Goal: Task Accomplishment & Management: Complete application form

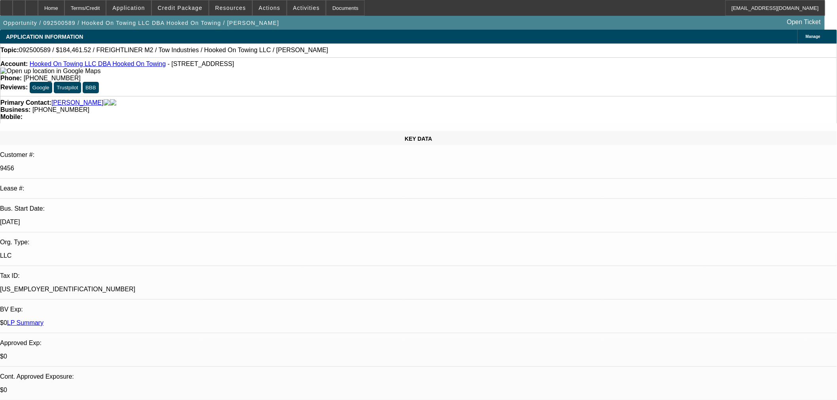
select select "0"
select select "0.1"
select select "4"
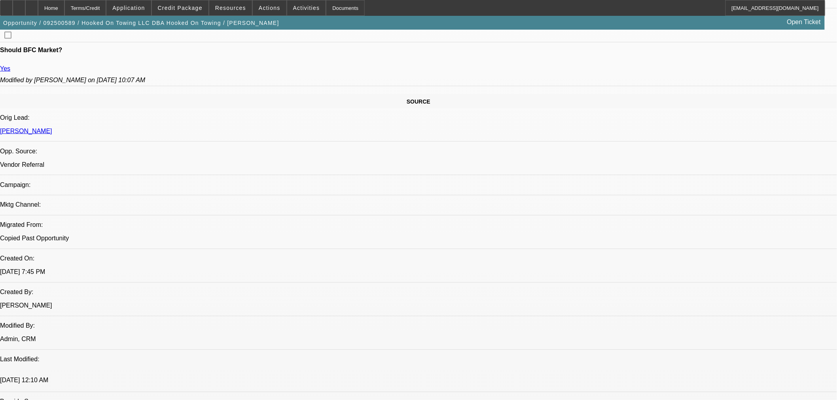
scroll to position [484, 0]
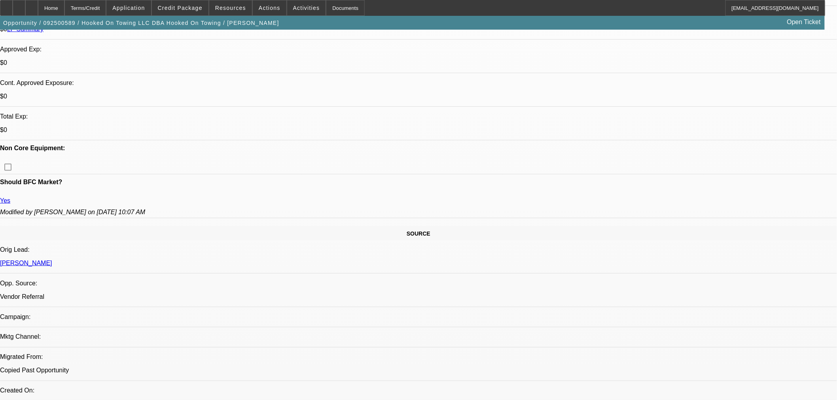
scroll to position [176, 0]
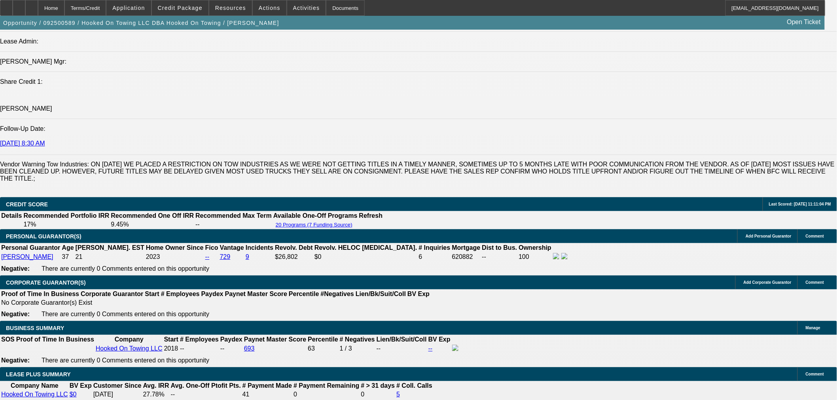
scroll to position [1143, 0]
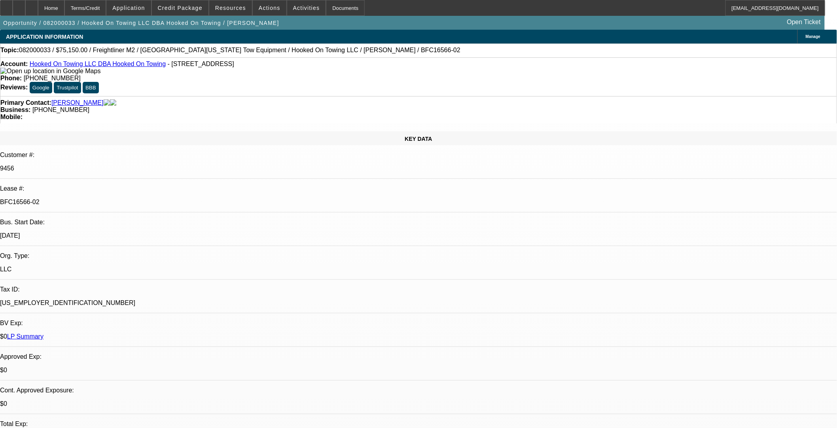
select select "0"
select select "2"
select select "0.1"
select select "4"
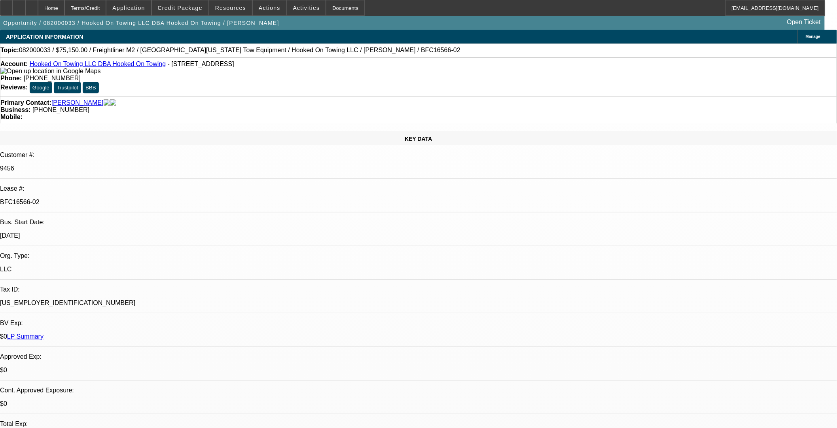
select select "0"
select select "2"
select select "0.1"
select select "4"
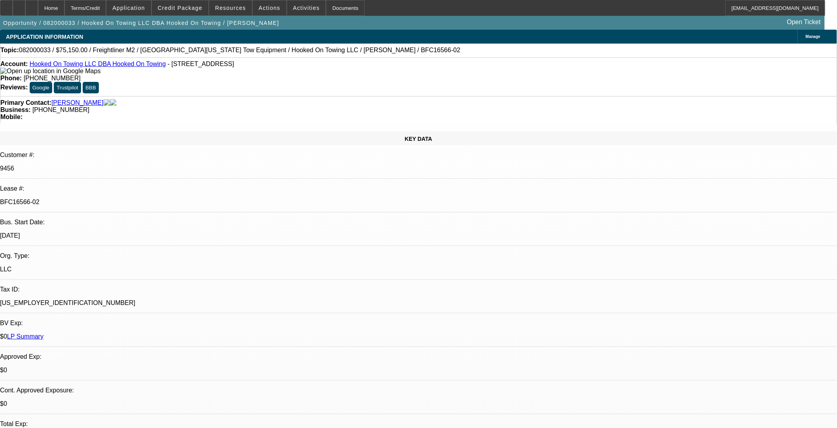
select select "0"
select select "2"
select select "0.1"
select select "4"
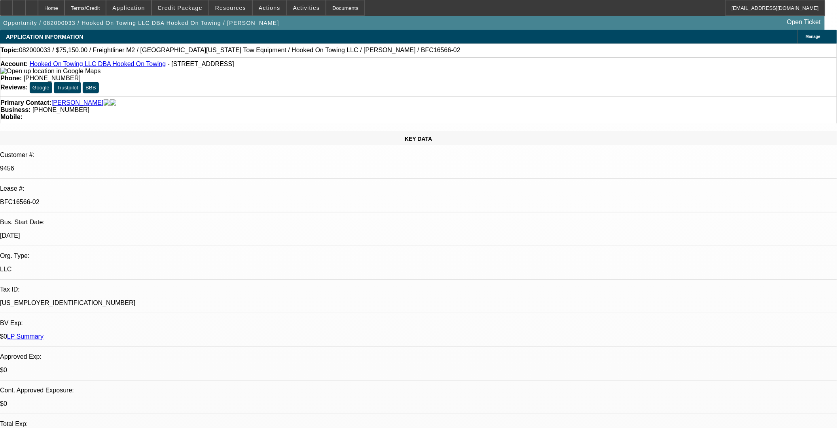
select select "0"
select select "2"
select select "0.1"
select select "4"
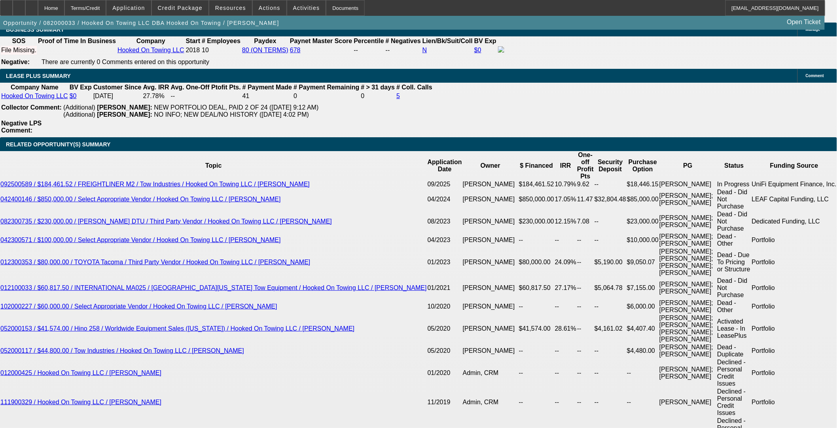
scroll to position [1408, 0]
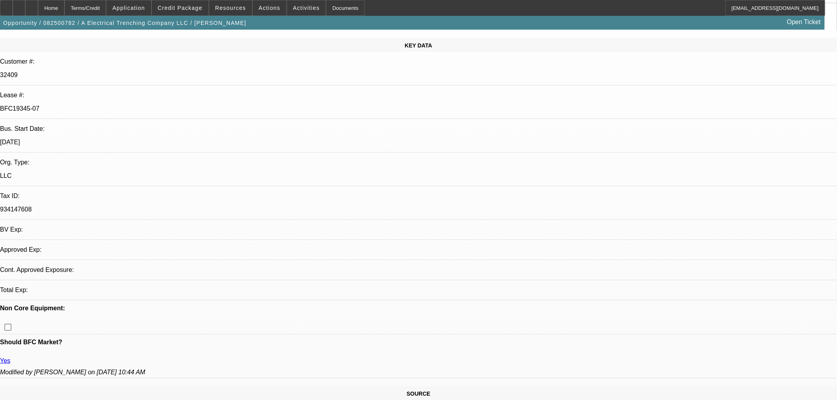
select select "0"
select select "3"
select select "0"
select select "6"
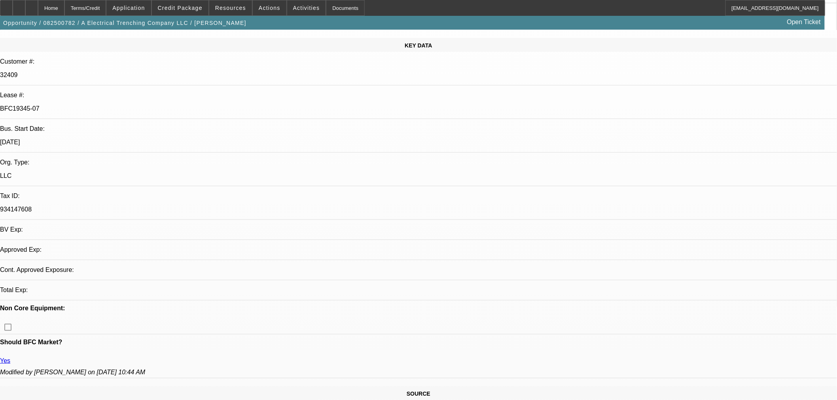
select select "0"
select select "3"
select select "0"
select select "6"
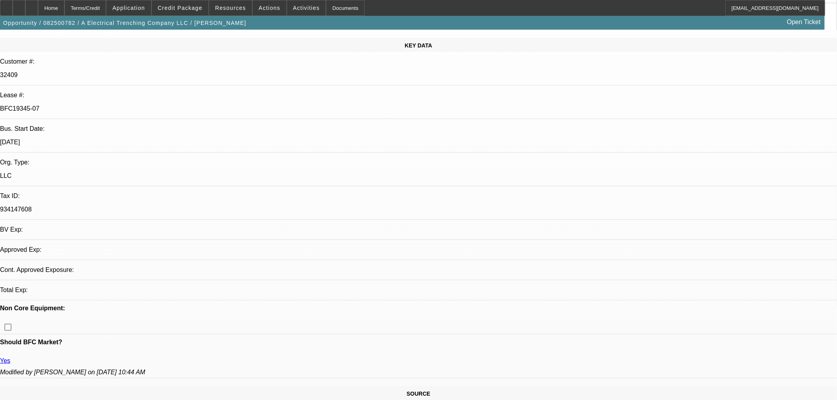
select select "0"
select select "3"
select select "0"
select select "6"
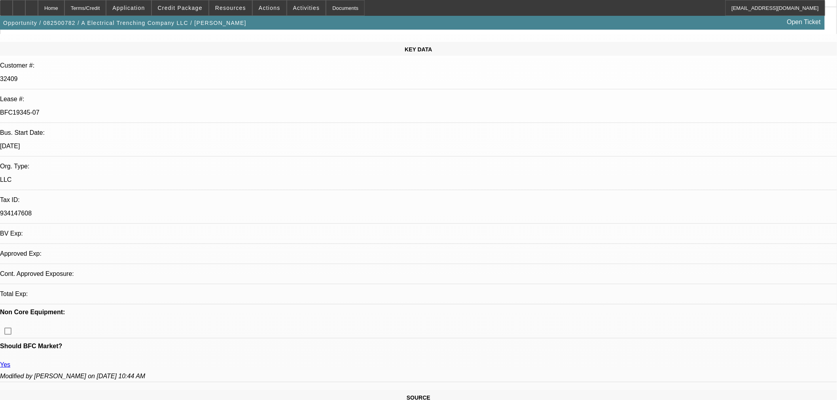
scroll to position [88, 0]
click at [208, 8] on span at bounding box center [180, 7] width 57 height 19
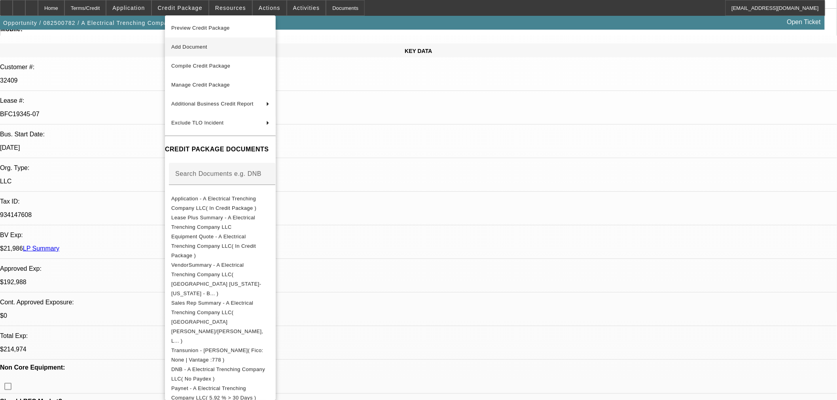
click at [195, 46] on span "Add Document" at bounding box center [189, 47] width 36 height 6
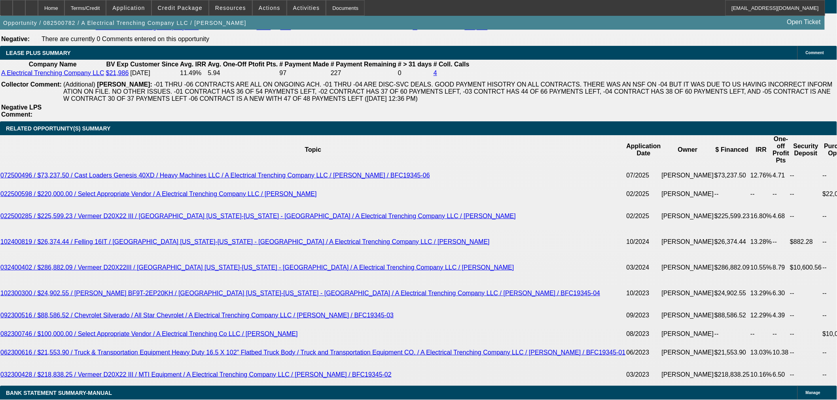
scroll to position [1363, 0]
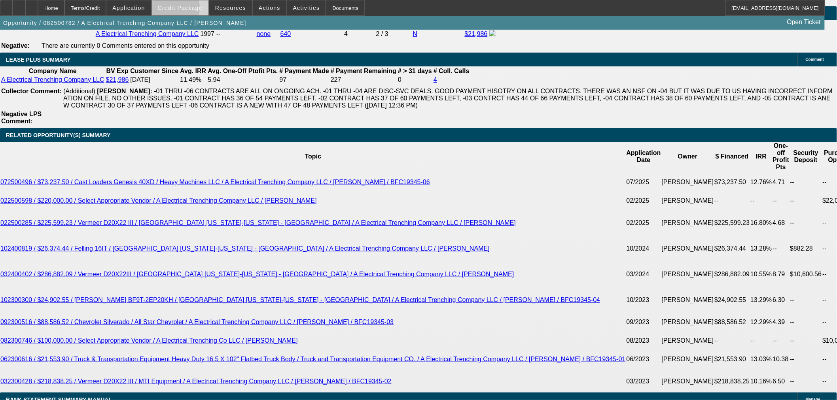
click at [182, 9] on span "Credit Package" at bounding box center [180, 8] width 45 height 6
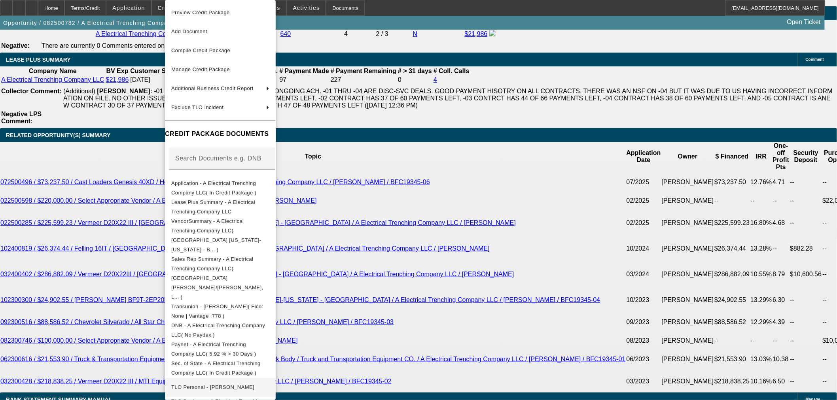
scroll to position [56, 0]
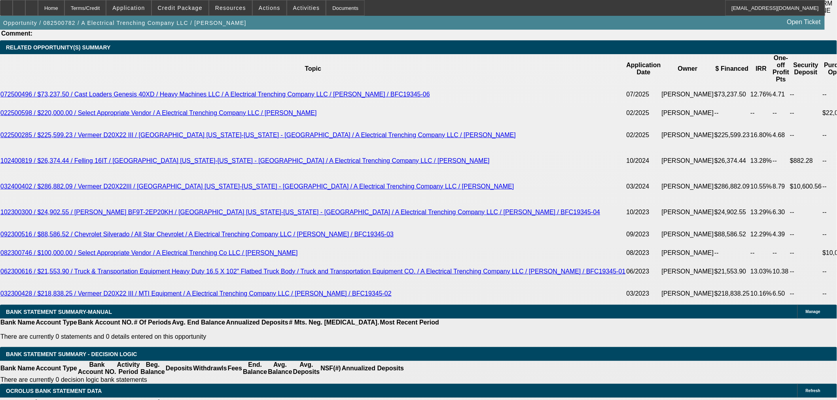
scroll to position [1319, 0]
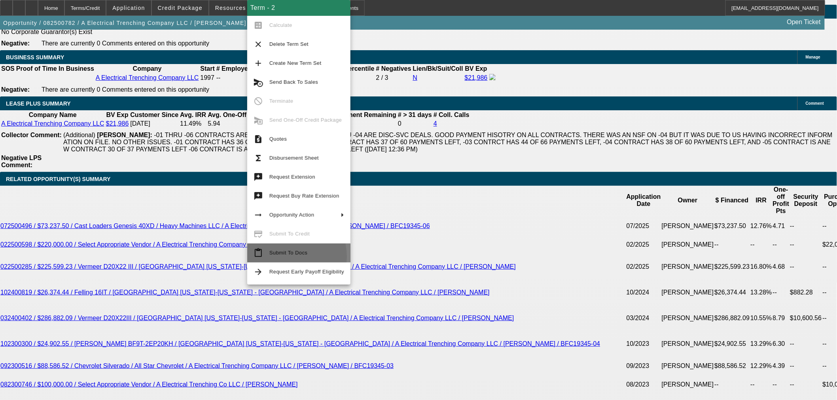
click at [280, 257] on span "Submit To Docs" at bounding box center [306, 253] width 75 height 9
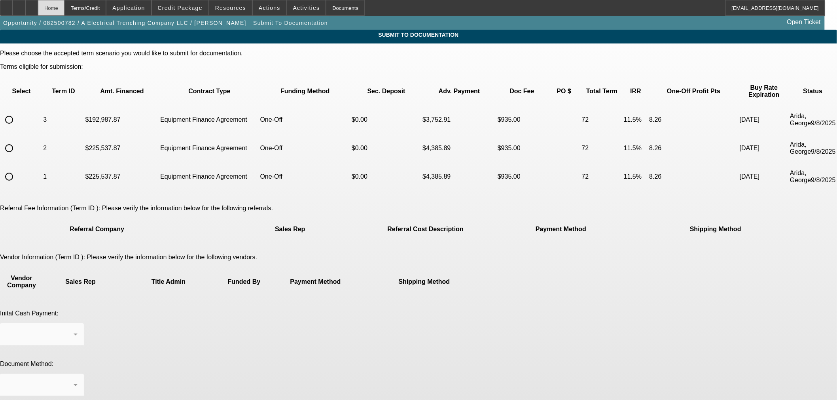
drag, startPoint x: 71, startPoint y: 8, endPoint x: 71, endPoint y: 13, distance: 5.1
click at [65, 7] on div "Home" at bounding box center [51, 8] width 27 height 16
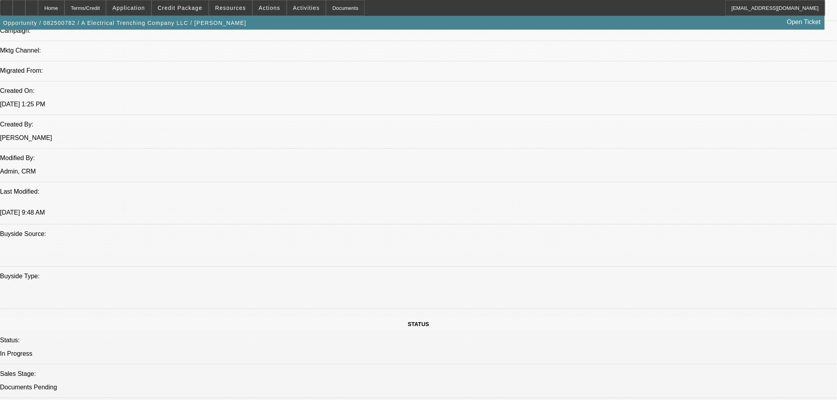
select select "0"
select select "3"
select select "0"
select select "6"
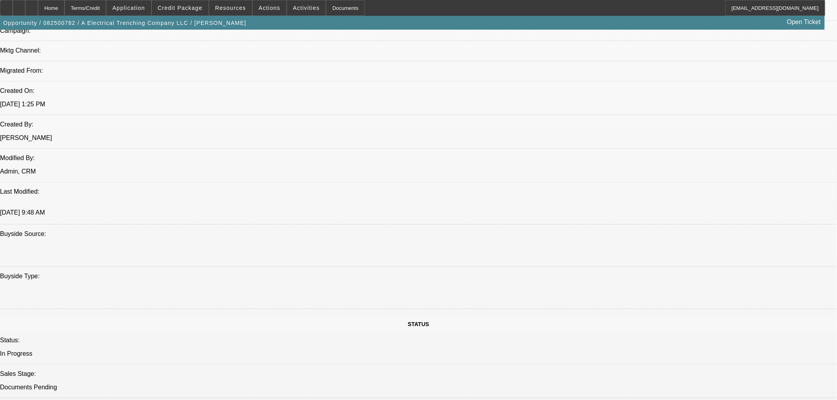
select select "0"
select select "3"
select select "0"
select select "6"
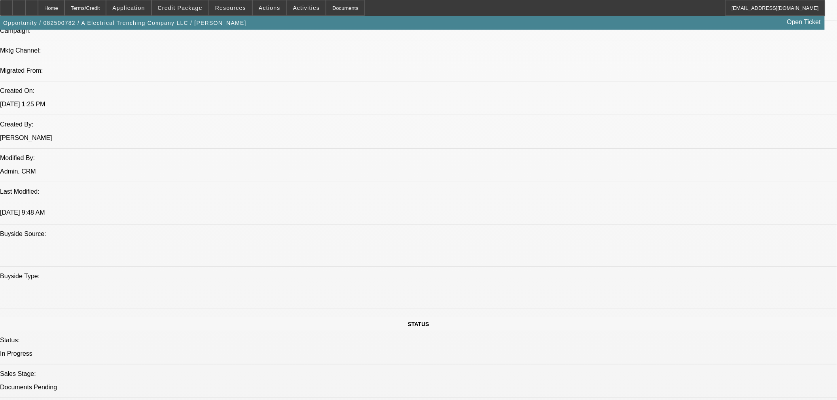
select select "0"
select select "3"
select select "0"
select select "6"
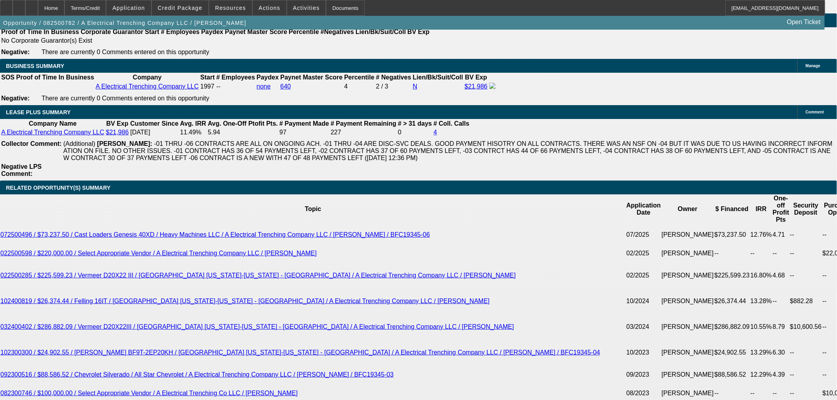
scroll to position [1332, 0]
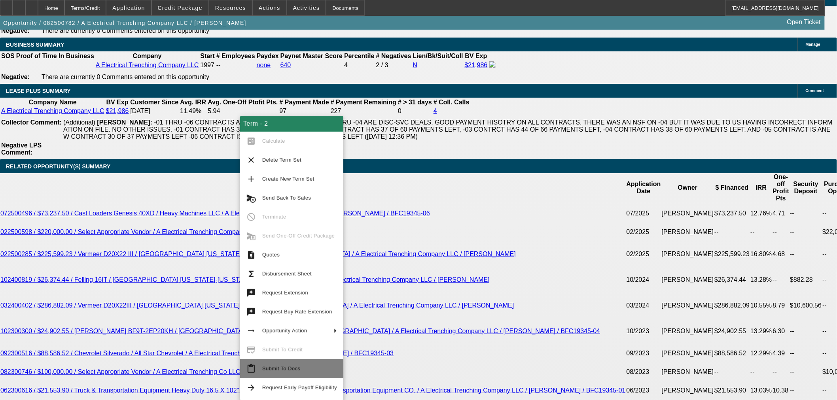
click at [298, 368] on span "Submit To Docs" at bounding box center [281, 369] width 38 height 6
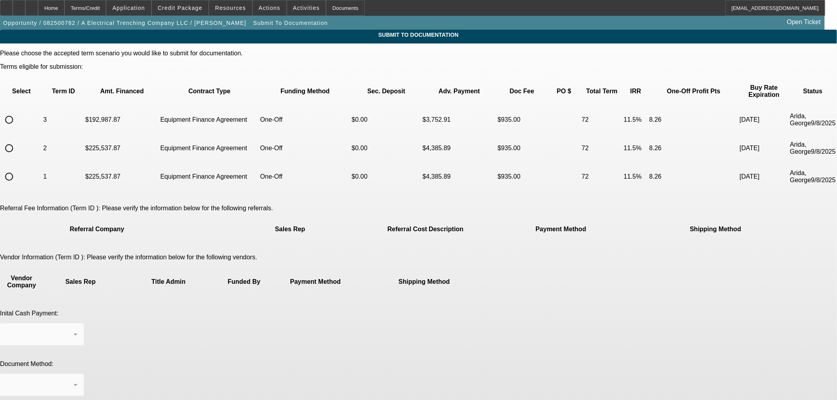
click at [17, 140] on input "radio" at bounding box center [9, 148] width 16 height 16
radio input "true"
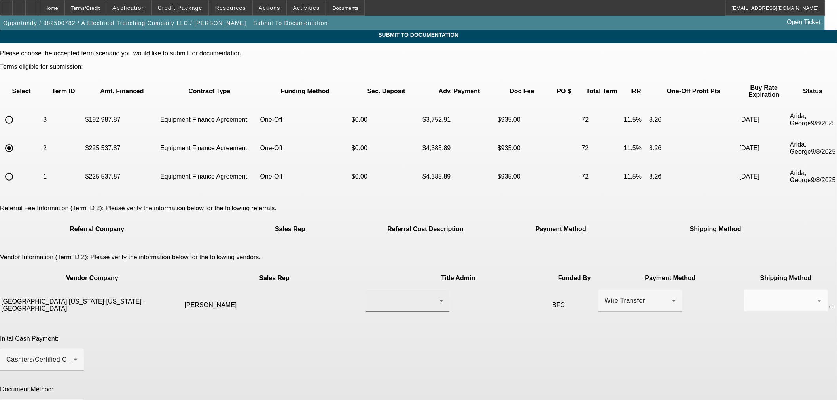
click at [374, 290] on td at bounding box center [459, 306] width 186 height 32
click at [374, 296] on div at bounding box center [405, 300] width 67 height 9
click at [371, 281] on span "Grittner, Bryan" at bounding box center [361, 285] width 55 height 9
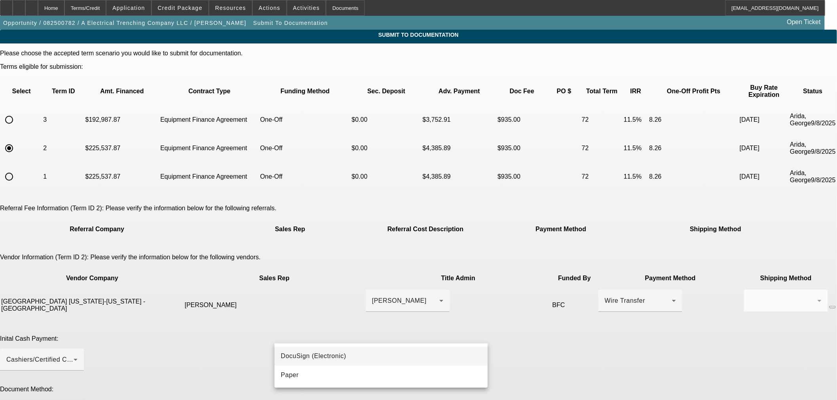
click at [315, 350] on mat-option "DocuSign (Electronic)" at bounding box center [381, 356] width 213 height 19
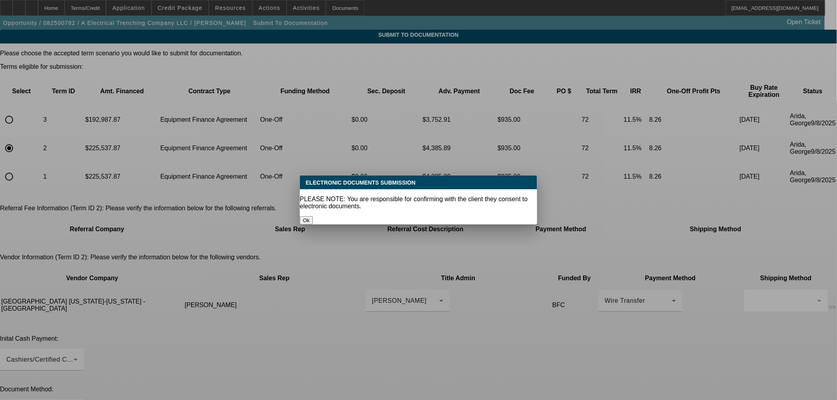
click at [418, 198] on p "PLEASE NOTE: You are responsible for confirming with the client they consent to…" at bounding box center [418, 203] width 237 height 14
click at [313, 216] on button "Ok" at bounding box center [306, 220] width 13 height 8
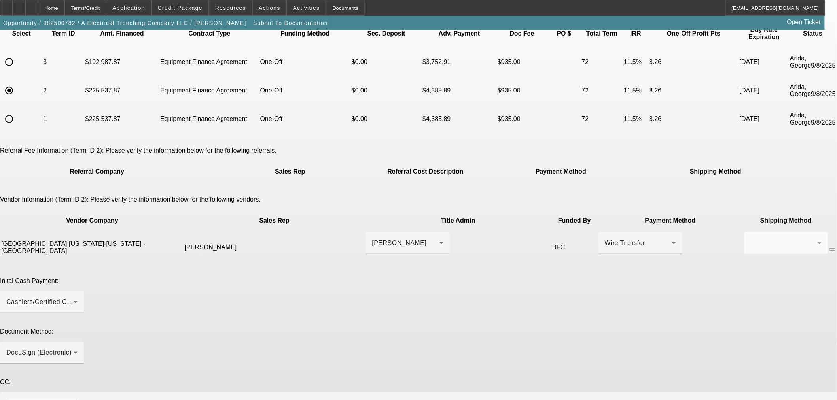
scroll to position [60, 0]
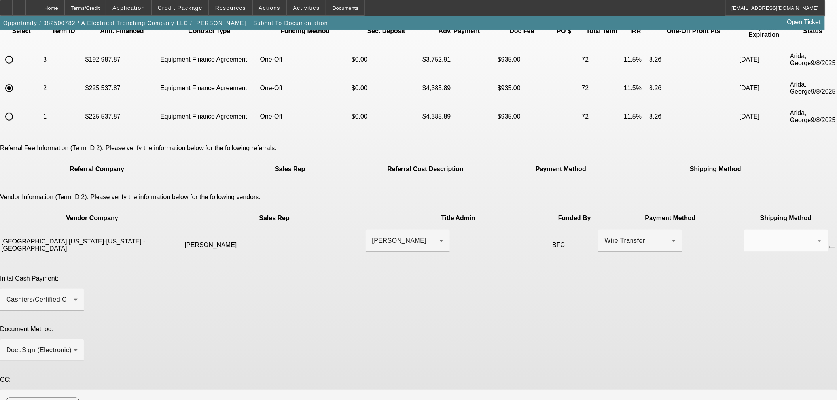
type textarea "Moving forward with the original deal now without the trade in. He's going to f…"
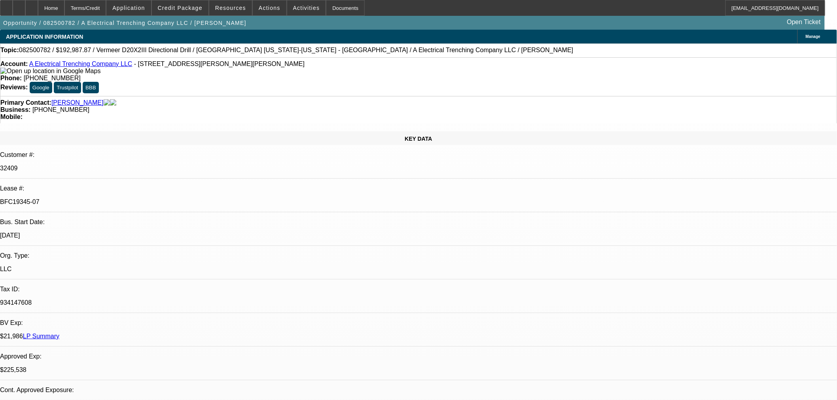
select select "0"
select select "3"
select select "0"
select select "6"
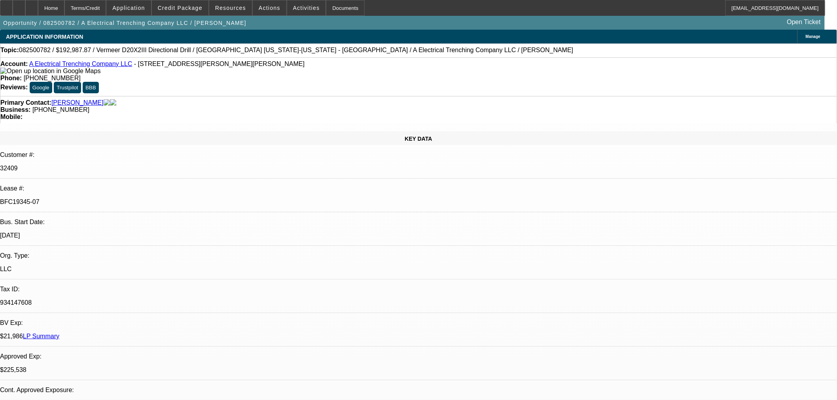
select select "0"
select select "3"
select select "0"
select select "6"
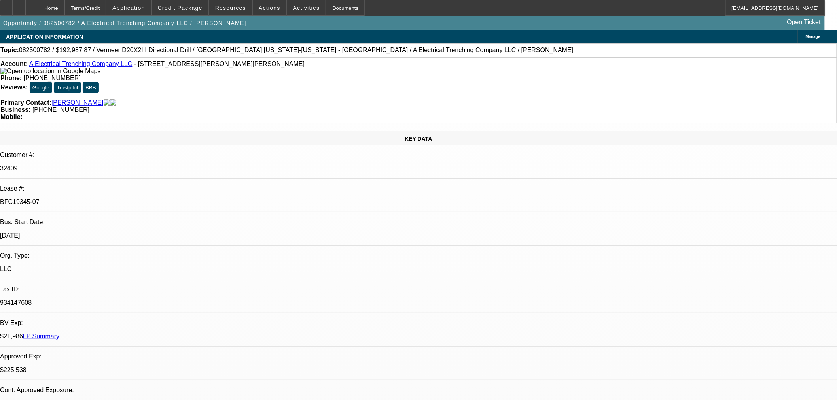
select select "0"
select select "3"
select select "0"
select select "6"
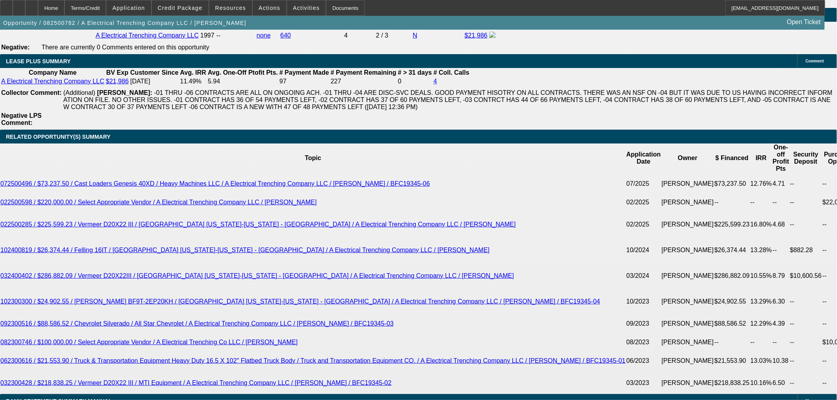
scroll to position [1581, 0]
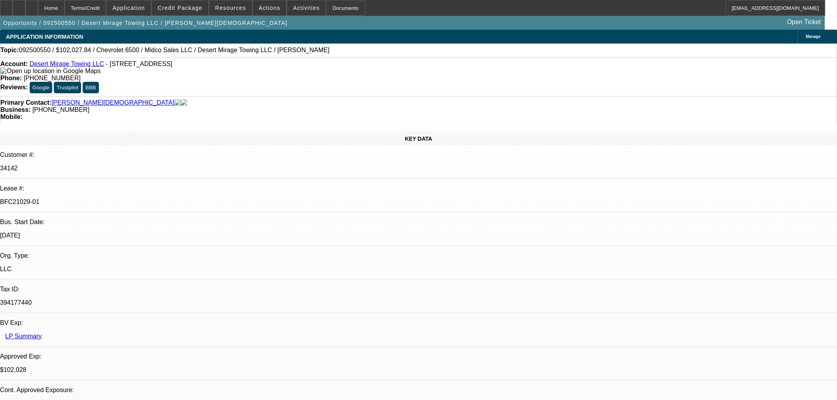
select select "0"
select select "3"
select select "0.1"
select select "4"
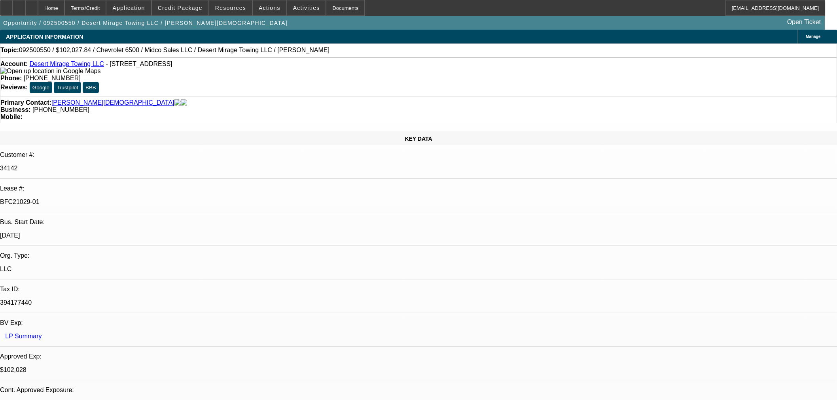
select select "0"
select select "3"
select select "0.1"
select select "4"
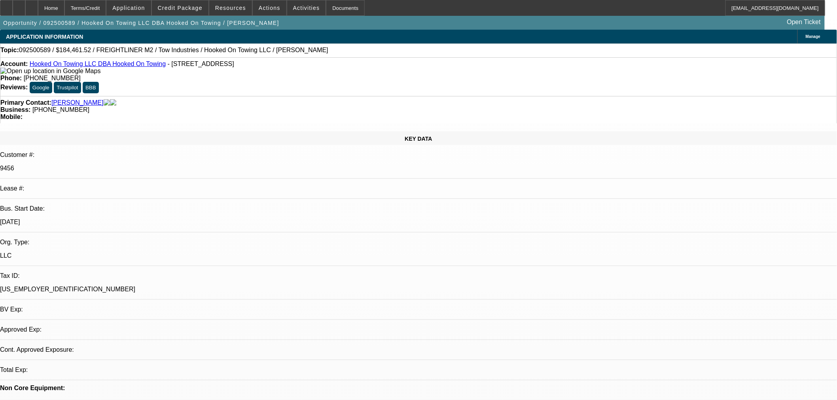
select select "0"
select select "0.1"
select select "1"
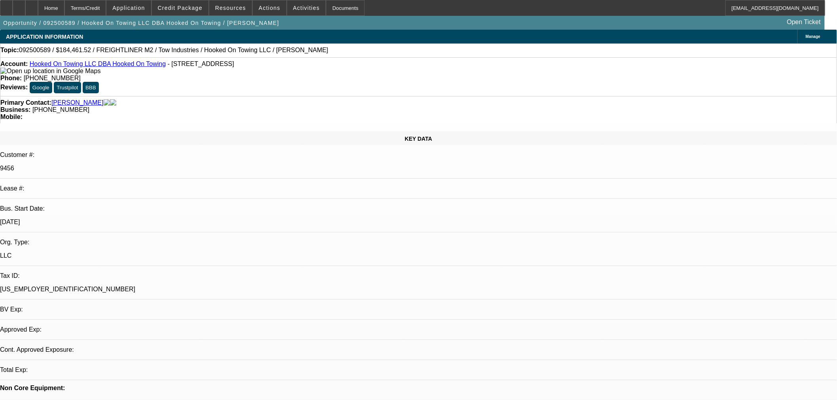
select select "4"
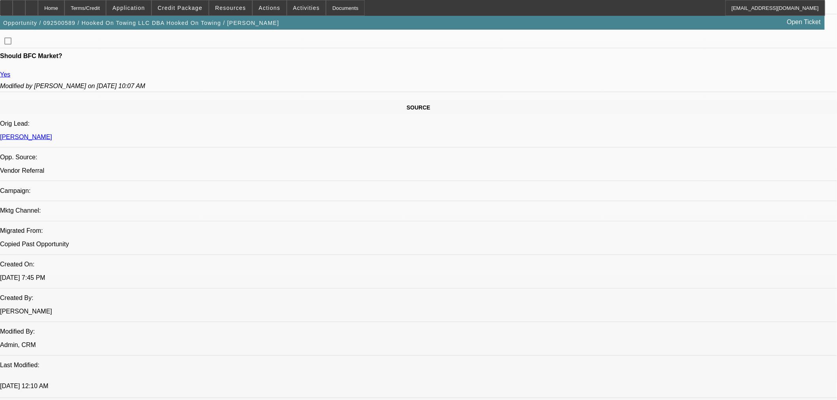
scroll to position [484, 0]
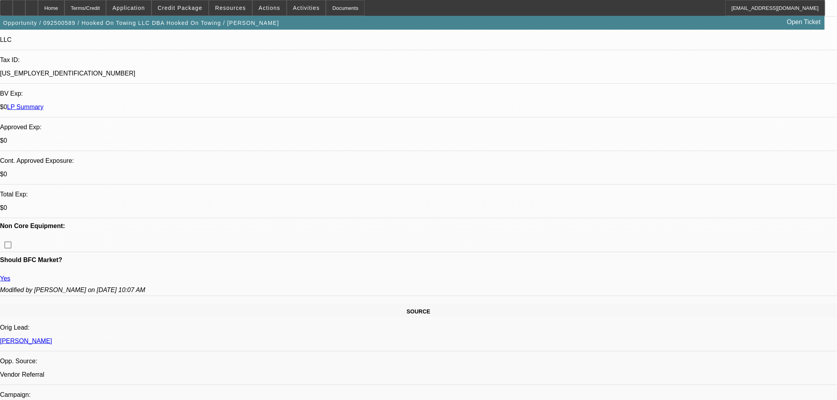
scroll to position [0, 0]
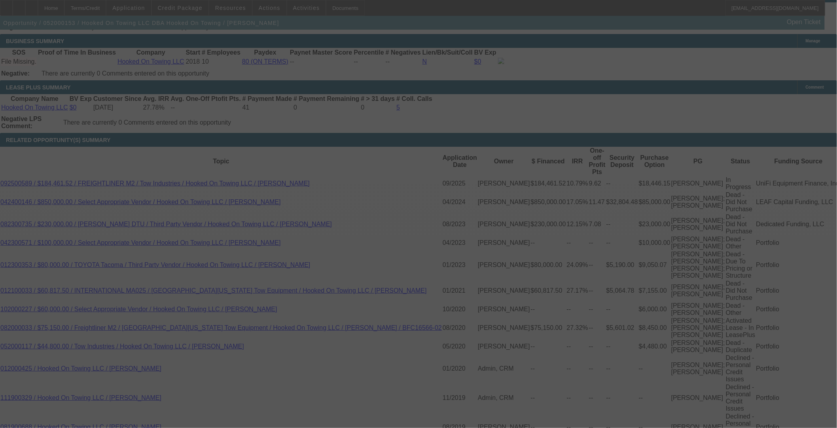
scroll to position [1342, 0]
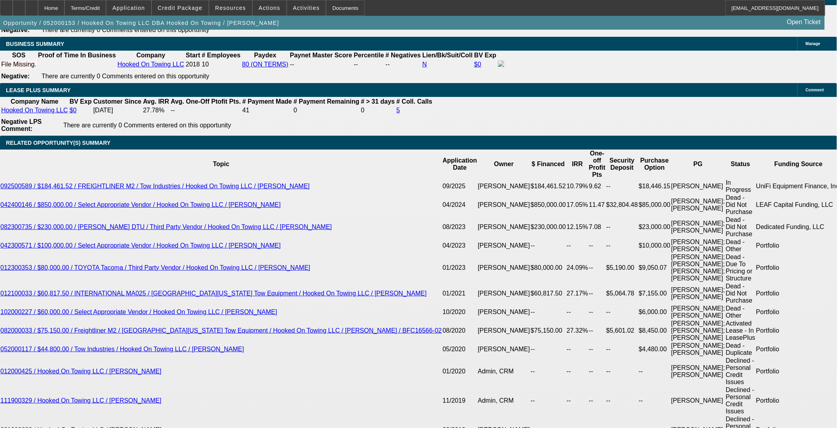
select select "0"
select select "2"
select select "0.1"
select select "4"
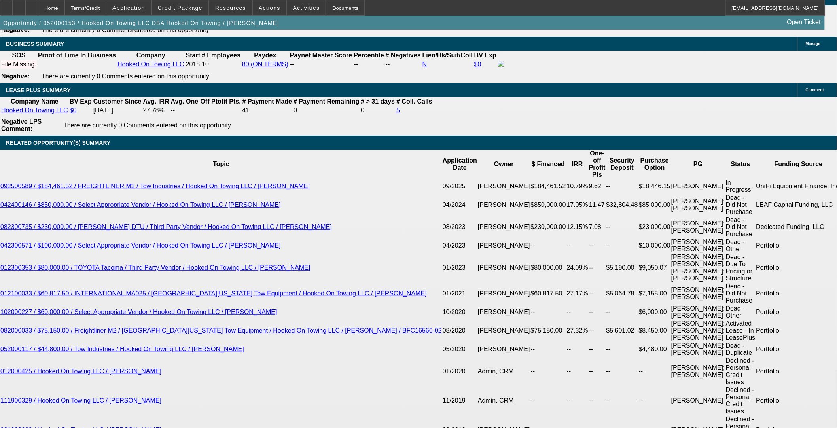
select select "0"
select select "2"
select select "0.1"
select select "4"
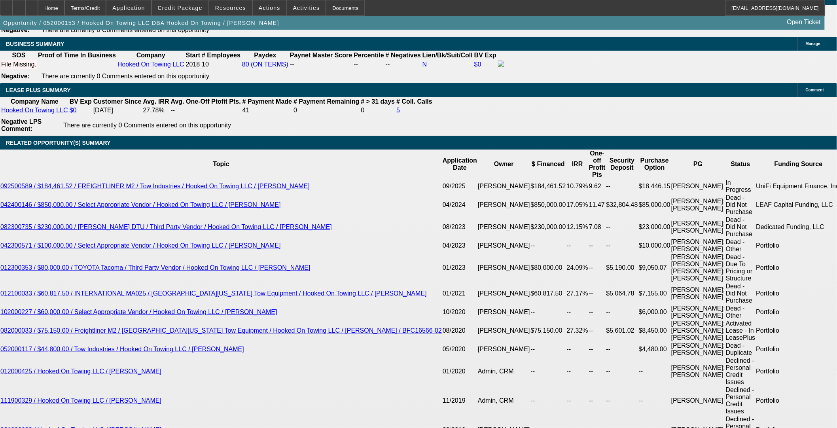
select select "0"
select select "2"
select select "0.1"
select select "4"
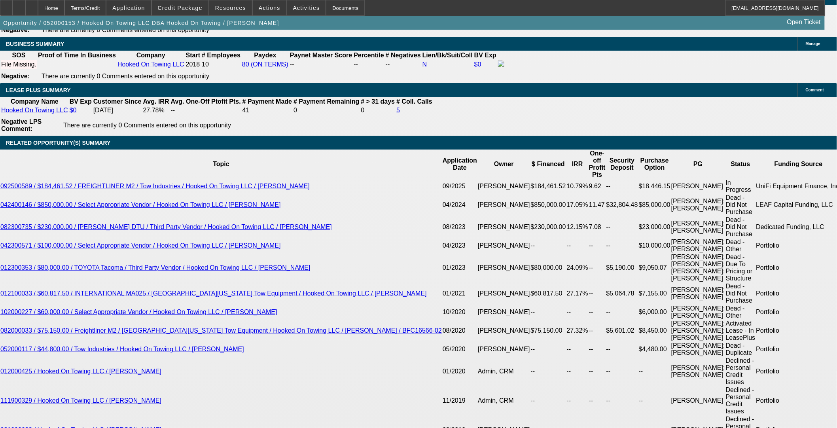
select select "2"
select select "0.1"
select select "4"
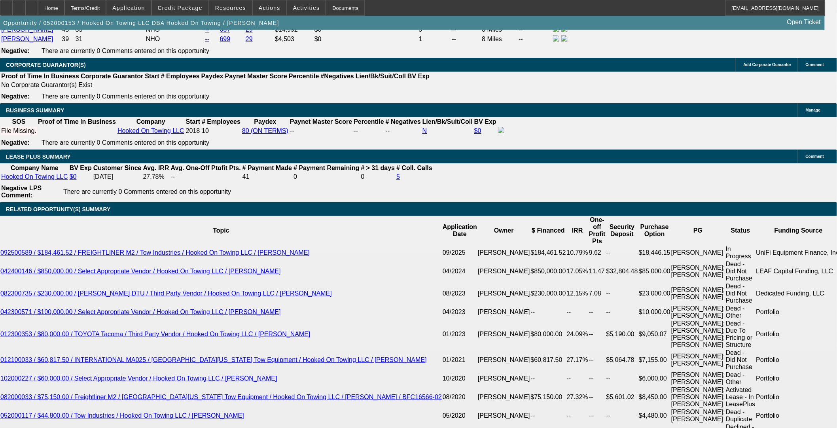
scroll to position [1166, 0]
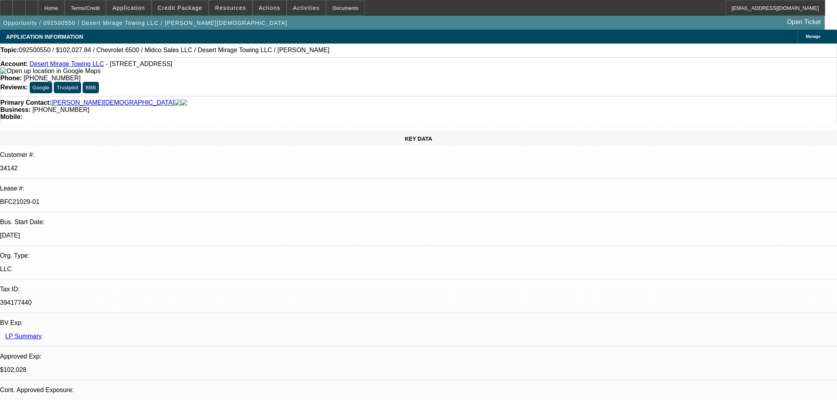
select select "0"
select select "3"
select select "0.1"
select select "4"
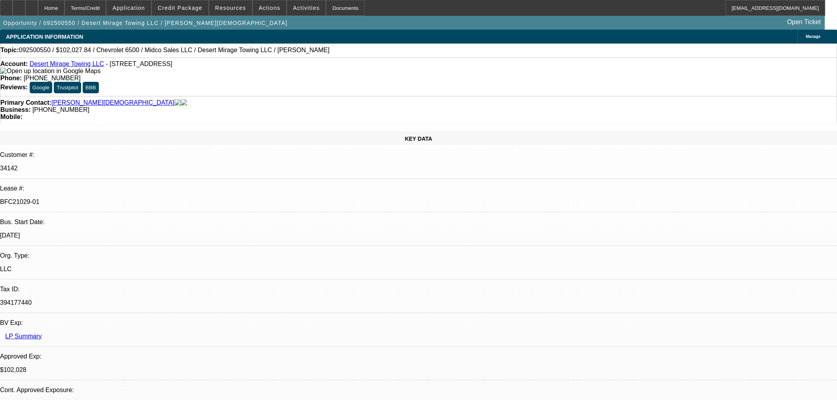
select select "0"
select select "3"
select select "0.1"
select select "4"
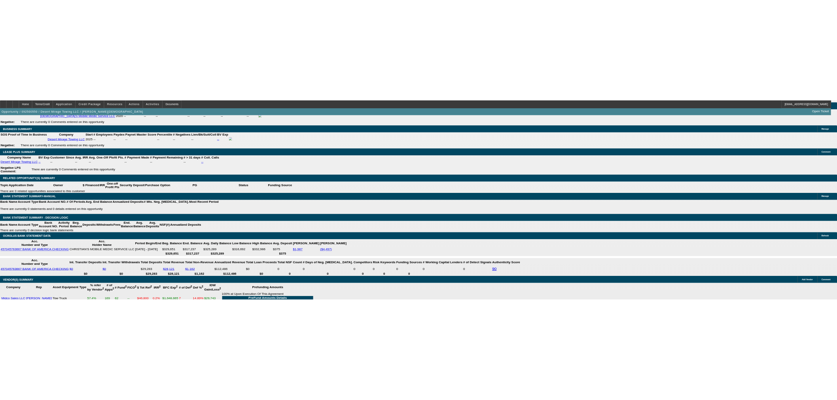
scroll to position [1319, 0]
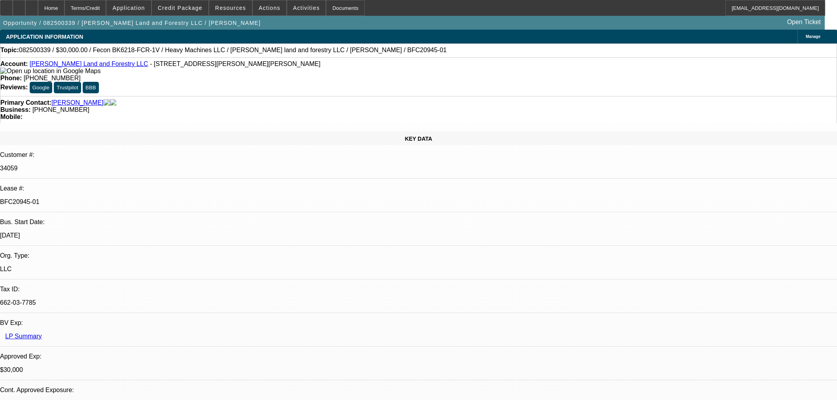
select select "0"
select select "2"
select select "0"
select select "6"
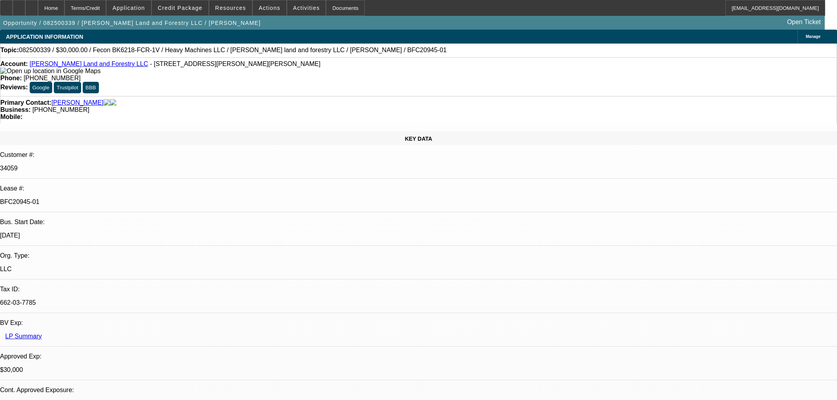
select select "0"
select select "2"
select select "0"
select select "6"
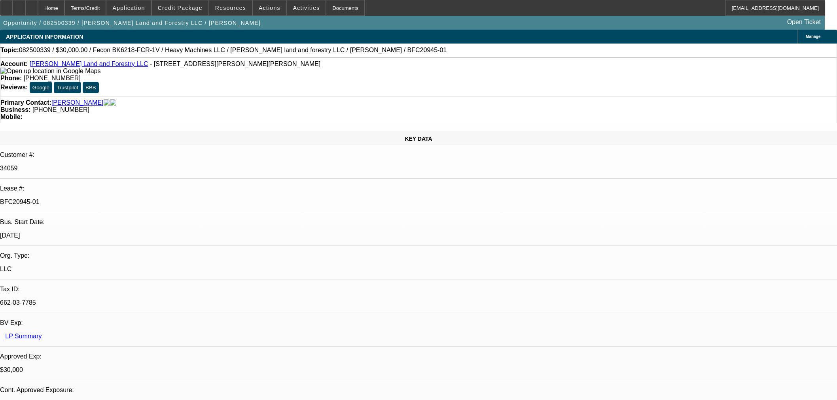
select select "0.2"
select select "2"
select select "0"
select select "6"
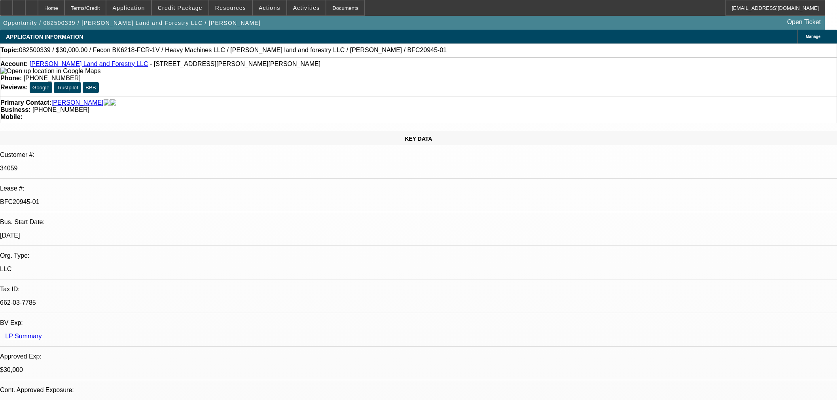
select select "0"
select select "19"
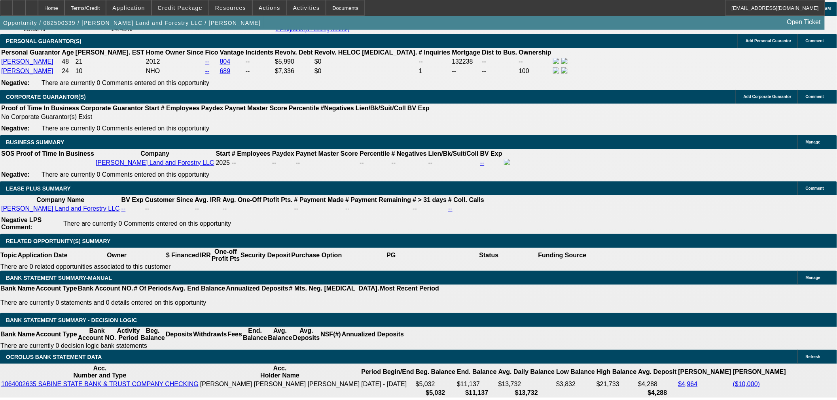
scroll to position [1319, 0]
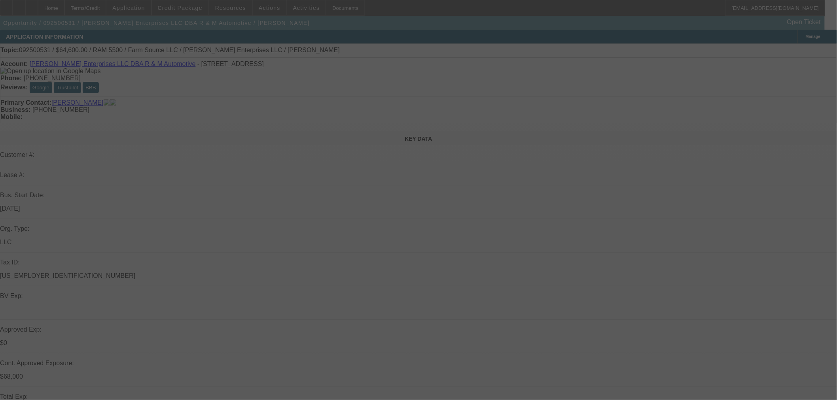
select select "0.15"
select select "2"
select select "0"
select select "6"
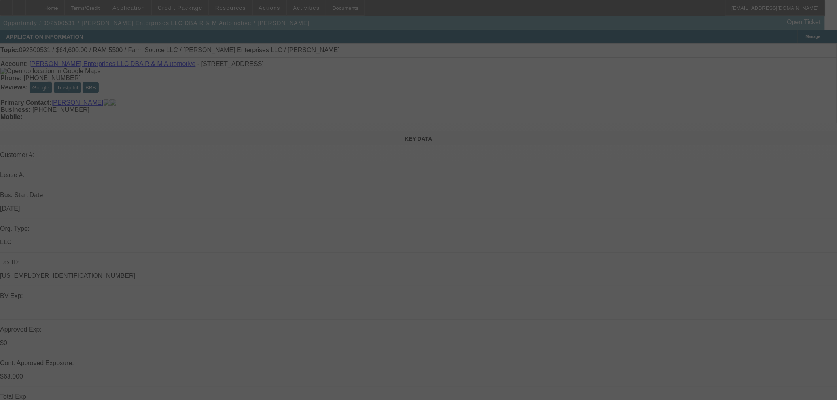
select select "0.15"
select select "2"
select select "0"
select select "6"
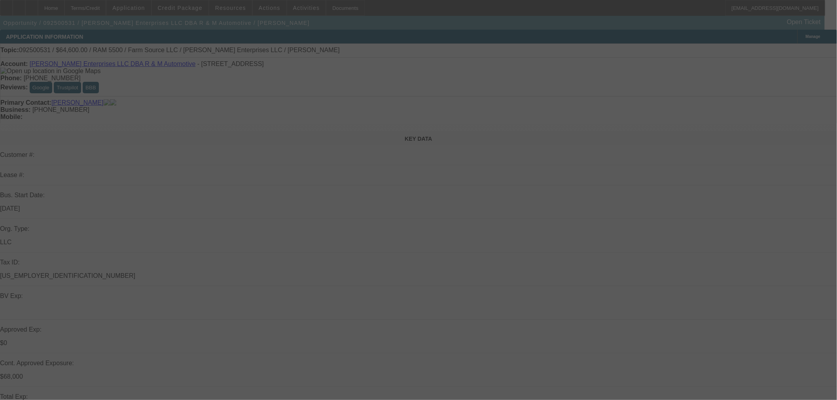
select select "0.15"
select select "2"
select select "0"
select select "6"
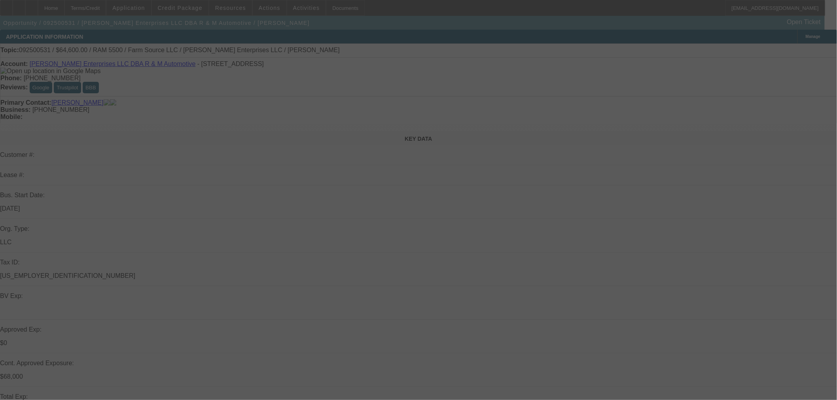
select select "0.15"
select select "2"
select select "0"
select select "6"
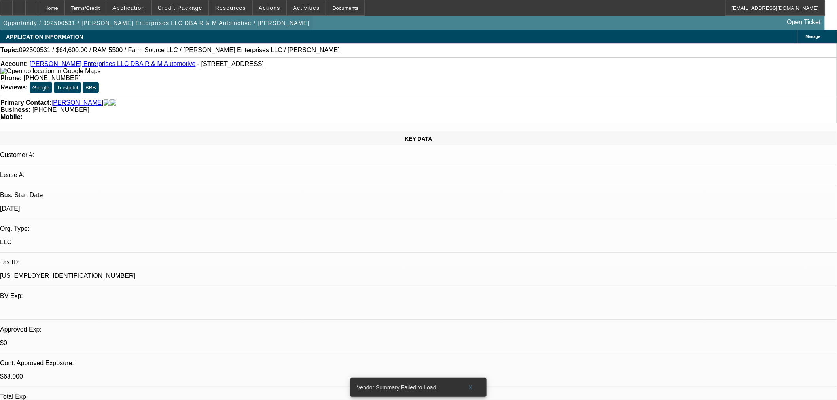
click at [176, 16] on span "button" at bounding box center [156, 22] width 313 height 19
click at [179, 11] on span at bounding box center [180, 7] width 57 height 19
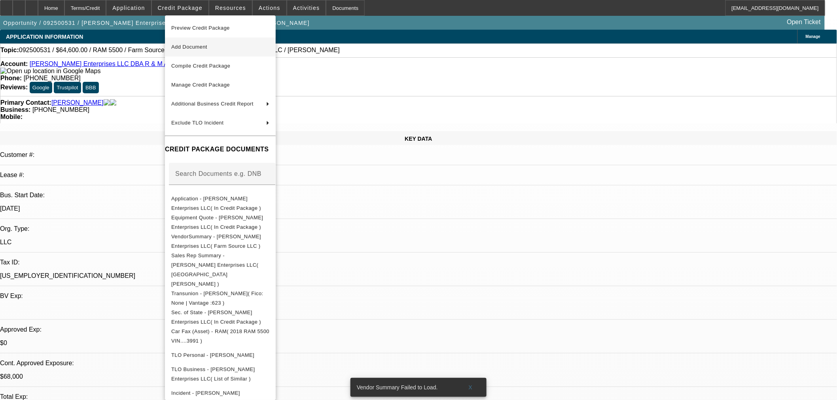
click at [191, 40] on button "Add Document" at bounding box center [220, 47] width 111 height 19
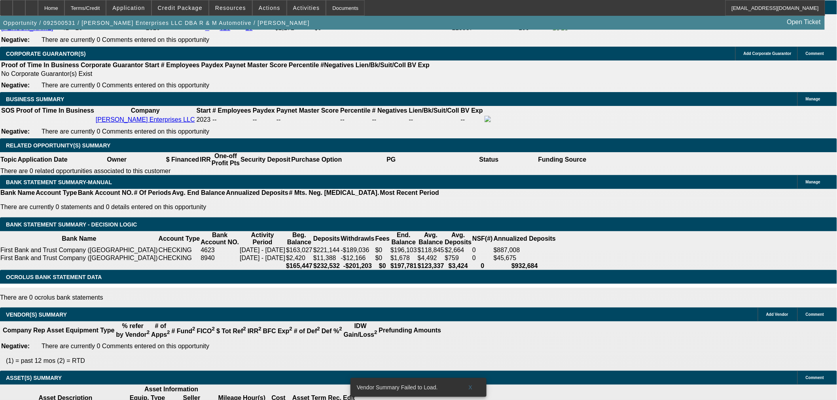
scroll to position [1055, 0]
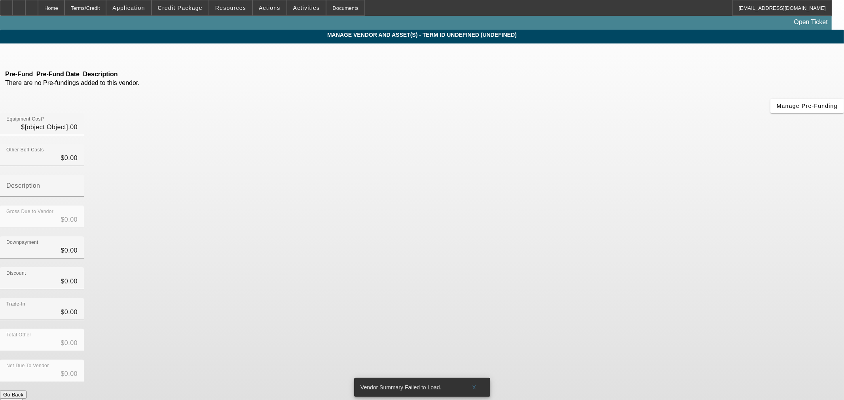
type input "$76,000.00"
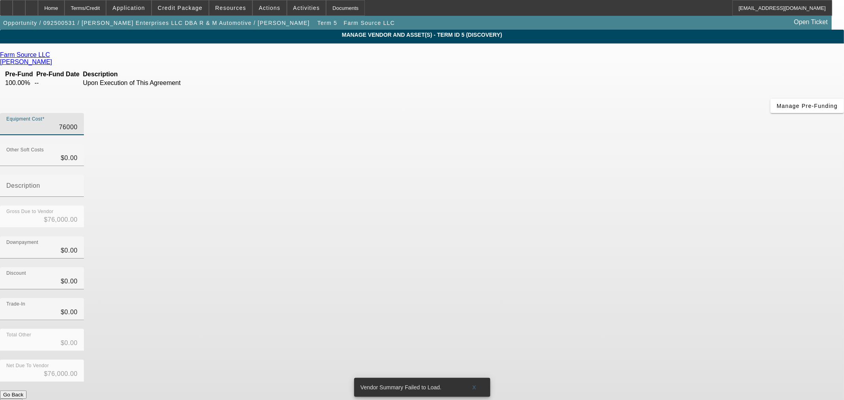
drag, startPoint x: 472, startPoint y: 66, endPoint x: 844, endPoint y: 127, distance: 376.8
click at [844, 127] on app-vendor-asset-manage "MANAGE VENDOR AND ASSET(S) - Term ID 5 (Discovery) Remove Vendor Farm Source LL…" at bounding box center [422, 242] width 844 height 425
type input "1"
type input "$1.00"
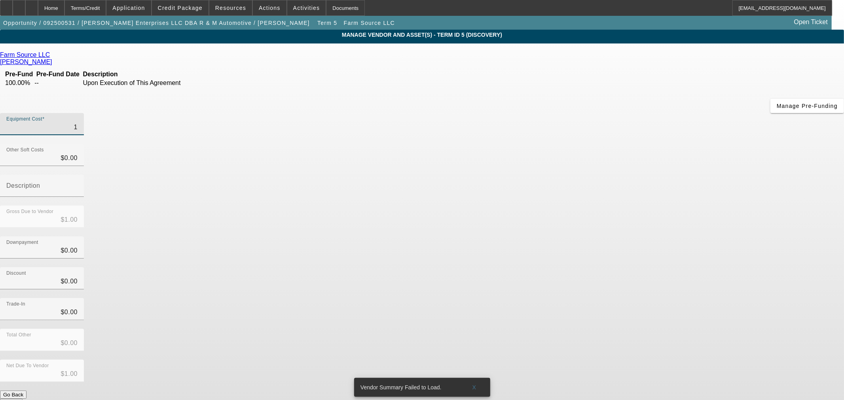
type input "10"
type input "$10.00"
type input "100"
type input "$100.00"
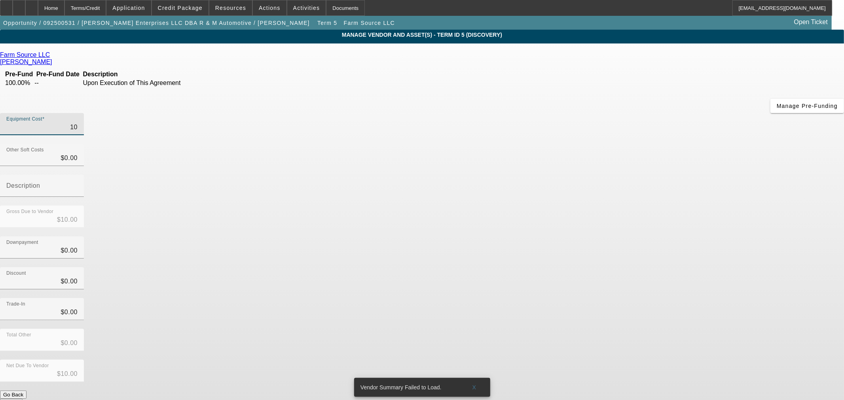
type input "$100.00"
type input "1000"
type input "$1,000.00"
type input "10000"
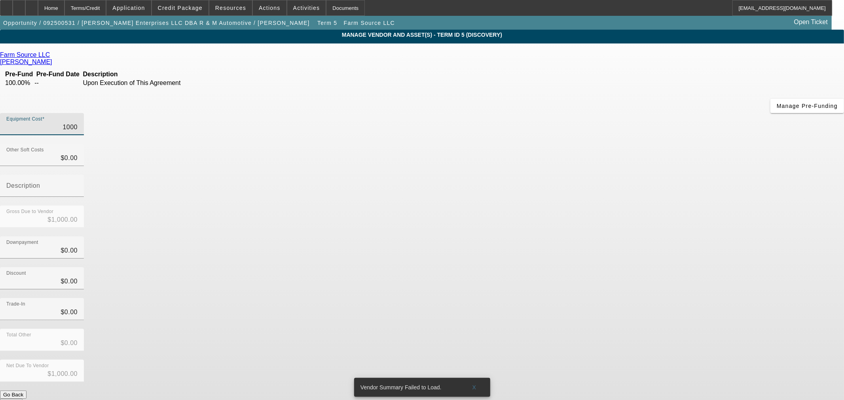
type input "$10,000.00"
type input "100000"
type input "$100,000.00"
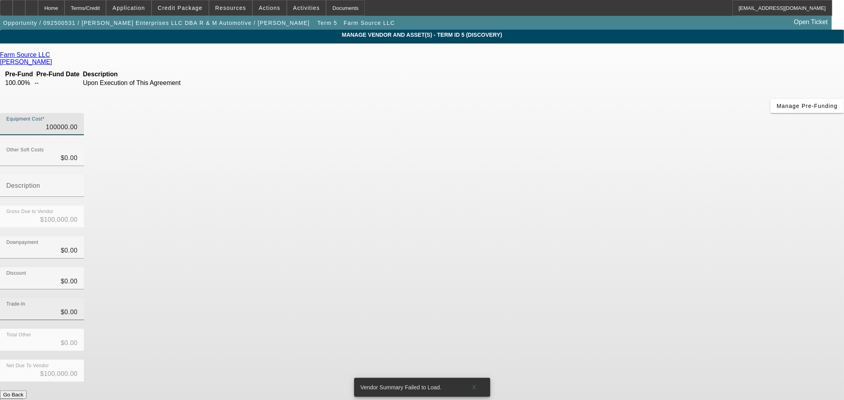
type input "$100,000.00"
click at [84, 298] on div "Trade-In $0.00" at bounding box center [42, 309] width 84 height 22
type input "$0.00"
click at [583, 298] on div "Trade-In $0.00" at bounding box center [422, 313] width 844 height 31
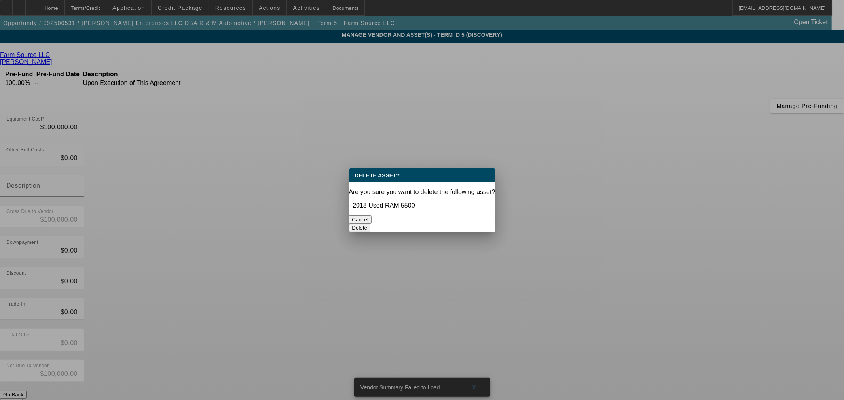
click at [475, 224] on div "Delete" at bounding box center [422, 228] width 146 height 8
click at [371, 224] on button "Delete" at bounding box center [360, 228] width 22 height 8
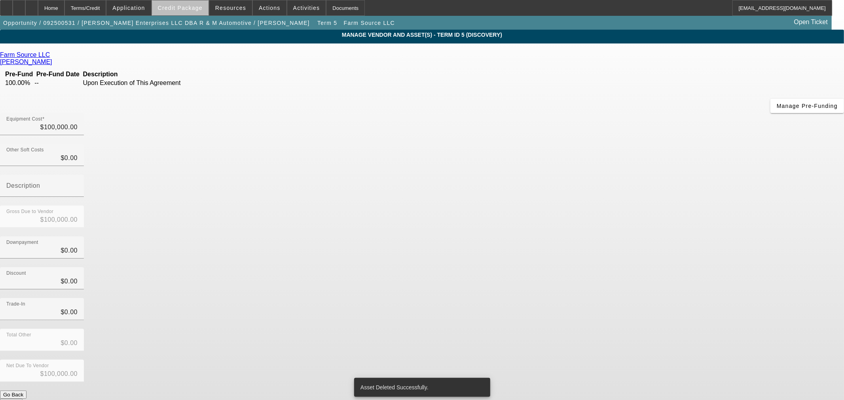
click at [199, 9] on span "Credit Package" at bounding box center [180, 8] width 45 height 6
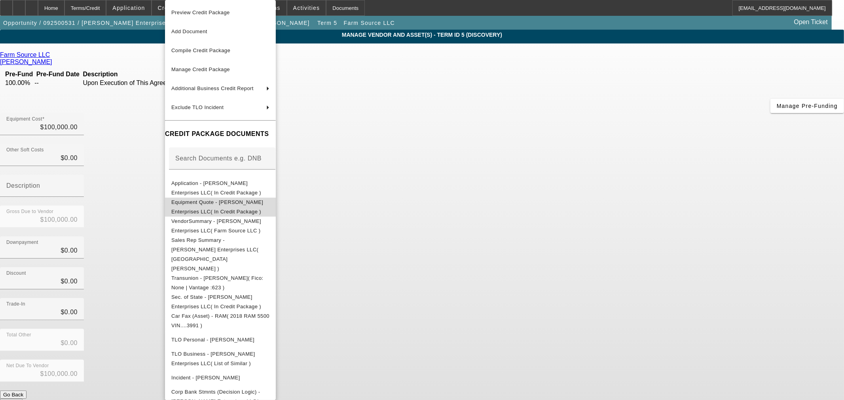
click at [191, 202] on span "Equipment Quote - Coffey Enterprises LLC( In Credit Package )" at bounding box center [217, 206] width 92 height 15
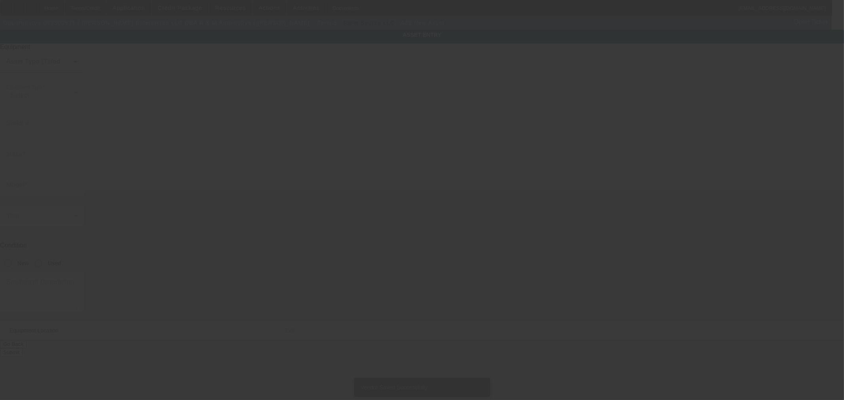
type input "192 N Charlotte Ave"
type input "Waynesboro"
type input "22980"
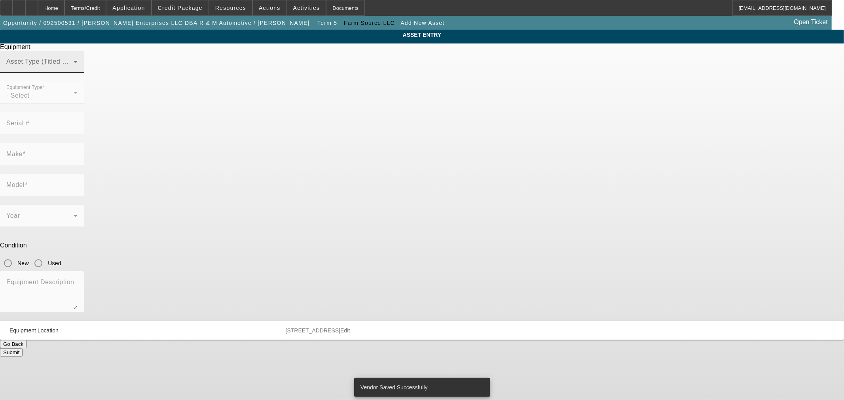
click at [74, 70] on span at bounding box center [39, 64] width 67 height 9
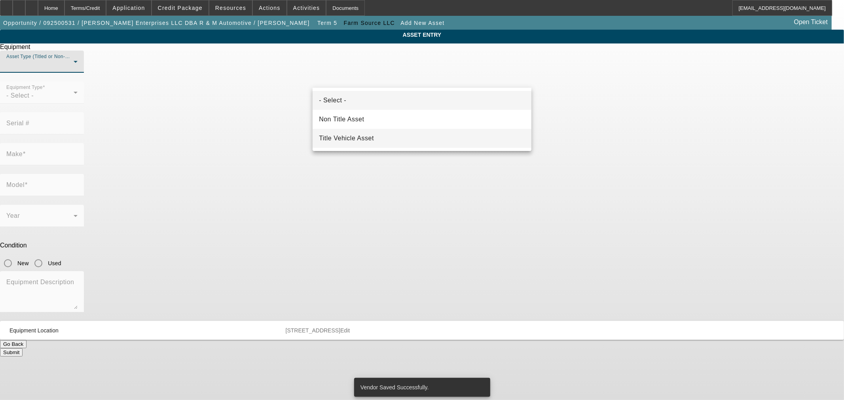
click at [367, 132] on mat-option "Title Vehicle Asset" at bounding box center [422, 138] width 219 height 19
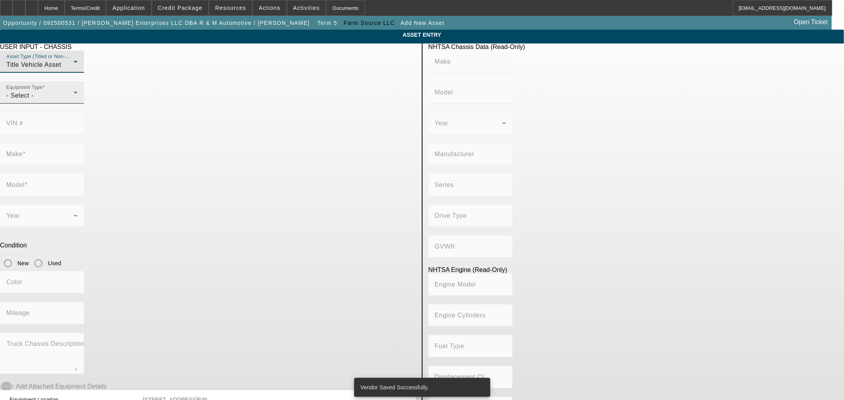
click at [74, 101] on div "- Select -" at bounding box center [39, 95] width 67 height 9
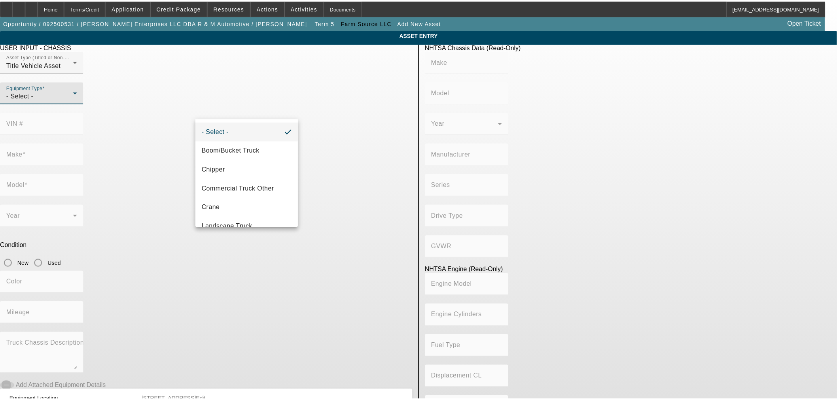
scroll to position [87, 0]
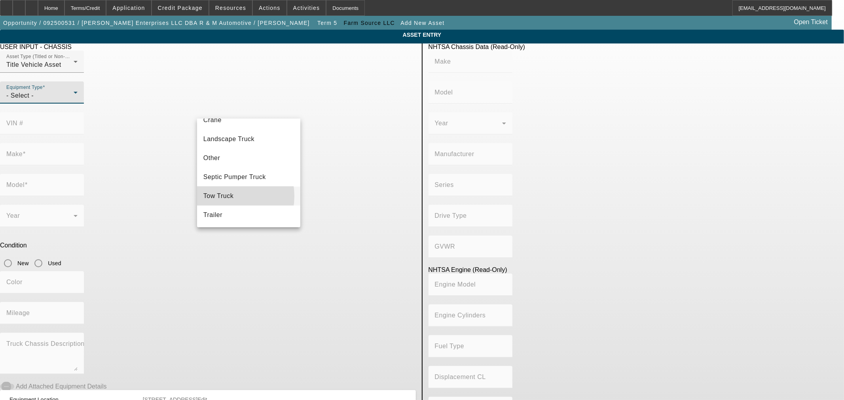
click at [224, 196] on span "Tow Truck" at bounding box center [218, 196] width 30 height 9
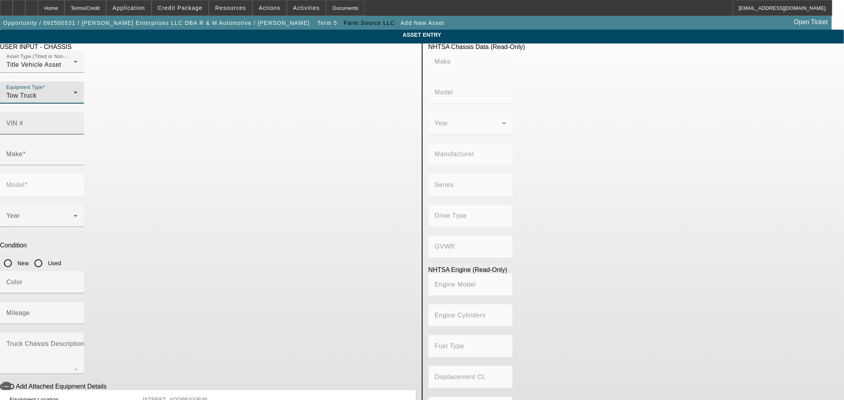
click at [78, 122] on input "VIN #" at bounding box center [41, 126] width 71 height 9
type input "1fd0w5ht8pec73657"
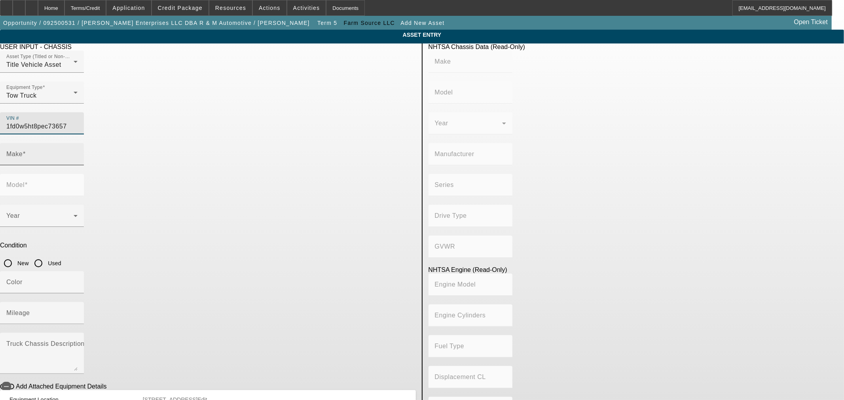
type input "FORD"
type input "F-550"
type input "FORD MOTOR COMPANY"
type input "F-Series Super Duty"
type input "4WD/4-Wheel Drive/4x4"
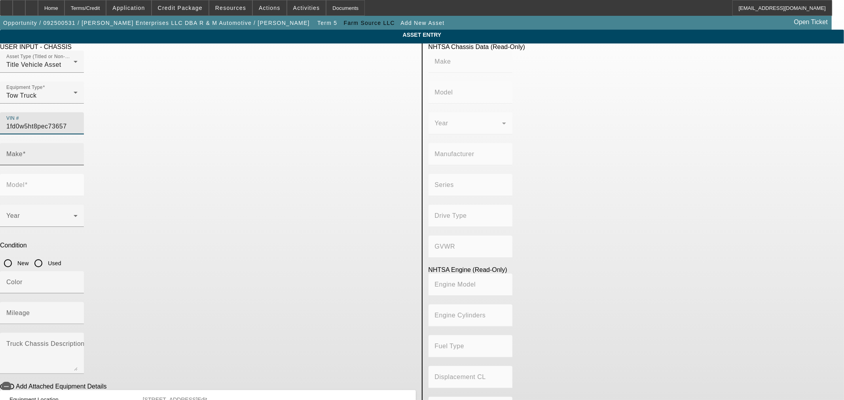
type input "Class 5: 16,001 - 19,500 lb (7,258 - 8,845 kg)"
type input "8"
type input "Diesel"
type input "408.85908543470"
type input "6.7"
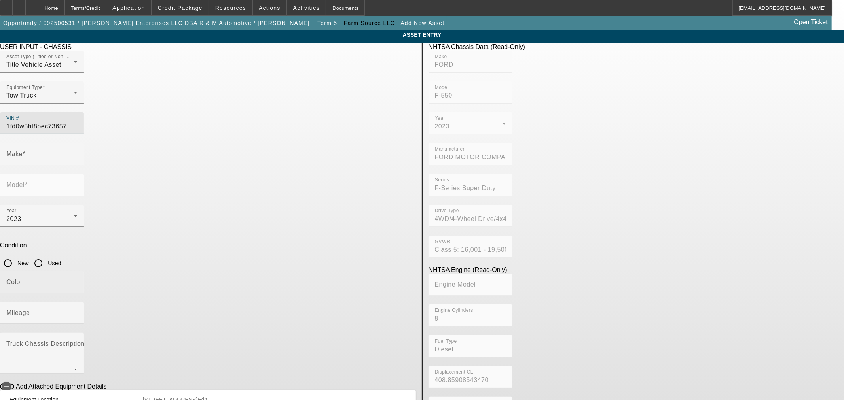
type input "FORD"
type input "F-550"
type input "1FD0W5HT8PEC73657"
click at [46, 256] on input "Used" at bounding box center [38, 264] width 16 height 16
radio input "true"
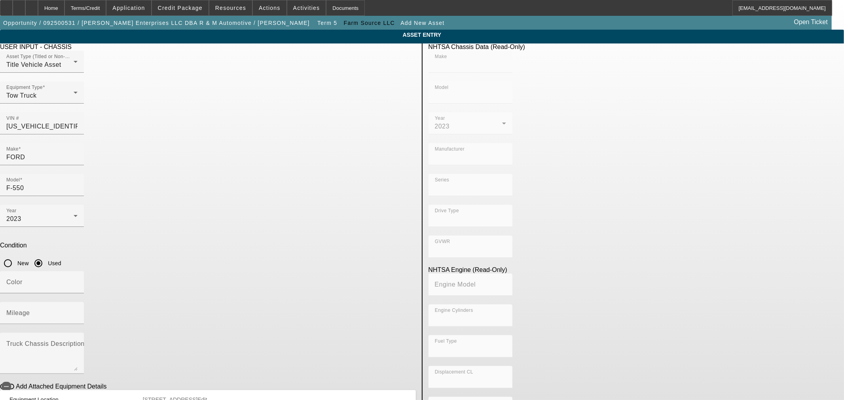
type input "FORD"
type input "F-550"
type input "FORD MOTOR COMPANY"
type input "F-Series Super Duty"
type input "4WD/4-Wheel Drive/4x4"
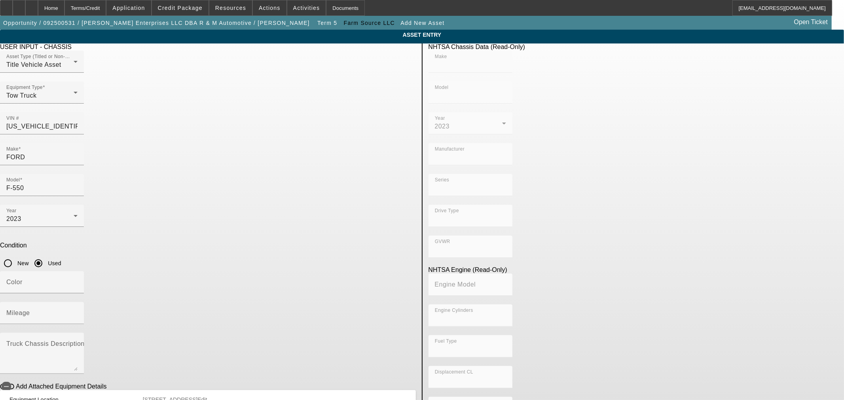
type input "Class 5: 16,001 - 19,500 lb (7,258 - 8,845 kg)"
type input "8"
type input "Diesel"
type input "408.85908543470"
type input "6.7"
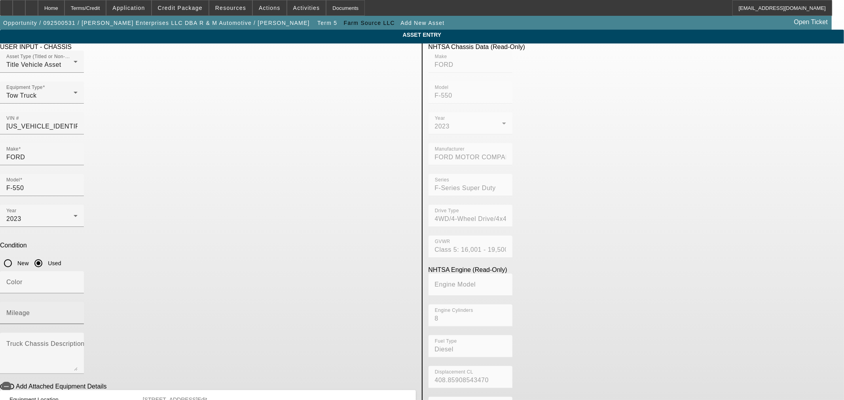
drag, startPoint x: 355, startPoint y: 203, endPoint x: 364, endPoint y: 193, distance: 14.0
click at [78, 312] on input "Mileage" at bounding box center [41, 316] width 71 height 9
type input "29339"
click at [11, 382] on span "button" at bounding box center [6, 386] width 9 height 9
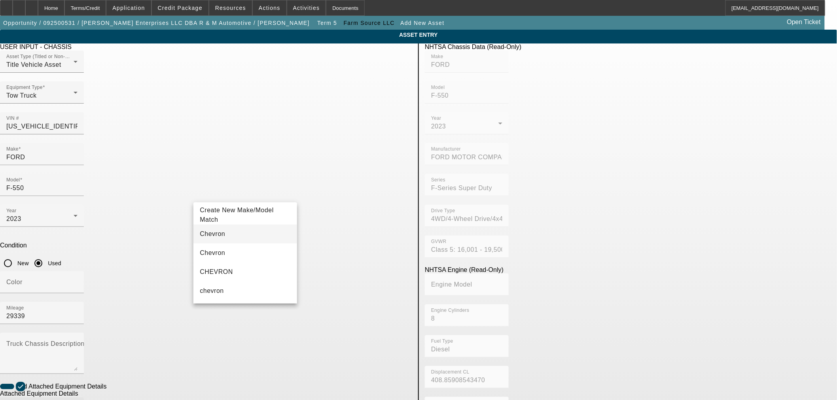
type input "Chevron"
click at [239, 238] on mat-option "Chevron" at bounding box center [245, 234] width 103 height 19
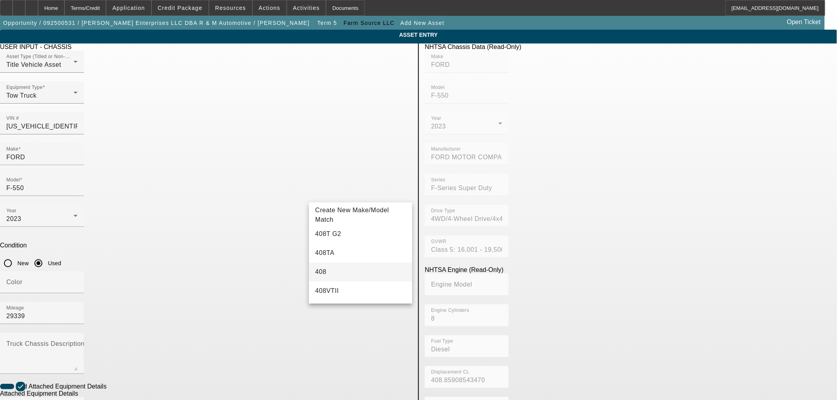
type input "408"
click at [351, 269] on mat-option "408" at bounding box center [360, 272] width 103 height 19
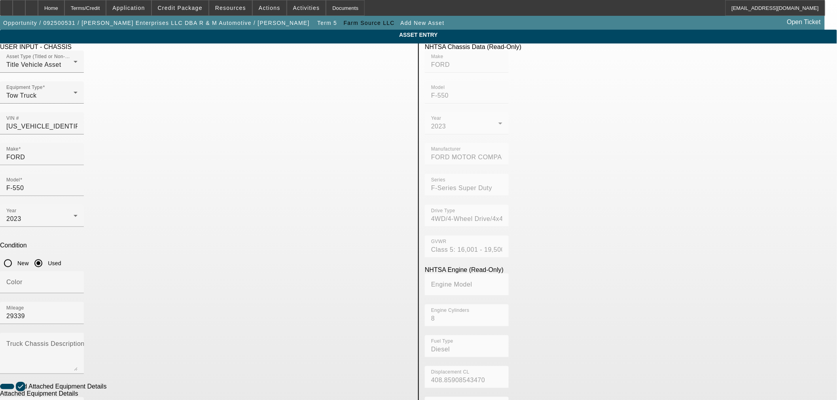
radio input "true"
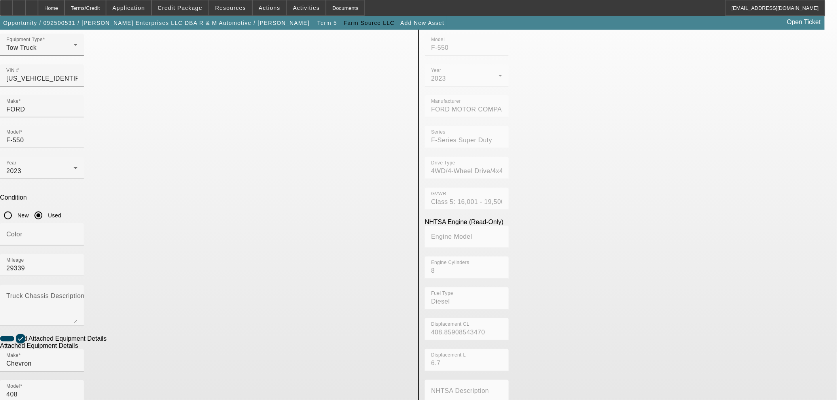
scroll to position [104, 0]
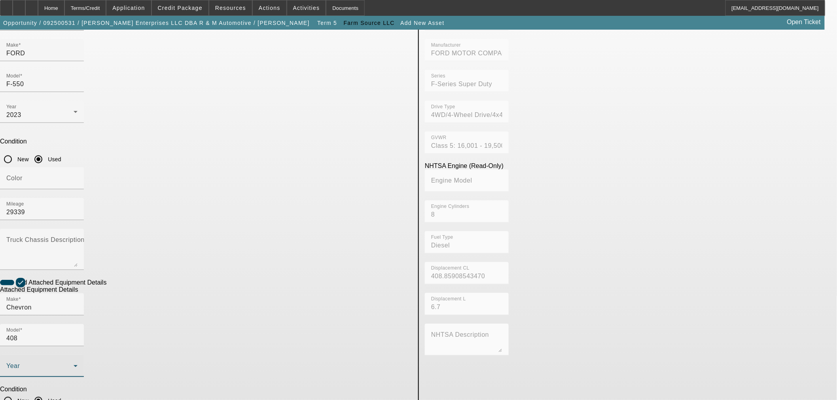
click at [74, 365] on span at bounding box center [39, 369] width 67 height 9
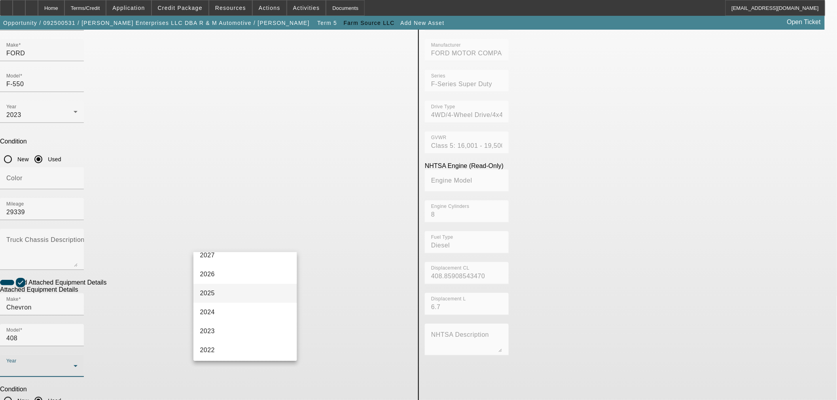
scroll to position [44, 0]
drag, startPoint x: 227, startPoint y: 315, endPoint x: 73, endPoint y: 299, distance: 155.1
click at [227, 314] on mat-option "2023" at bounding box center [245, 316] width 103 height 19
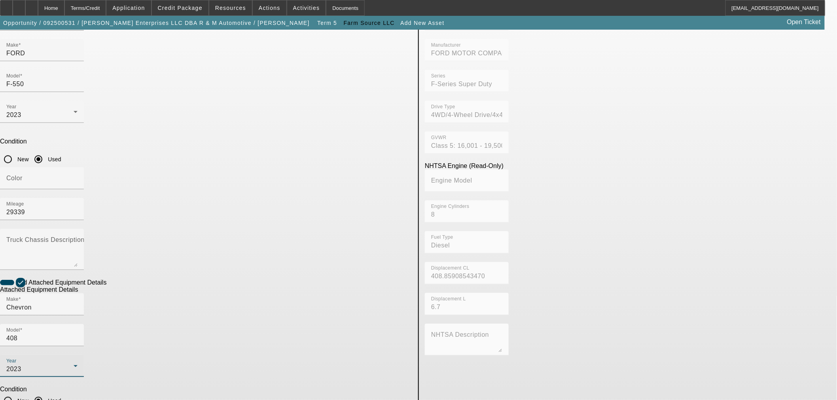
click at [74, 298] on app-asset-collateral-manage "ASSET ENTRY USER INPUT - CHASSIS Asset Type (Titled or Non-Titled) Title Vehicl…" at bounding box center [418, 234] width 837 height 616
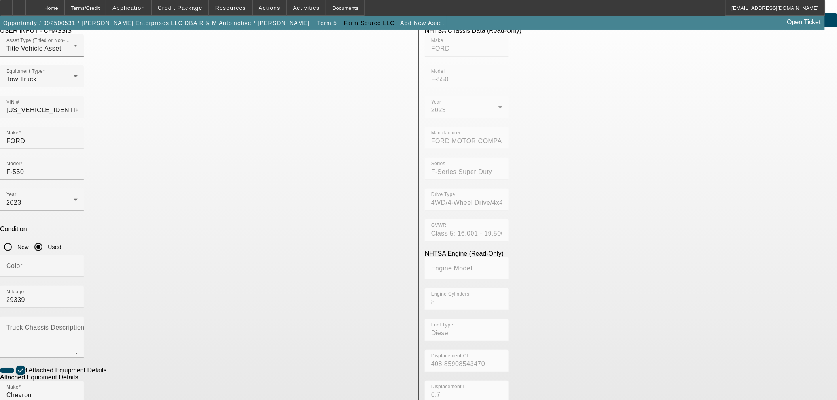
scroll to position [104, 0]
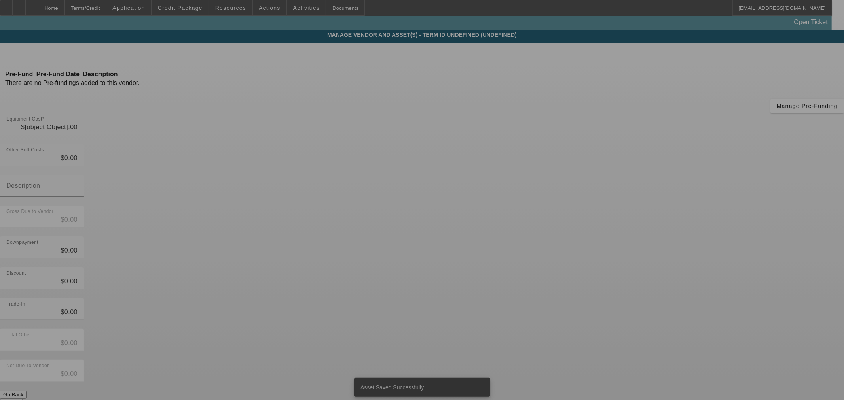
type input "$100,000.00"
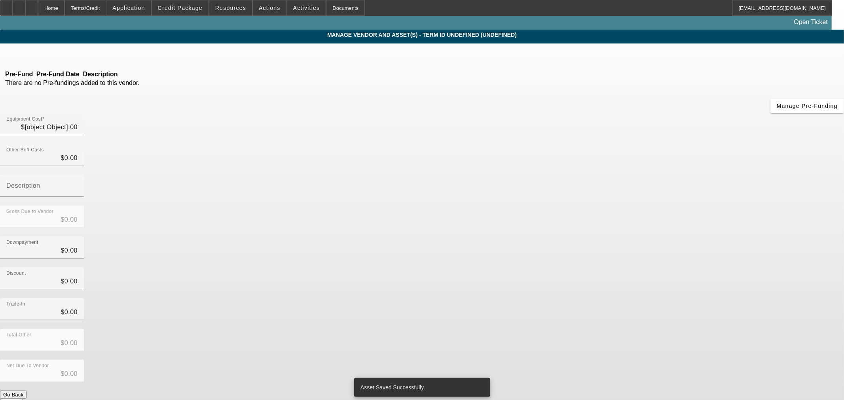
type input "$100,000.00"
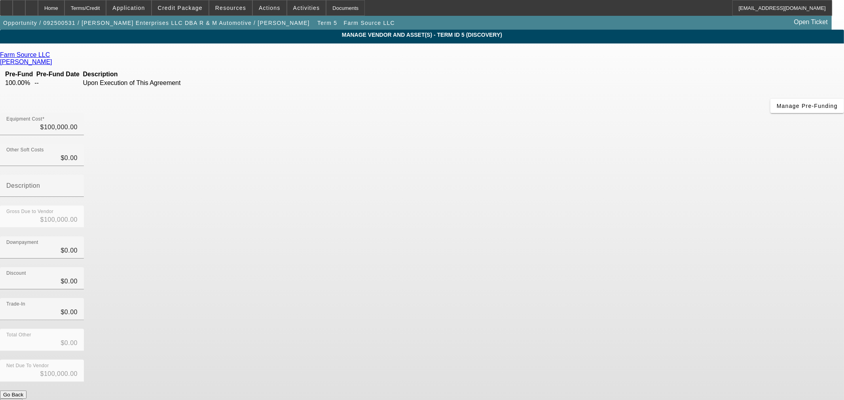
drag, startPoint x: 74, startPoint y: 5, endPoint x: 61, endPoint y: 36, distance: 33.2
click at [65, 5] on div "Home" at bounding box center [51, 8] width 27 height 16
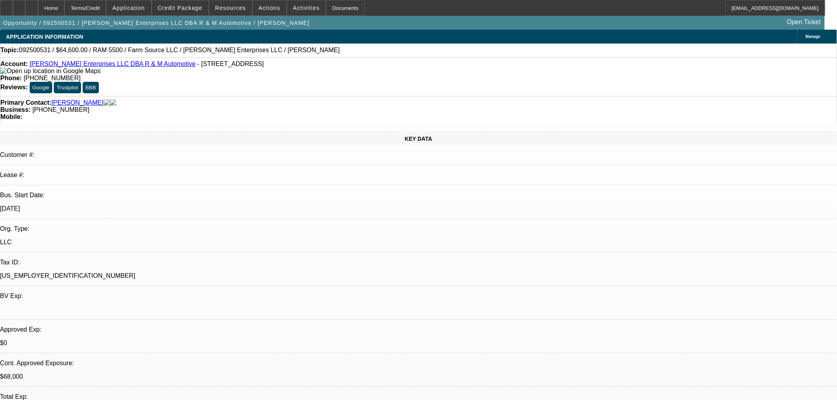
select select "0.15"
select select "2"
select select "0"
select select "6"
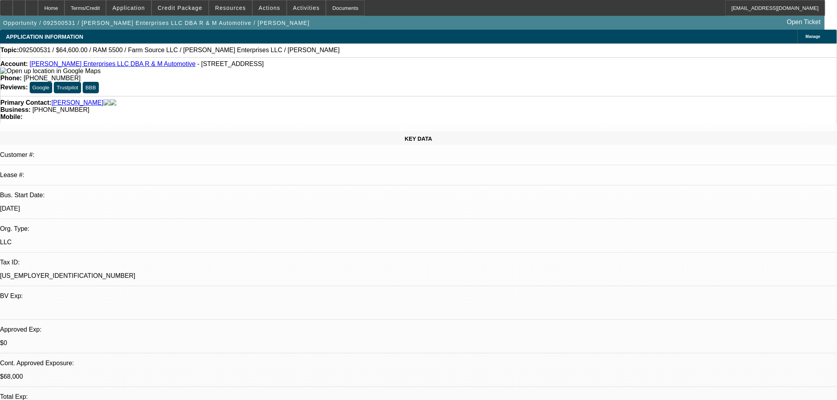
select select "0.15"
select select "2"
select select "0"
select select "6"
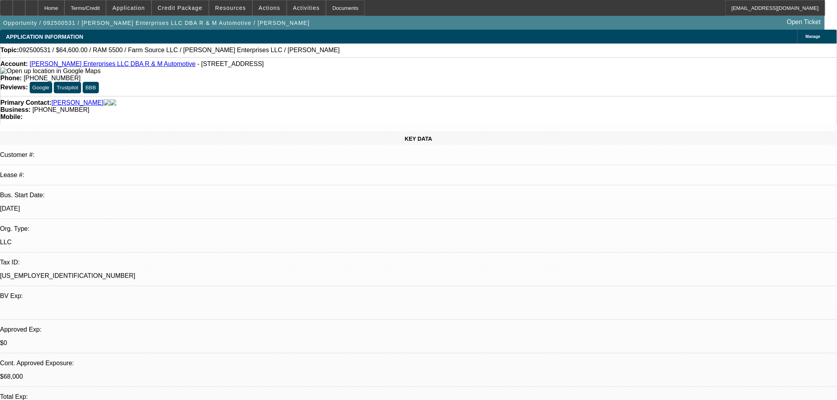
select select "0.15"
select select "2"
select select "0"
select select "6"
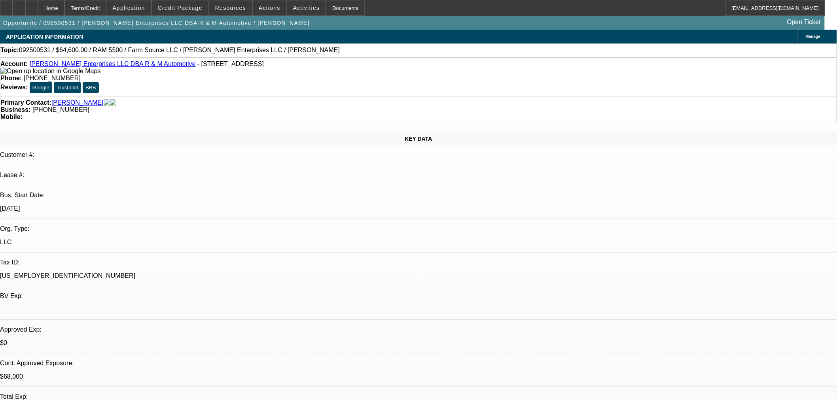
select select "0.15"
select select "2"
select select "0"
select select "6"
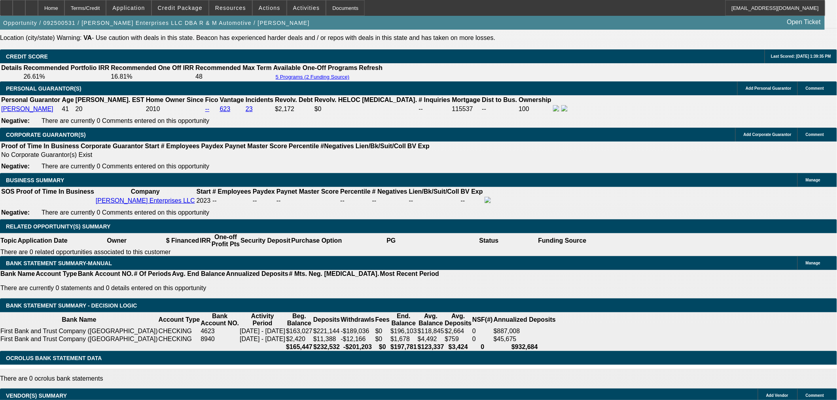
scroll to position [1011, 0]
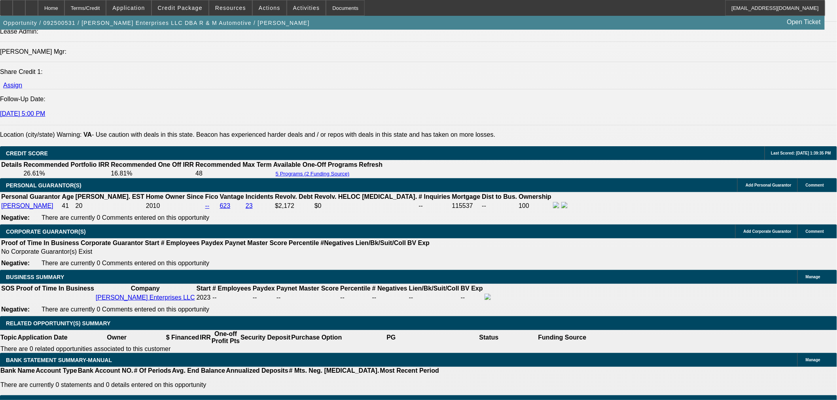
drag, startPoint x: 161, startPoint y: 297, endPoint x: 393, endPoint y: 249, distance: 236.8
type input "6"
type input "UNKNOWN"
type input "$15,089.45"
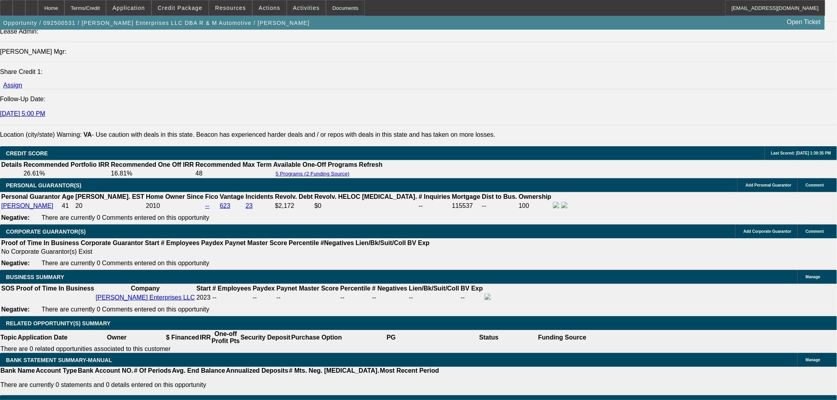
type input "$30,178.90"
type input "60"
type input "$2,347.61"
type input "$4,695.22"
type input "60"
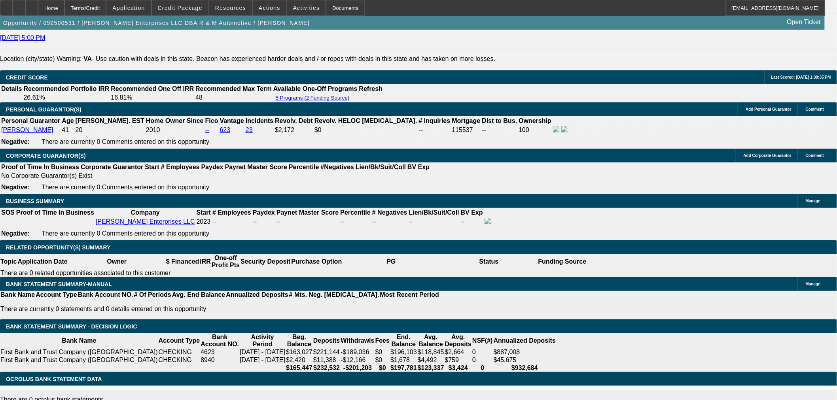
scroll to position [1187, 0]
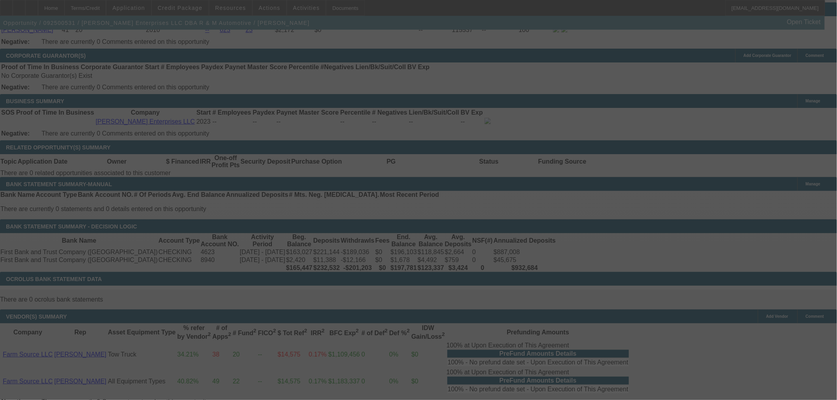
select select "0.15"
select select "2"
select select "0"
select select "6"
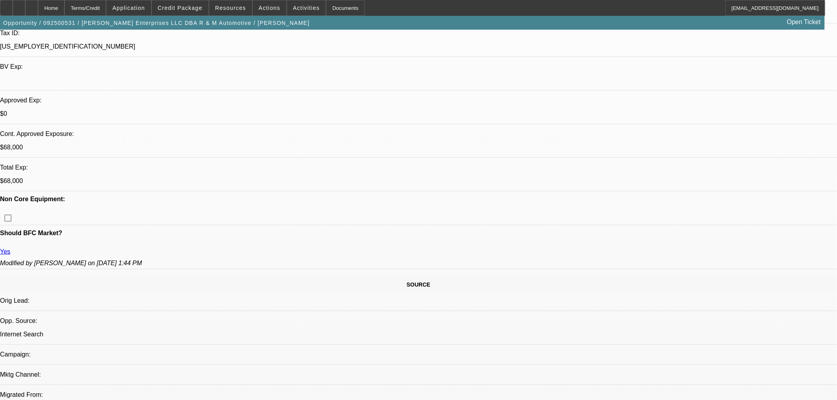
scroll to position [0, 0]
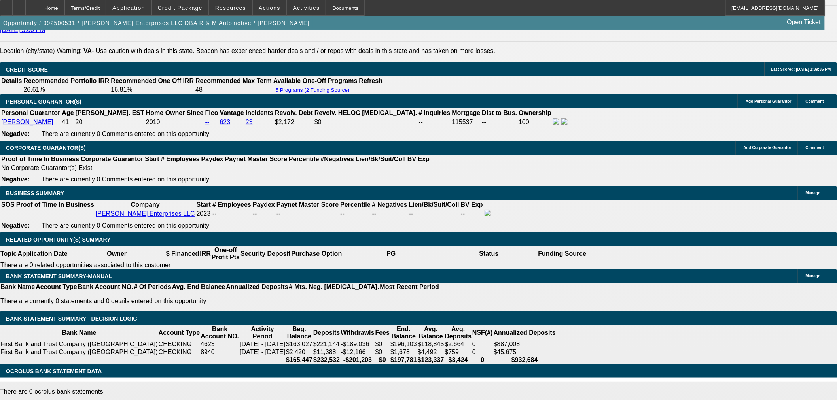
scroll to position [1011, 0]
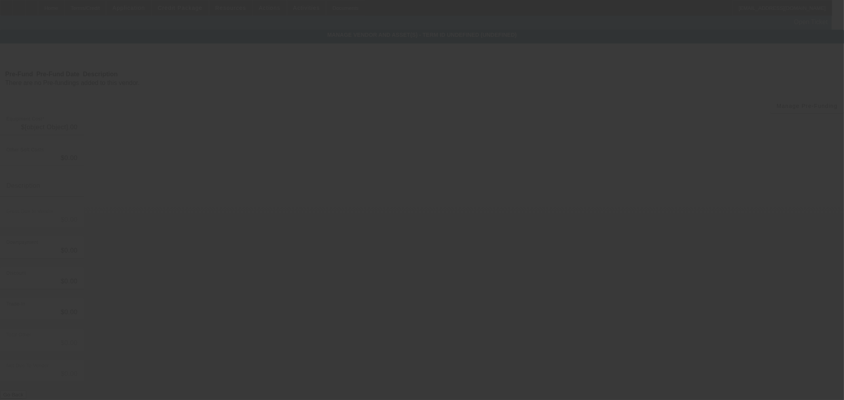
type input "$100,000.00"
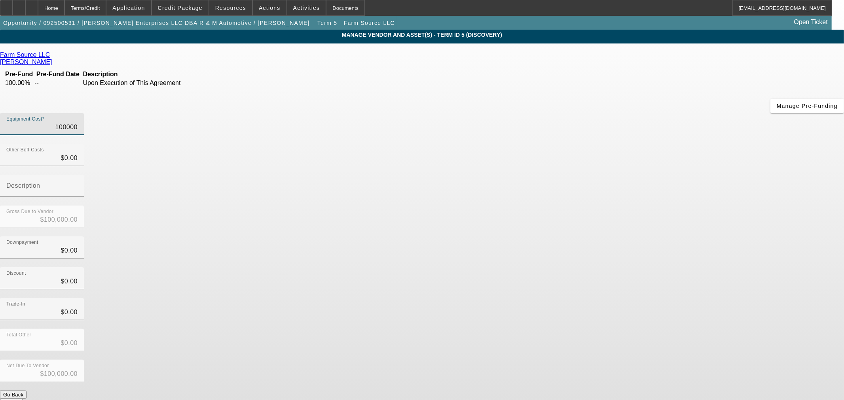
drag, startPoint x: 465, startPoint y: 66, endPoint x: 715, endPoint y: 68, distance: 250.9
click at [715, 68] on app-vendor-asset-manage "MANAGE VENDOR AND ASSET(S) - Term ID 5 (Discovery) Remove Vendor Farm Source LL…" at bounding box center [422, 242] width 844 height 425
type input "1"
type input "$1.00"
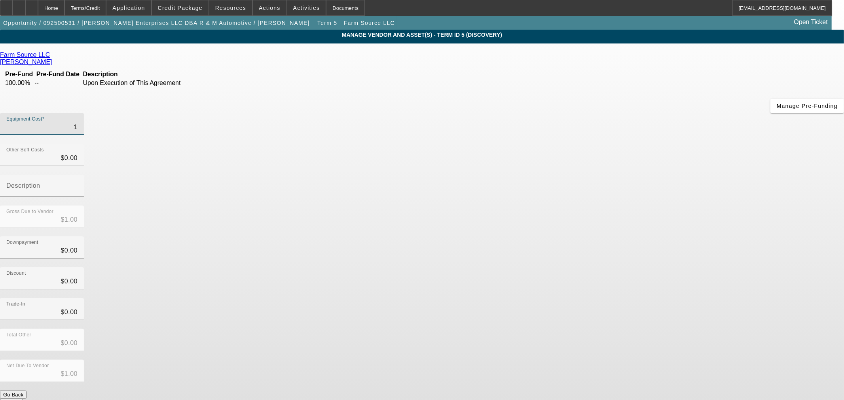
type input "11"
type input "$11.00"
type input "110"
type input "$110.00"
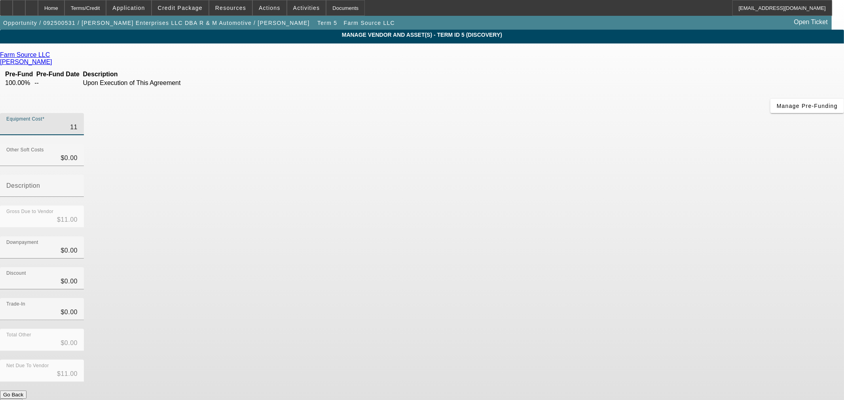
type input "$110.00"
type input "1100"
type input "$1,100.00"
type input "11000"
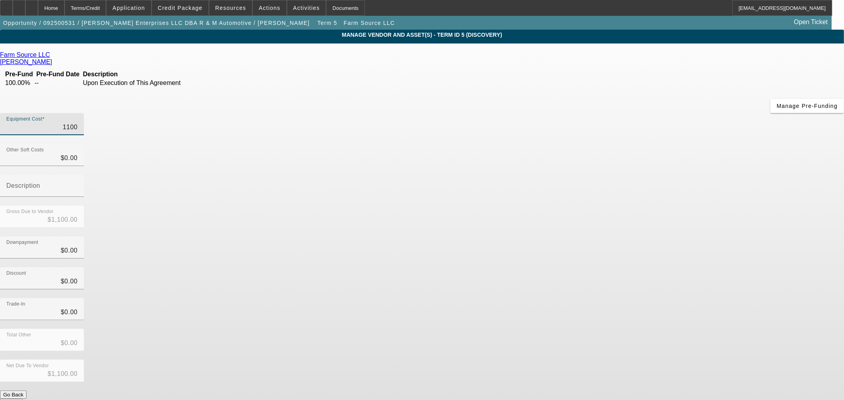
type input "$11,000.00"
type input "110000"
type input "$110,000.00"
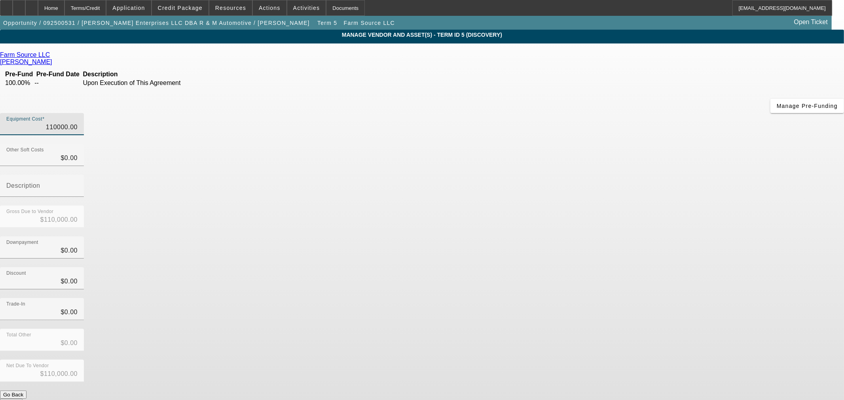
type input "$110,000.00"
click at [586, 329] on div "Total Other $0.00" at bounding box center [422, 344] width 844 height 31
click at [23, 399] on button "Submit" at bounding box center [11, 403] width 23 height 8
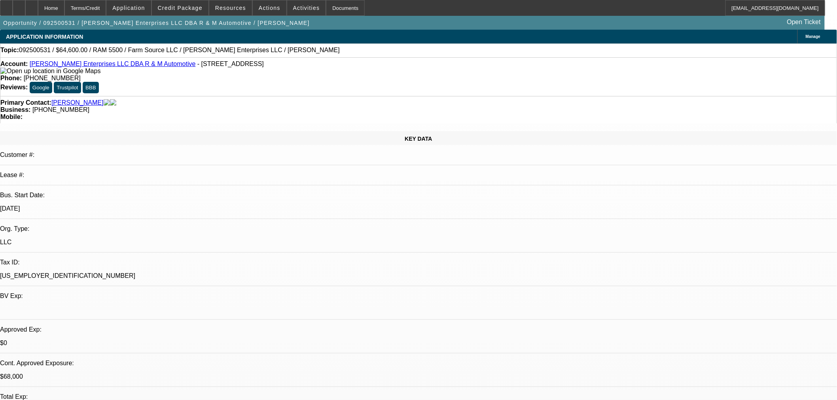
select select "0.15"
select select "2"
select select "0"
select select "6"
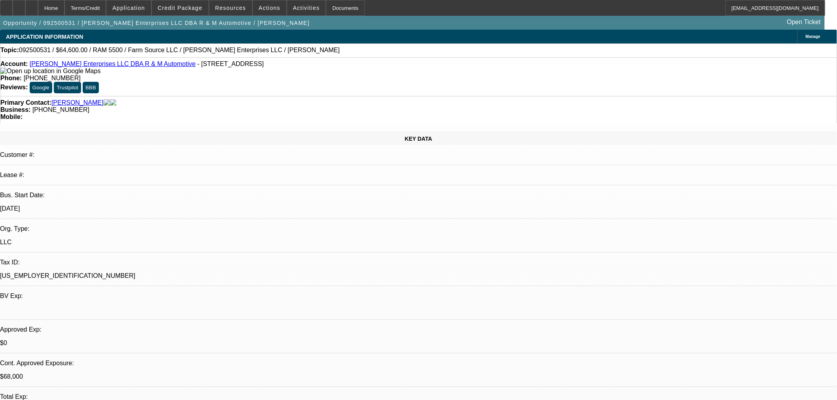
select select "0.15"
select select "2"
select select "0"
select select "6"
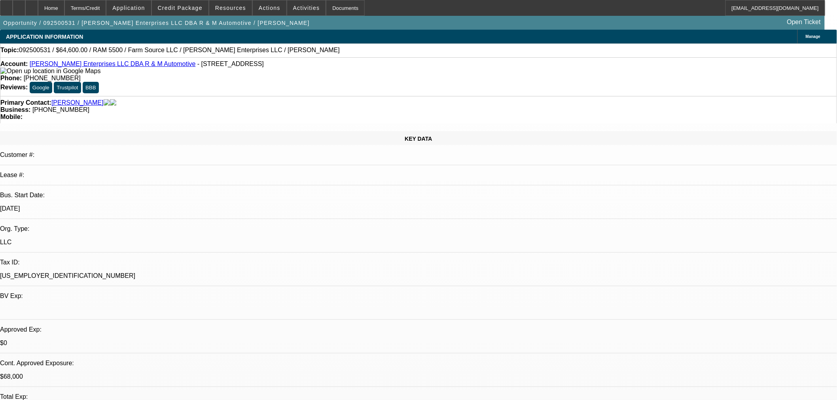
select select "0.15"
select select "2"
select select "0"
select select "6"
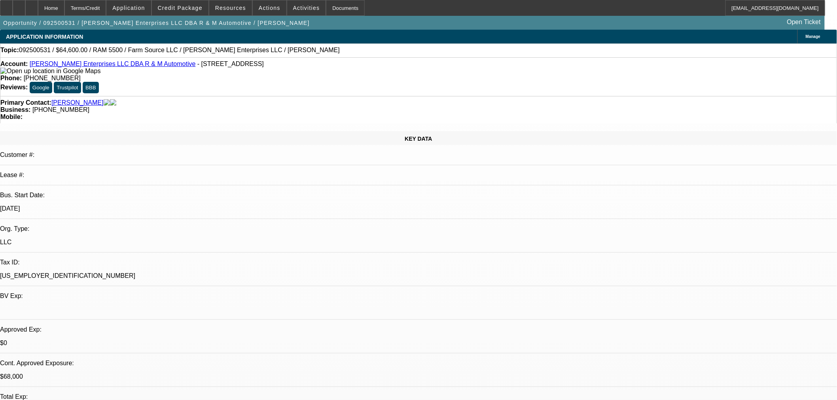
select select "0.15"
select select "2"
select select "0"
select select "6"
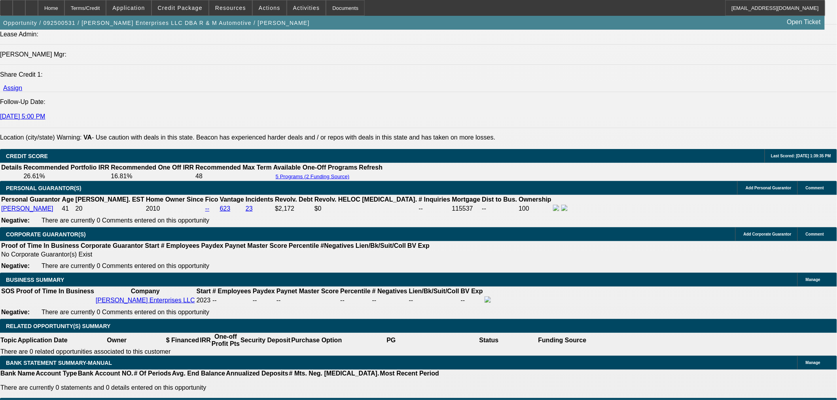
scroll to position [1011, 0]
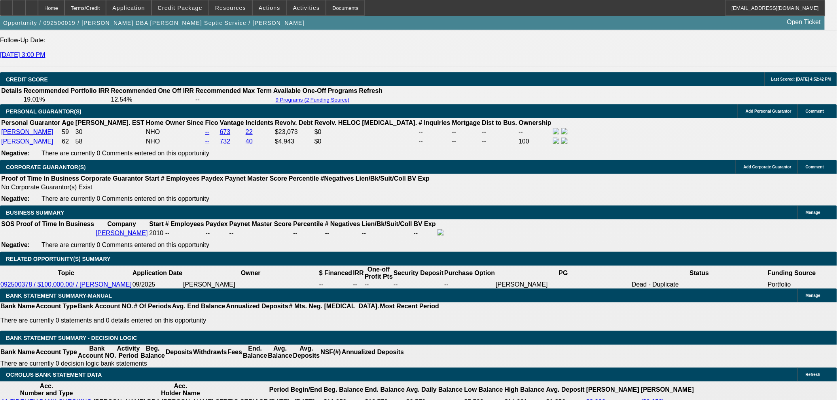
select select "0"
select select "3"
select select "0"
select select "6"
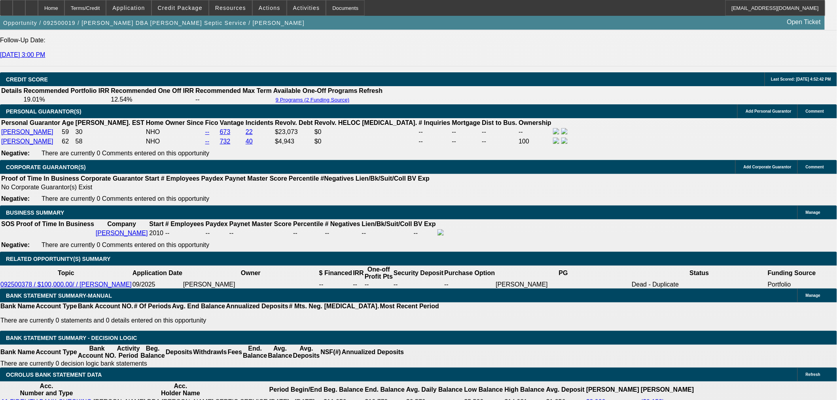
select select "0"
select select "3"
select select "0"
select select "6"
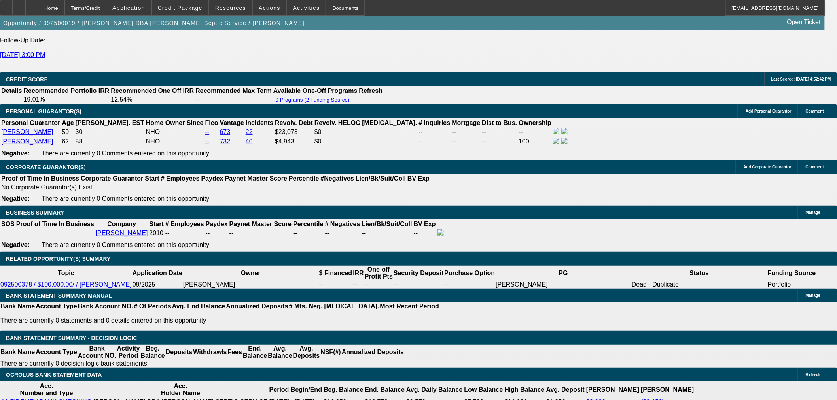
select select "0.15"
select select "2"
select select "0.1"
select select "4"
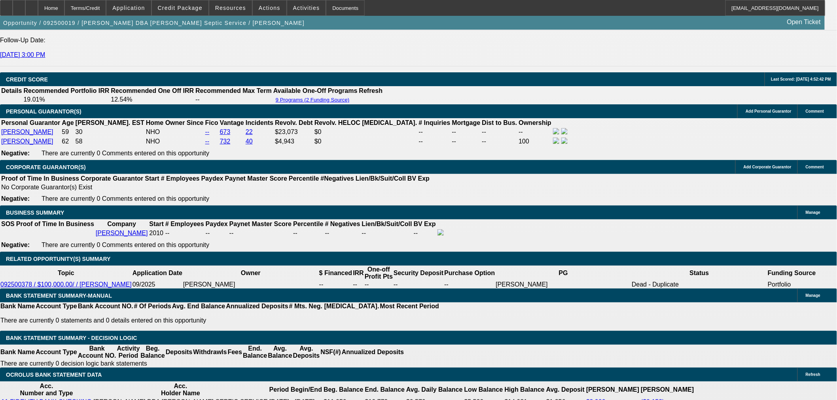
select select "2"
select select "0.1"
select select "4"
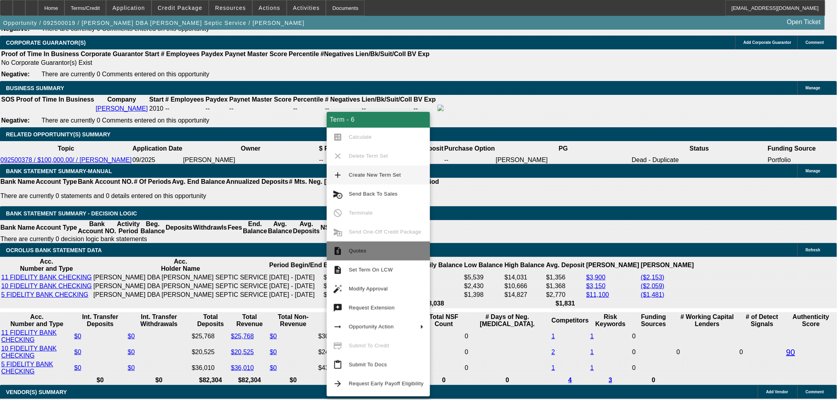
scroll to position [1251, 0]
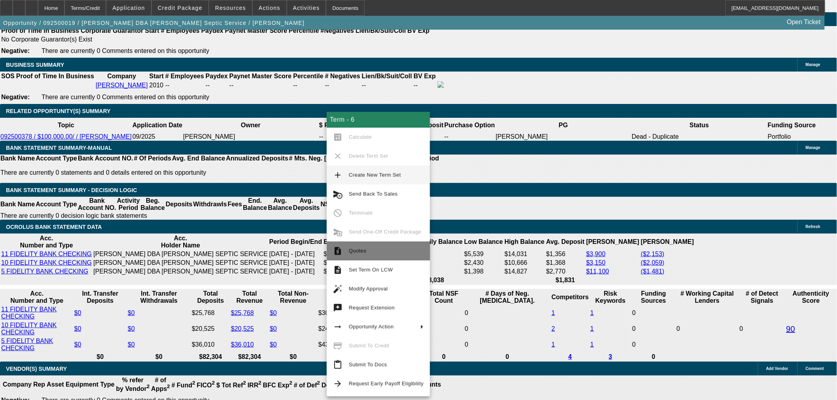
click at [352, 247] on span "Quotes" at bounding box center [386, 251] width 75 height 9
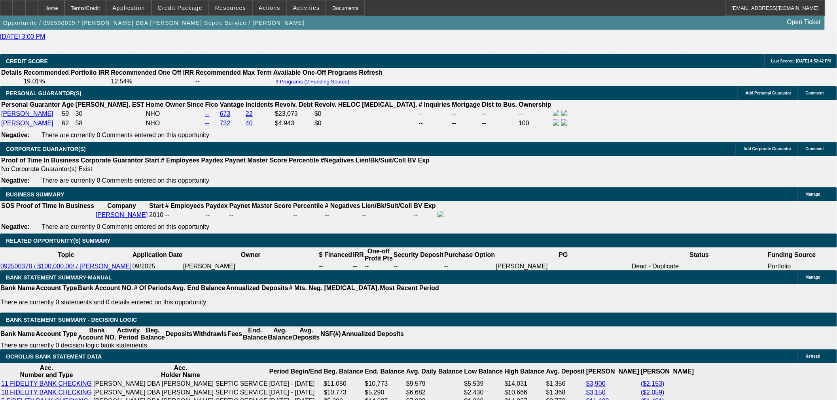
scroll to position [1119, 0]
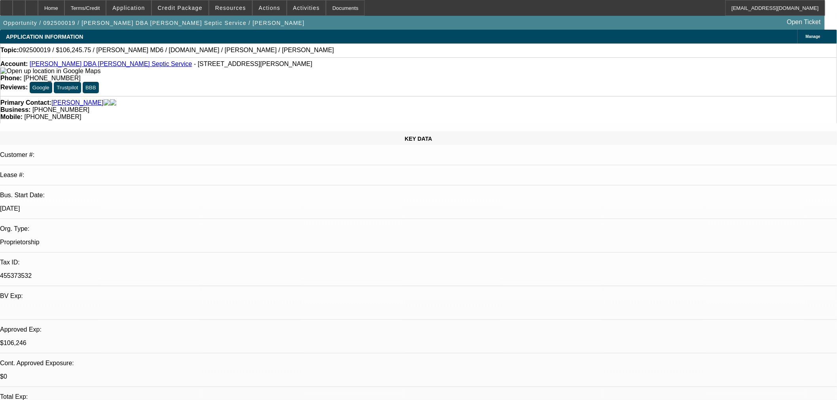
select select "0"
select select "3"
select select "0"
select select "6"
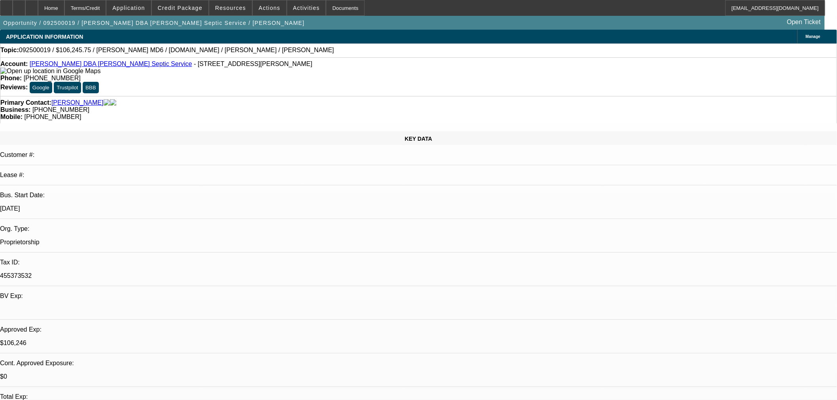
select select "0"
select select "3"
select select "0"
select select "6"
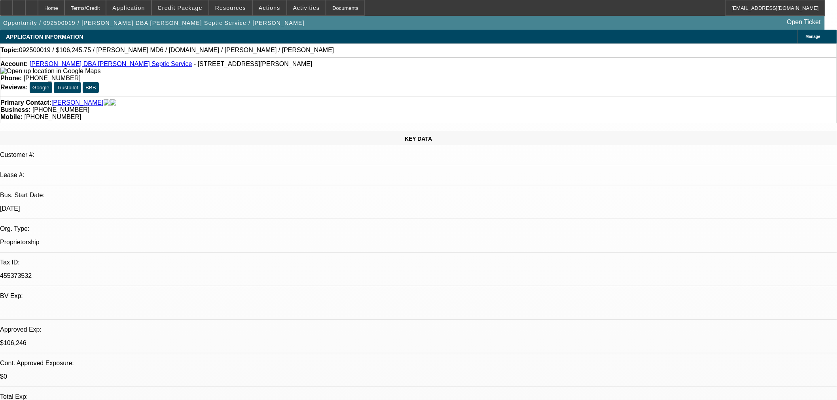
select select "0.15"
select select "2"
select select "0.1"
select select "4"
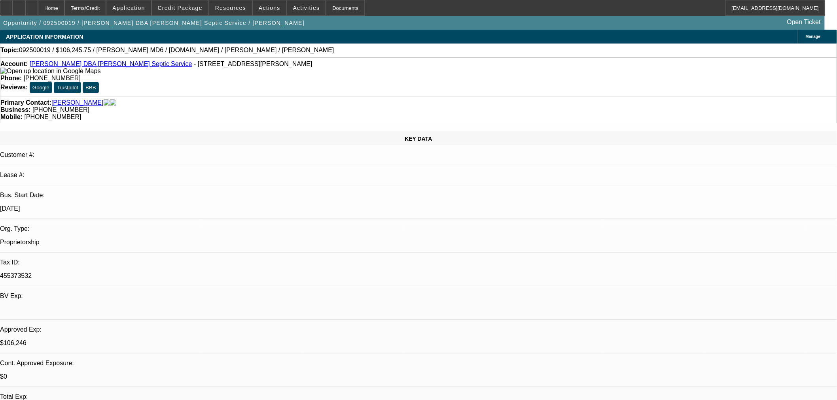
select select "2"
select select "0.1"
select select "4"
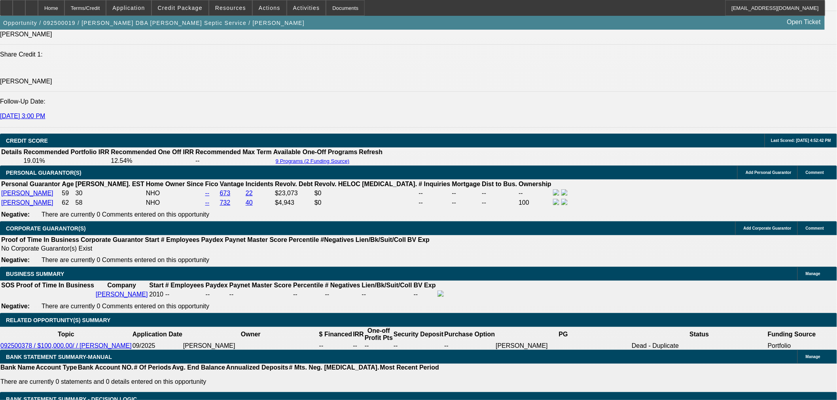
scroll to position [1231, 0]
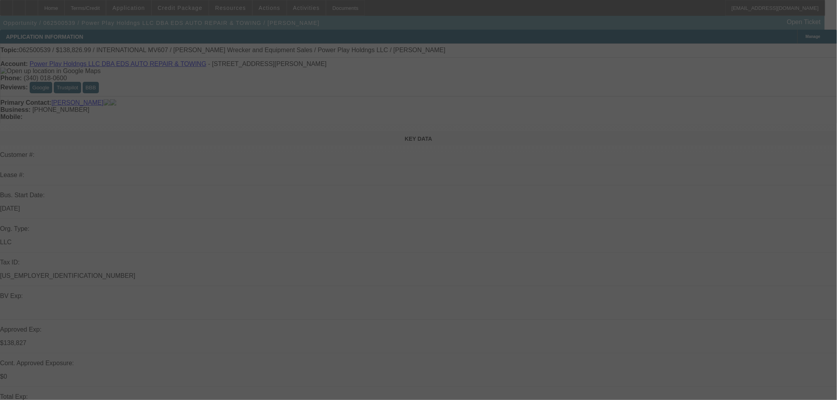
select select "0"
select select "2"
select select "0.1"
select select "4"
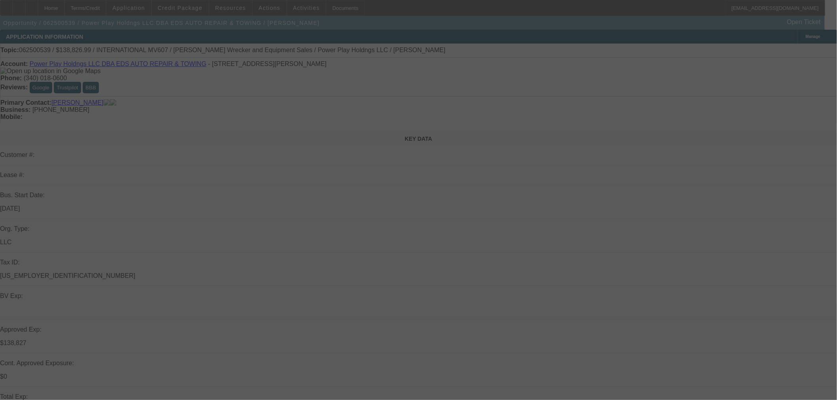
select select "0"
select select "2"
select select "0.1"
select select "4"
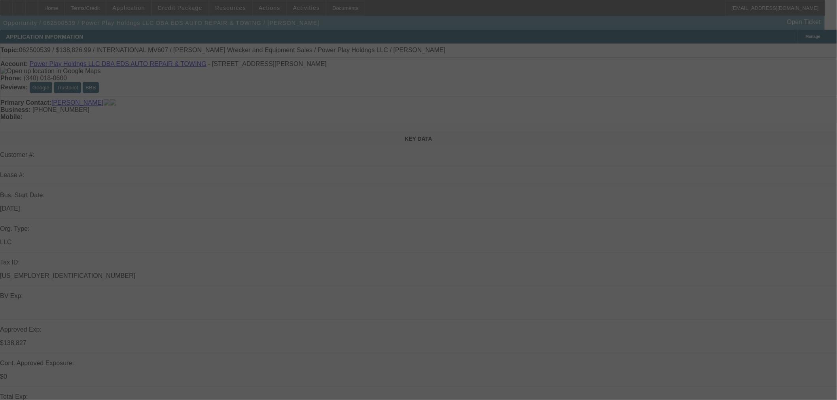
select select "0"
select select "2"
select select "0.1"
select select "4"
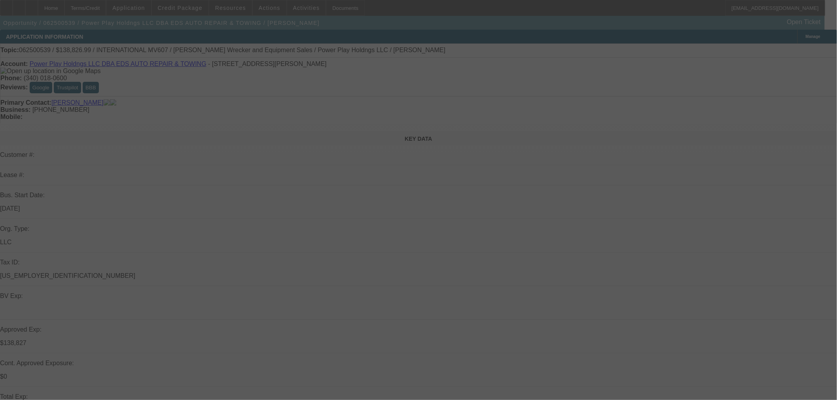
select select "0.1"
select select "2"
select select "0"
select select "6"
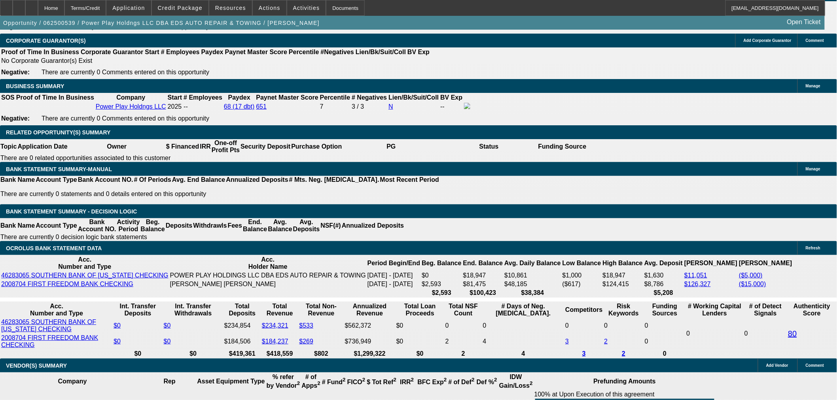
scroll to position [1187, 0]
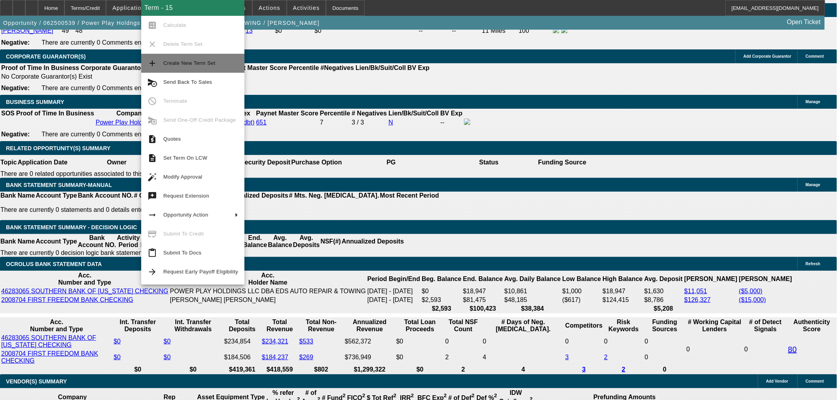
click at [199, 63] on span "Create New Term Set" at bounding box center [189, 63] width 52 height 6
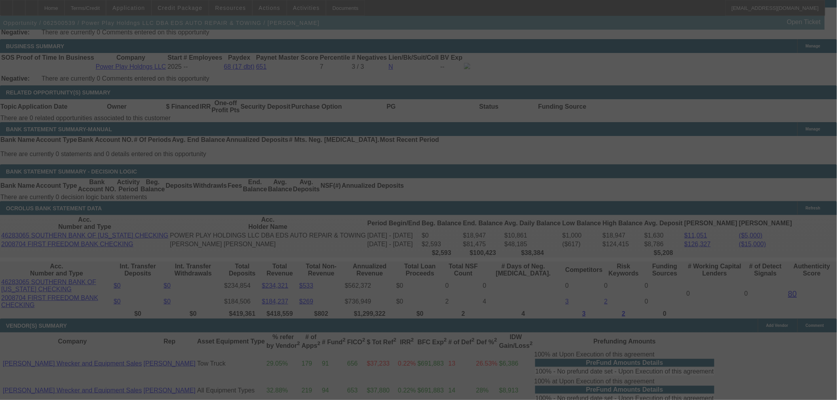
scroll to position [1319, 0]
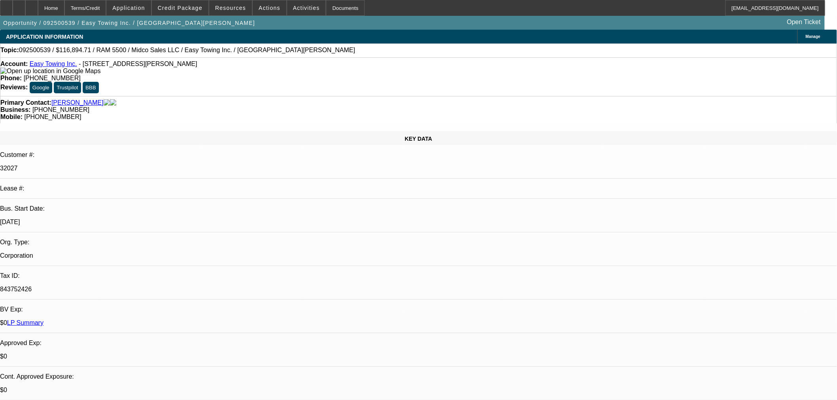
select select "0"
select select "2"
select select "0"
select select "6"
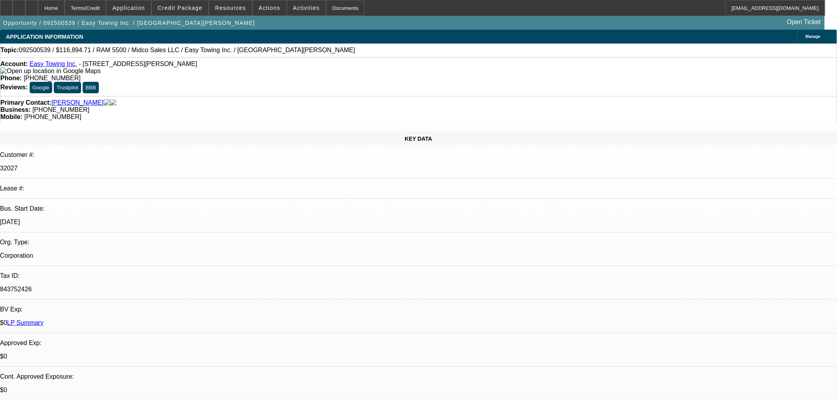
select select "0"
select select "2"
select select "0"
select select "6"
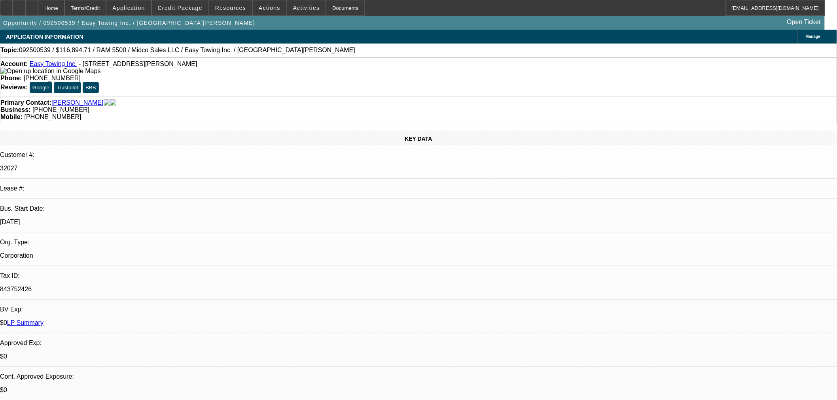
select select "0"
select select "2"
select select "0"
select select "6"
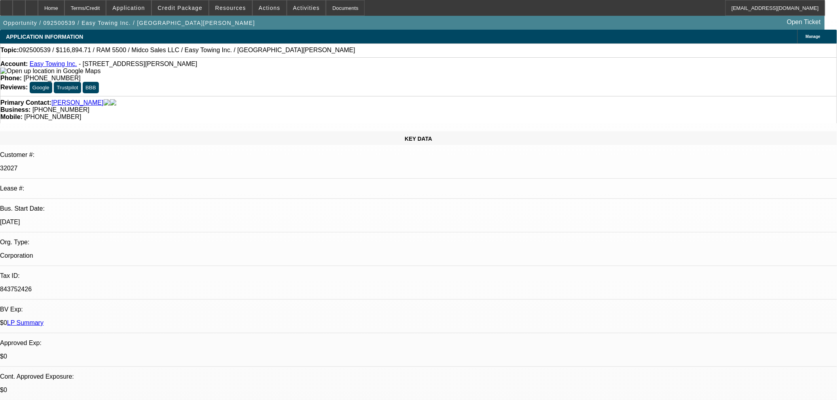
select select "0"
select select "2"
select select "0"
select select "6"
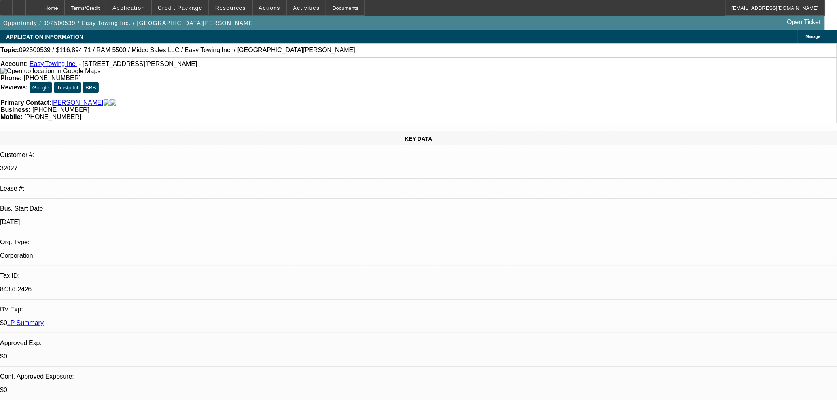
drag, startPoint x: 180, startPoint y: 9, endPoint x: 163, endPoint y: 46, distance: 40.2
click at [180, 9] on span "Credit Package" at bounding box center [180, 8] width 45 height 6
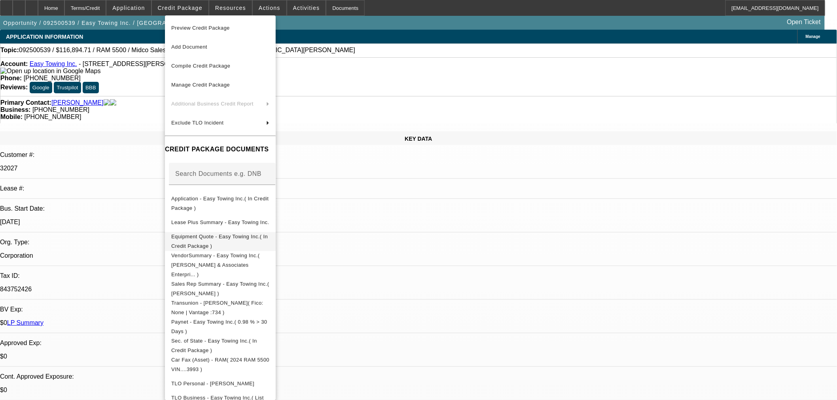
click at [198, 237] on span "Equipment Quote - Easy Towing Inc.( In Credit Package )" at bounding box center [219, 240] width 97 height 15
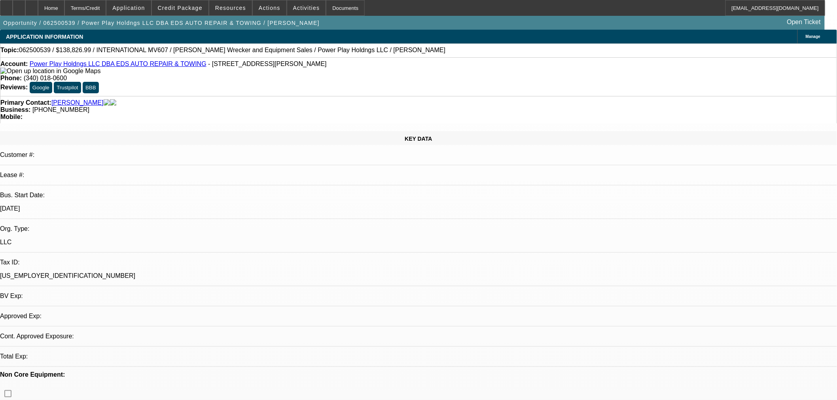
select select "0"
select select "2"
select select "0.1"
select select "4"
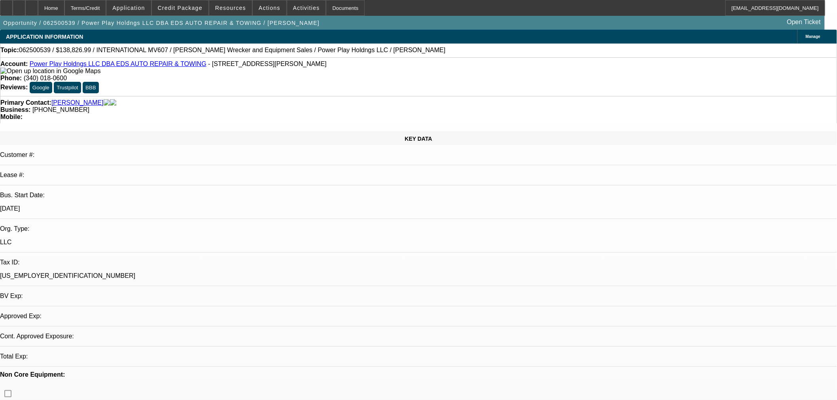
select select "0"
select select "2"
select select "0.1"
select select "4"
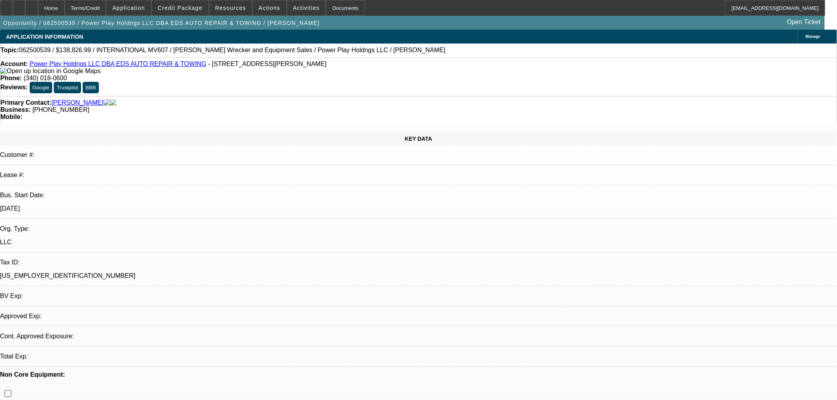
select select "0"
select select "2"
select select "0.1"
select select "4"
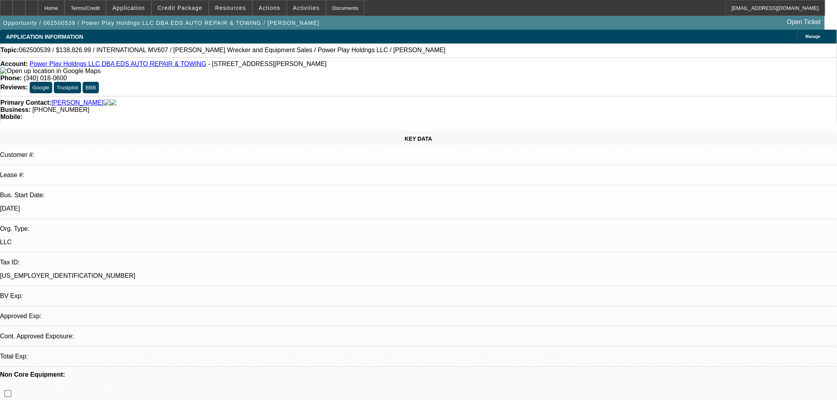
select select "0"
select select "2"
select select "0.1"
select select "4"
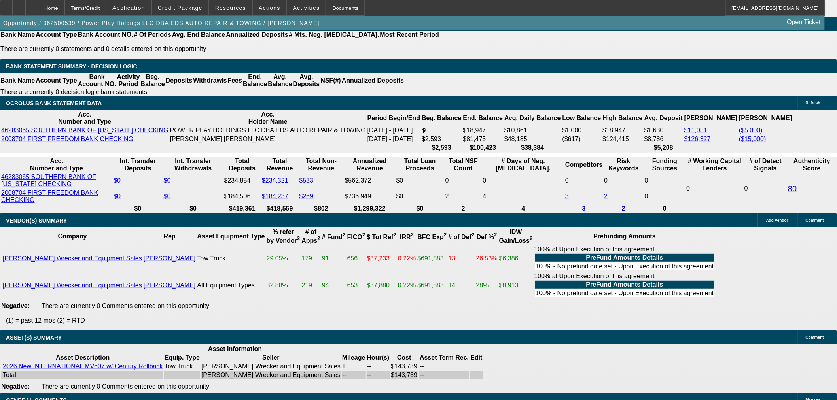
scroll to position [1231, 0]
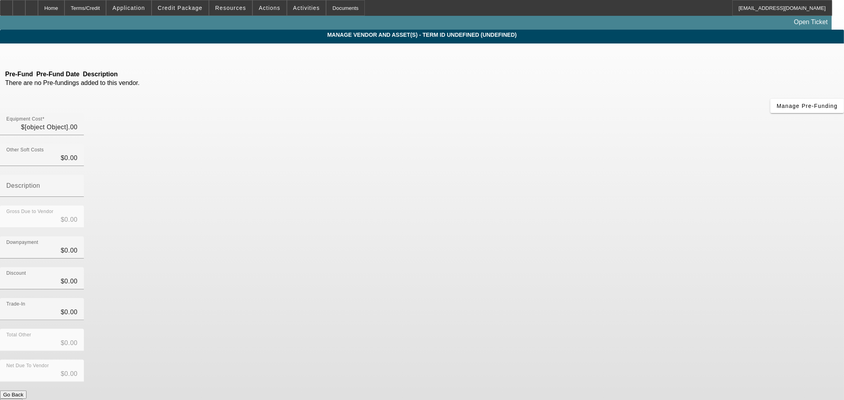
type input "$143,738.99"
type input "$88.00"
type input "$143,826.99"
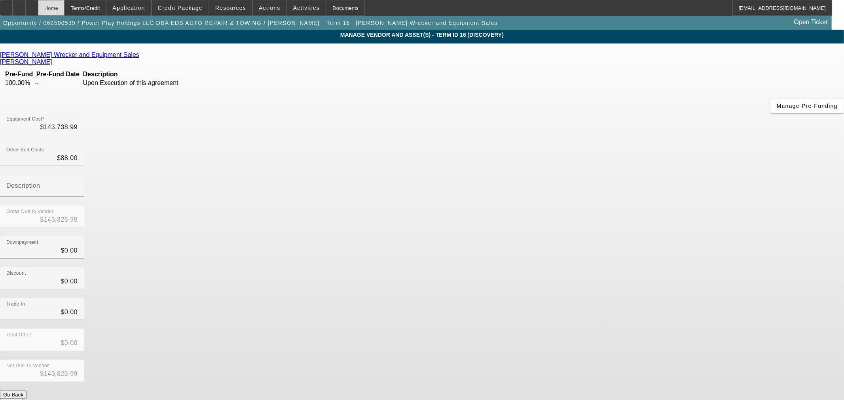
click at [65, 12] on div "Home" at bounding box center [51, 8] width 27 height 16
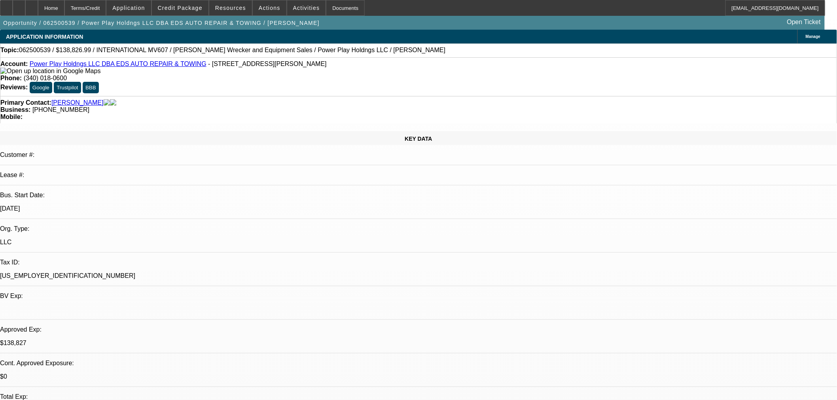
select select "0"
select select "2"
select select "0.1"
select select "4"
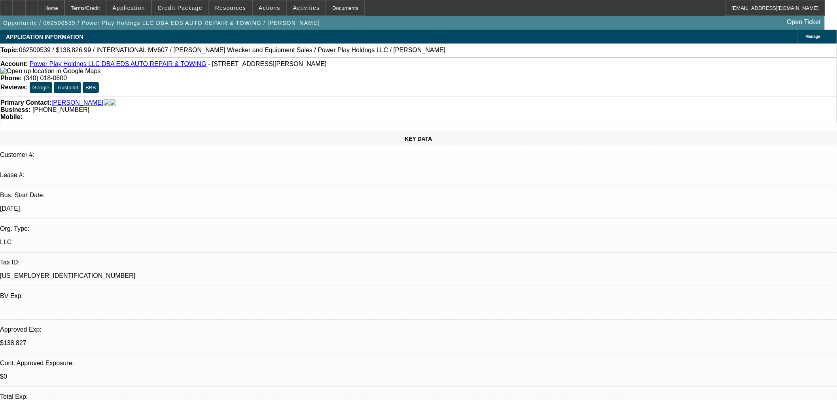
select select "0"
select select "2"
select select "0.1"
select select "4"
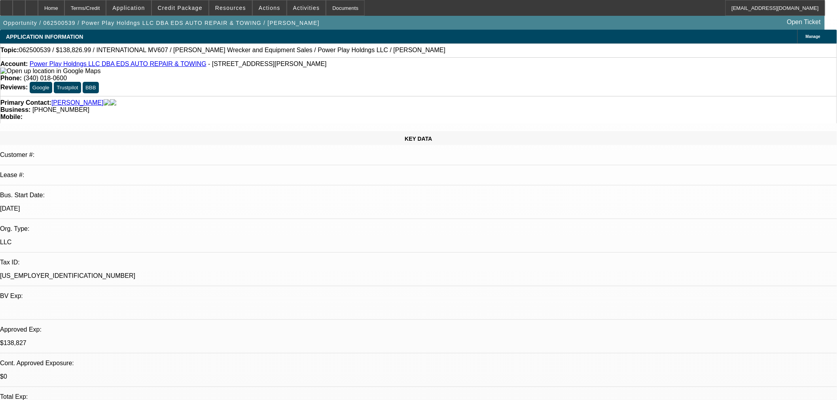
select select "0"
select select "2"
select select "0.1"
select select "4"
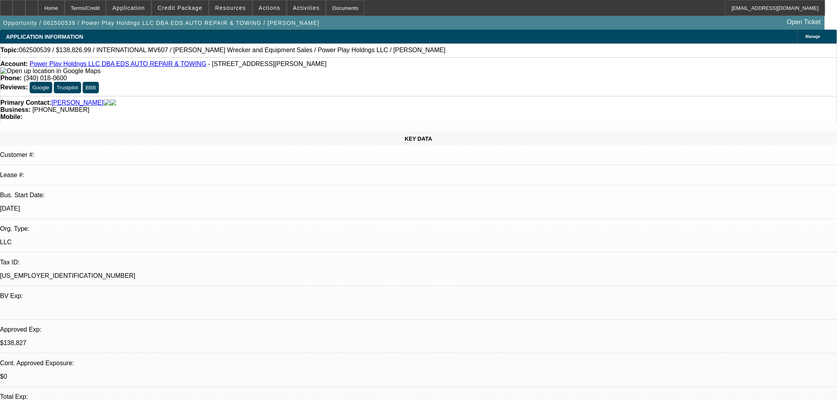
select select "0"
select select "2"
select select "0.1"
select select "4"
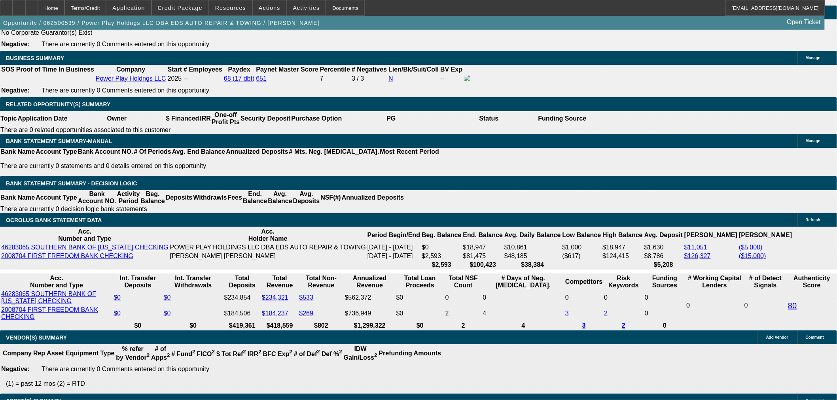
scroll to position [1277, 0]
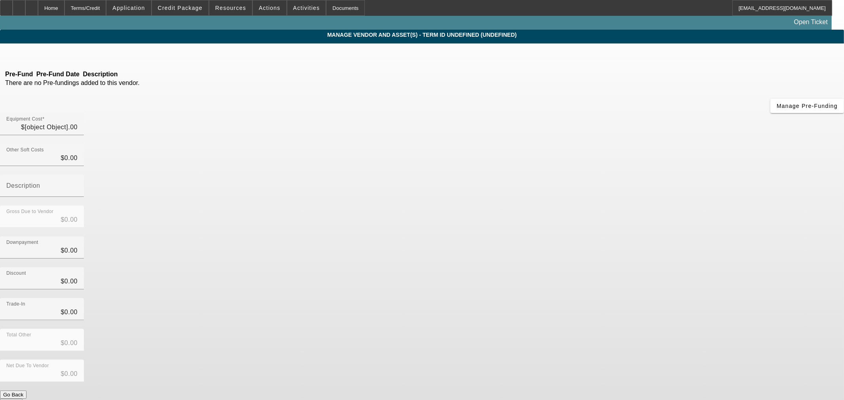
type input "$143,738.99"
type input "$88.00"
type input "$143,826.99"
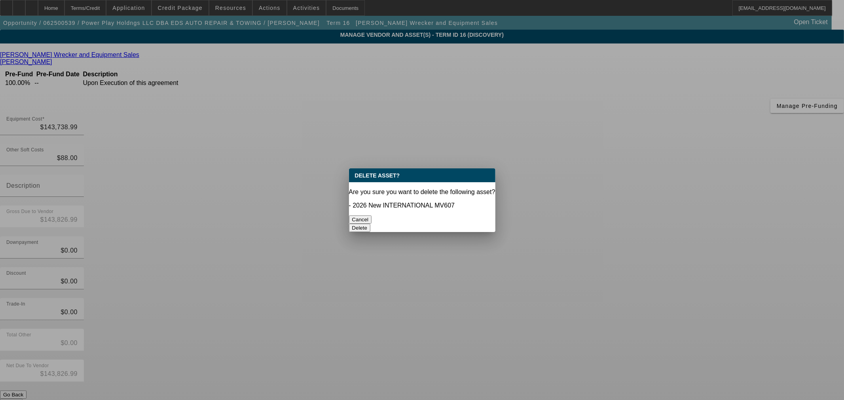
click at [371, 224] on button "Delete" at bounding box center [360, 228] width 22 height 8
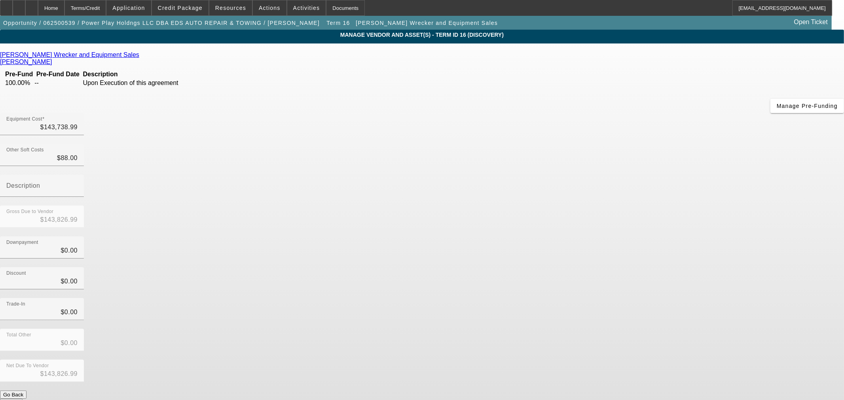
drag, startPoint x: 580, startPoint y: 58, endPoint x: 598, endPoint y: 56, distance: 18.3
click at [598, 113] on div "Equipment Cost $143,738.99" at bounding box center [422, 128] width 844 height 31
drag, startPoint x: 480, startPoint y: 69, endPoint x: 635, endPoint y: 69, distance: 155.1
click at [635, 113] on div "Equipment Cost 143738.99" at bounding box center [422, 128] width 844 height 31
type input "2"
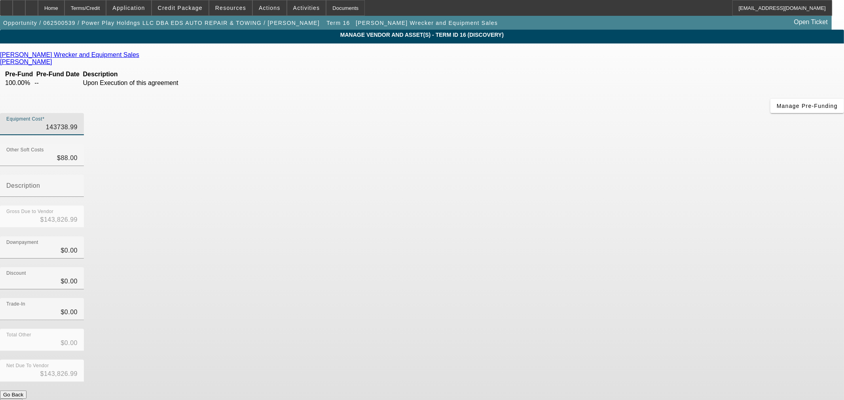
type input "$90.00"
type input "20"
type input "$108.00"
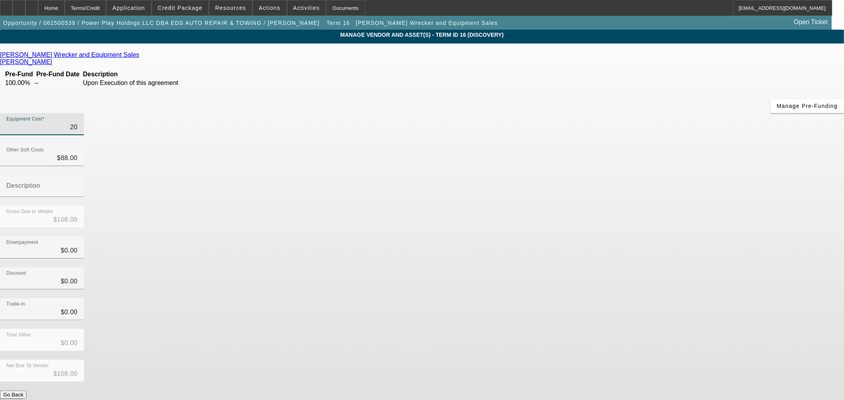
type input "207"
type input "$295.00"
type input "2079"
type input "$2,167.00"
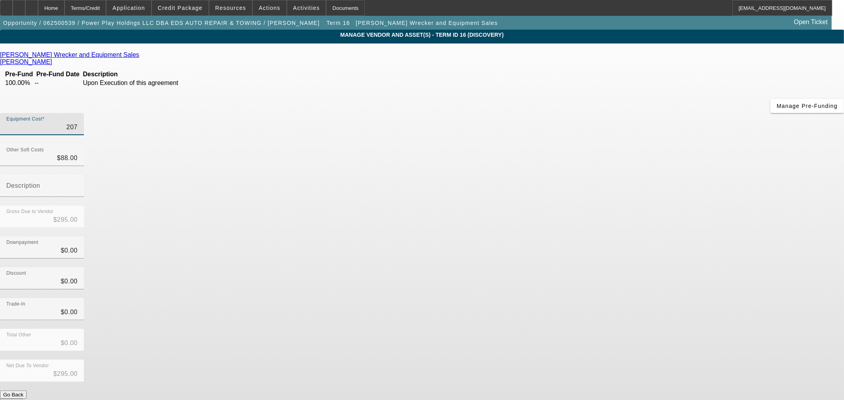
type input "$2,167.00"
type input "20797"
type input "$20,885.00"
type input "207976"
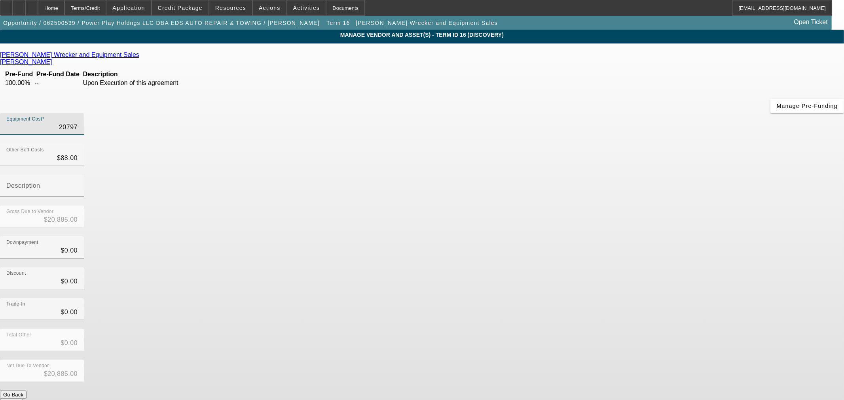
type input "$208,064.00"
type input "$207,976.00"
click at [616, 268] on div "Discount $0.00" at bounding box center [422, 283] width 844 height 31
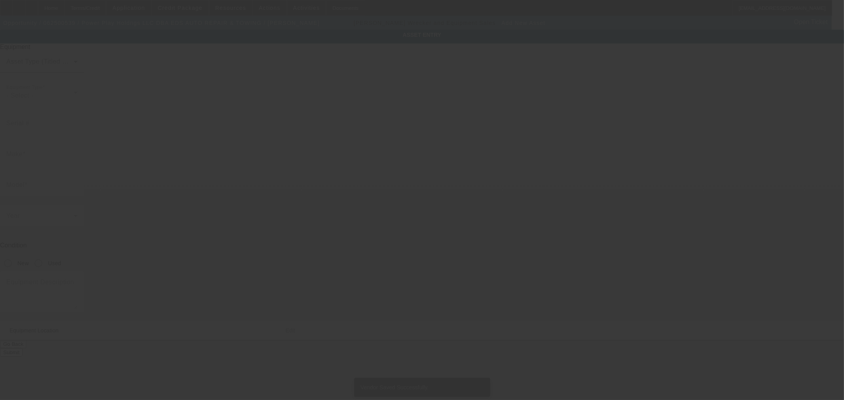
type input "707 Briskin Ln"
type input "Lebanon"
type input "37087"
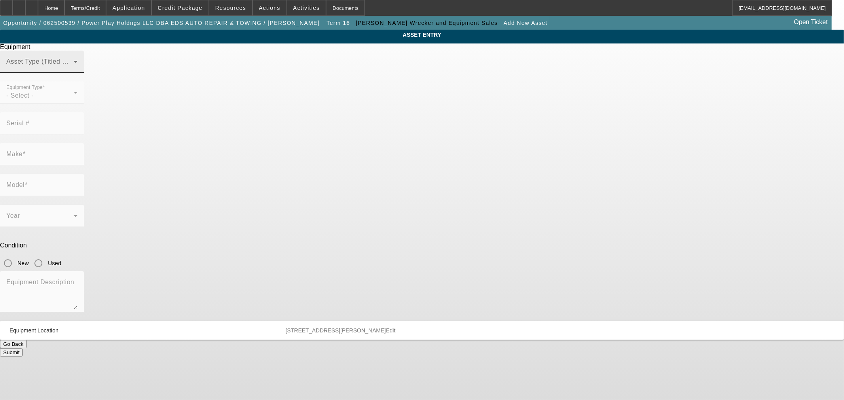
click at [78, 72] on div "Asset Type (Titled or Non-Titled)" at bounding box center [41, 62] width 71 height 22
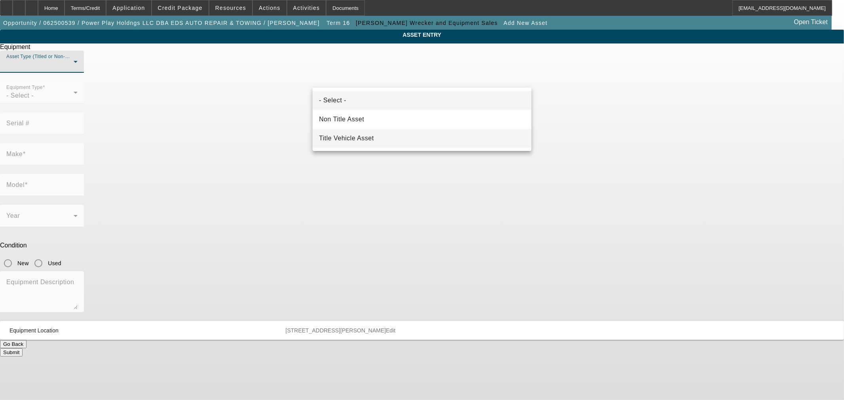
click at [354, 132] on mat-option "Title Vehicle Asset" at bounding box center [422, 138] width 219 height 19
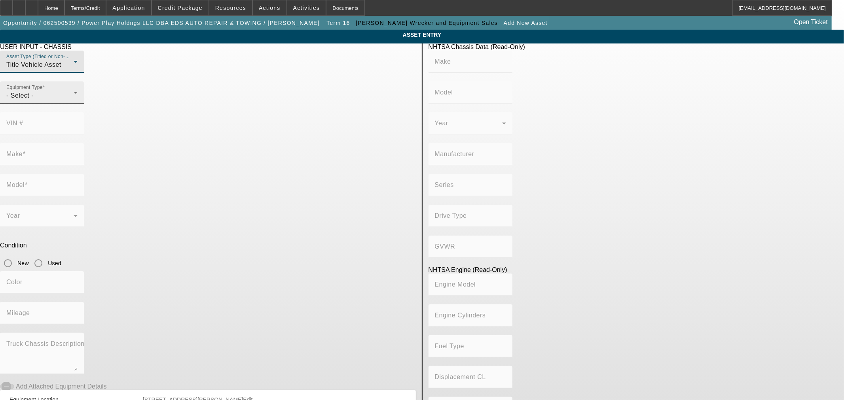
click at [74, 101] on div "- Select -" at bounding box center [39, 95] width 67 height 9
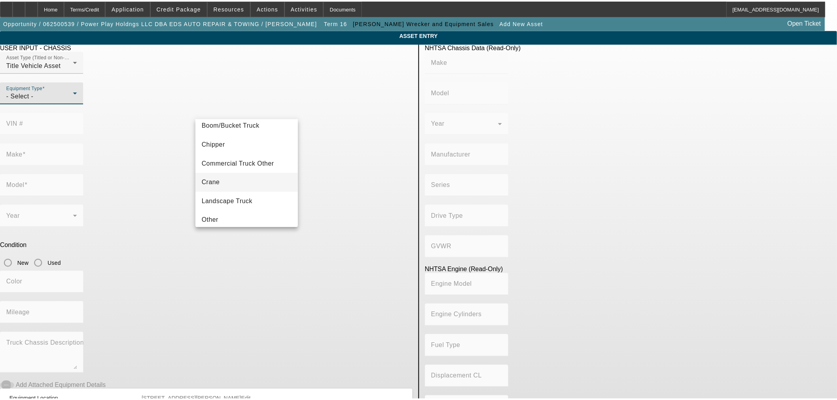
scroll to position [87, 0]
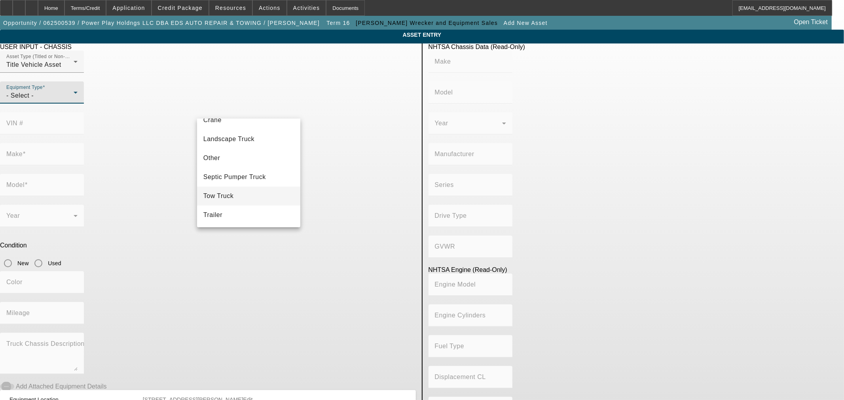
click at [226, 194] on span "Tow Truck" at bounding box center [218, 196] width 30 height 9
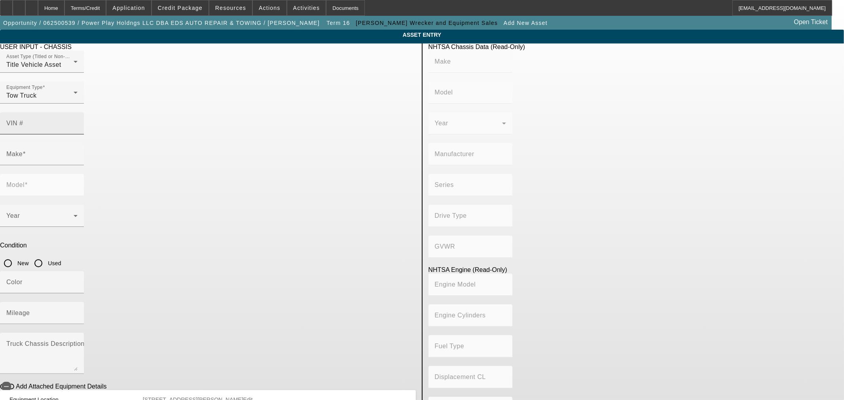
click at [78, 112] on div "VIN #" at bounding box center [41, 123] width 71 height 22
paste input "3C7WRMDL7RG271421"
type input "3C7WRMDL7RG271421"
type input "RAM"
type input "5500"
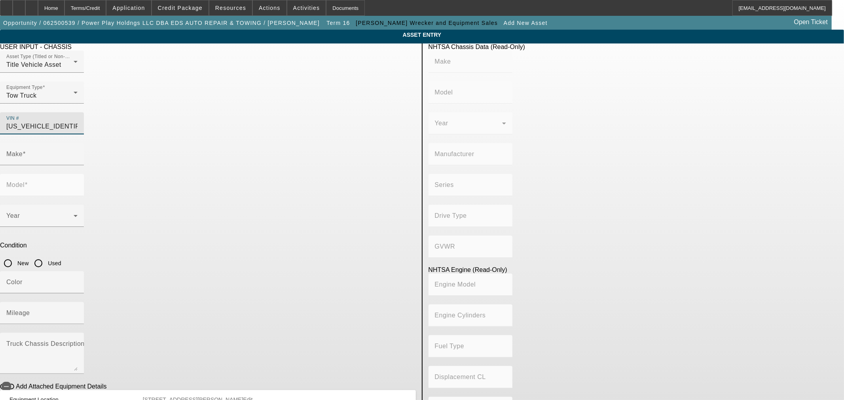
type input "CHRYSLER DE MEXICO TOLUCA"
type input "4x2"
type input "Class 5: 16,001 - 19,500 lb (7,258 - 8,845 kg)"
type input "6"
type input "Diesel"
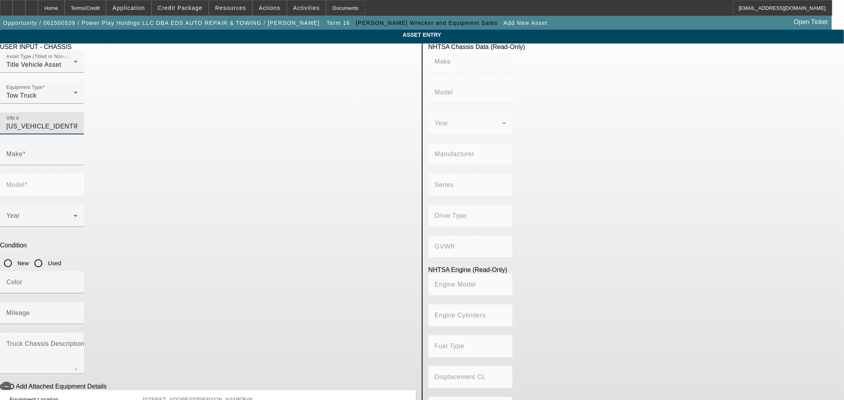
type input "408.85908543470"
type input "6.7"
type input "RAM"
type input "5500"
type input "3C7WRMDL7RG271421"
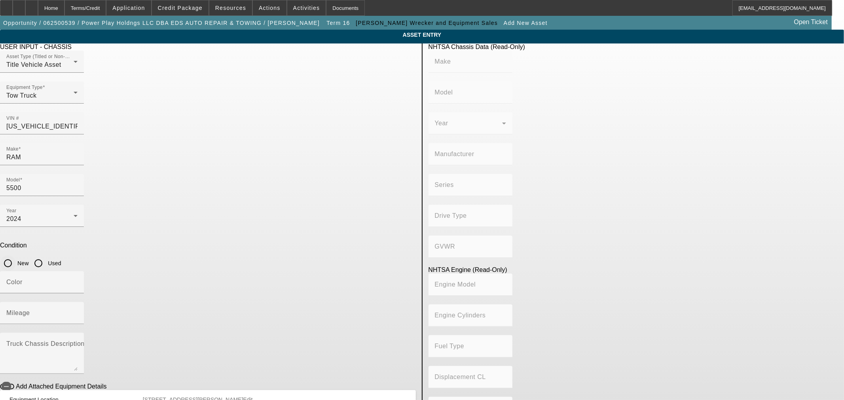
click at [16, 256] on input "New" at bounding box center [8, 264] width 16 height 16
radio input "true"
type input "RAM"
type input "5500"
type input "CHRYSLER DE MEXICO TOLUCA"
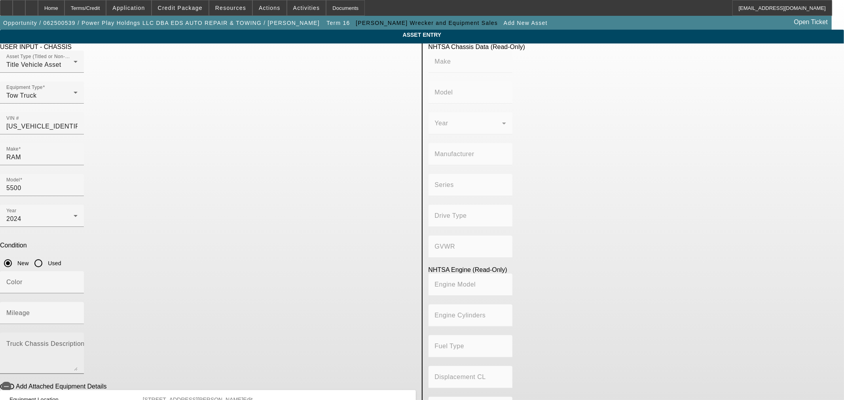
type input "4x2"
type input "Class 5: 16,001 - 19,500 lb (7,258 - 8,845 kg)"
type input "6"
type input "Diesel"
type input "408.85908543470"
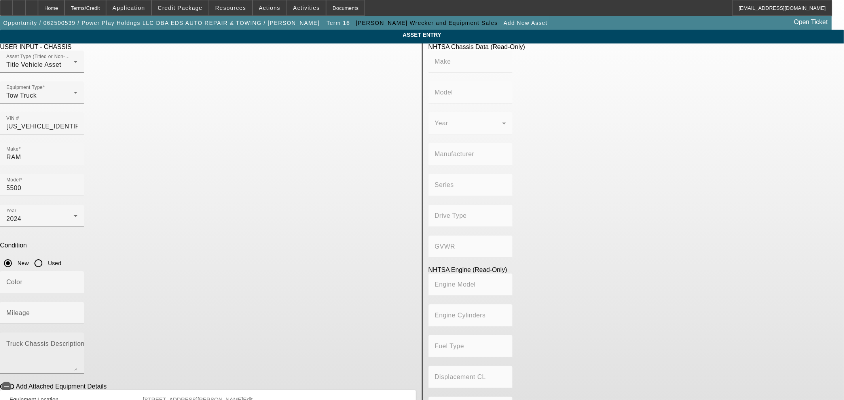
type input "6.7"
click at [84, 374] on div at bounding box center [42, 378] width 84 height 9
click at [14, 379] on span "button" at bounding box center [6, 387] width 16 height 16
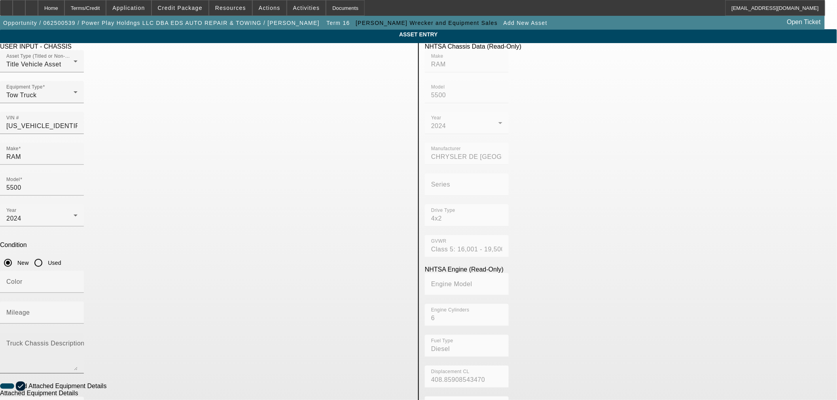
scroll to position [104, 0]
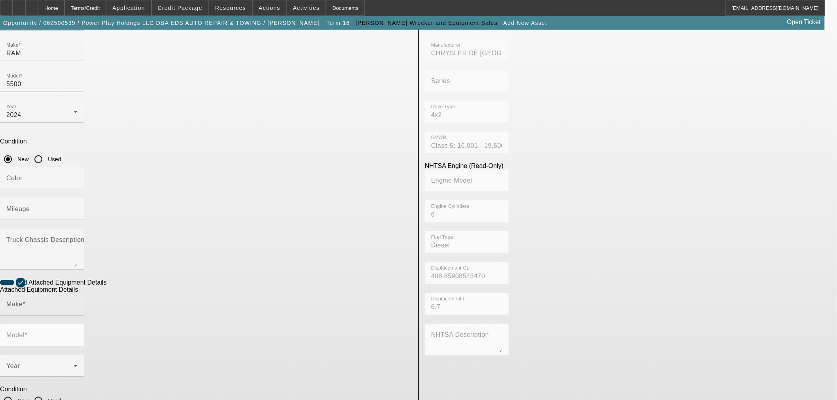
click at [78, 303] on input "Make" at bounding box center [41, 307] width 71 height 9
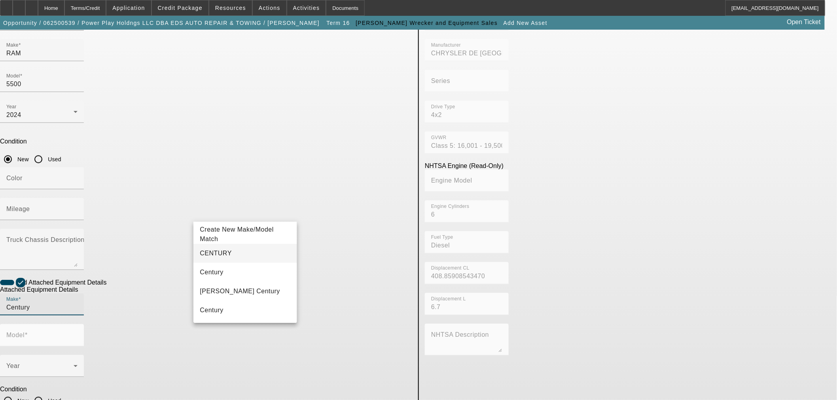
click at [253, 259] on mat-option "CENTURY" at bounding box center [245, 253] width 103 height 19
type input "CENTURY"
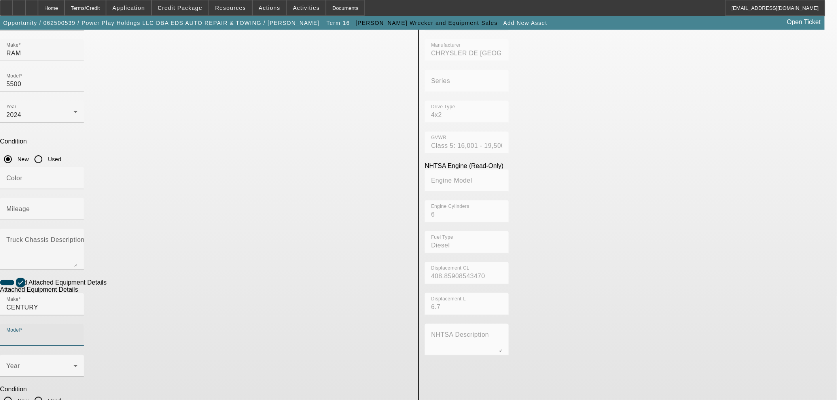
click at [78, 334] on input "Model" at bounding box center [41, 338] width 71 height 9
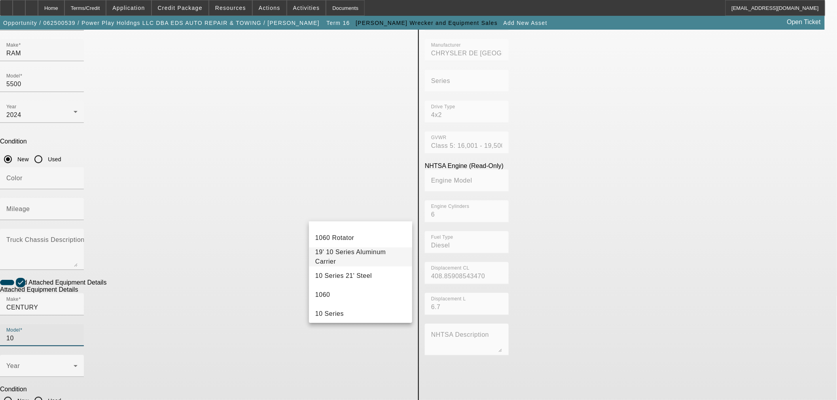
scroll to position [88, 0]
click at [351, 297] on mat-option "10 Series" at bounding box center [360, 298] width 103 height 19
type input "10 Series"
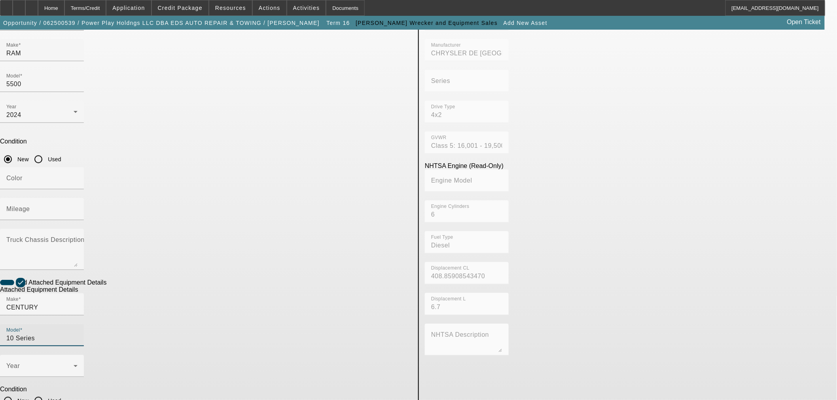
click at [16, 393] on input "New" at bounding box center [8, 401] width 16 height 16
radio input "true"
click at [74, 365] on span at bounding box center [39, 369] width 67 height 9
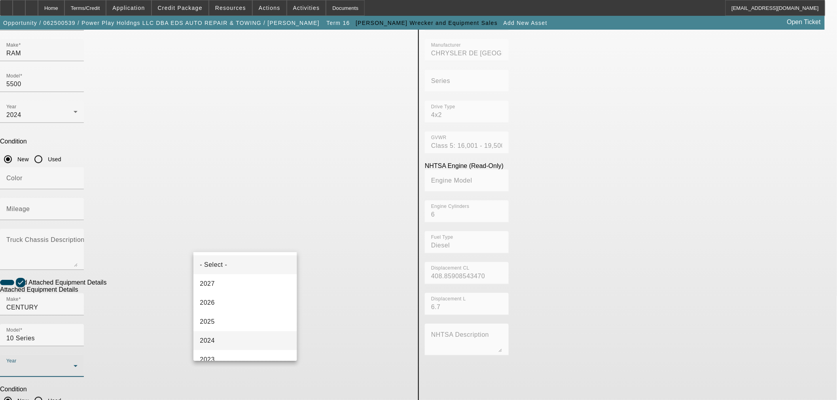
click at [222, 337] on mat-option "2024" at bounding box center [245, 341] width 103 height 19
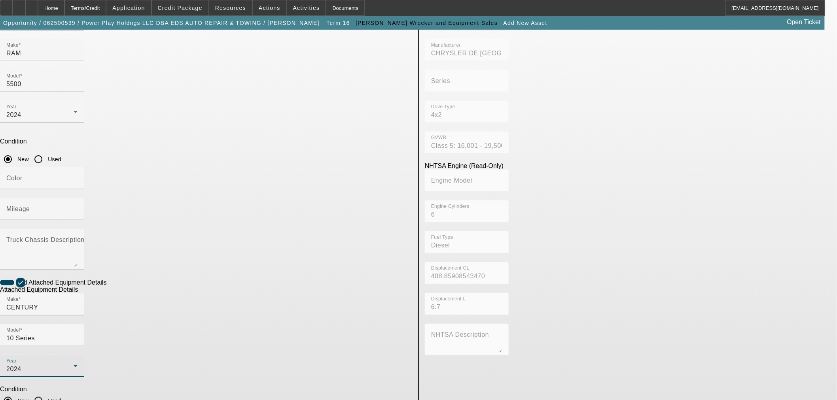
click at [104, 303] on app-asset-collateral-manage "ASSET ENTRY USER INPUT - CHASSIS Asset Type (Titled or Non-Titled) Title Vehicl…" at bounding box center [418, 234] width 837 height 616
click at [78, 208] on input "Mileage" at bounding box center [41, 212] width 71 height 9
type input "1"
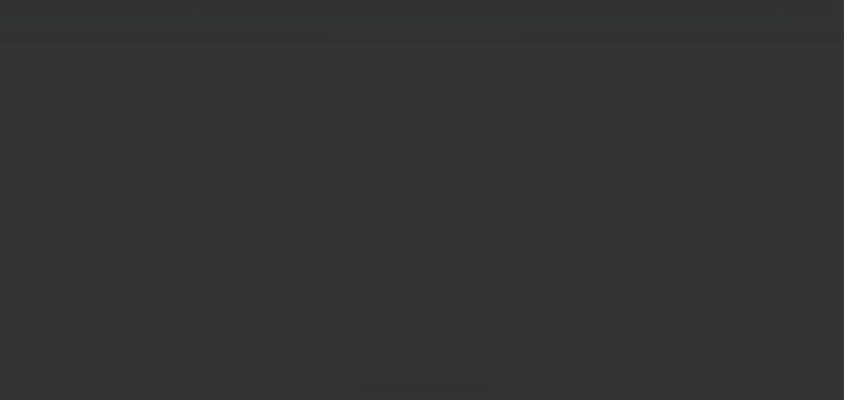
type input "$207,976.00"
type input "$88.00"
type input "$208,064.00"
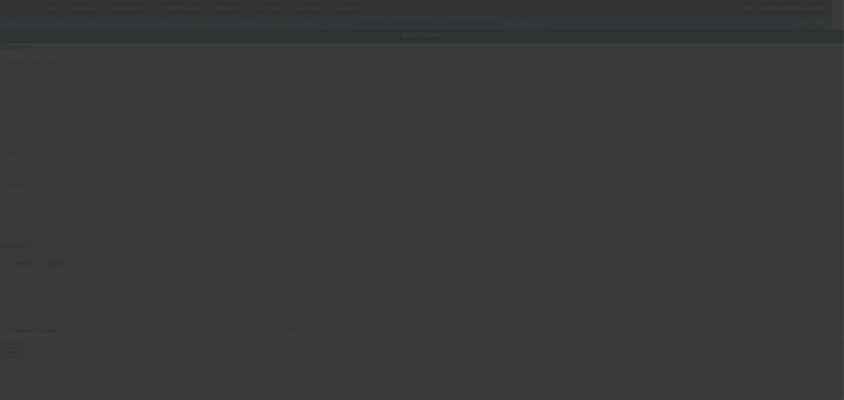
type input "707 Briskin Ln"
type input "Lebanon"
type input "37087"
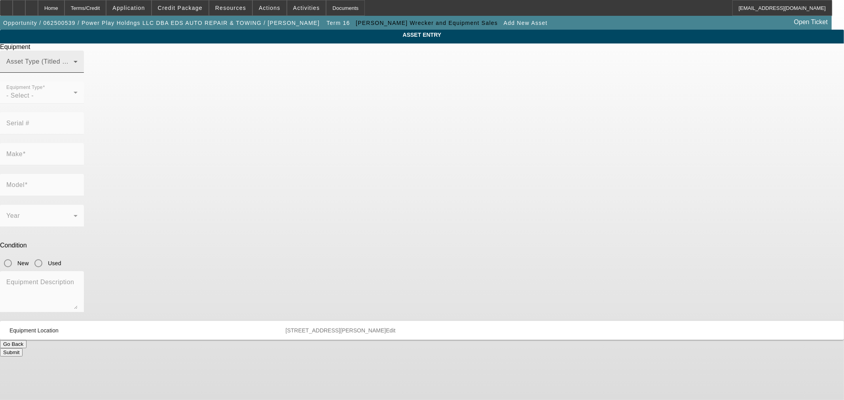
click at [74, 70] on span at bounding box center [39, 64] width 67 height 9
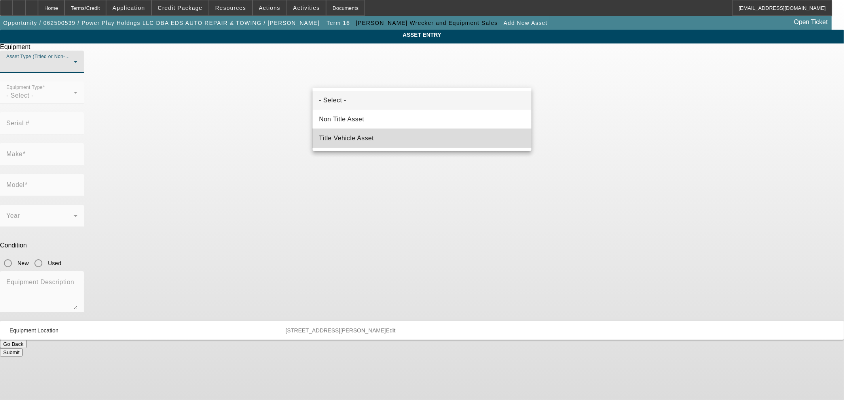
click at [380, 144] on mat-option "Title Vehicle Asset" at bounding box center [422, 138] width 219 height 19
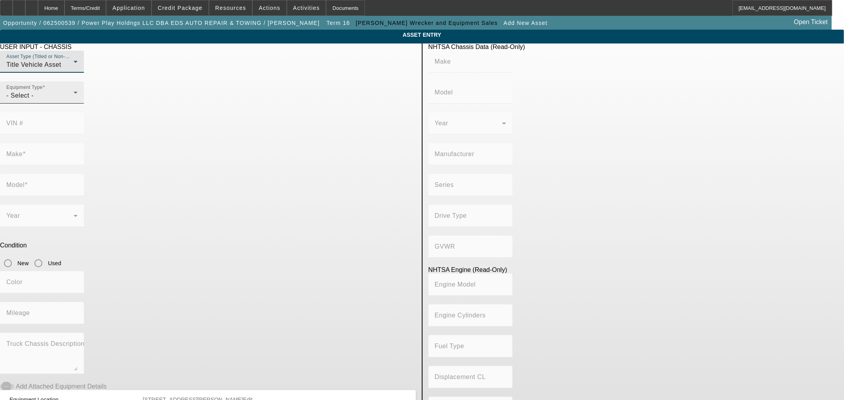
click at [74, 101] on div "- Select -" at bounding box center [39, 95] width 67 height 9
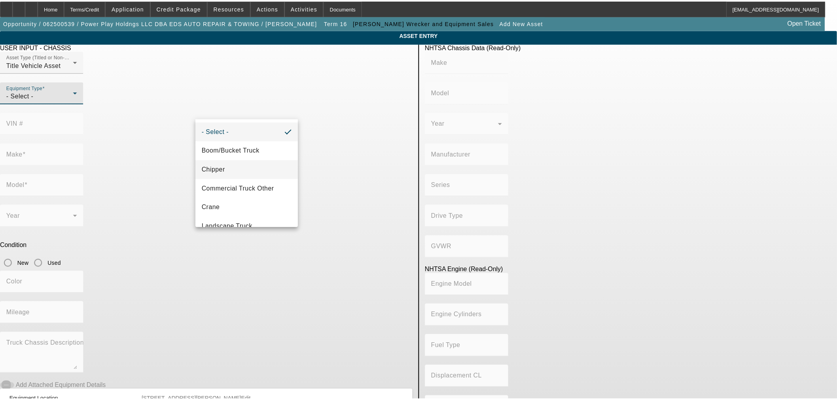
scroll to position [87, 0]
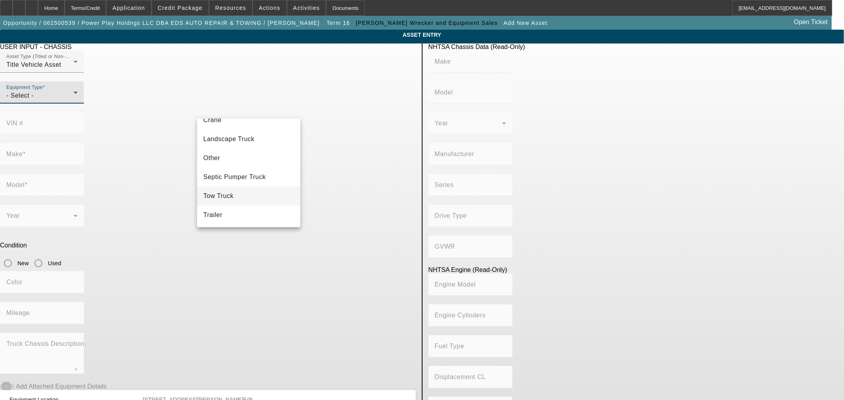
click at [230, 192] on span "Tow Truck" at bounding box center [218, 196] width 30 height 9
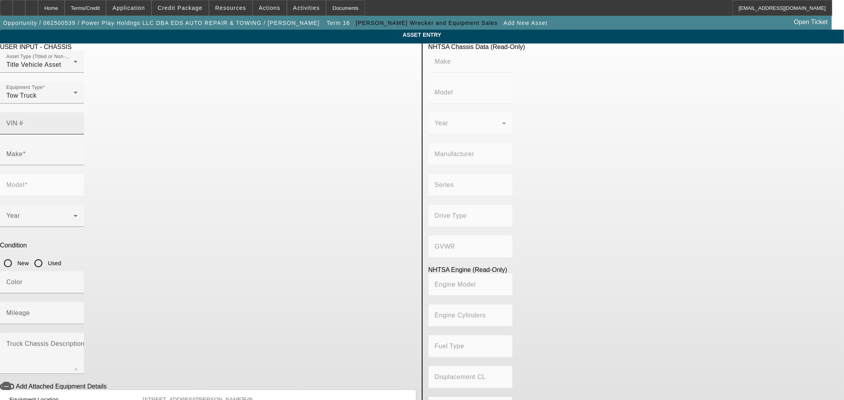
drag, startPoint x: 326, startPoint y: 106, endPoint x: 325, endPoint y: 112, distance: 5.9
click at [23, 120] on mat-label "VIN #" at bounding box center [14, 123] width 17 height 7
click at [78, 122] on input "VIN #" at bounding box center [41, 126] width 71 height 9
paste input "3C7WRMDL5RG128337"
type input "3C7WRMDL5RG128337"
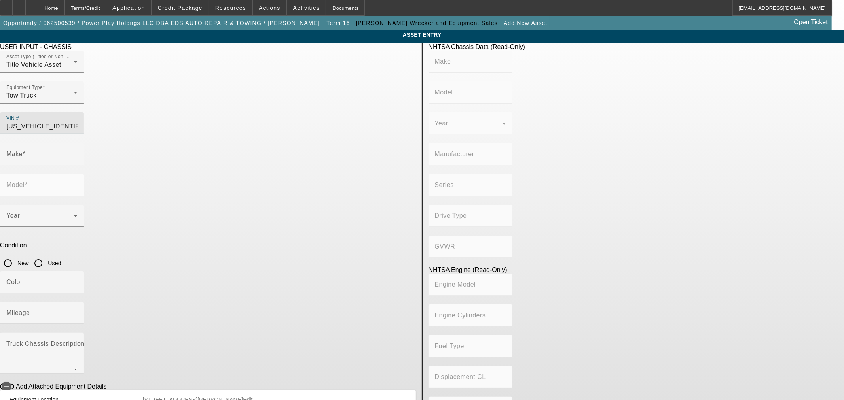
type input "RAM"
type input "5500"
type input "CHRYSLER DE MEXICO TOLUCA"
type input "4x2"
type input "Class 5: 16,001 - 19,500 lb (7,258 - 8,845 kg)"
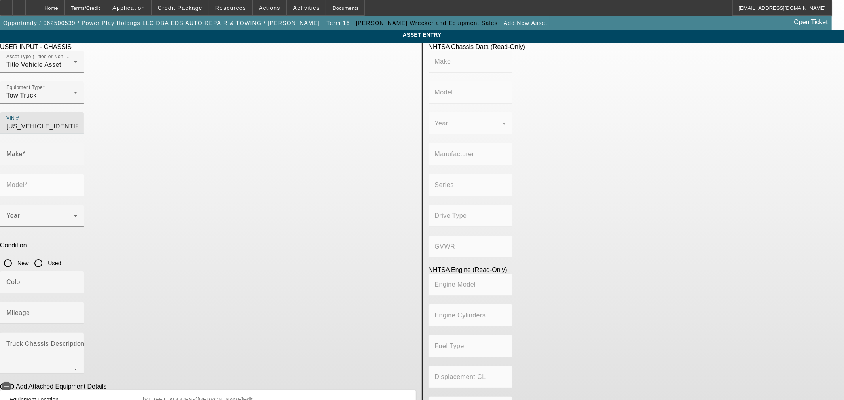
type input "6"
type input "Diesel"
type input "408.85908543470"
type input "6.7"
type input "3C7WRMDL5RG128337"
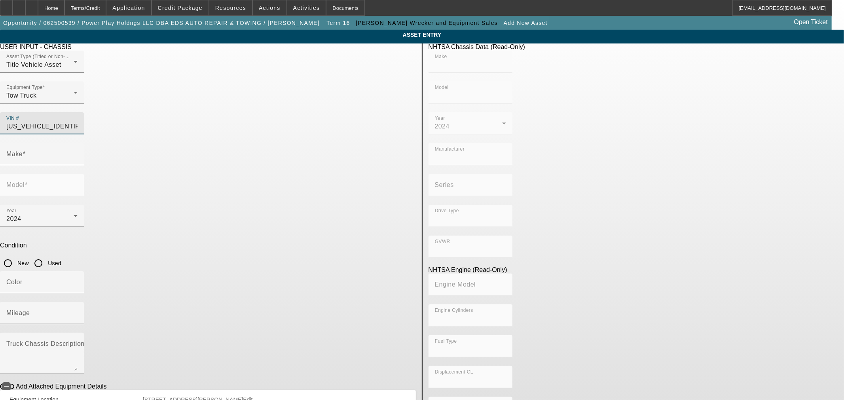
click at [16, 256] on input "New" at bounding box center [8, 264] width 16 height 16
radio input "true"
type input "RAM"
type input "5500"
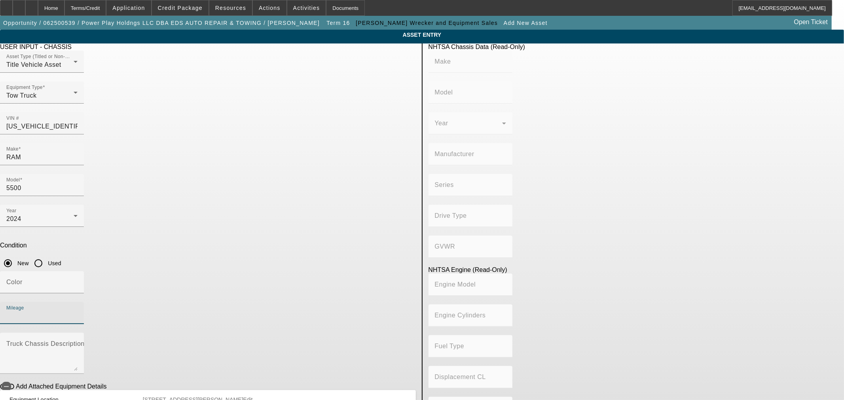
click at [78, 312] on input "Mileage" at bounding box center [41, 316] width 71 height 9
type input "RAM"
type input "5500"
type input "CHRYSLER DE MEXICO TOLUCA"
type input "4x2"
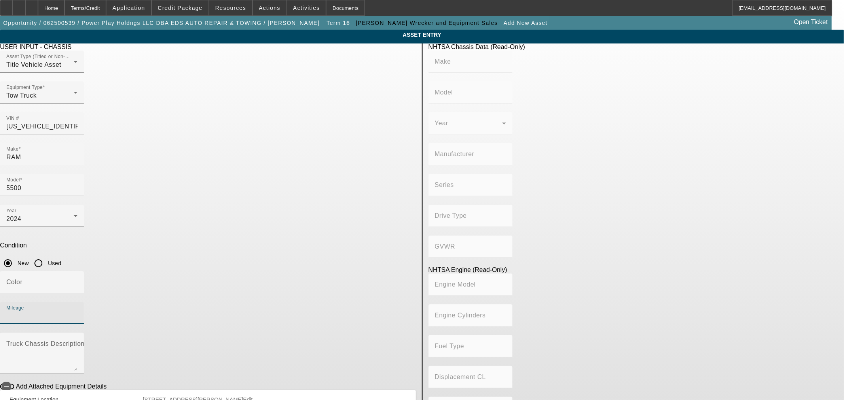
type input "Class 5: 16,001 - 19,500 lb (7,258 - 8,845 kg)"
type input "6"
type input "Diesel"
type input "408.85908543470"
type input "6.7"
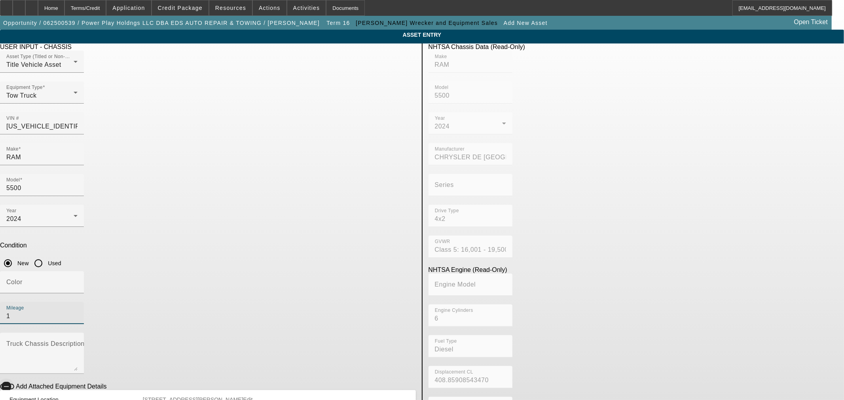
type input "1"
click at [10, 383] on icon "button" at bounding box center [6, 386] width 7 height 7
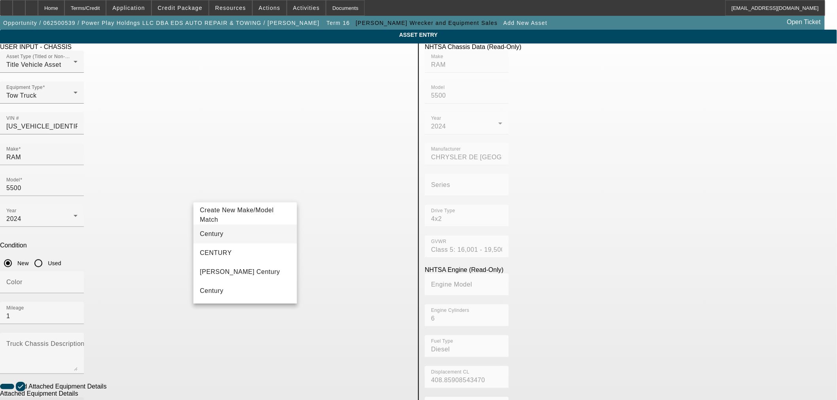
type input "Century"
click at [228, 234] on mat-option "Century" at bounding box center [245, 234] width 103 height 19
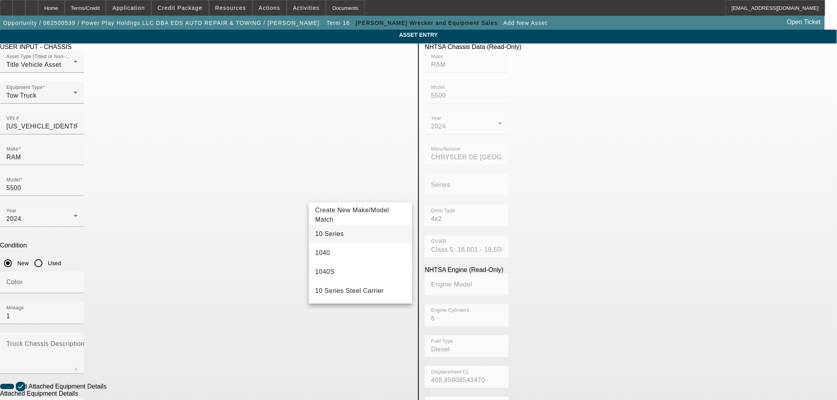
click at [338, 234] on mat-option "10 Series" at bounding box center [360, 234] width 103 height 19
type input "10 Series"
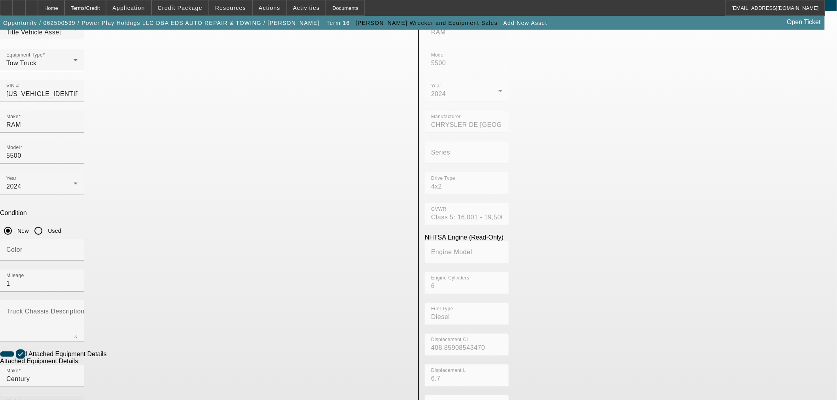
scroll to position [88, 0]
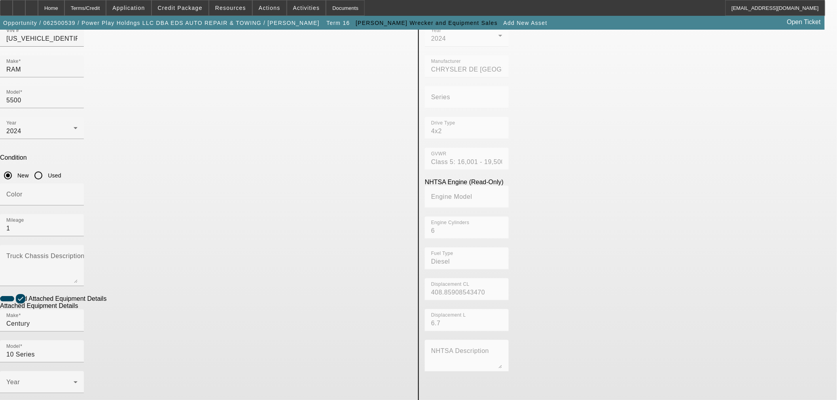
radio input "true"
click at [74, 381] on span at bounding box center [39, 385] width 67 height 9
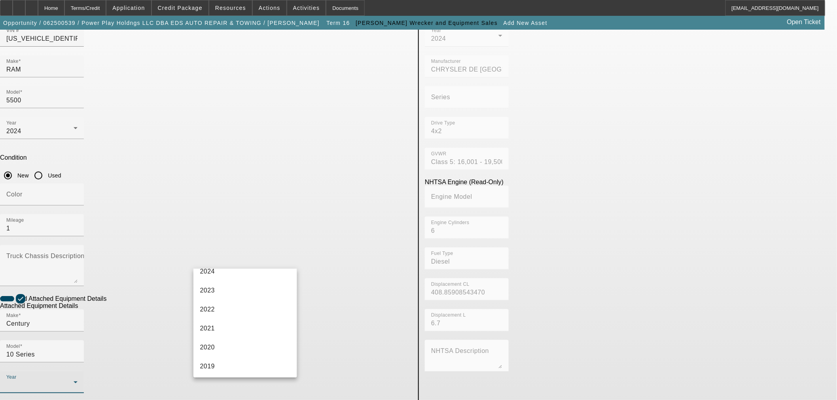
scroll to position [0, 0]
click at [220, 350] on mat-option "2024" at bounding box center [245, 357] width 103 height 19
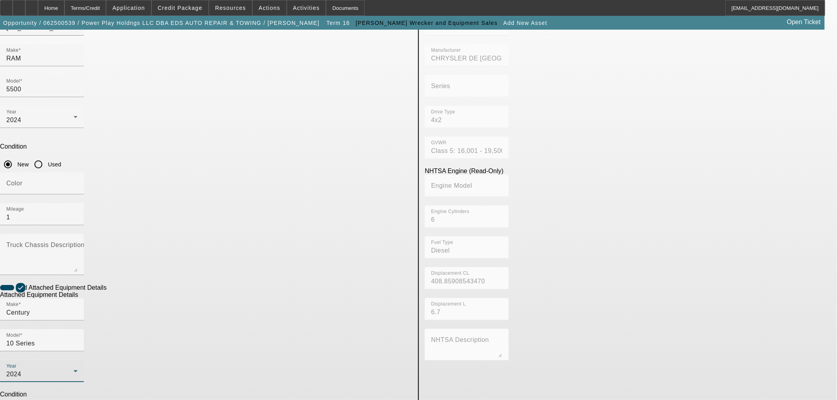
scroll to position [104, 0]
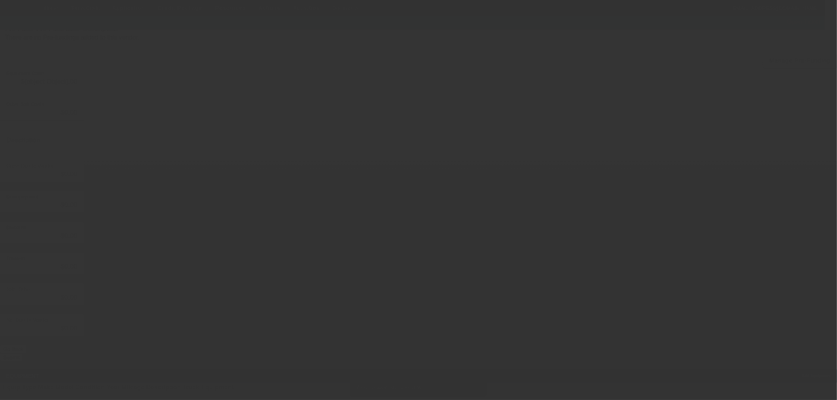
type input "$207,976.00"
type input "$88.00"
type input "$208,064.00"
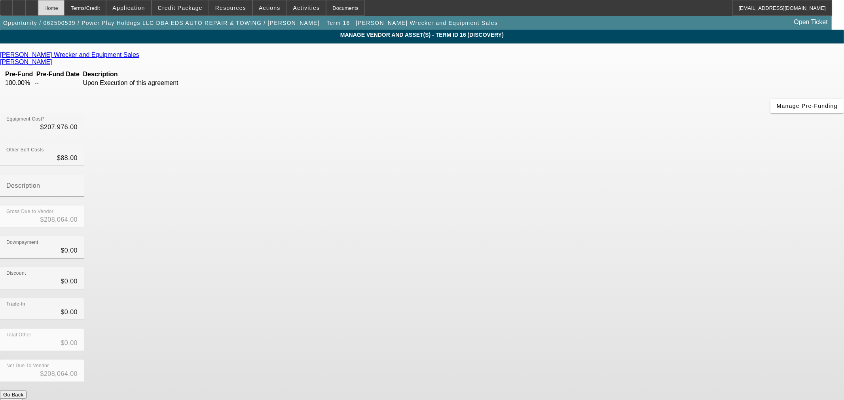
click at [63, 7] on div "Home" at bounding box center [51, 8] width 27 height 16
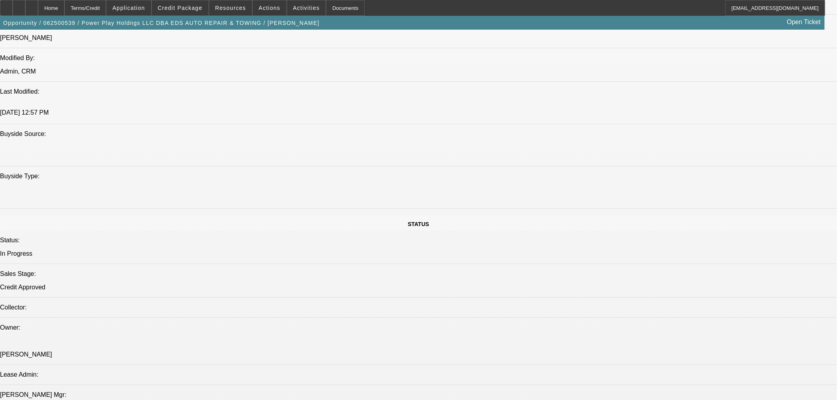
select select "0"
select select "2"
select select "0.1"
select select "4"
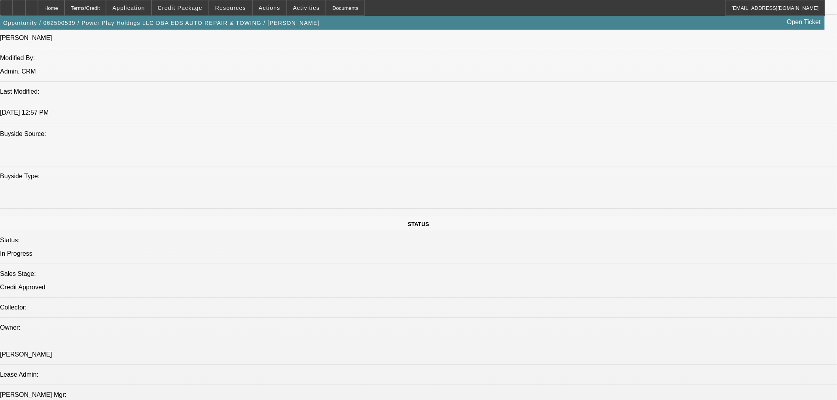
select select "0"
select select "2"
select select "0.1"
select select "4"
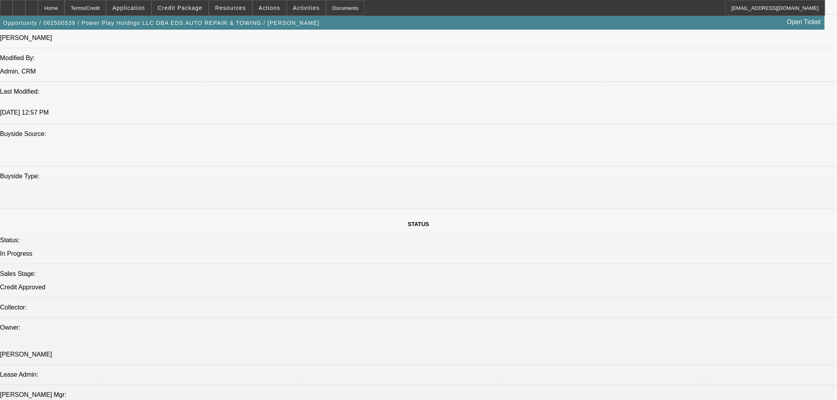
select select "0"
select select "2"
select select "0.1"
select select "4"
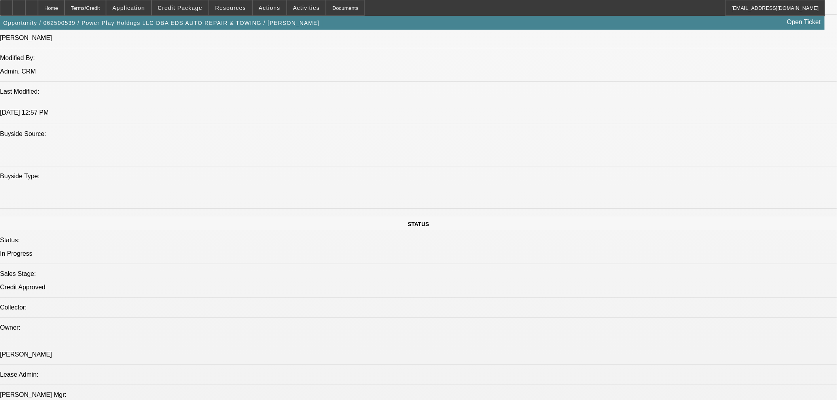
select select "0"
select select "2"
select select "0.1"
select select "4"
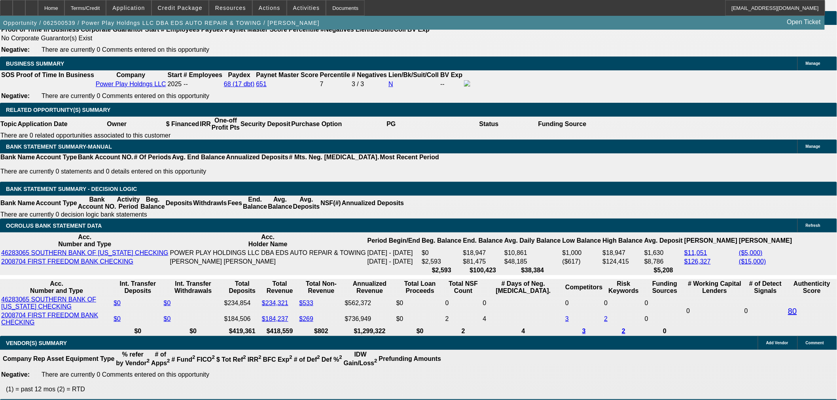
scroll to position [1272, 0]
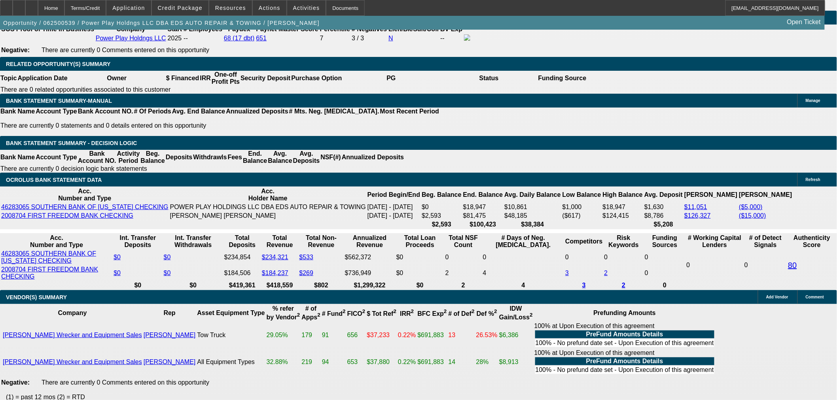
select select "0.1"
type input "$20,806.40"
type input "UNKNOWN"
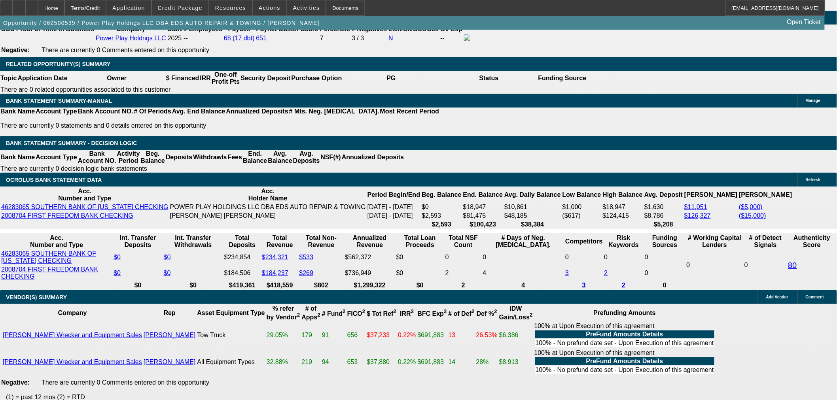
type input "$9,682.18"
type input "$4,841.09"
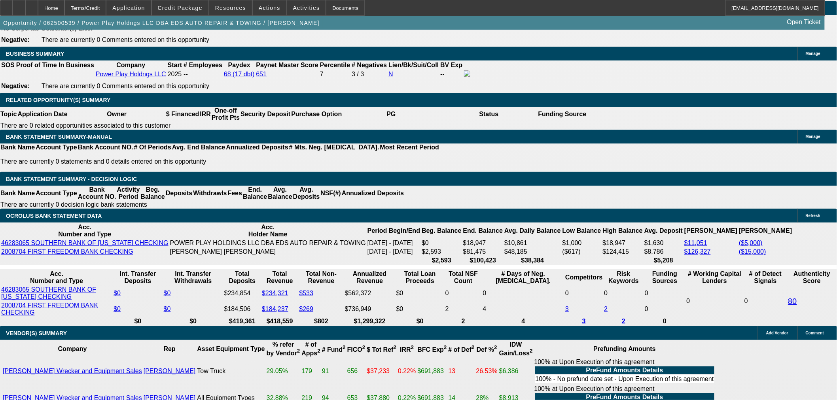
scroll to position [1184, 0]
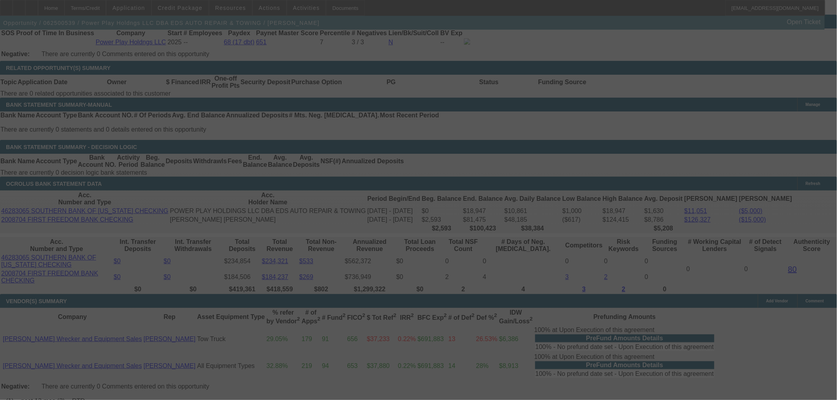
scroll to position [1272, 0]
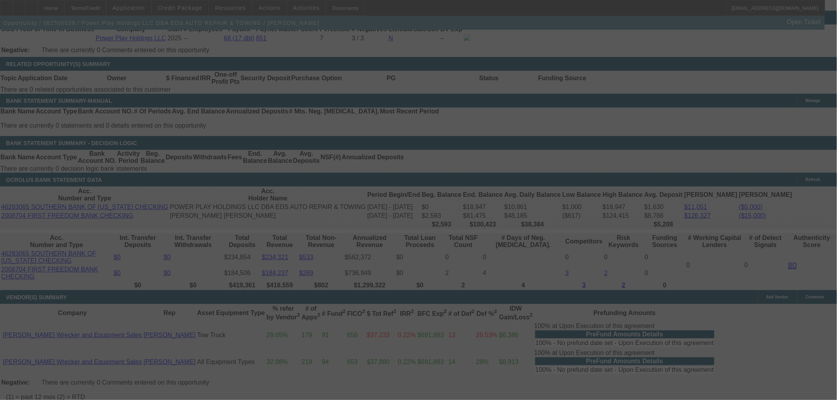
select select "0.1"
select select "2"
select select "0.1"
select select "4"
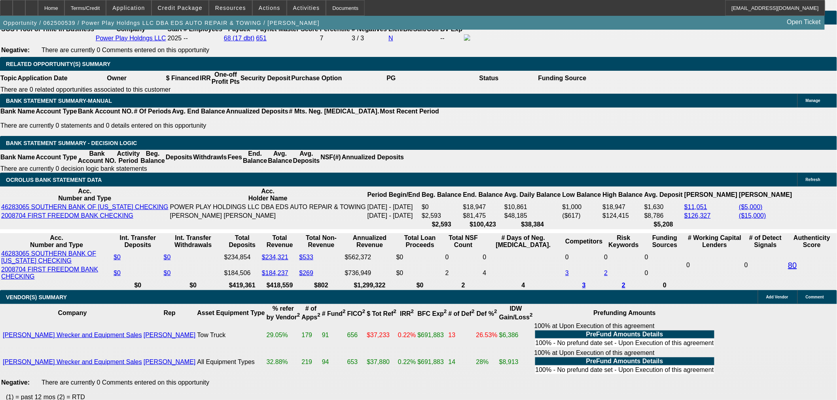
drag, startPoint x: 150, startPoint y: 154, endPoint x: 126, endPoint y: 143, distance: 25.9
click at [129, 133] on body "Home Terms/Credit Application Credit Package Resources Actions Activities Docum…" at bounding box center [418, 282] width 837 height 3109
type input "$15,000.00"
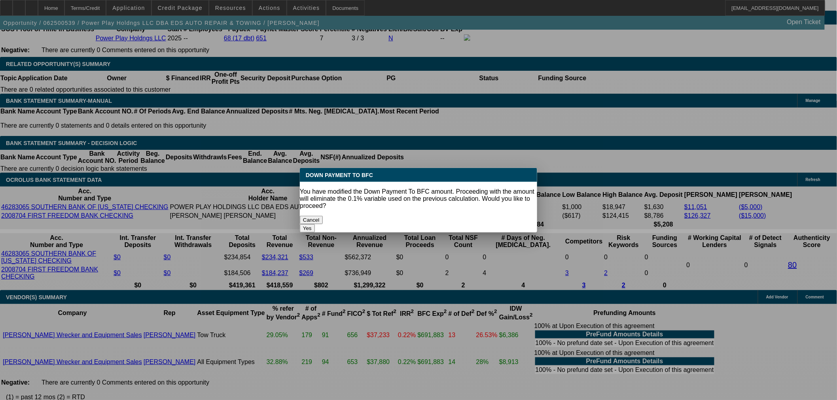
click at [315, 224] on button "Yes" at bounding box center [307, 228] width 15 height 8
select select "0"
type input "UNKNOWN"
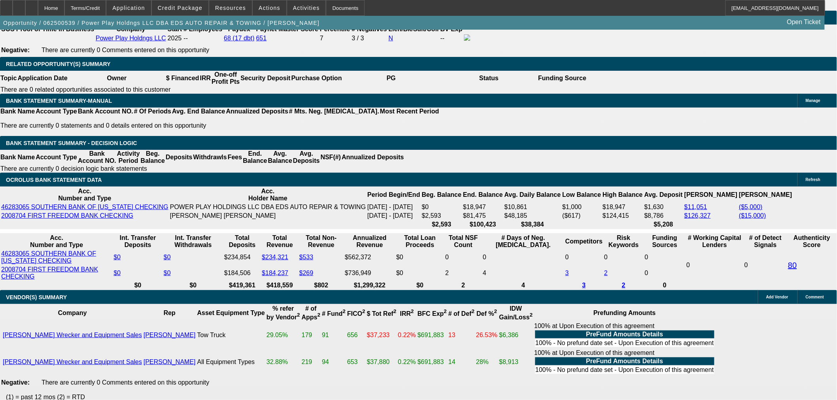
type input "$4,991.20"
type input "$9,982.40"
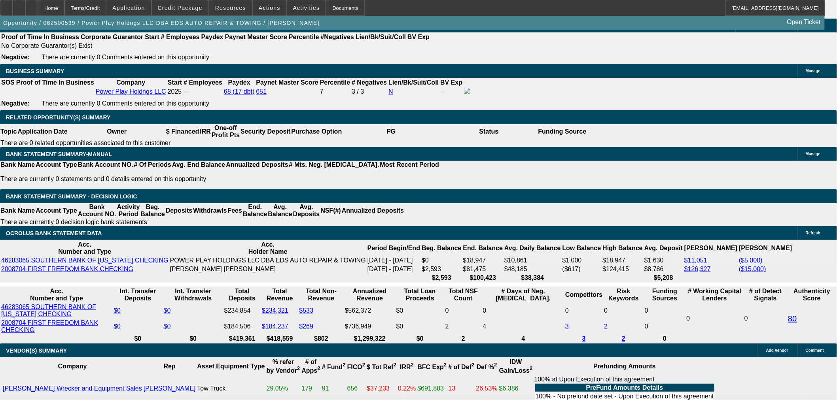
scroll to position [1140, 0]
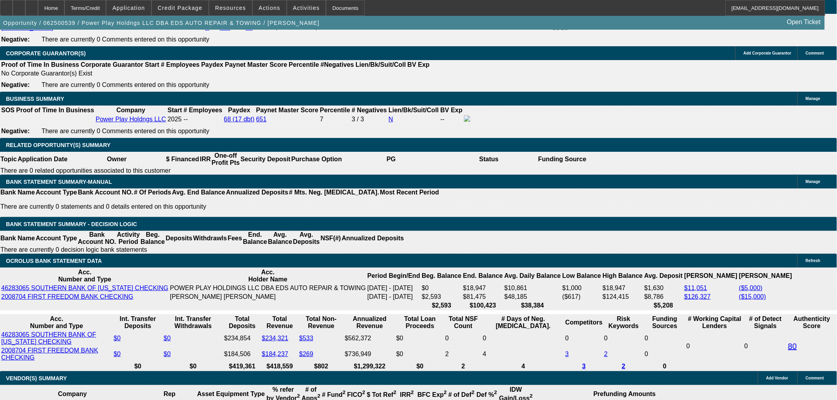
scroll to position [1315, 0]
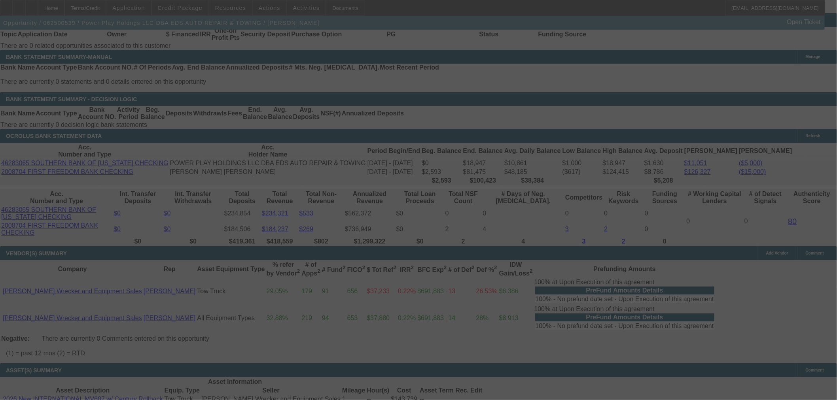
select select "0"
select select "2"
select select "0.1"
select select "4"
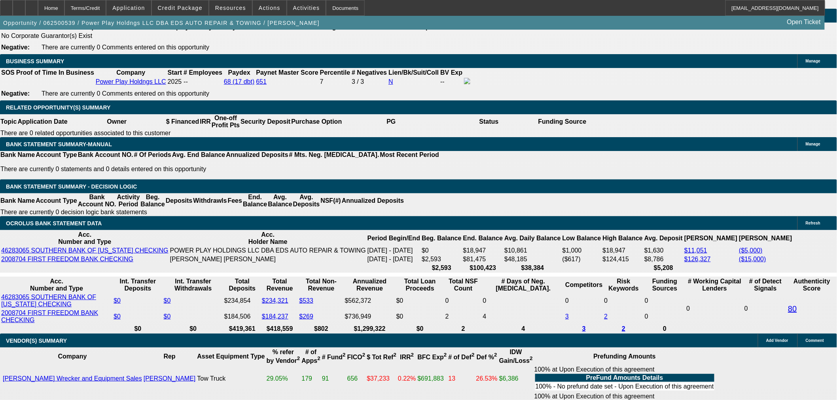
scroll to position [1228, 0]
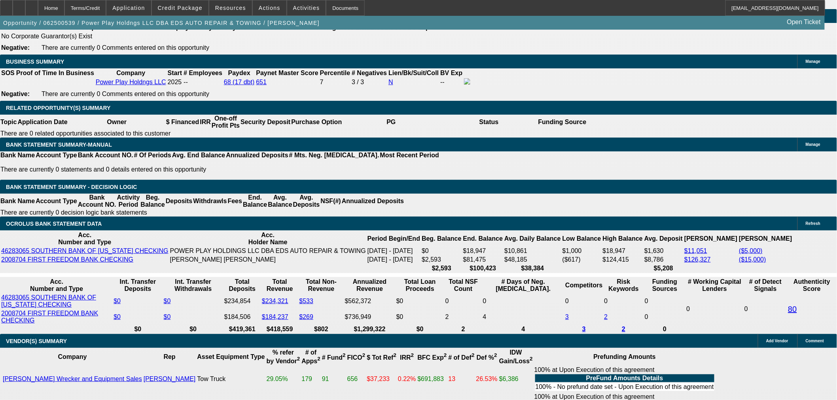
select select "0.1"
select select "2"
select select "0"
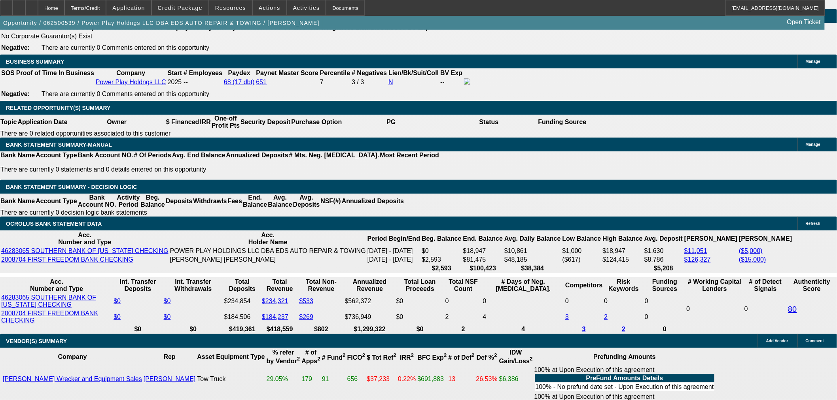
select select "6"
select select "0.15"
select select "2"
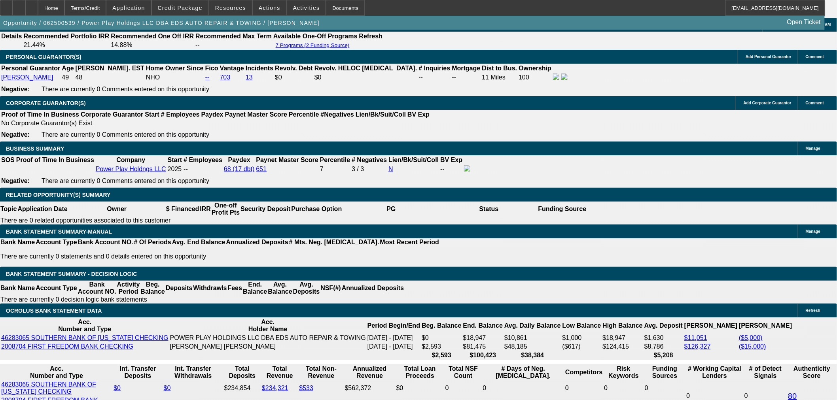
scroll to position [1140, 0]
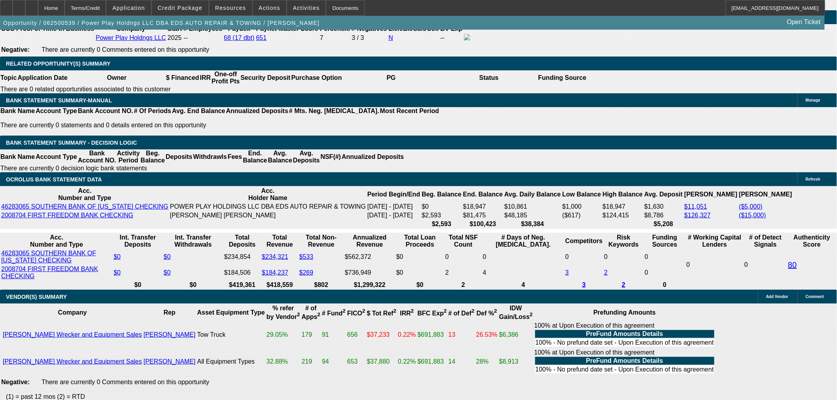
scroll to position [1272, 0]
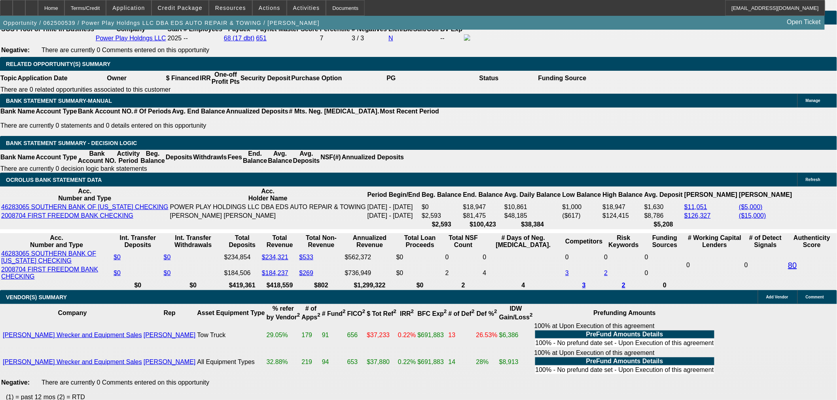
drag, startPoint x: 148, startPoint y: 156, endPoint x: 131, endPoint y: 150, distance: 17.5
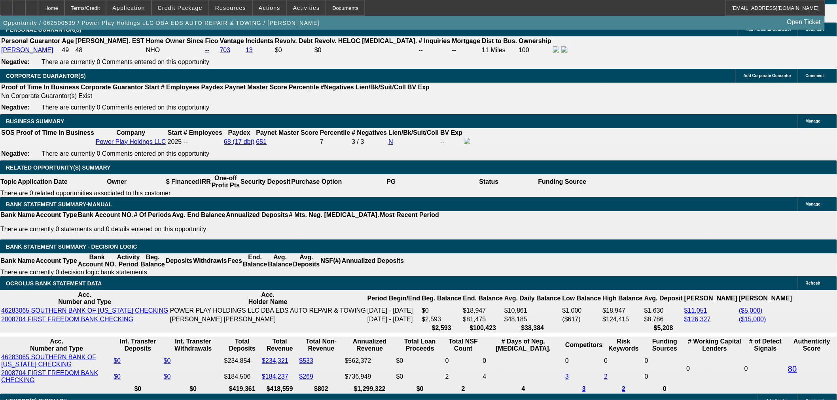
scroll to position [1184, 0]
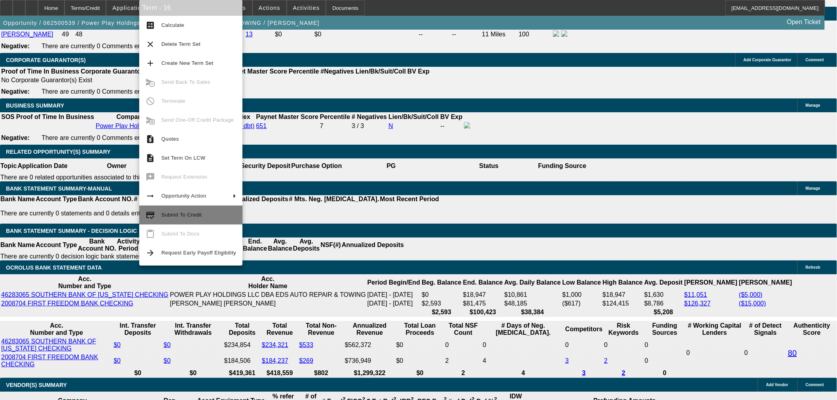
click at [173, 218] on span "Submit To Credit" at bounding box center [181, 215] width 40 height 6
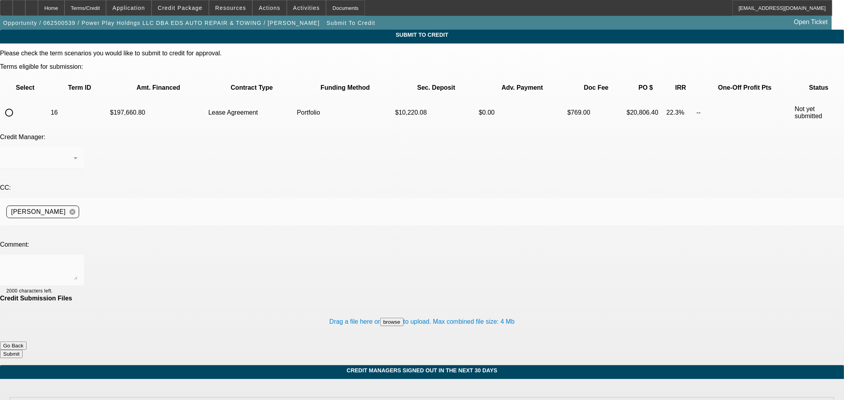
click at [17, 105] on input "radio" at bounding box center [9, 113] width 16 height 16
click at [184, 8] on span "Credit Package" at bounding box center [180, 8] width 45 height 6
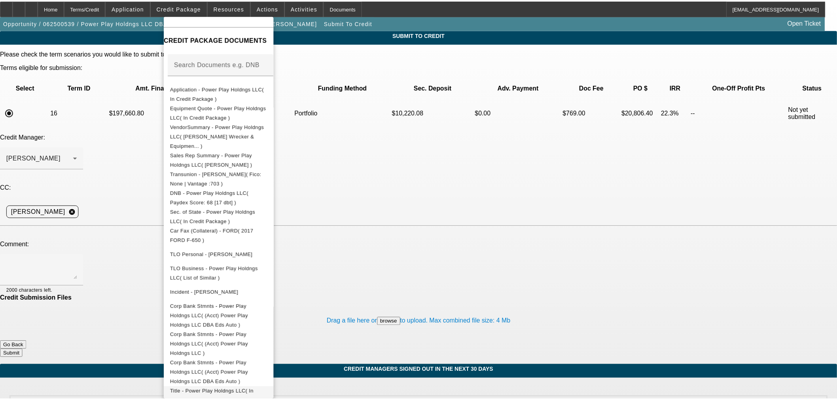
scroll to position [200, 0]
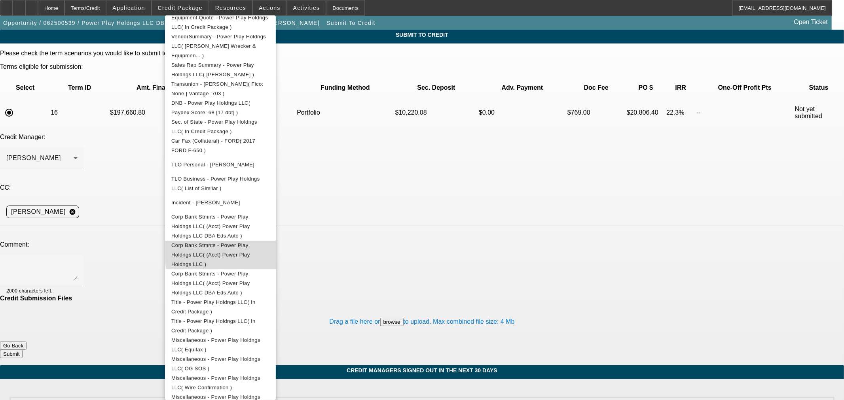
click at [250, 242] on span "Corp Bank Stmnts - Power Play Holdngs LLC( (Acct) Power Play Holdngs LLC )" at bounding box center [210, 254] width 79 height 25
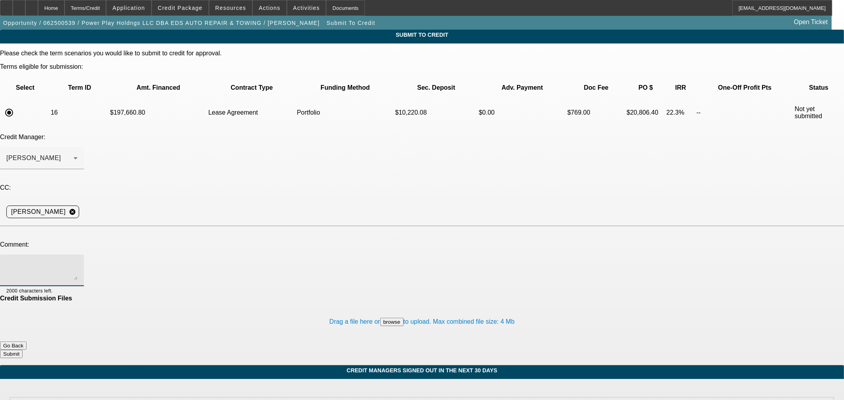
click at [78, 261] on textarea at bounding box center [41, 270] width 71 height 19
click at [23, 350] on button "Submit" at bounding box center [11, 354] width 23 height 8
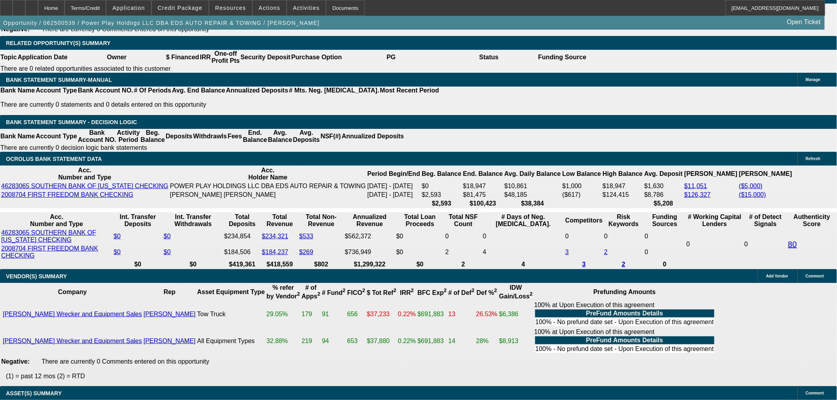
scroll to position [1289, 0]
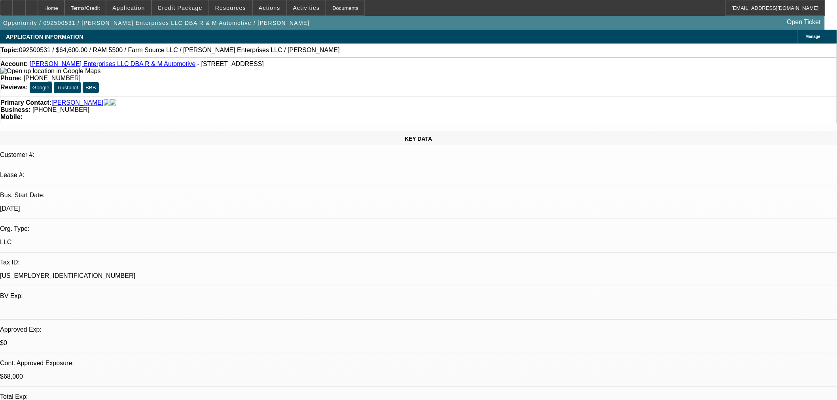
select select "0.15"
select select "2"
select select "0"
select select "6"
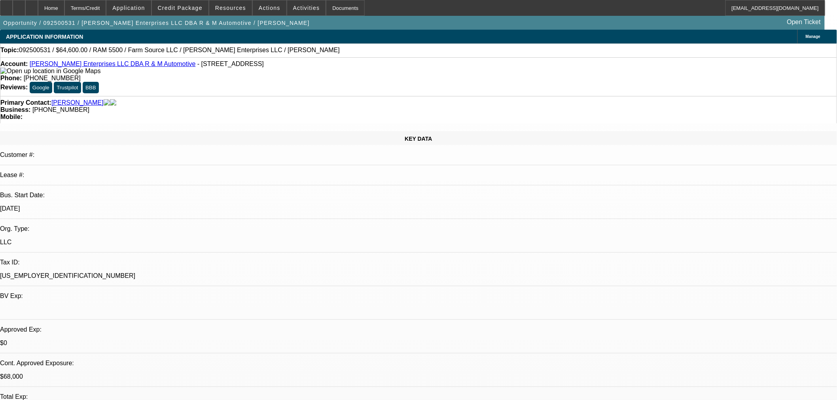
select select "0.15"
select select "2"
select select "0"
select select "6"
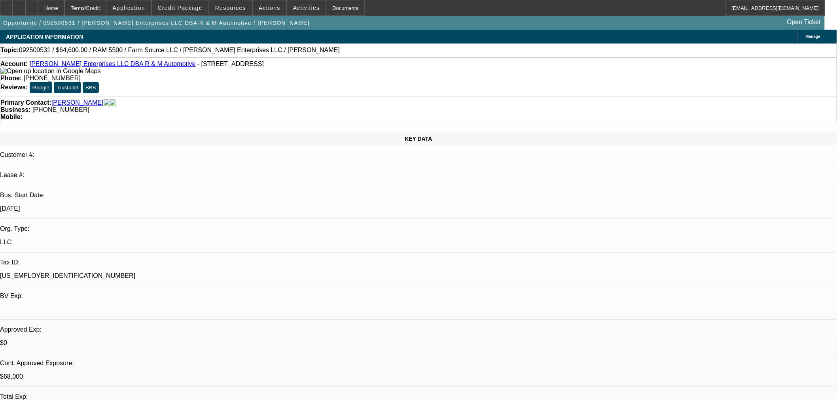
select select "0.15"
select select "2"
select select "0"
select select "6"
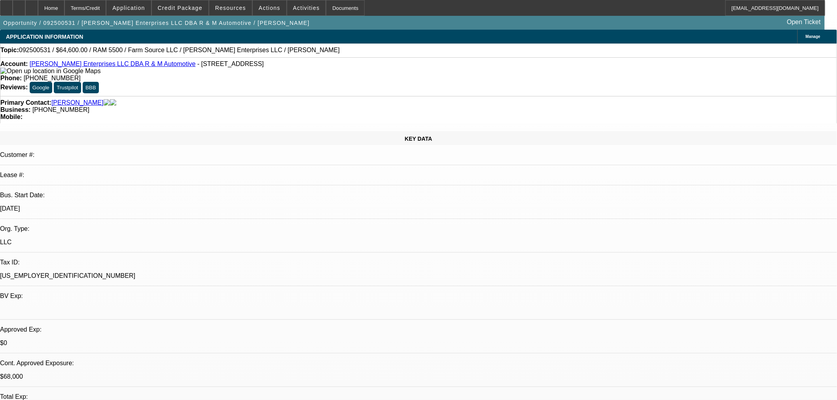
select select "0.15"
select select "2"
select select "0"
select select "6"
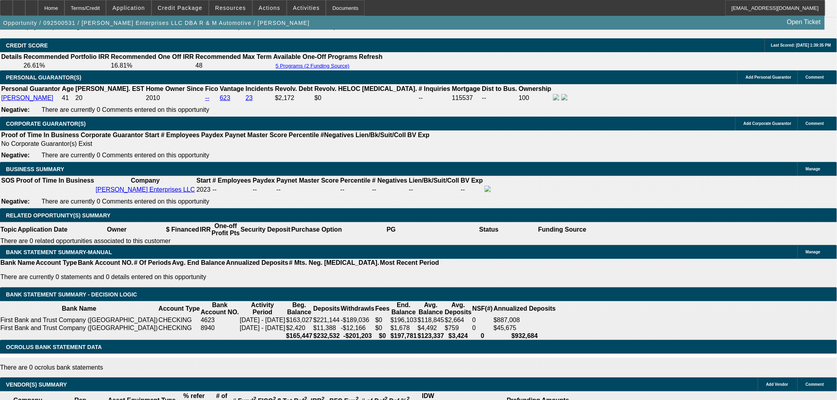
scroll to position [1055, 0]
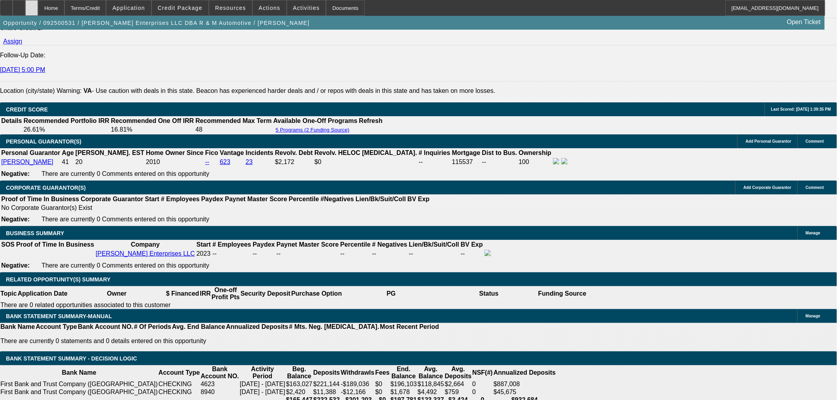
click at [38, 6] on div at bounding box center [31, 8] width 13 height 16
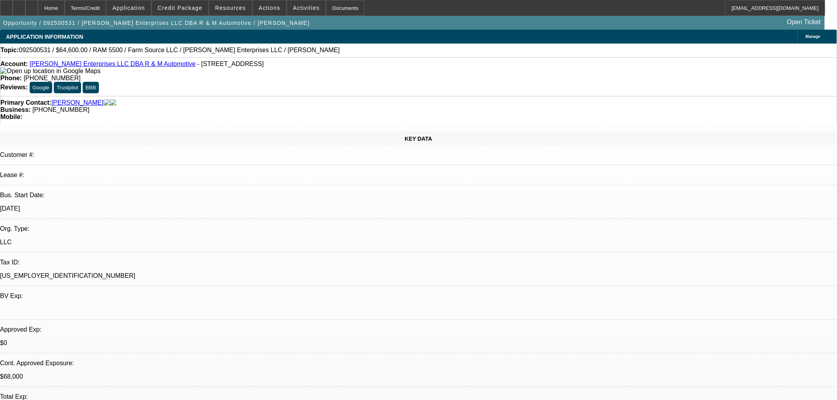
select select "0.15"
select select "2"
select select "0"
select select "6"
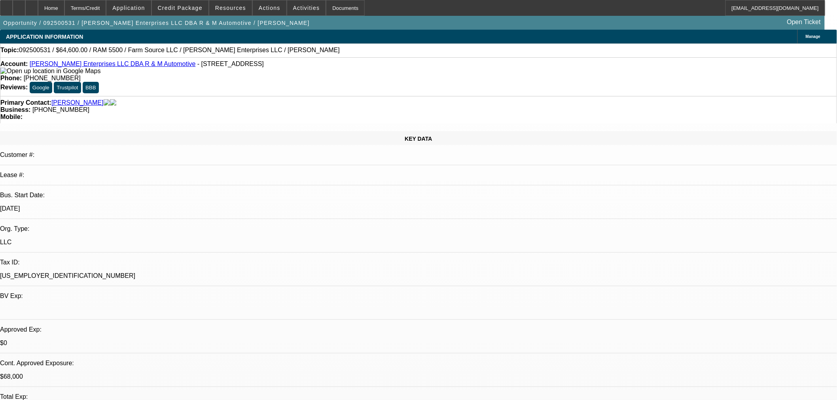
select select "0.15"
select select "2"
select select "0"
select select "6"
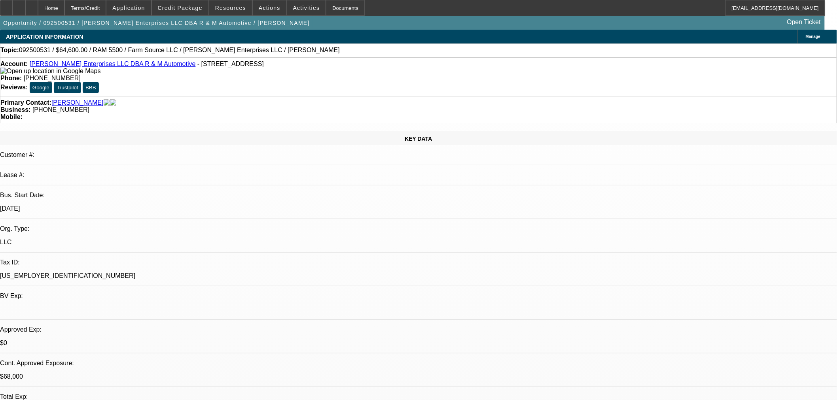
select select "0.15"
select select "2"
select select "0"
select select "6"
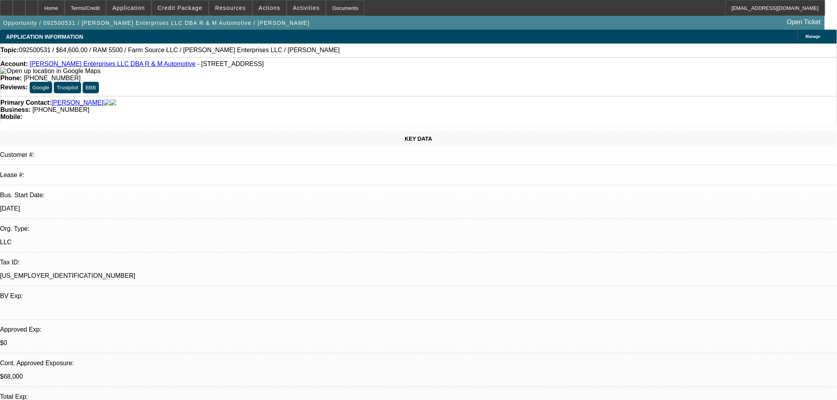
select select "0.15"
select select "2"
select select "0"
select select "6"
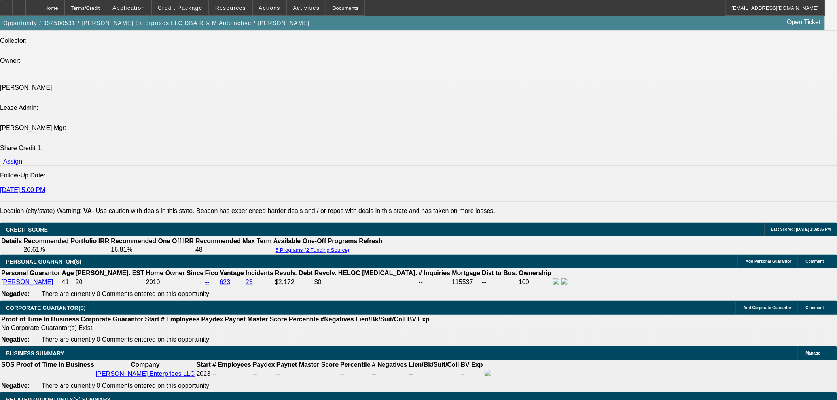
scroll to position [1011, 0]
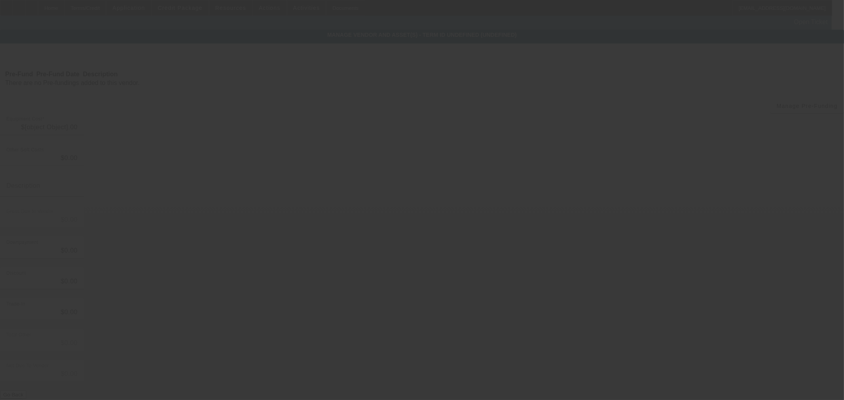
type input "$110,000.00"
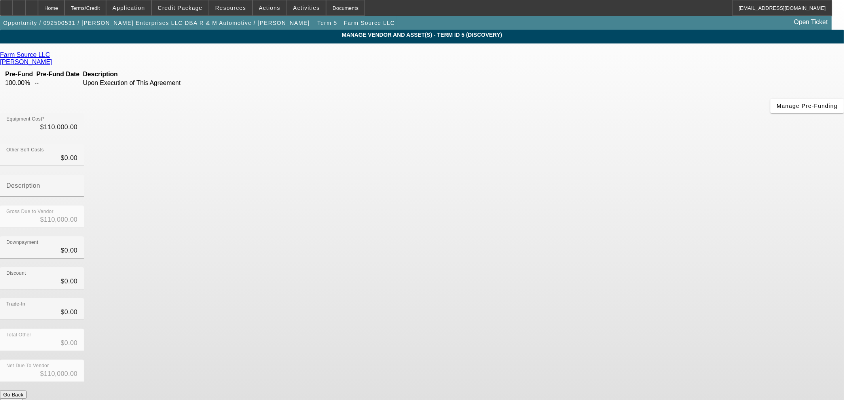
click at [52, 57] on icon at bounding box center [52, 54] width 0 height 7
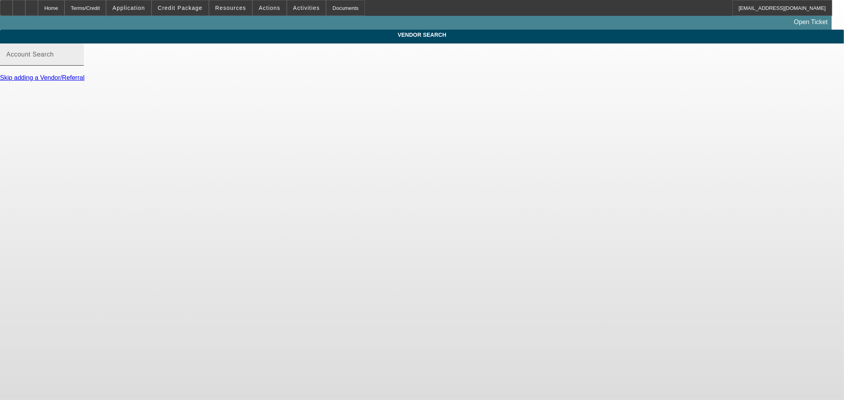
click at [54, 58] on mat-label "Account Search" at bounding box center [29, 54] width 47 height 7
click at [78, 63] on input "Account Search" at bounding box center [41, 57] width 71 height 9
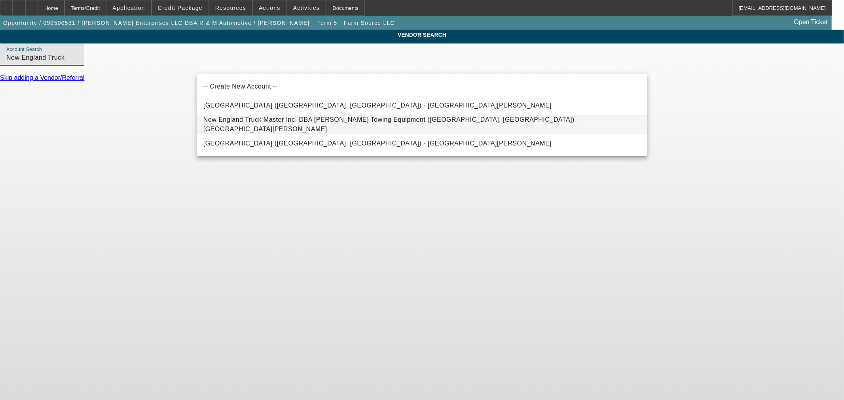
click at [278, 121] on span "New England Truck Master Inc. DBA Ray-Jurgen Towing Equipment (North Haven, CT)…" at bounding box center [422, 124] width 438 height 19
type input "New England Truck Master Inc. DBA Ray-Jurgen Towing Equipment (North Haven, CT)…"
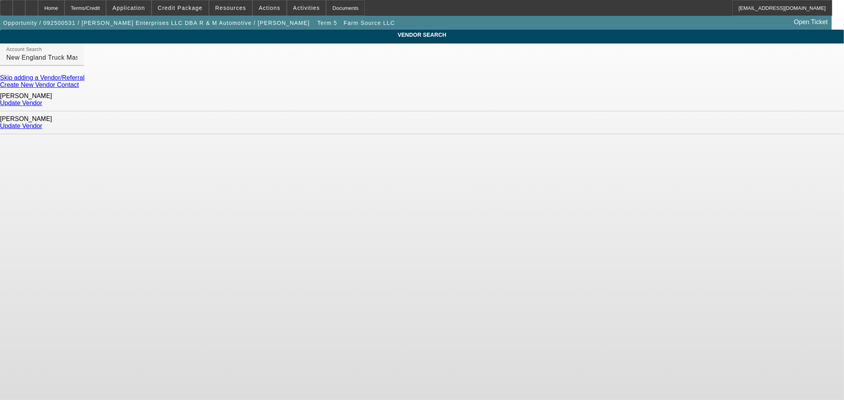
click at [42, 101] on link "Update Vendor" at bounding box center [21, 103] width 42 height 7
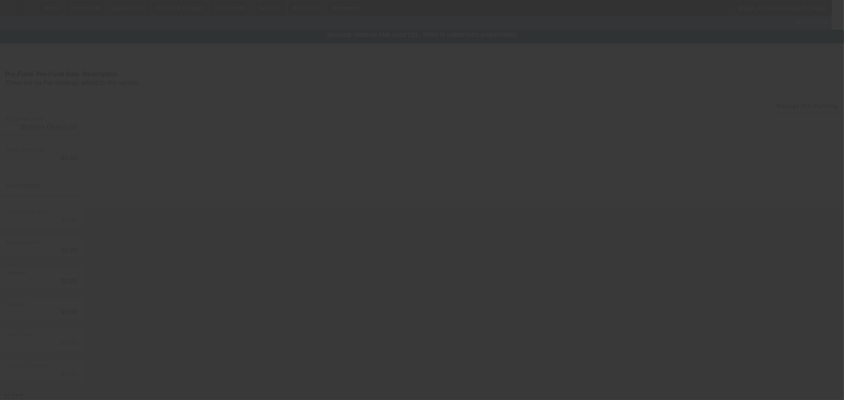
type input "$110,000.00"
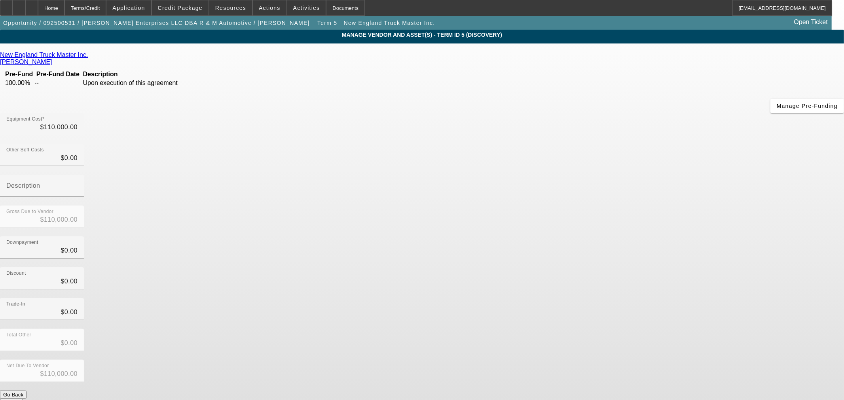
click at [23, 399] on button "Submit" at bounding box center [11, 403] width 23 height 8
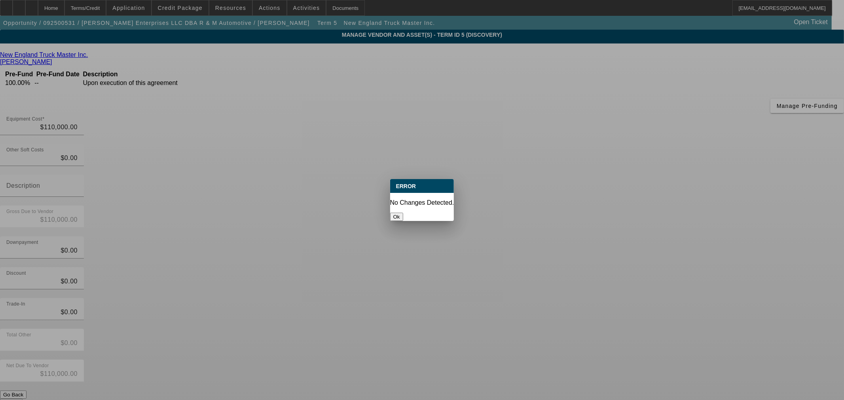
click at [403, 213] on button "Ok" at bounding box center [396, 217] width 13 height 8
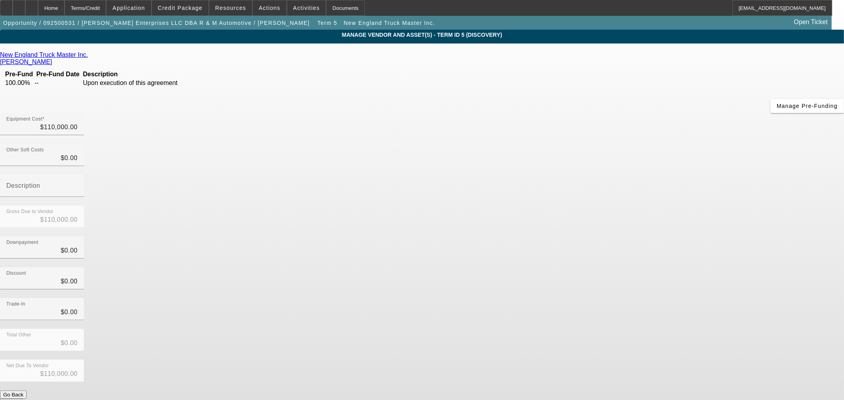
click at [23, 399] on button "Submit" at bounding box center [11, 403] width 23 height 8
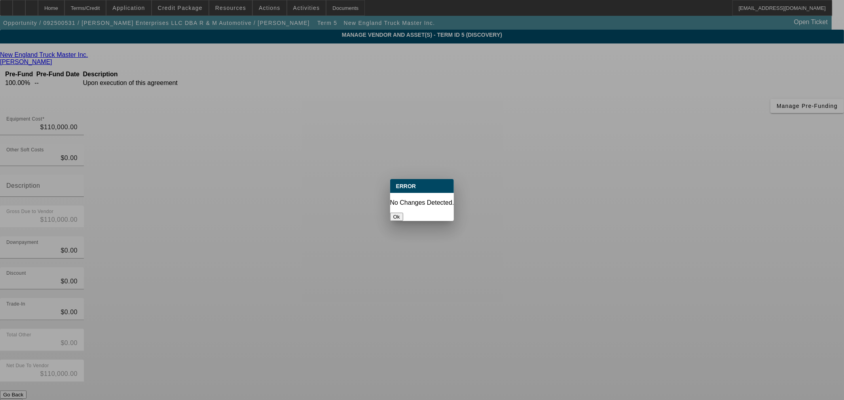
click at [403, 213] on button "Ok" at bounding box center [396, 217] width 13 height 8
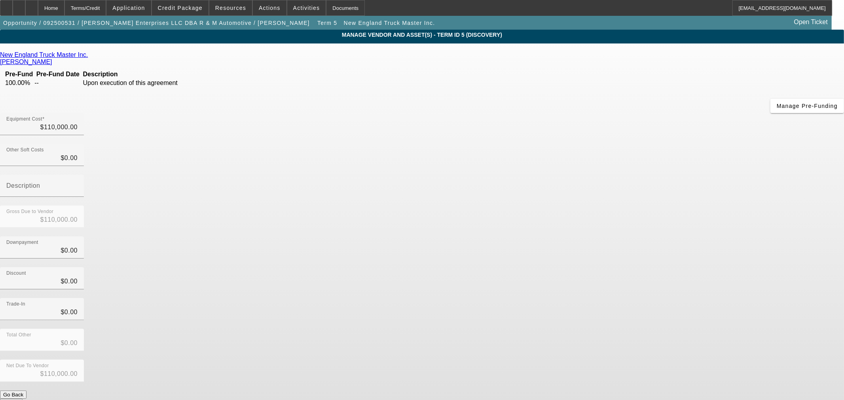
click at [23, 399] on button "Submit" at bounding box center [11, 403] width 23 height 8
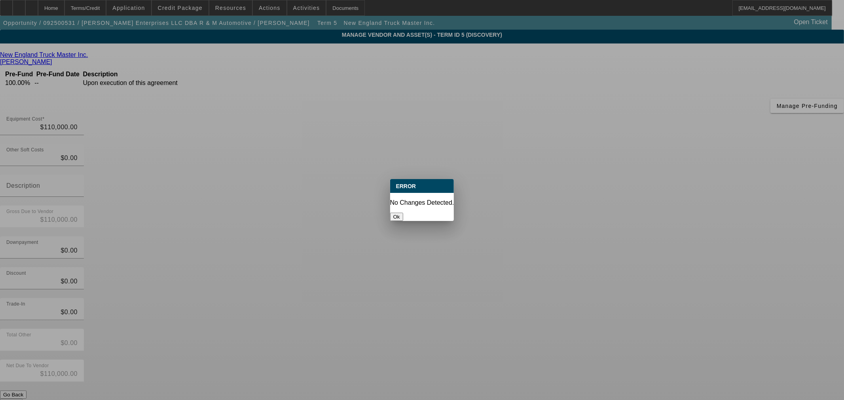
click at [403, 213] on button "Ok" at bounding box center [396, 217] width 13 height 8
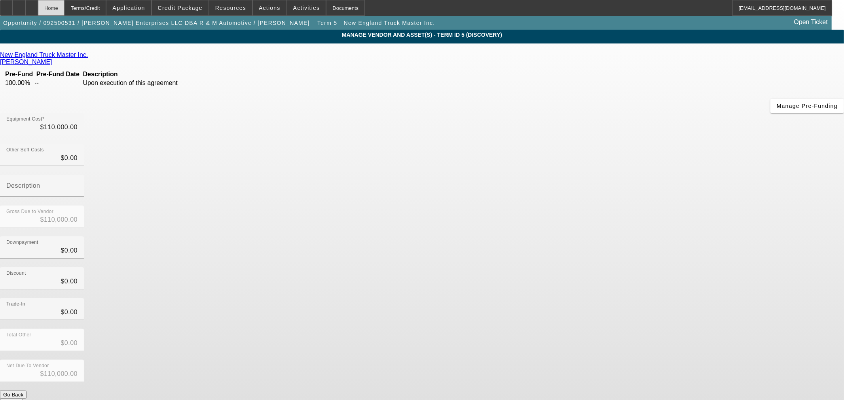
click at [65, 3] on div "Home" at bounding box center [51, 8] width 27 height 16
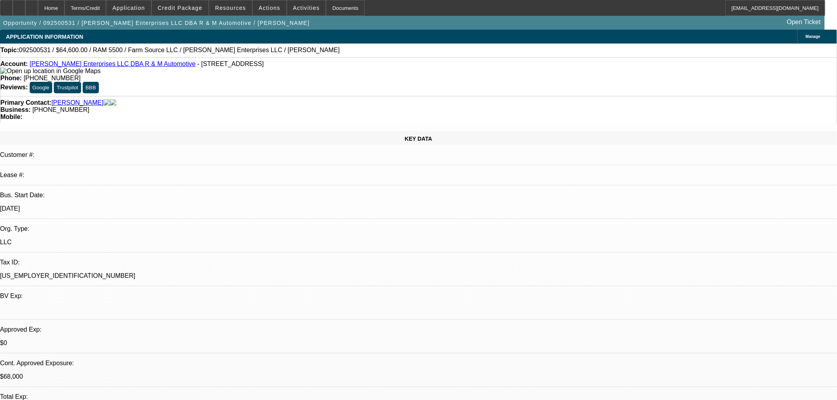
select select "0.15"
select select "2"
select select "0"
select select "6"
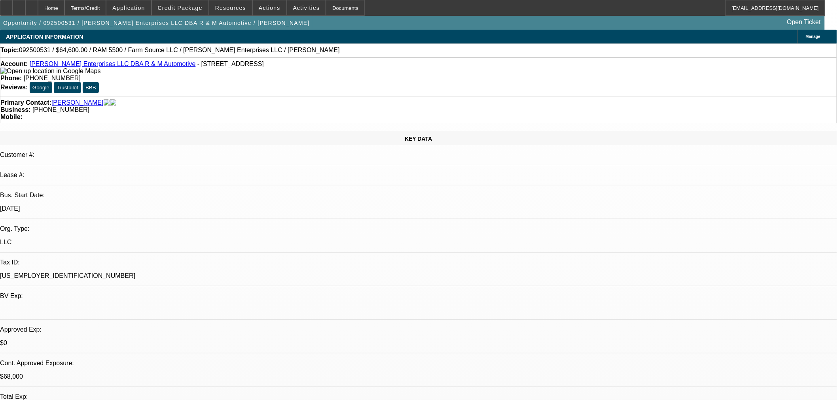
select select "0.15"
select select "2"
select select "0"
select select "6"
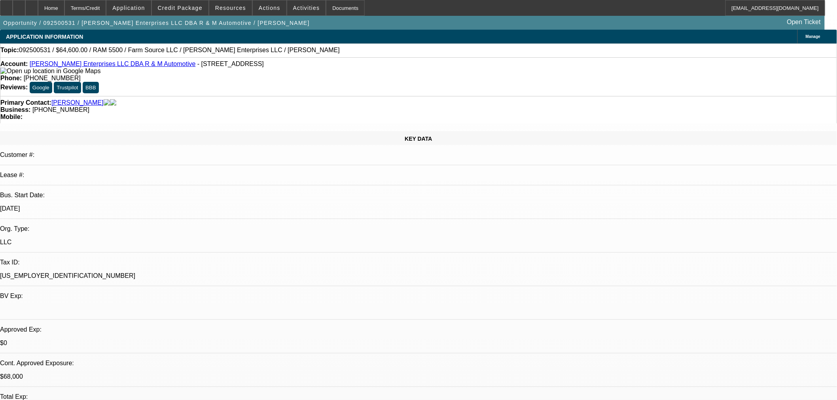
select select "0.15"
select select "2"
select select "0"
select select "6"
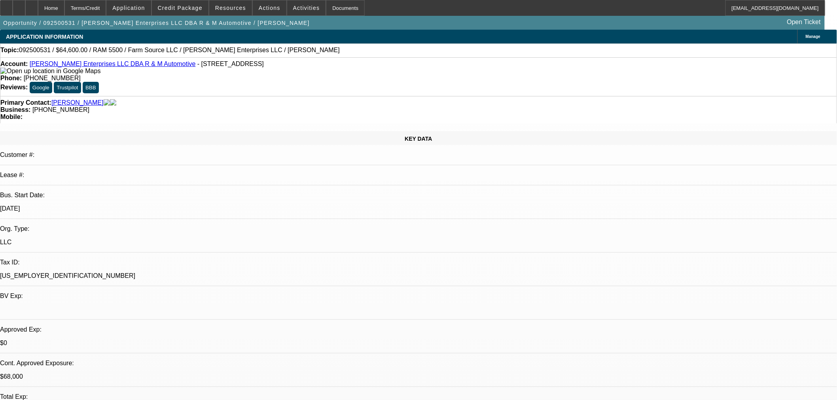
select select "0.15"
select select "2"
select select "0"
select select "6"
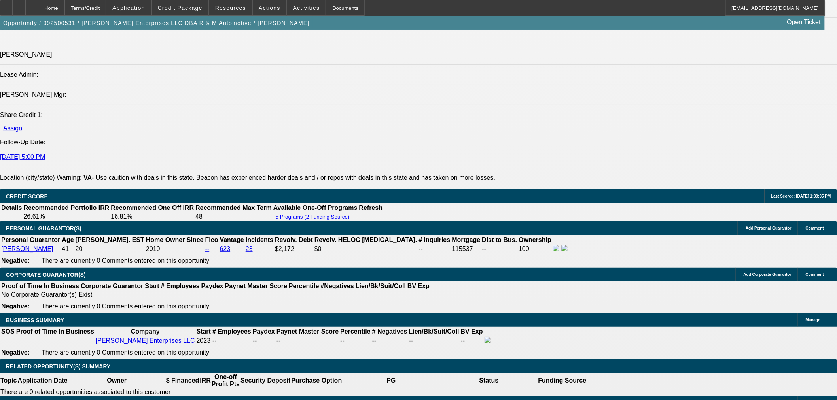
scroll to position [1055, 0]
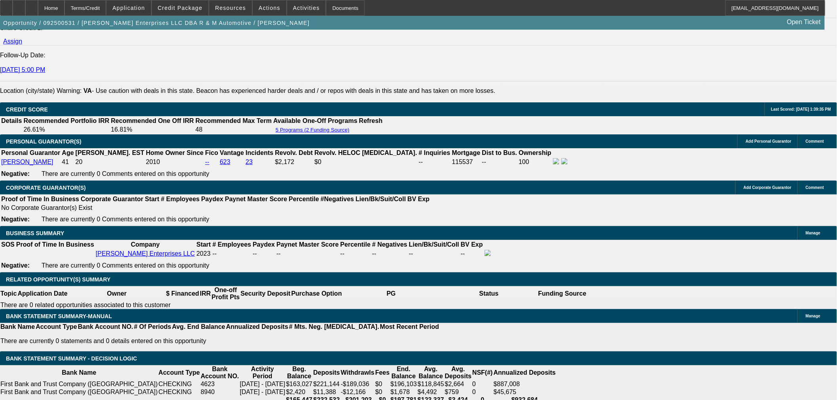
type input "$25,000.00"
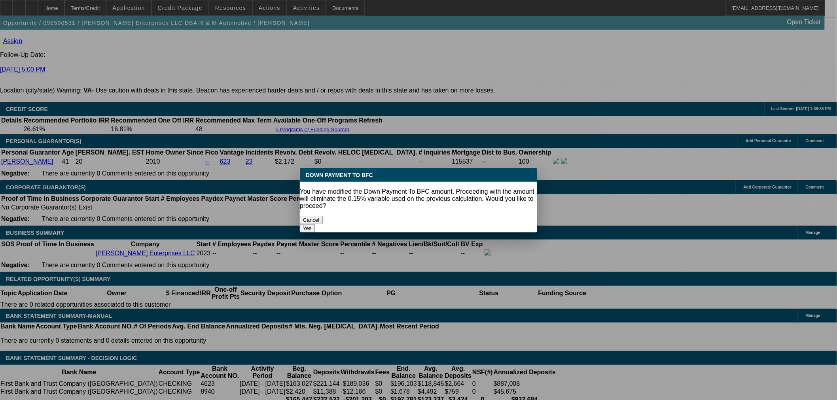
click at [315, 224] on button "Yes" at bounding box center [307, 228] width 15 height 8
select select "0"
type input "UNKNOWN"
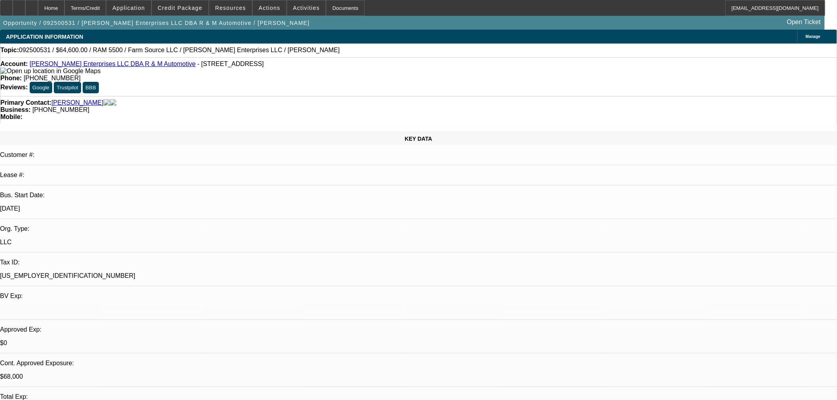
scroll to position [1055, 0]
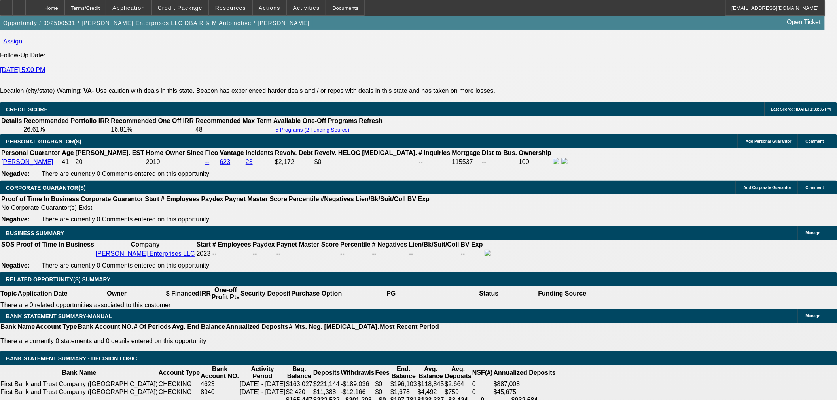
type input "$4,695.22"
type input "$2,347.61"
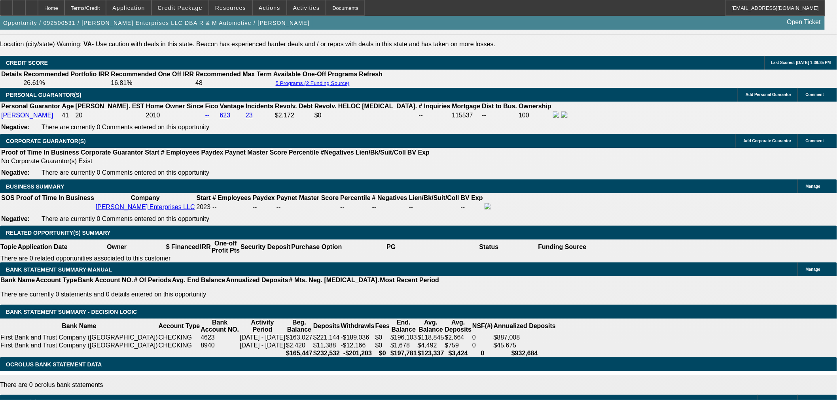
scroll to position [1011, 0]
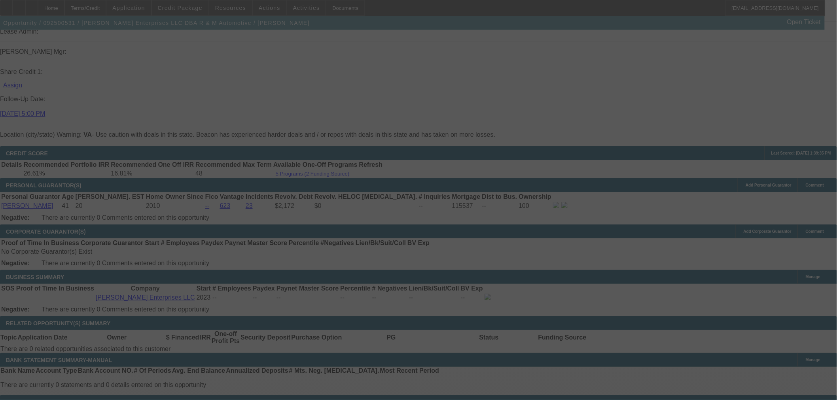
select select "0"
select select "2"
select select "0"
select select "6"
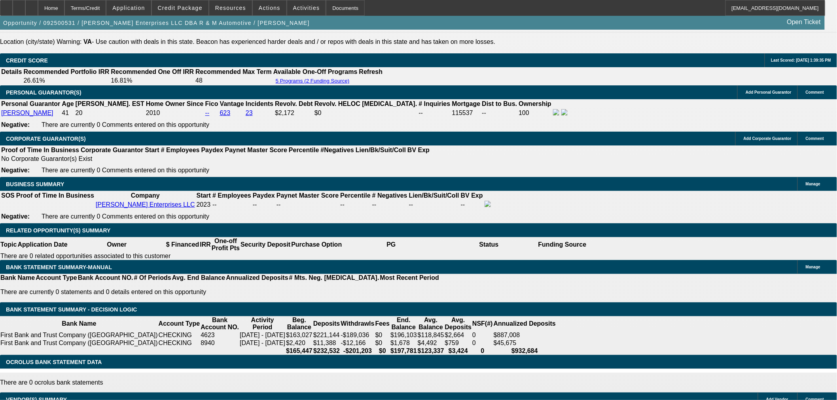
scroll to position [1187, 0]
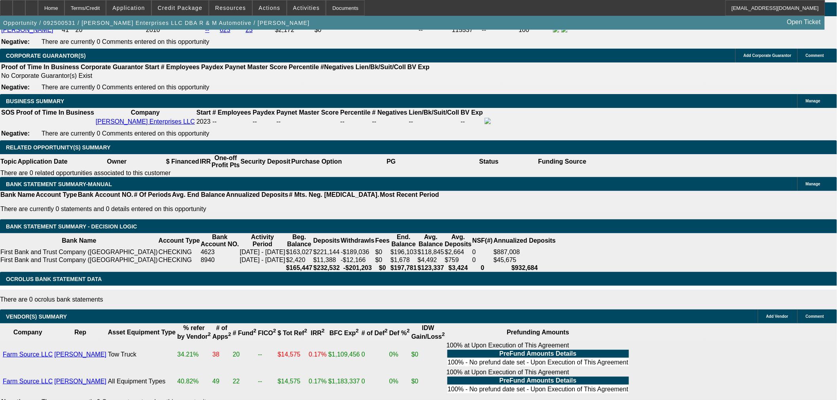
drag, startPoint x: 173, startPoint y: 58, endPoint x: 197, endPoint y: 60, distance: 24.3
type input "2"
type input "$25,675.00"
type input "UNKNOWN"
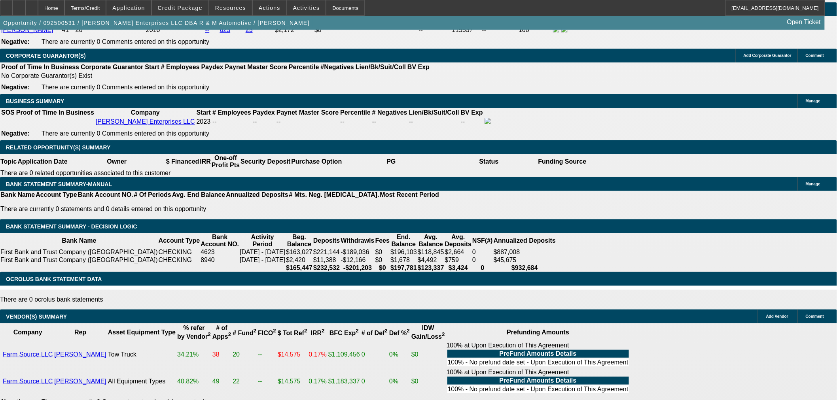
type input "$2,328.96"
type input "$4,657.92"
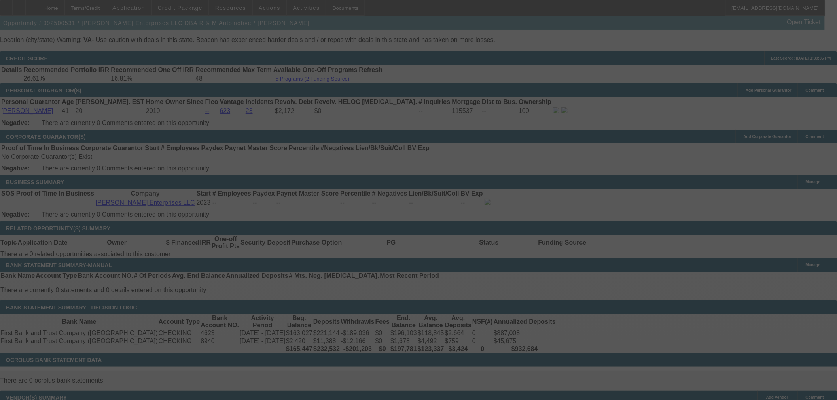
scroll to position [1143, 0]
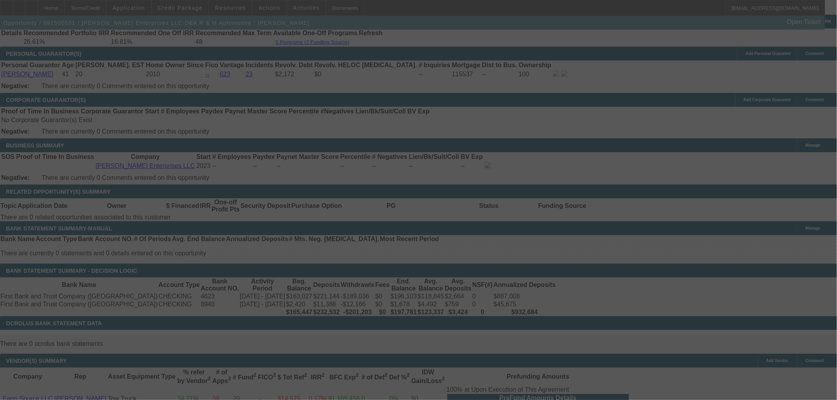
select select "0"
select select "2"
select select "0"
select select "6"
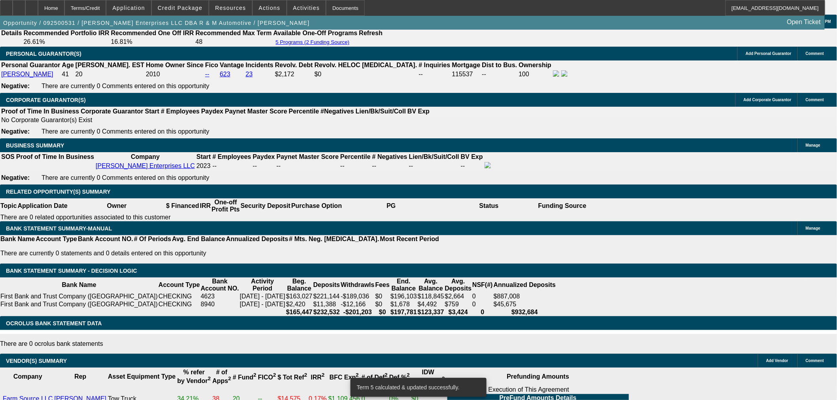
scroll to position [1139, 0]
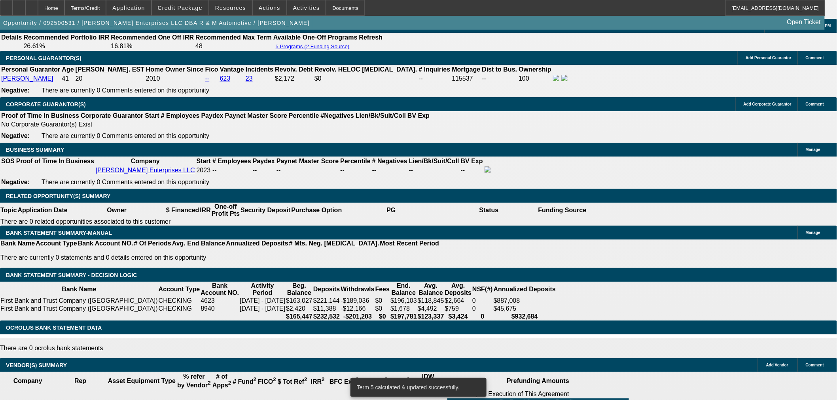
drag, startPoint x: 197, startPoint y: 104, endPoint x: 222, endPoint y: 104, distance: 24.5
type input "$25,000.00"
type input "UNKNOWN"
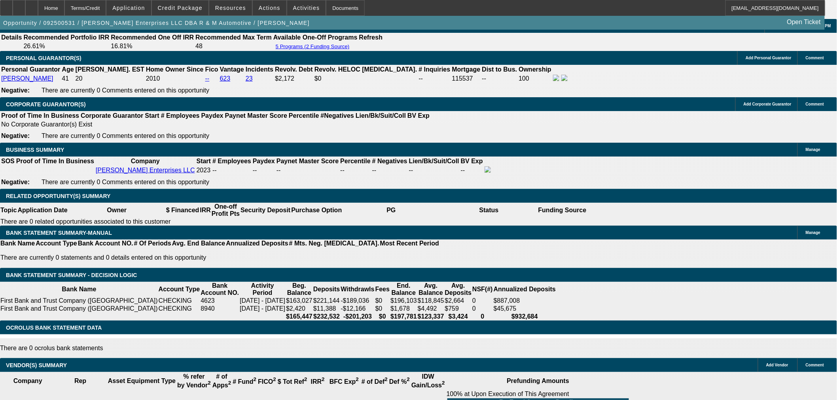
type input "$2,347.61"
type input "$4,695.22"
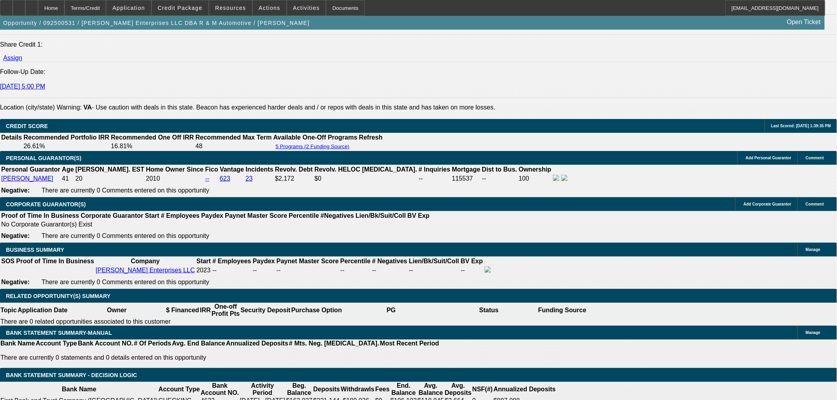
scroll to position [963, 0]
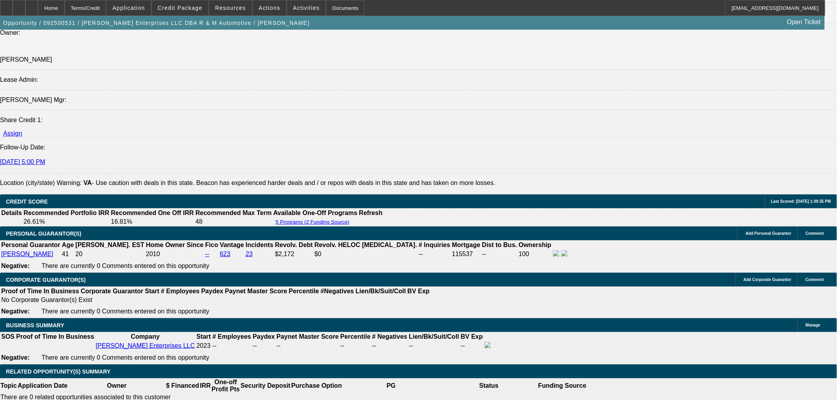
drag, startPoint x: 121, startPoint y: 135, endPoint x: 121, endPoint y: 156, distance: 20.6
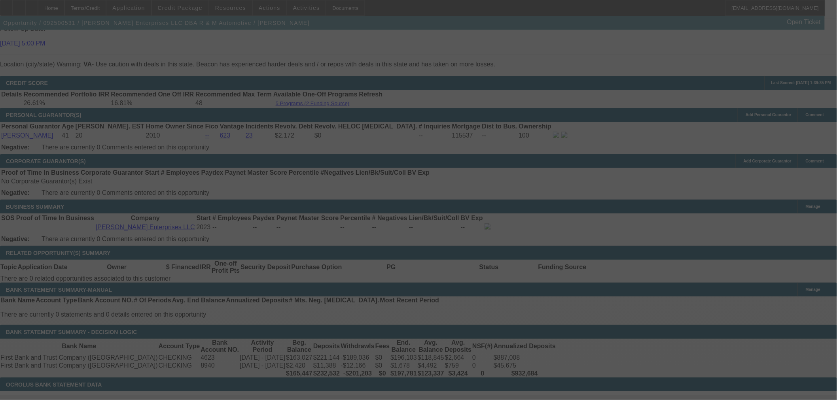
scroll to position [1095, 0]
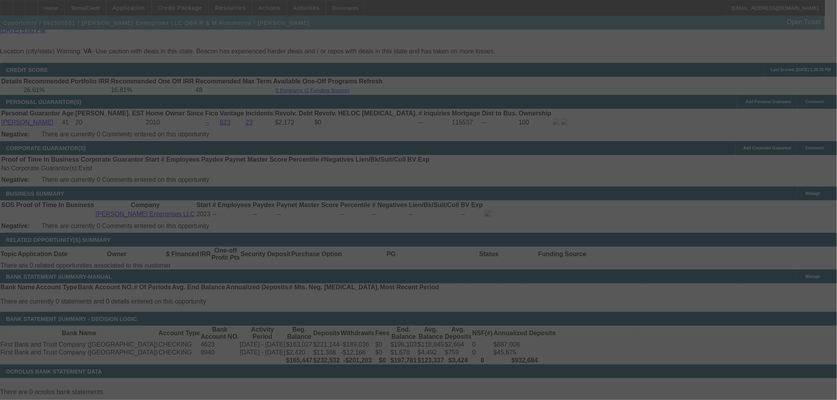
select select "0"
select select "2"
select select "0"
select select "6"
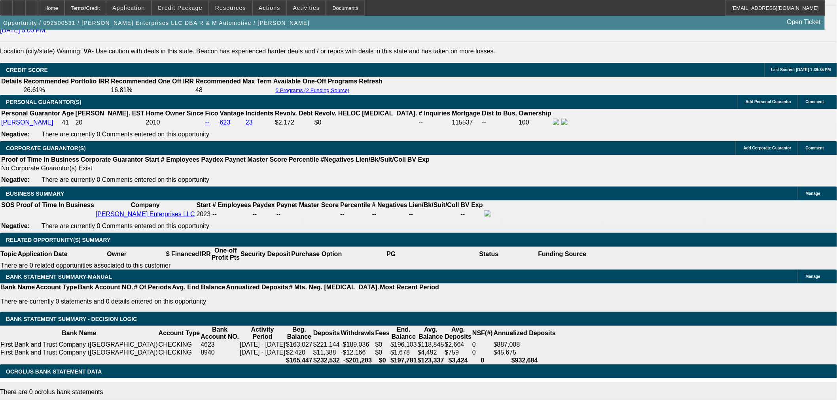
drag, startPoint x: 143, startPoint y: 153, endPoint x: 139, endPoint y: 144, distance: 10.6
type input "$24,000.00"
type input "UNKNOWN"
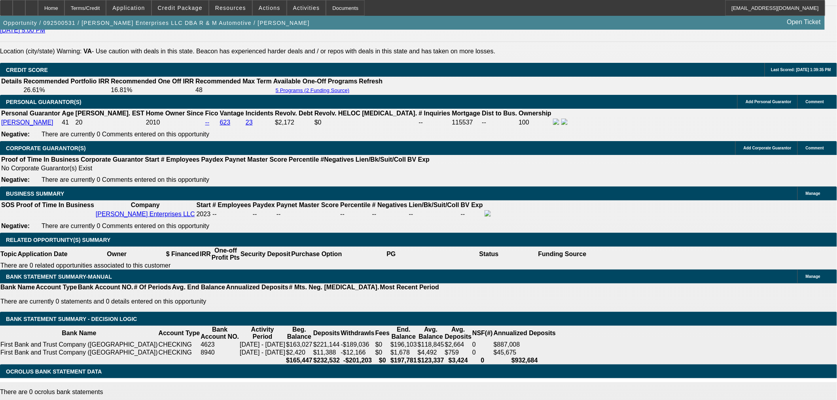
type input "$4,750.46"
type input "$2,375.23"
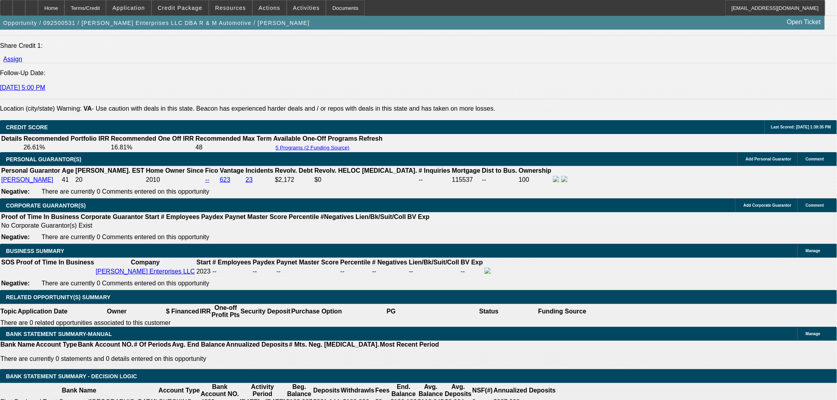
scroll to position [963, 0]
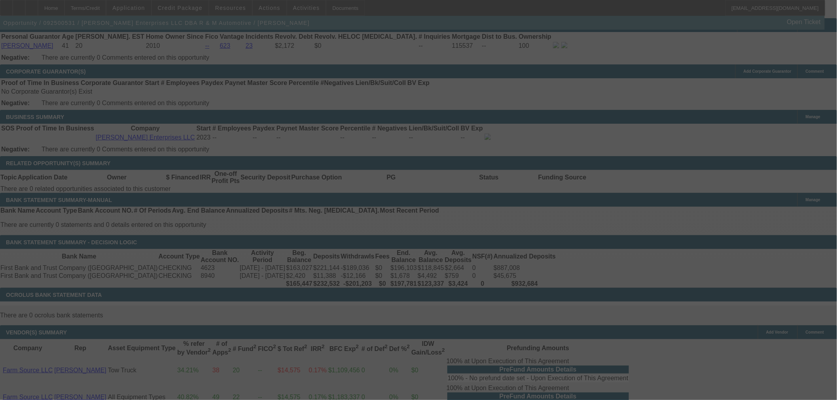
scroll to position [1271, 0]
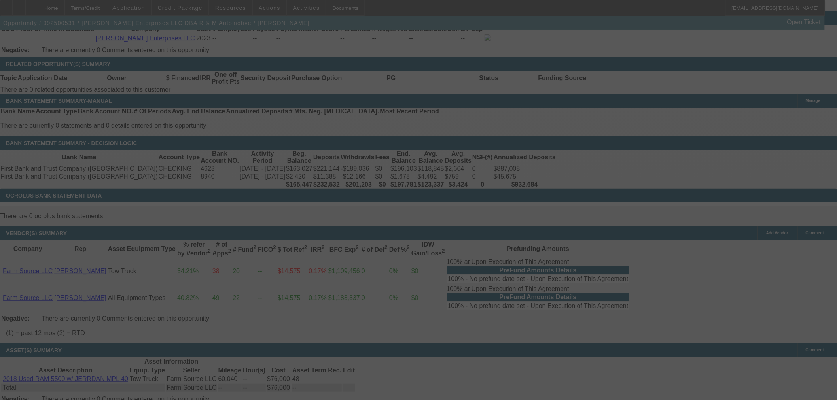
select select "0"
select select "2"
select select "0"
select select "6"
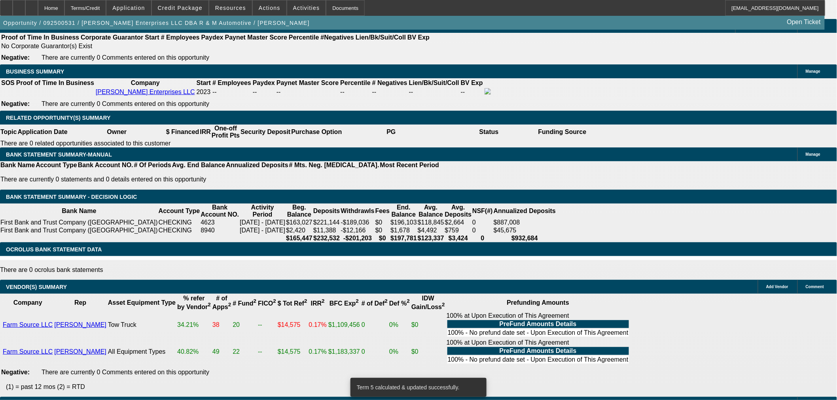
scroll to position [1139, 0]
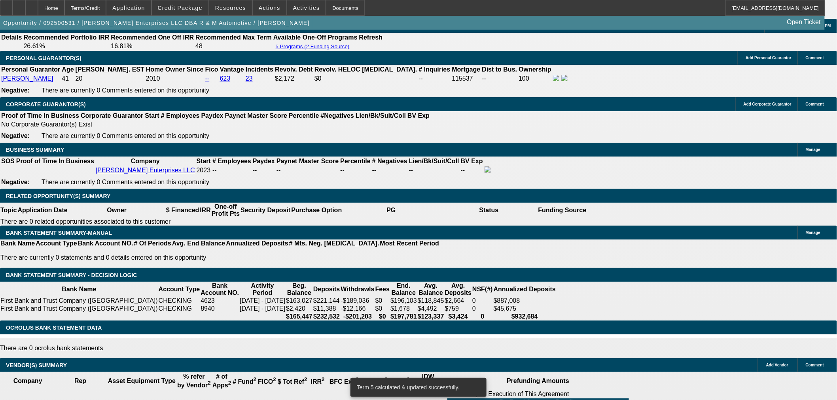
drag, startPoint x: 152, startPoint y: 110, endPoint x: 15, endPoint y: 116, distance: 137.1
type input "$24,500.00"
type input "UNKNOWN"
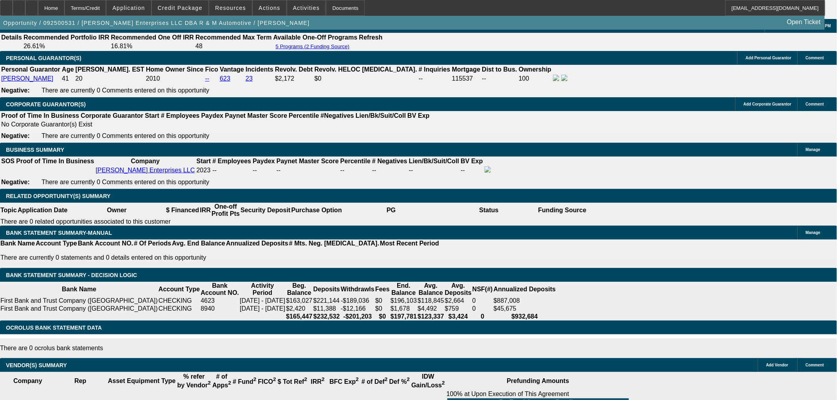
type input "$4,722.84"
type input "$2,361.42"
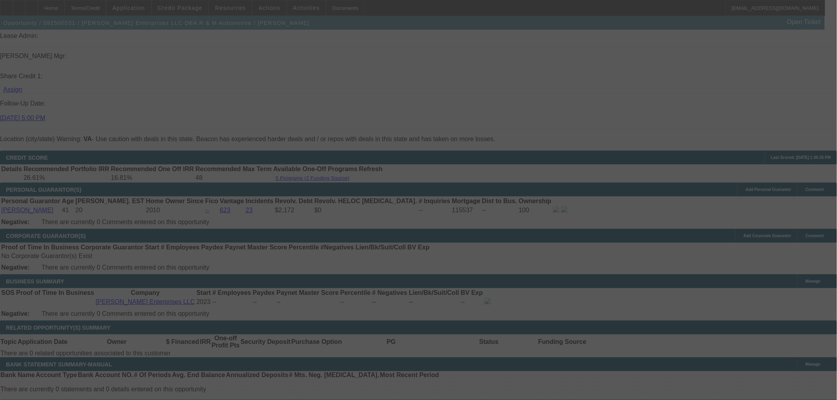
select select "0"
select select "2"
select select "0"
select select "6"
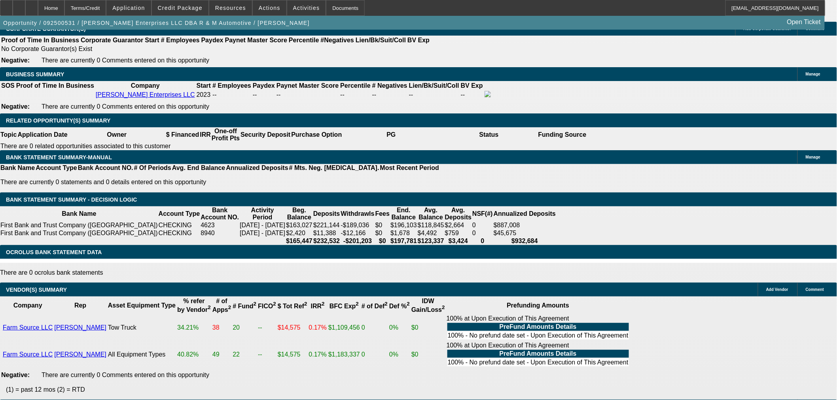
scroll to position [1139, 0]
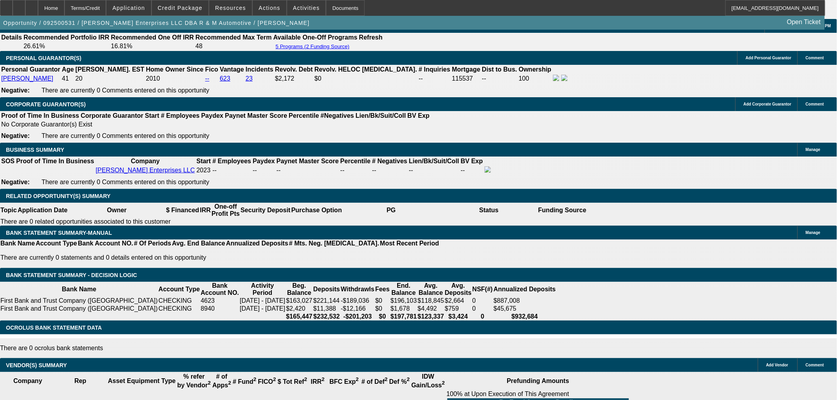
drag, startPoint x: 148, startPoint y: 110, endPoint x: 183, endPoint y: 109, distance: 34.4
type input "$24,600.00"
type input "UNKNOWN"
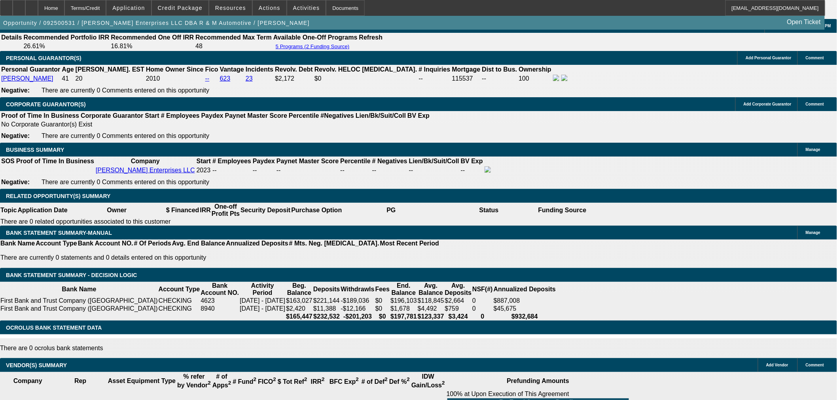
type input "$4,717.32"
type input "$2,358.66"
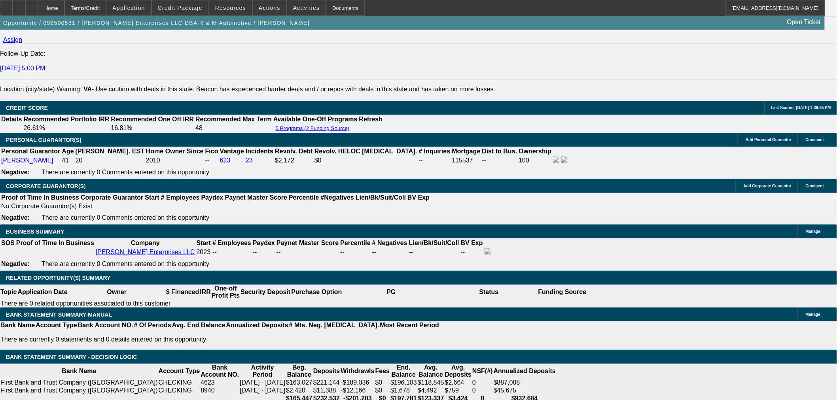
scroll to position [1051, 0]
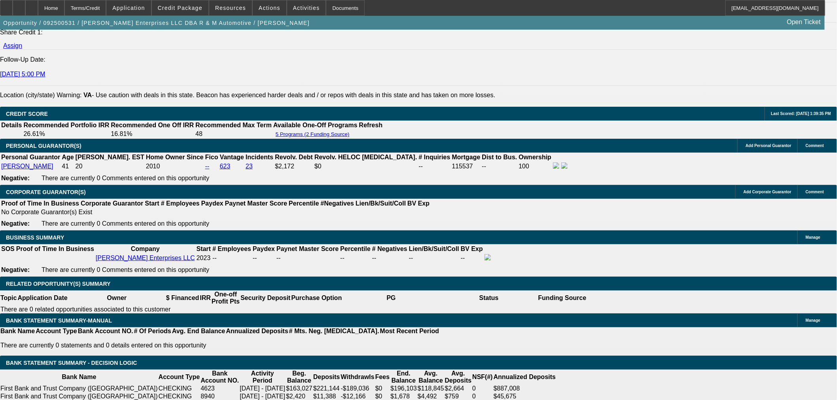
drag, startPoint x: 123, startPoint y: 48, endPoint x: 121, endPoint y: 55, distance: 7.3
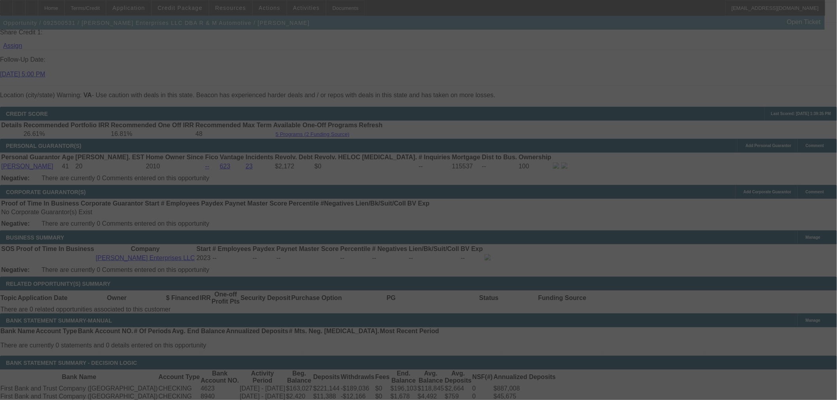
select select "0"
select select "2"
select select "0"
select select "6"
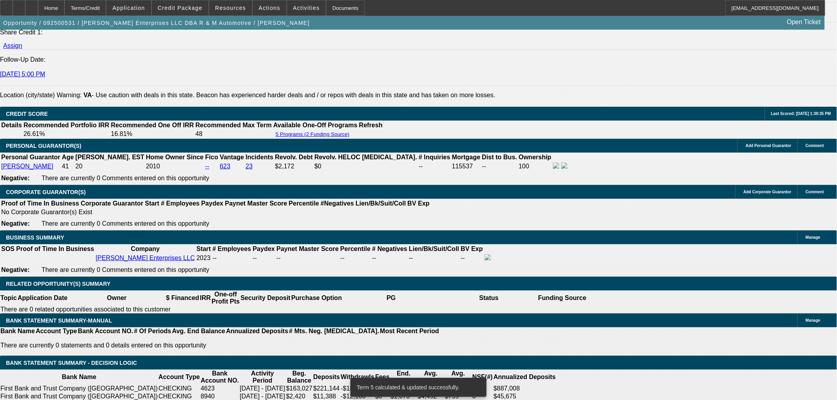
drag, startPoint x: 165, startPoint y: 258, endPoint x: 199, endPoint y: 258, distance: 34.4
type input "6"
type input "UNKNOWN"
type input "66"
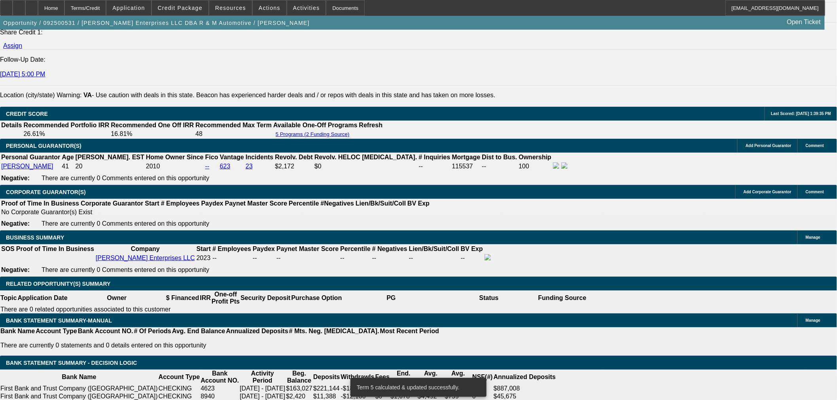
type input "$15,160.46"
type input "$30,320.92"
type input "$2,241.41"
type input "$4,482.82"
type input "66"
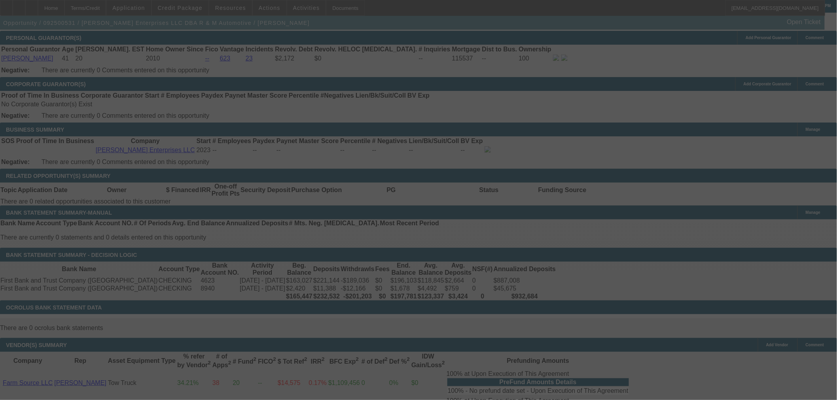
scroll to position [1227, 0]
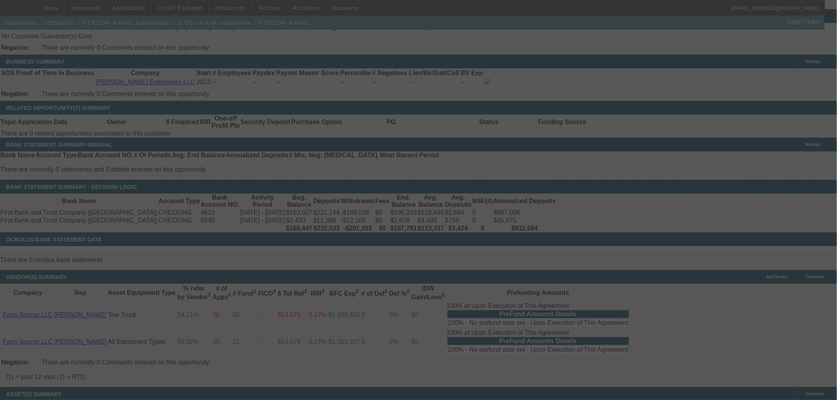
select select "0"
select select "2"
select select "0"
select select "6"
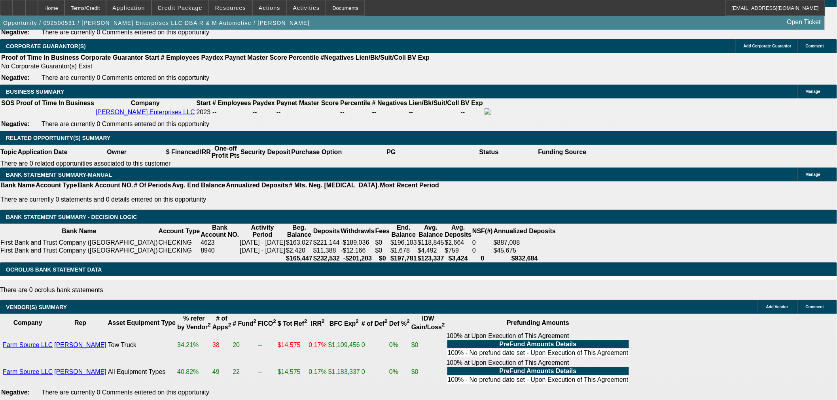
scroll to position [1139, 0]
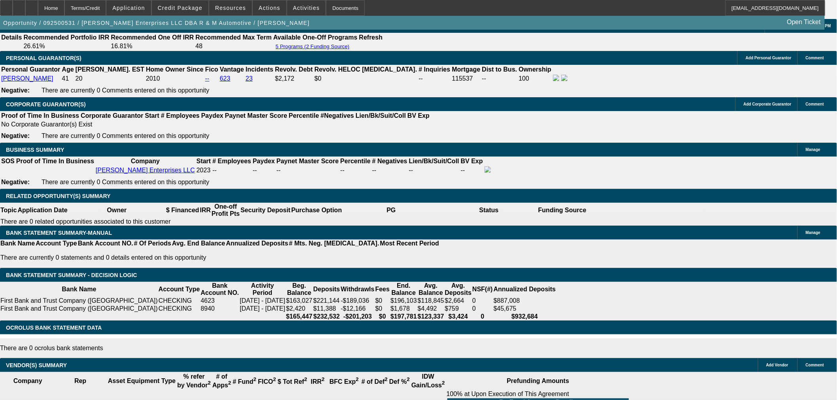
drag, startPoint x: 182, startPoint y: 169, endPoint x: 192, endPoint y: 167, distance: 10.5
type input "UNKNOWN"
type input "1"
type input "$2,660.78"
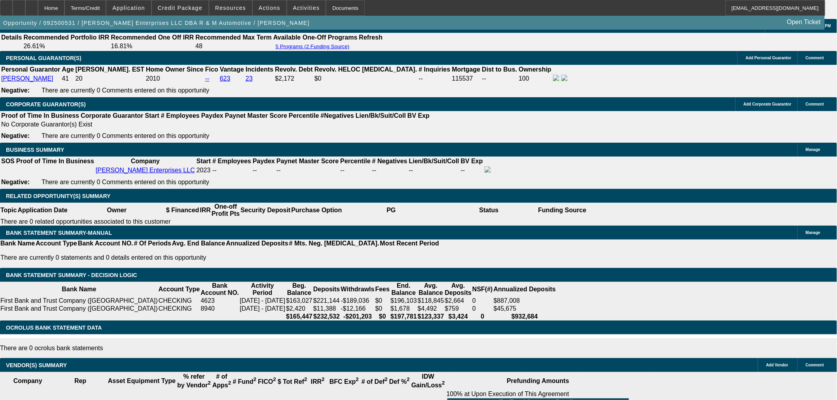
type input "$1,330.39"
type input "18"
type input "$4,094.74"
type input "$2,047.37"
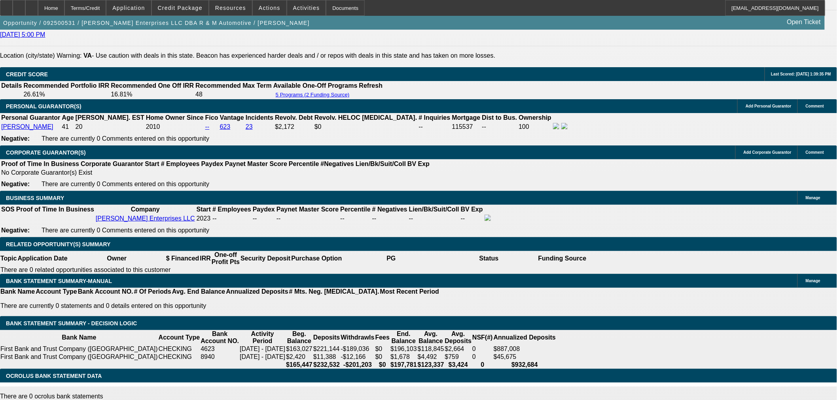
scroll to position [1007, 0]
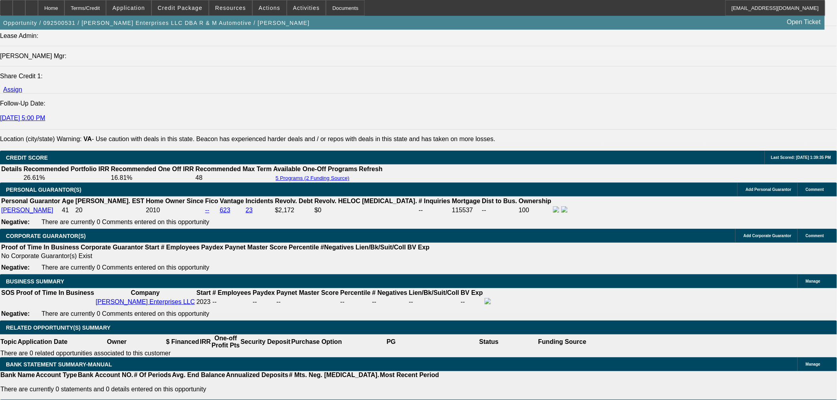
type input "18"
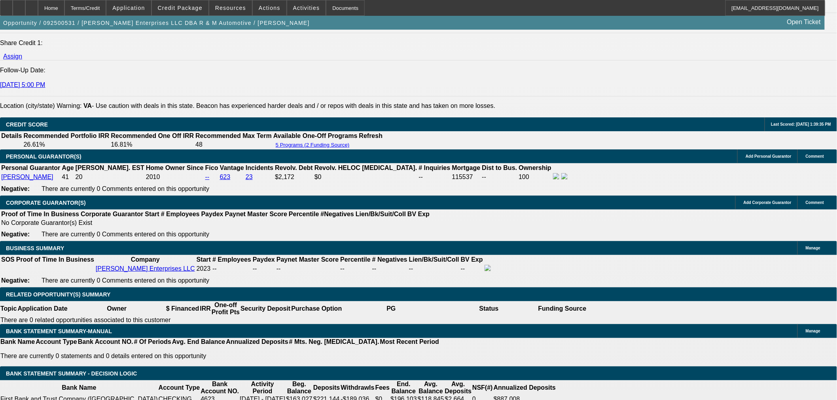
scroll to position [1095, 0]
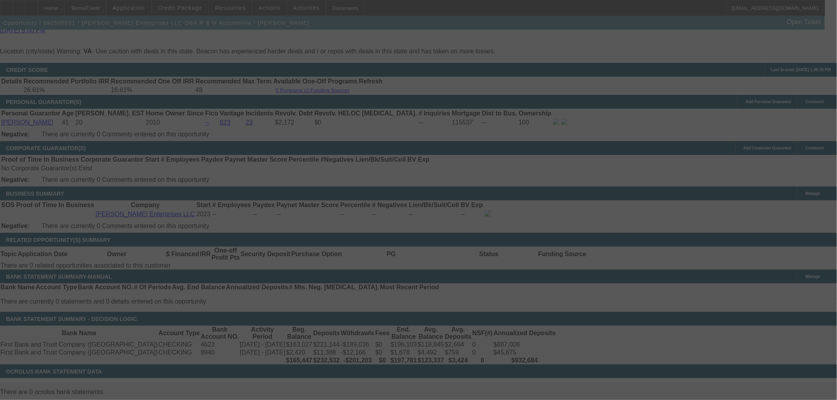
select select "0"
select select "2"
select select "0"
select select "6"
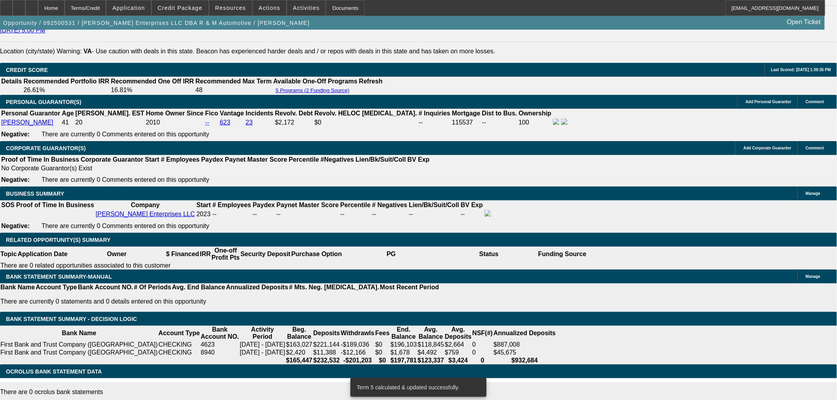
drag, startPoint x: 178, startPoint y: 212, endPoint x: 232, endPoint y: 213, distance: 53.8
type input "UNKNOWN"
type input "19"
type input "$2,660.78"
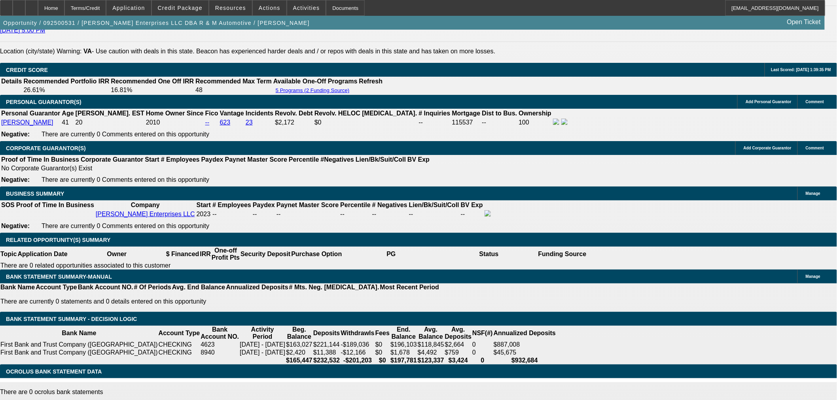
type input "$1,330.39"
type input "$4,190.06"
type input "$2,095.03"
type input "1"
type input "$2,660.78"
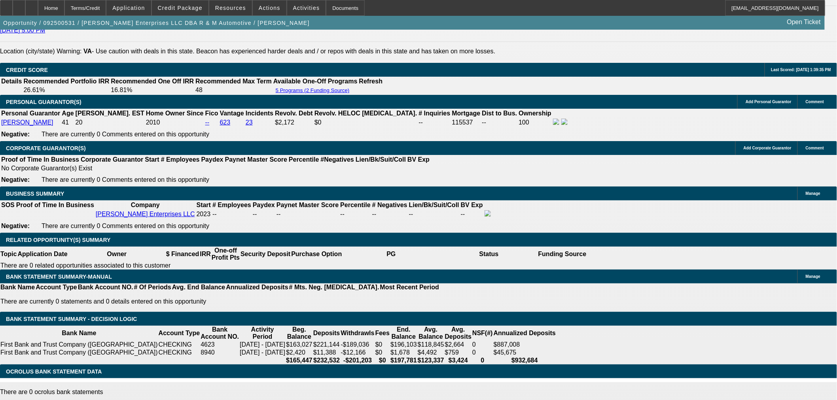
type input "$1,330.39"
type input "1920"
type input "$27,329.52"
type input "$13,664.76"
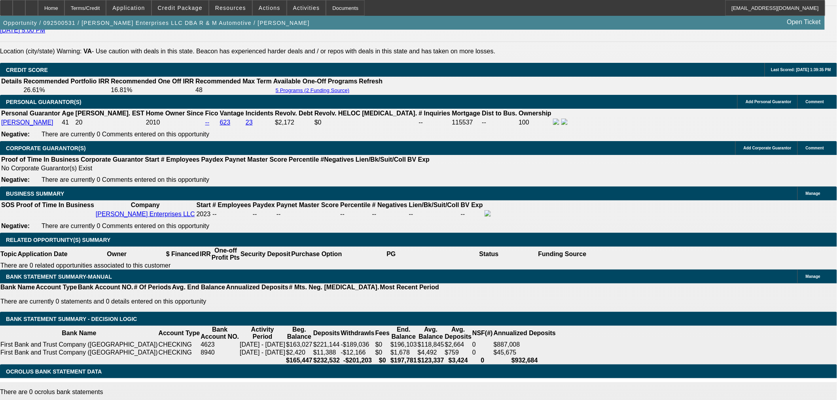
type input "2"
type input "$2,734.98"
type input "$1,367.49"
type input "20"
type input "$4,286.52"
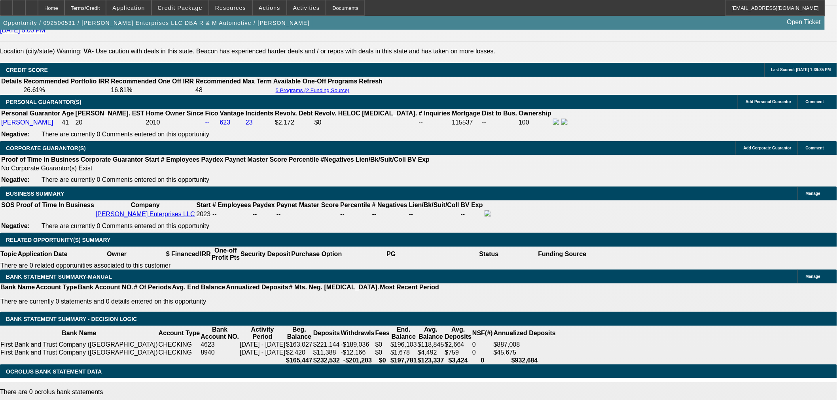
type input "$2,143.26"
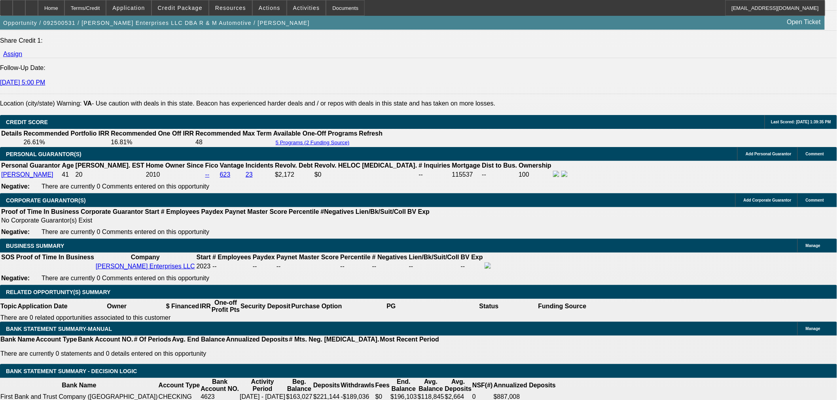
scroll to position [919, 0]
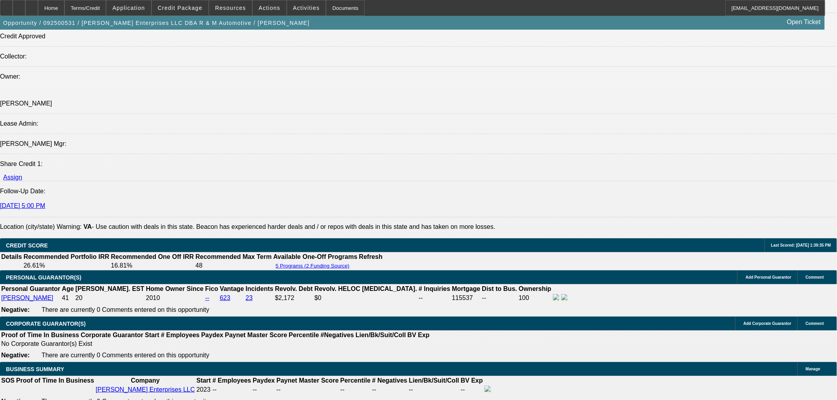
type input "20"
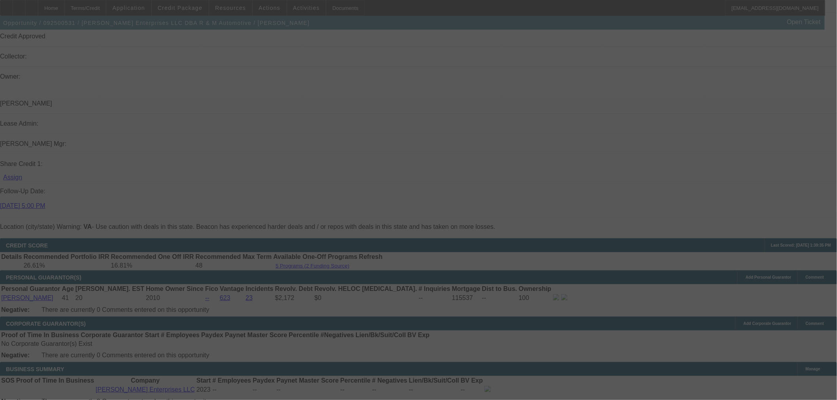
select select "0"
select select "2"
select select "0"
select select "6"
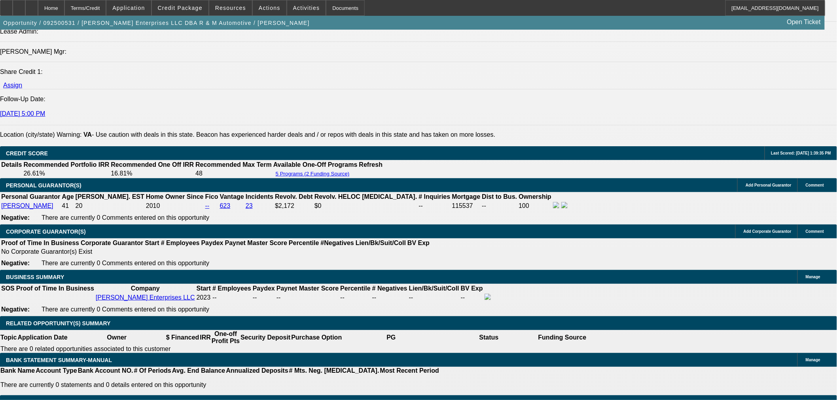
scroll to position [1095, 0]
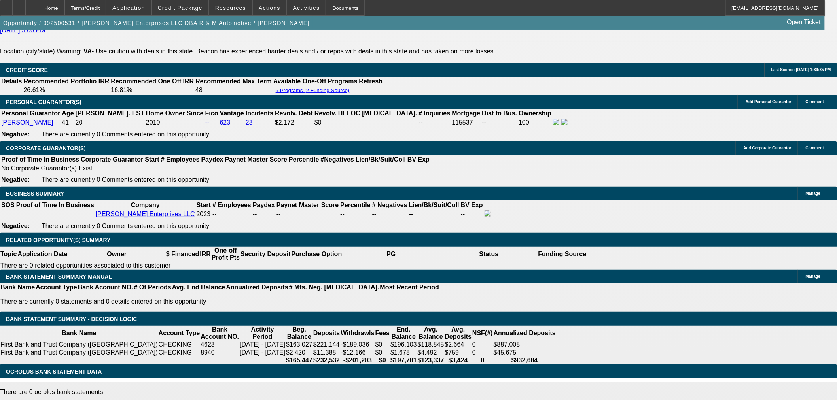
drag, startPoint x: 192, startPoint y: 148, endPoint x: 151, endPoint y: 152, distance: 41.7
type input "$24,500.00"
type input "UNKNOWN"
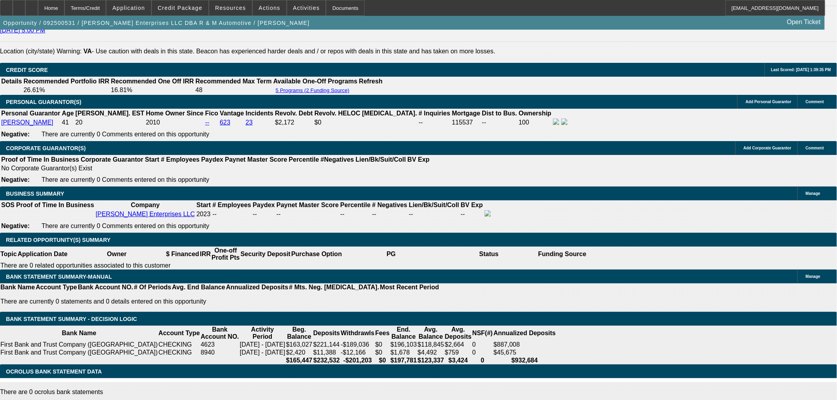
type input "$4,291.54"
type input "$2,145.77"
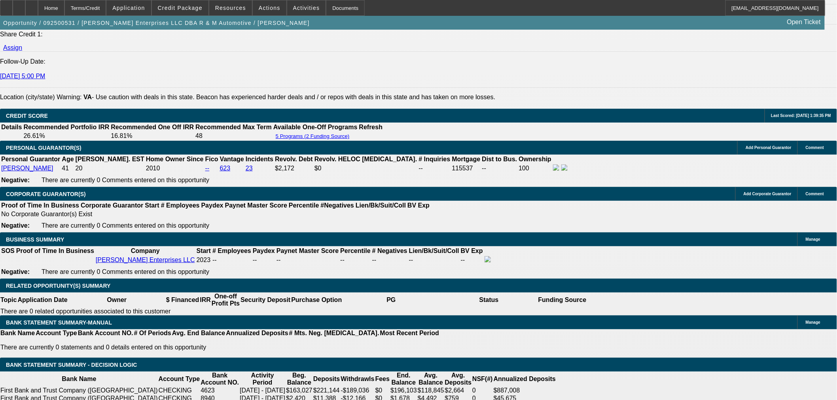
scroll to position [963, 0]
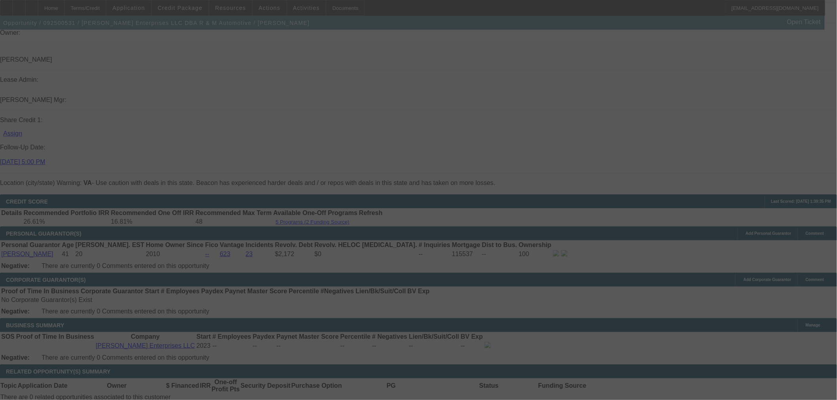
select select "0"
select select "2"
select select "0"
select select "6"
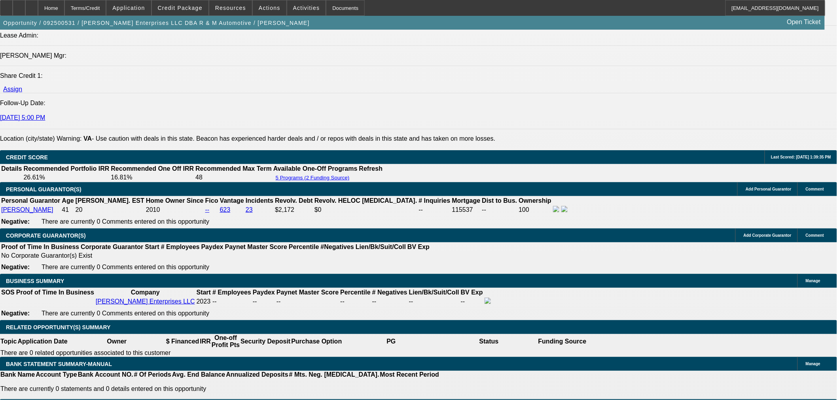
scroll to position [1007, 0]
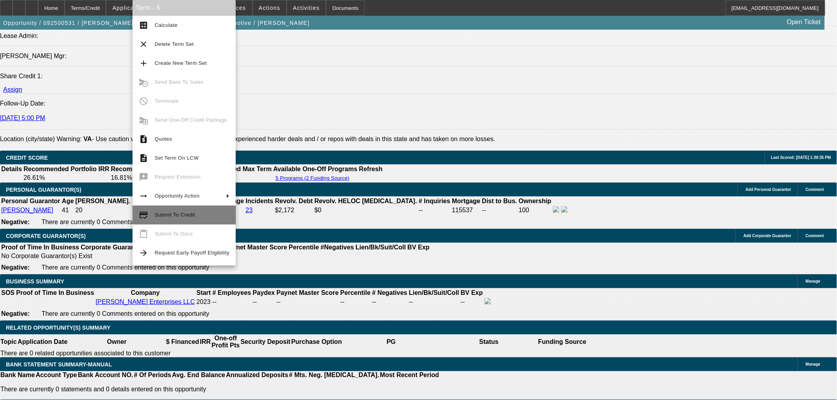
click at [173, 216] on span "Submit To Credit" at bounding box center [175, 215] width 40 height 6
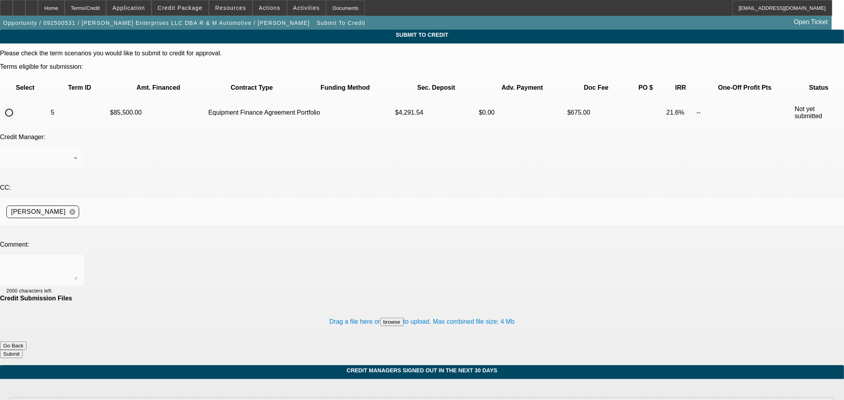
click at [17, 105] on input "radio" at bounding box center [9, 113] width 16 height 16
radio input "true"
drag, startPoint x: 163, startPoint y: 171, endPoint x: 163, endPoint y: 177, distance: 5.9
click at [163, 172] on div "Please check the term scenarios you would like to submit to credit for approval…" at bounding box center [422, 204] width 844 height 309
click at [78, 261] on textarea at bounding box center [41, 270] width 71 height 19
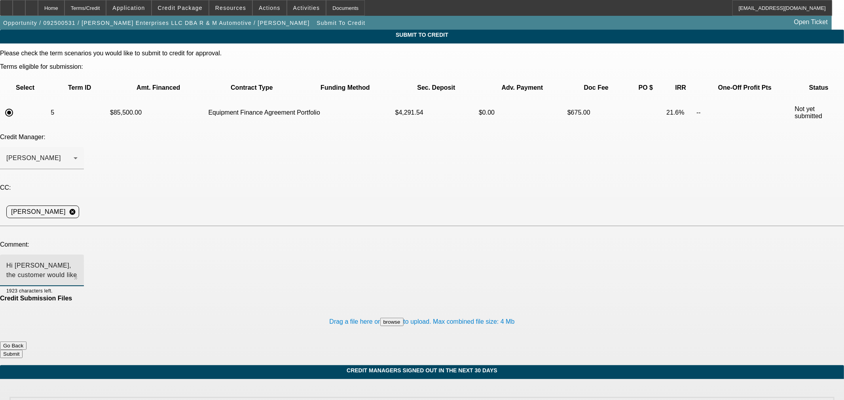
click at [78, 261] on textarea "Hi George, the customer would like to move forward on this 408 unit instead." at bounding box center [41, 270] width 71 height 19
click at [78, 261] on textarea "Hi George, the customer would like to move forward on this 408 unit instead and…" at bounding box center [41, 270] width 71 height 19
click at [78, 261] on textarea "Hi George, the customer would like to move forward on this low mileage 408 unit…" at bounding box center [41, 270] width 71 height 19
drag, startPoint x: 500, startPoint y: 183, endPoint x: 417, endPoint y: 186, distance: 83.6
click at [78, 261] on textarea "Hi George, the customer would like to move forward on this low mileage 408 unit…" at bounding box center [41, 270] width 71 height 19
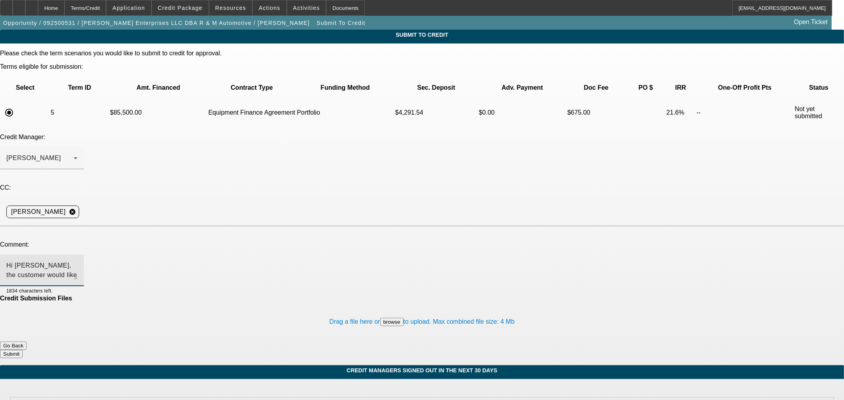
type textarea "Hi George, the customer would like to move forward on this low mileage 408 unit…"
click at [23, 350] on button "Submit" at bounding box center [11, 354] width 23 height 8
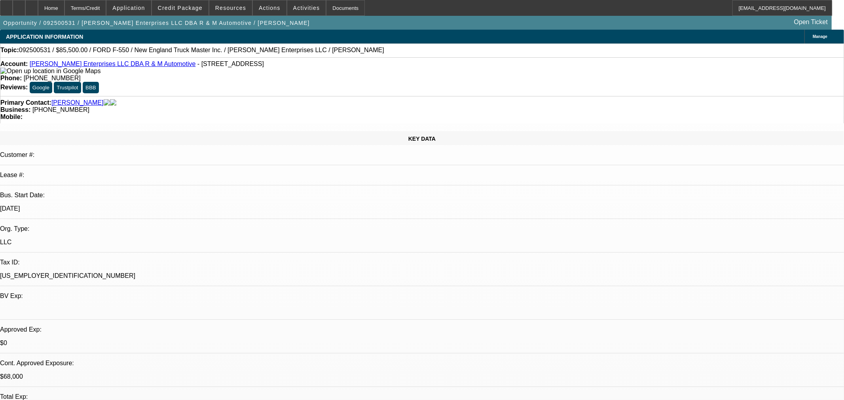
select select "0"
select select "2"
select select "0"
select select "6"
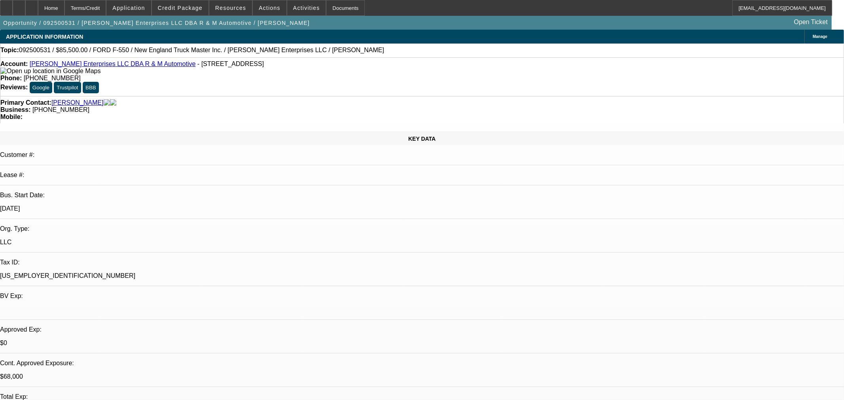
select select "0.15"
select select "2"
select select "0"
select select "6"
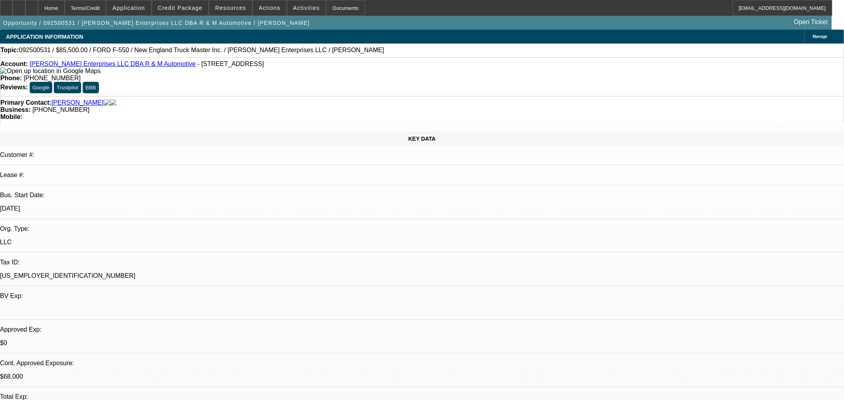
select select "0.15"
select select "2"
select select "0"
select select "6"
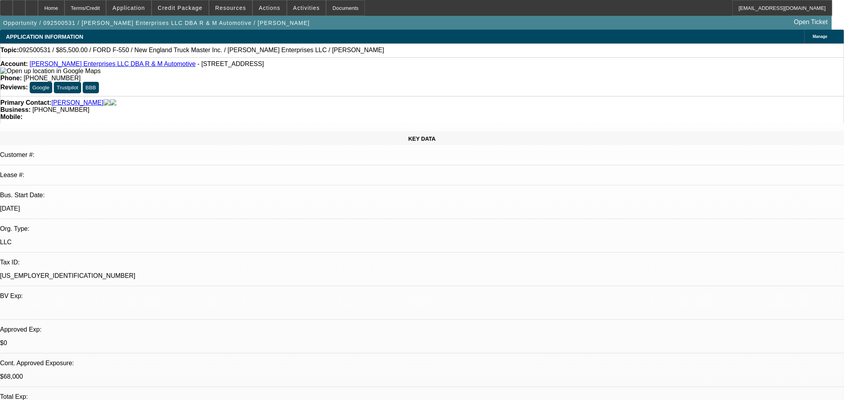
select select "0.15"
select select "2"
select select "0"
select select "6"
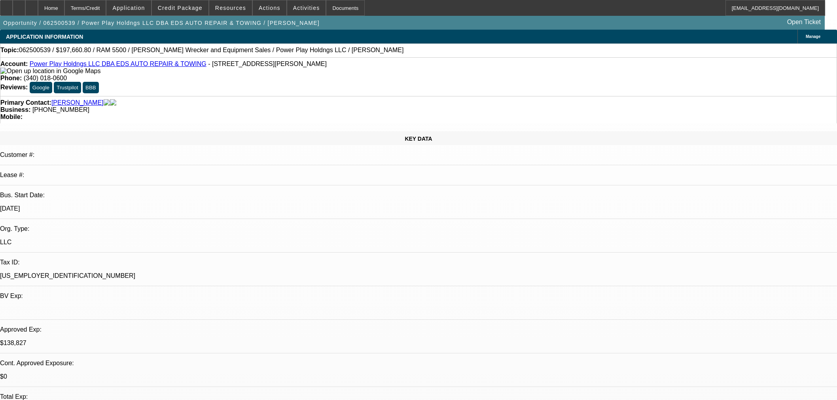
select select "2"
select select "0.1"
select select "4"
select select "0"
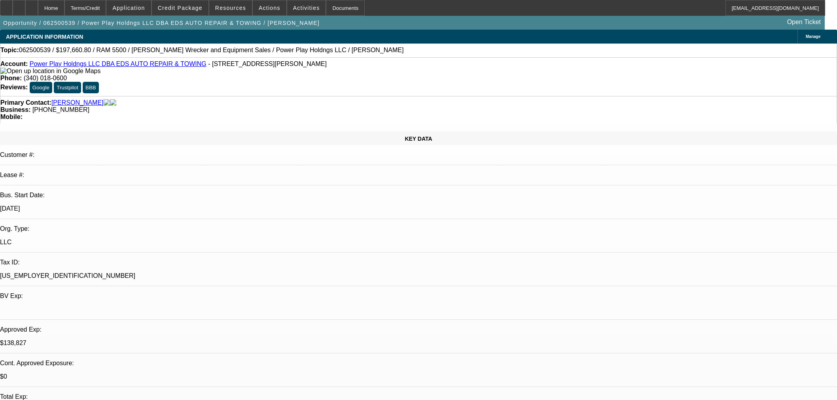
select select "2"
select select "0.1"
select select "4"
select select "0"
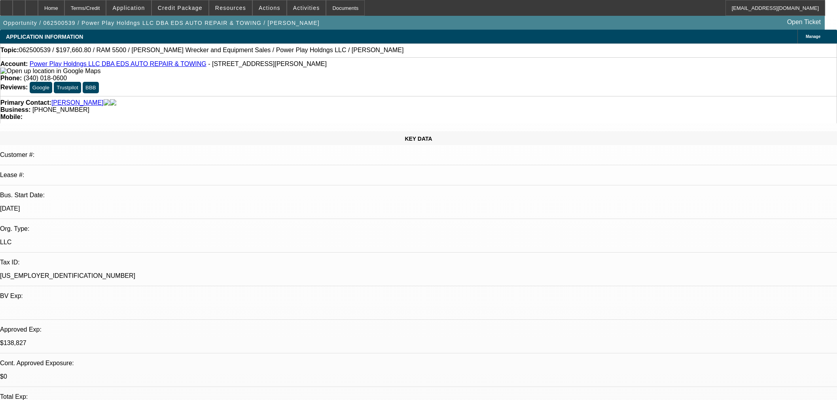
select select "2"
select select "0.1"
select select "4"
select select "0"
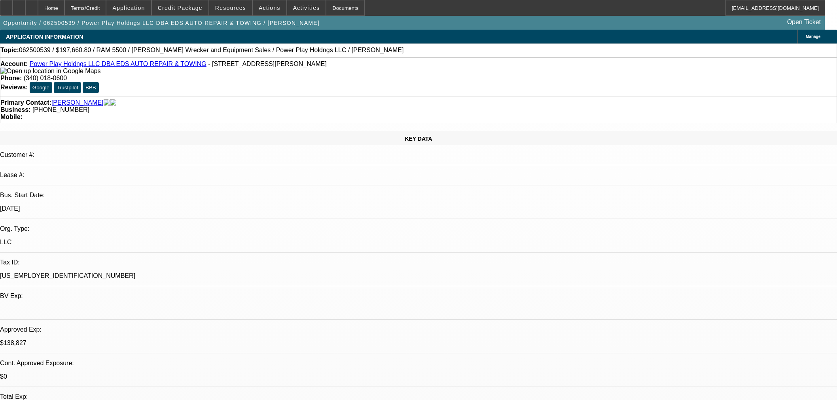
select select "2"
select select "0.1"
select select "4"
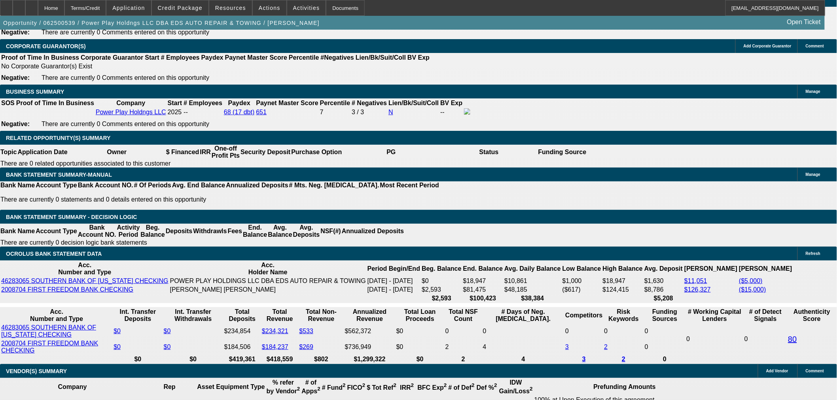
scroll to position [1289, 0]
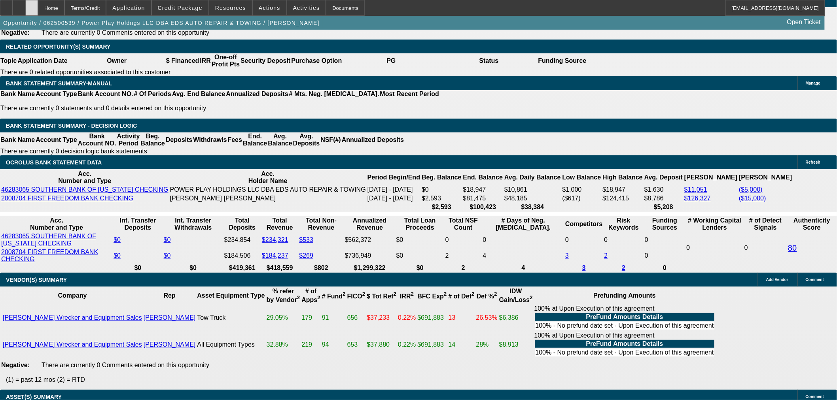
click at [38, 5] on div at bounding box center [31, 8] width 13 height 16
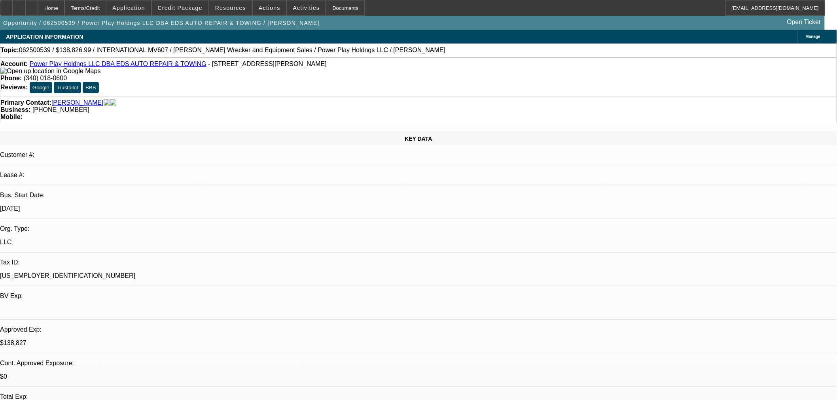
select select "2"
select select "0.1"
select select "4"
select select "0"
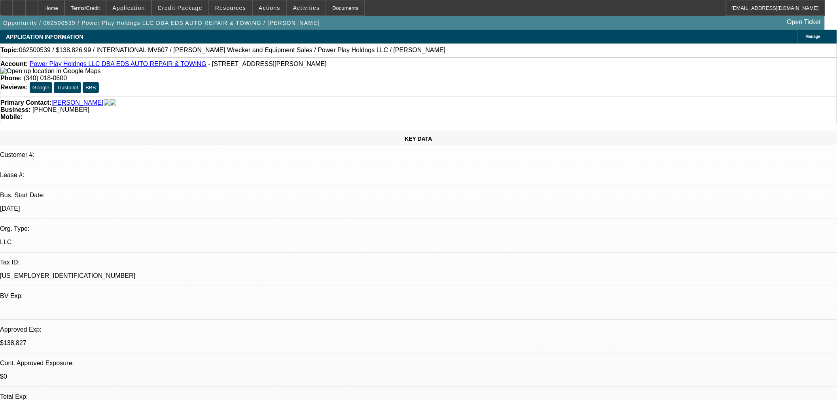
select select "2"
select select "0.1"
select select "4"
select select "0"
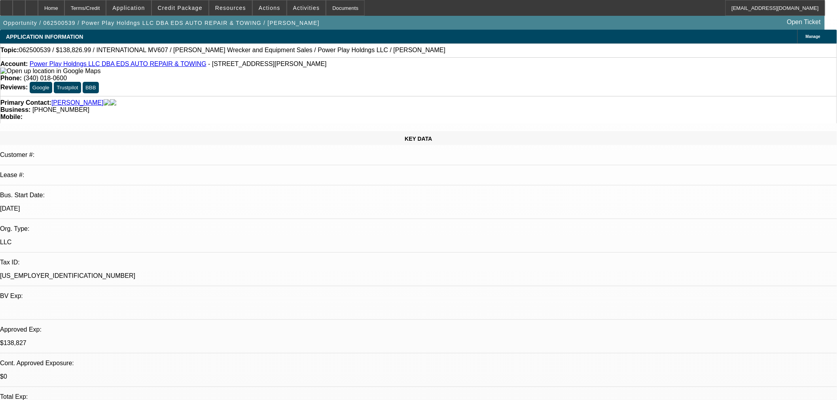
select select "2"
select select "0.1"
select select "4"
select select "0"
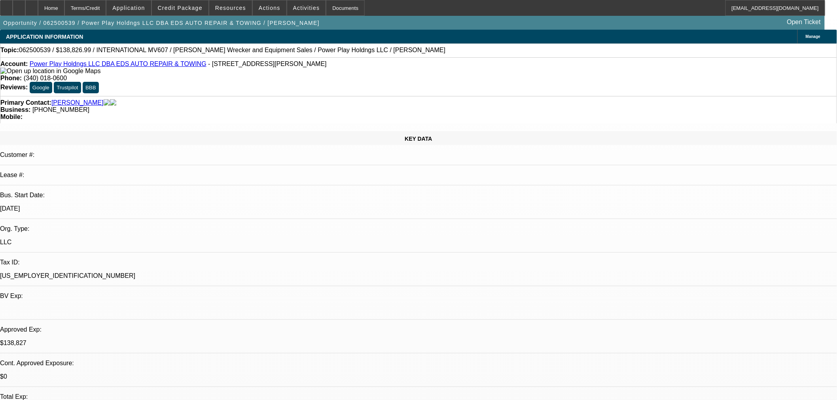
select select "2"
select select "0.1"
select select "4"
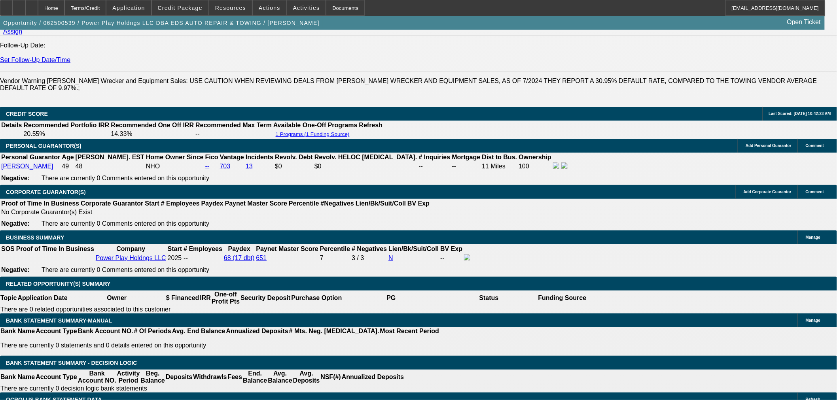
scroll to position [1143, 0]
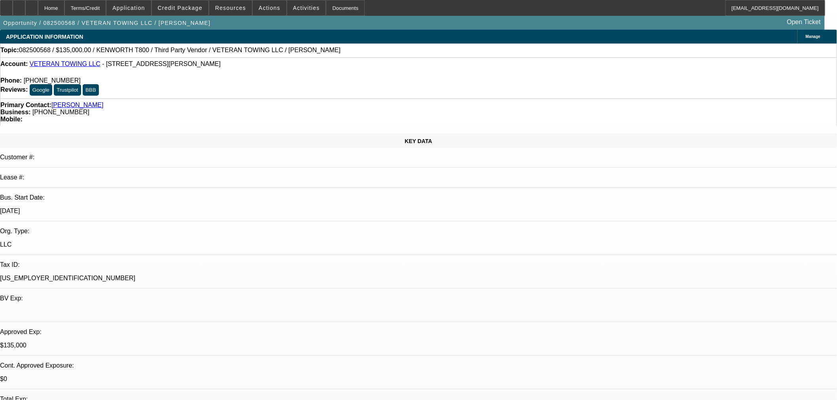
select select "0.1"
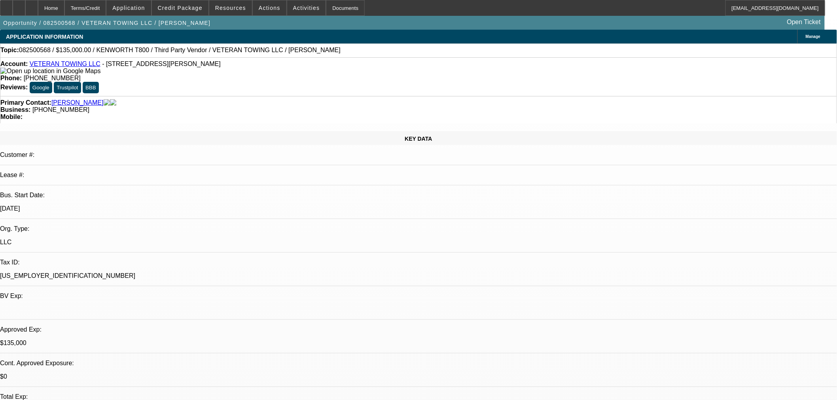
select select "0"
select select "3"
select select "0"
select select "6"
select select "0.1"
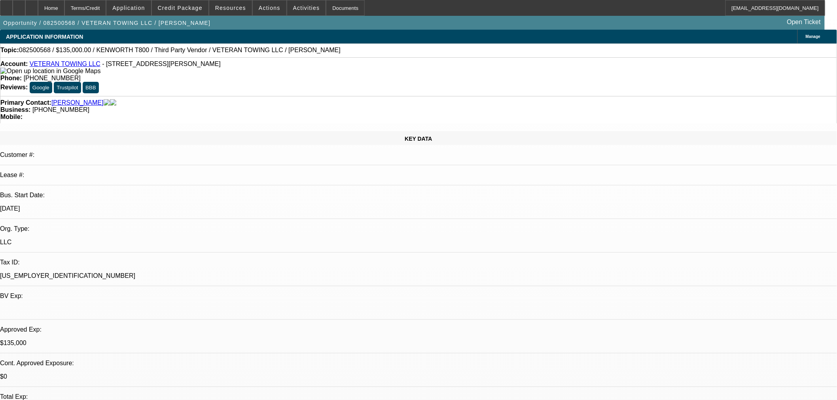
select select "2"
select select "0"
select select "6"
select select "0"
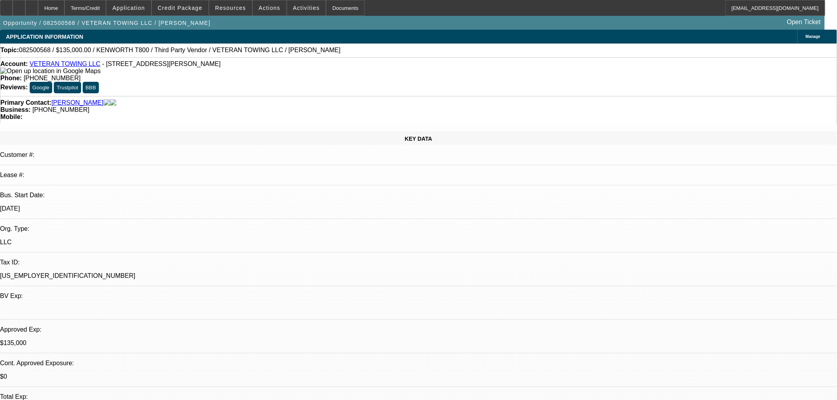
select select "0"
select select "3"
select select "0"
select select "6"
select select "0"
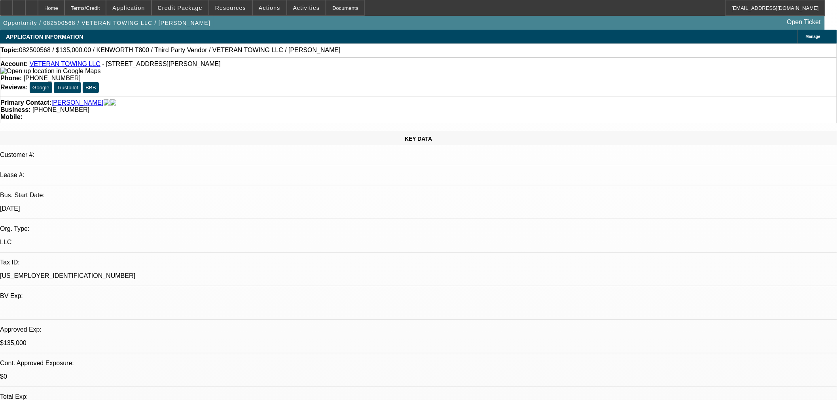
select select "0"
select select "3"
select select "0"
select select "6"
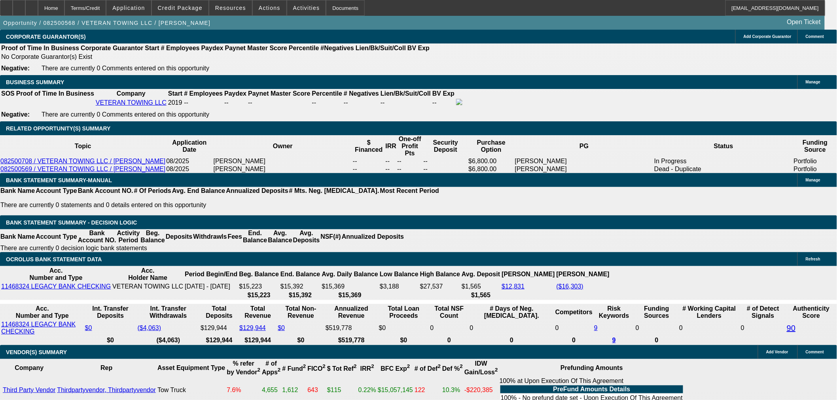
scroll to position [1143, 0]
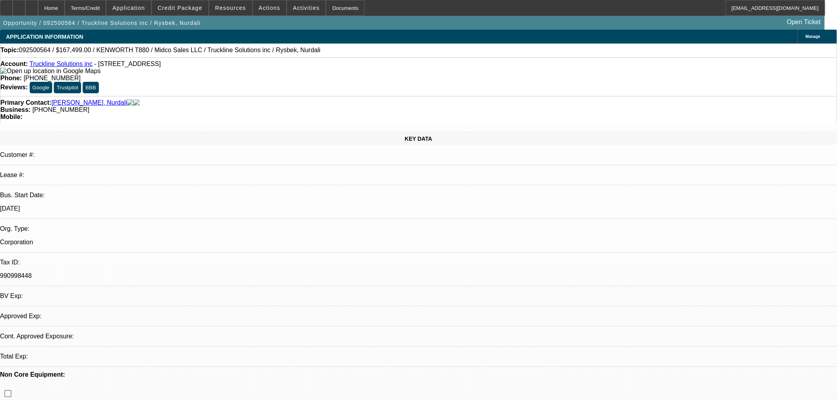
select select "0"
select select "3"
select select "0.1"
select select "4"
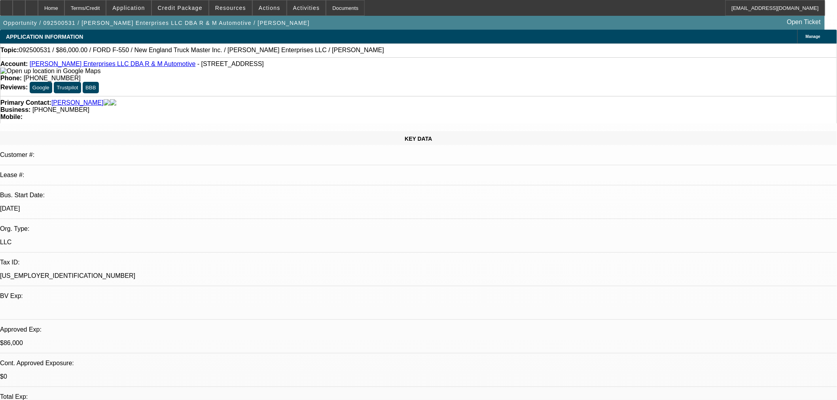
select select "0"
select select "2"
select select "0"
select select "6"
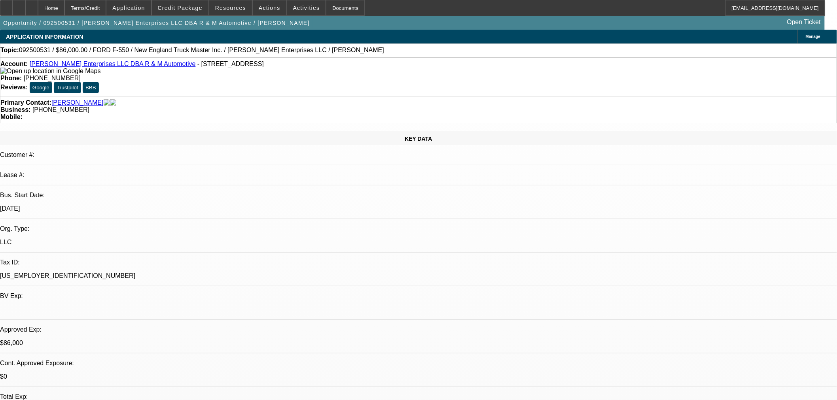
select select "0"
select select "2"
select select "0"
select select "6"
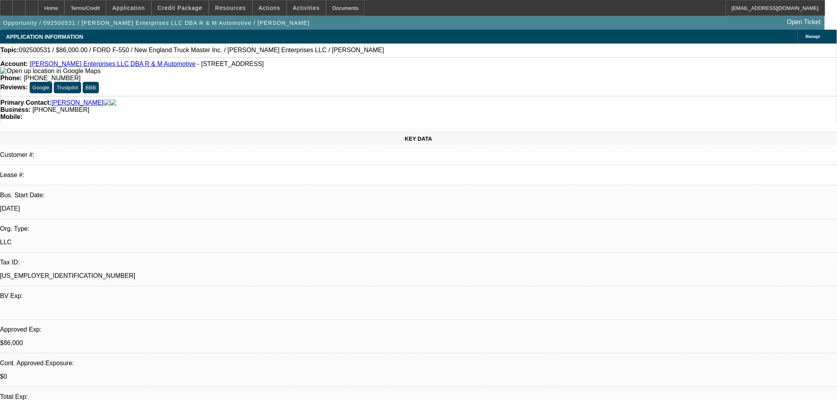
select select "0.15"
select select "2"
select select "0"
select select "6"
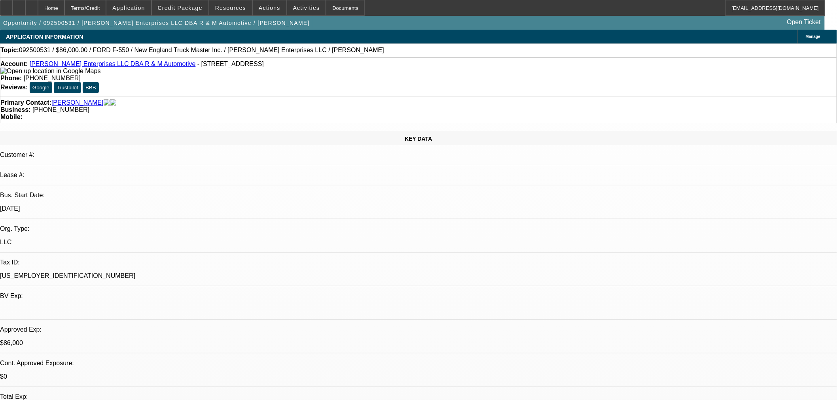
select select "0.15"
select select "2"
select select "0"
select select "6"
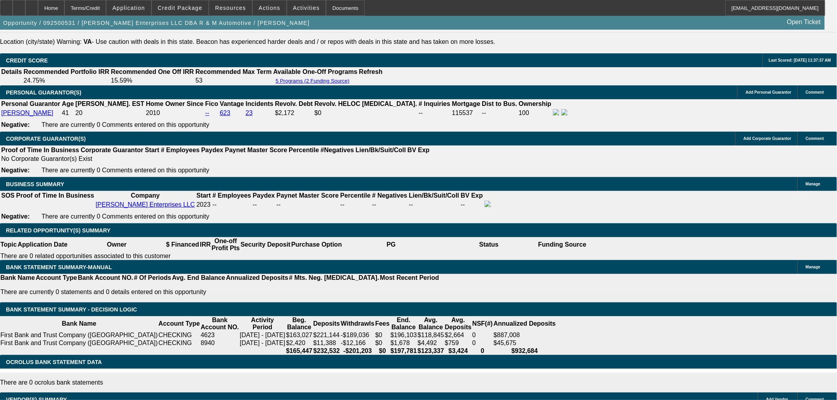
scroll to position [1101, 0]
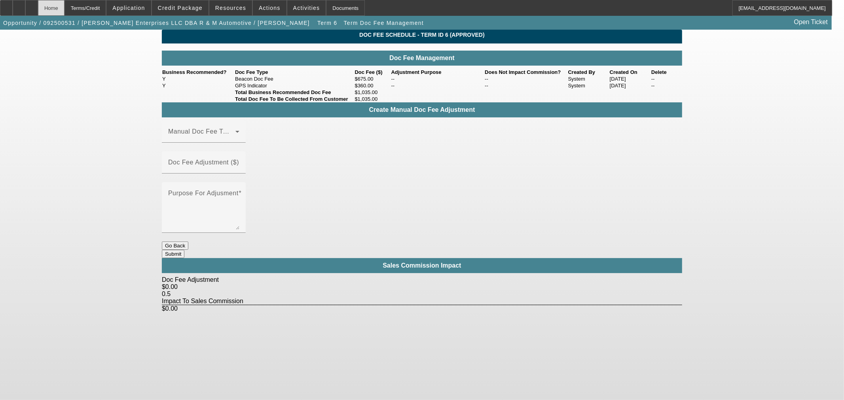
click at [65, 10] on div "Home" at bounding box center [51, 8] width 27 height 16
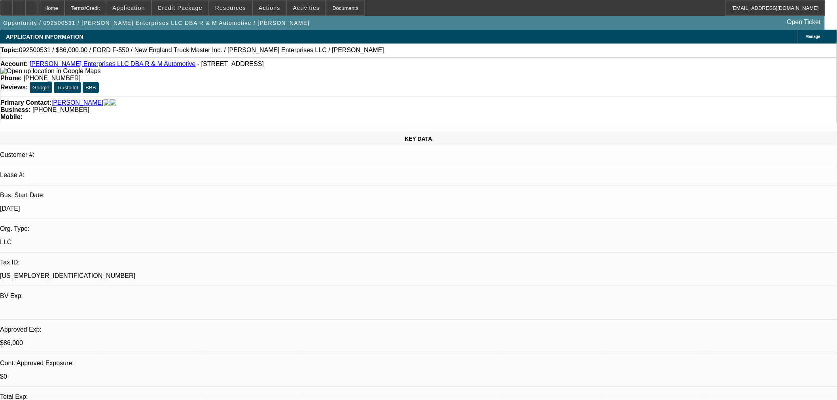
select select "0"
select select "2"
select select "0"
select select "6"
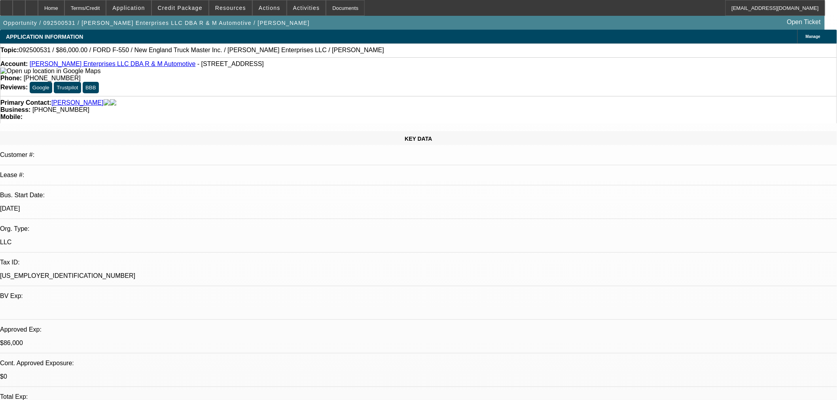
select select "0"
select select "2"
select select "0"
select select "6"
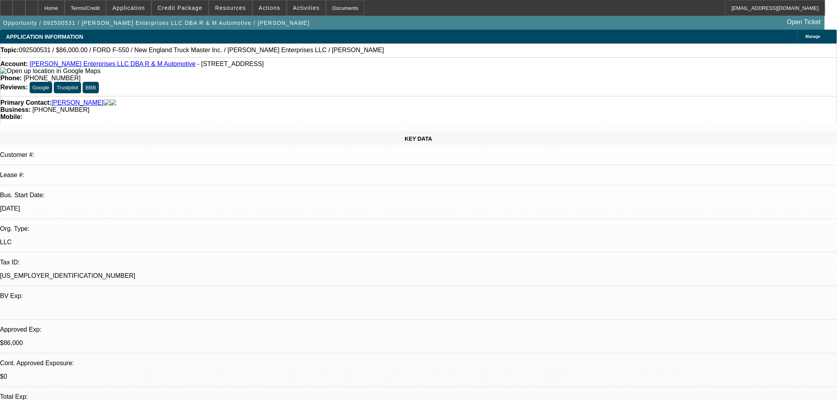
select select "0.15"
select select "2"
select select "0"
select select "6"
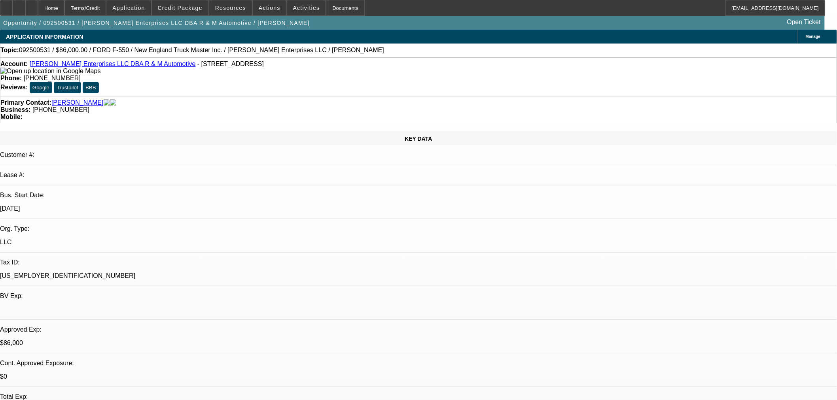
select select "0.15"
select select "2"
select select "0"
select select "6"
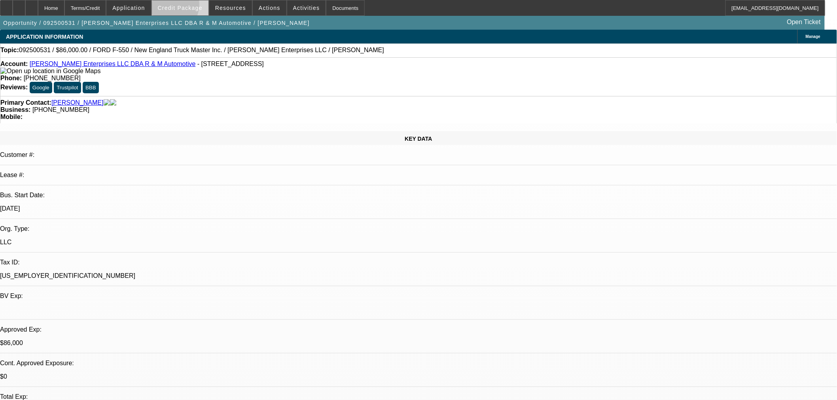
click at [180, 6] on span "Credit Package" at bounding box center [180, 8] width 45 height 6
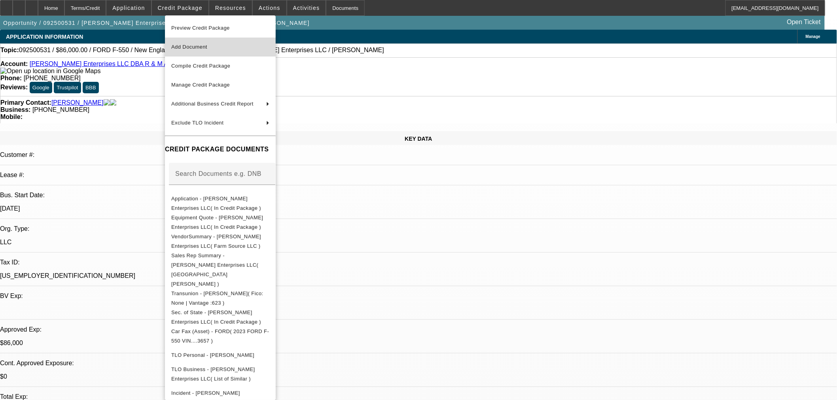
click at [187, 41] on button "Add Document" at bounding box center [220, 47] width 111 height 19
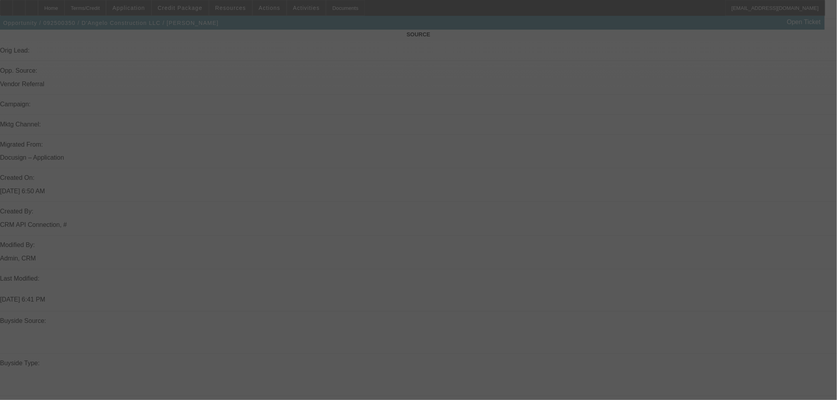
scroll to position [571, 0]
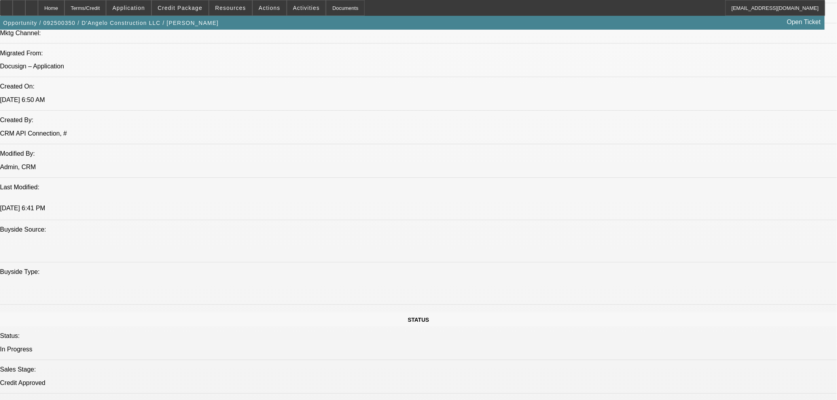
select select "0"
select select "2"
select select "0.1"
select select "4"
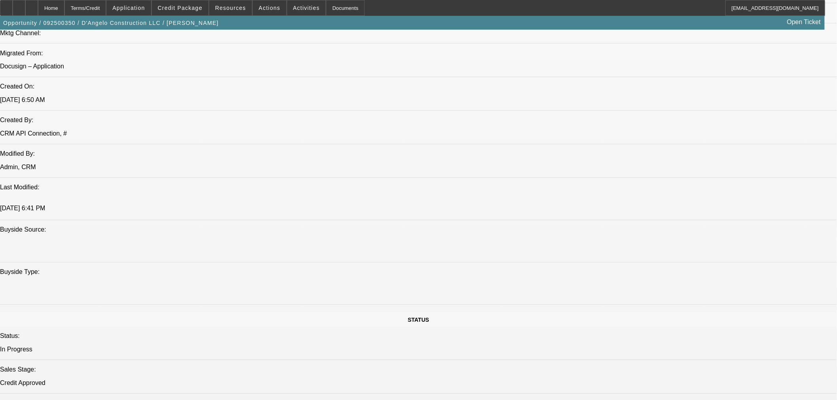
select select "0"
select select "2"
select select "0.1"
select select "4"
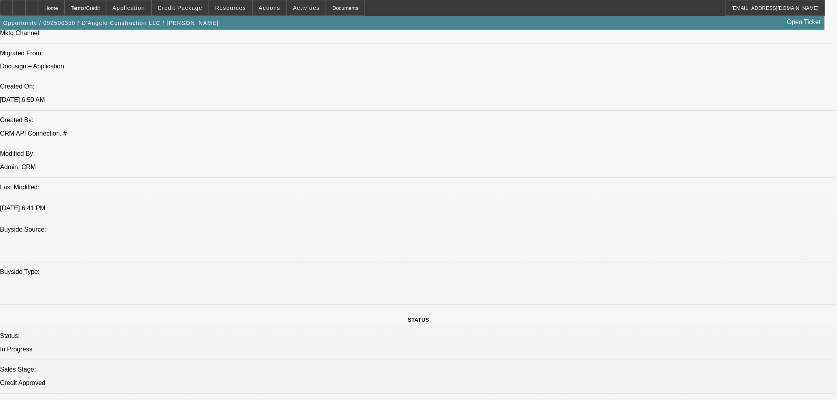
select select "0"
select select "2"
select select "0.1"
select select "4"
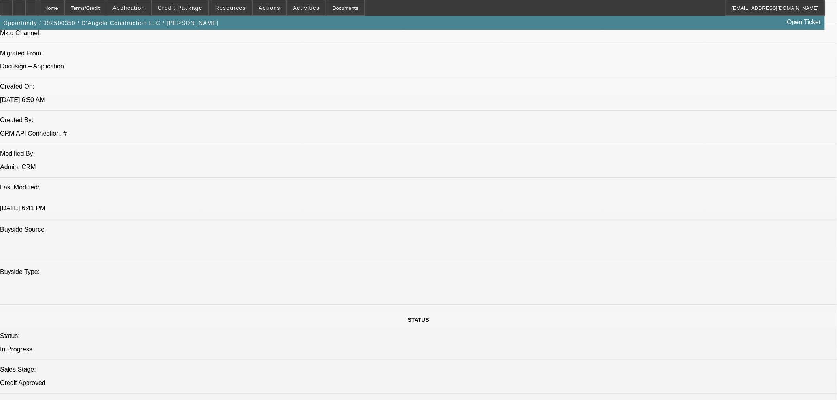
select select "0"
select select "3"
select select "0.1"
select select "4"
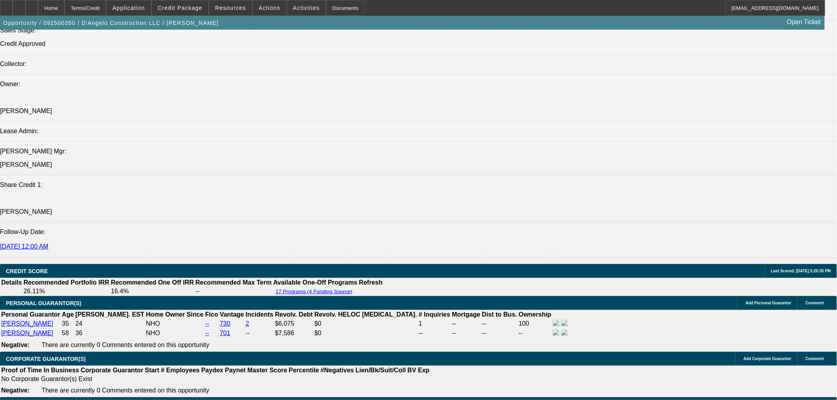
scroll to position [1049, 0]
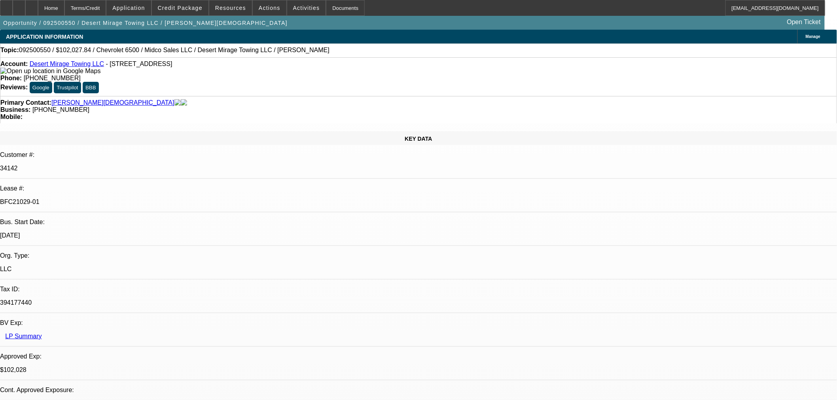
select select "0"
select select "3"
select select "0.1"
select select "4"
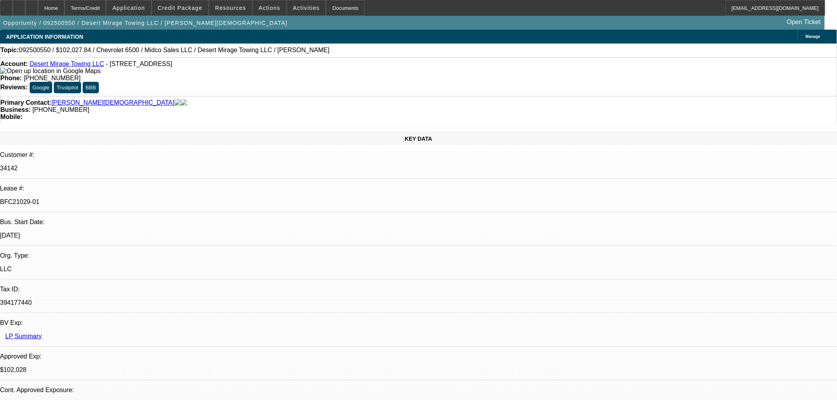
select select "0"
select select "3"
select select "0.1"
select select "4"
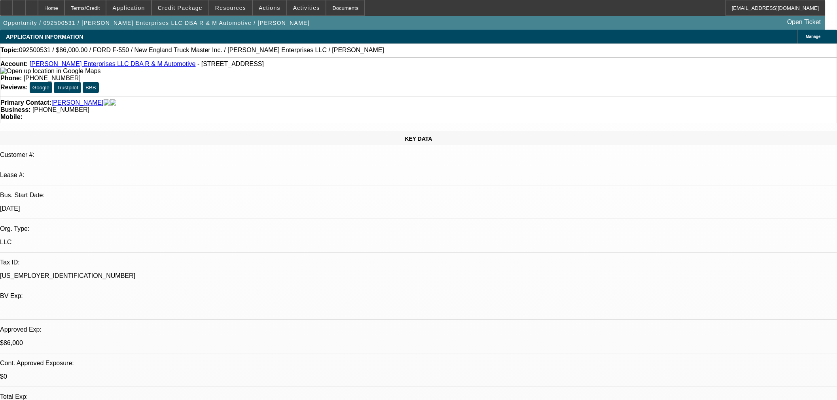
select select "0"
select select "2"
select select "0"
select select "6"
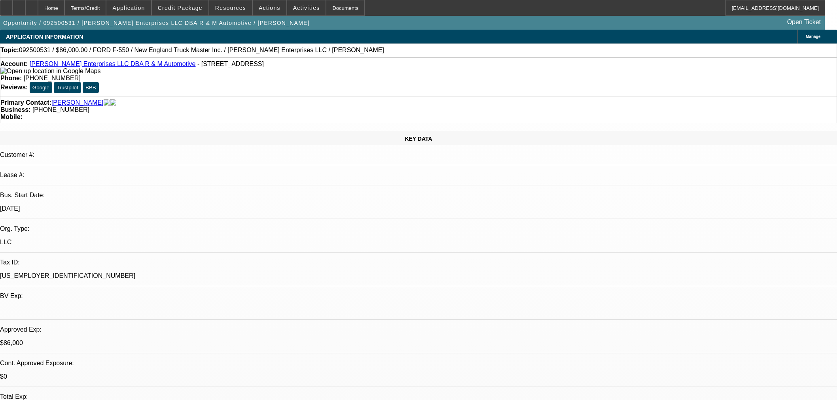
select select "0"
select select "2"
select select "0"
select select "6"
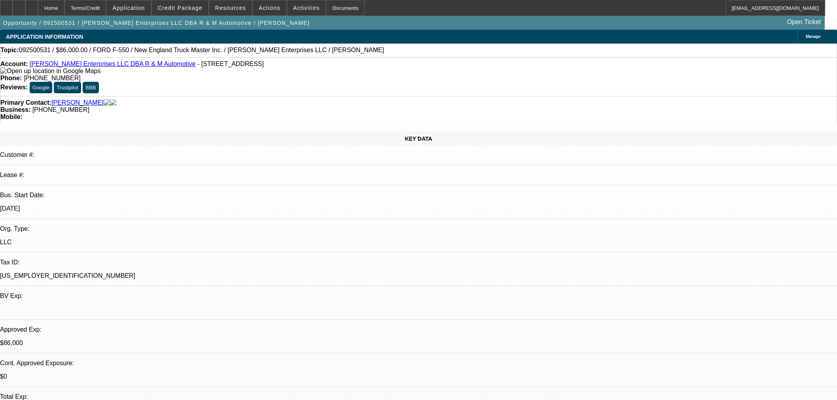
select select "0.15"
select select "2"
select select "0"
select select "6"
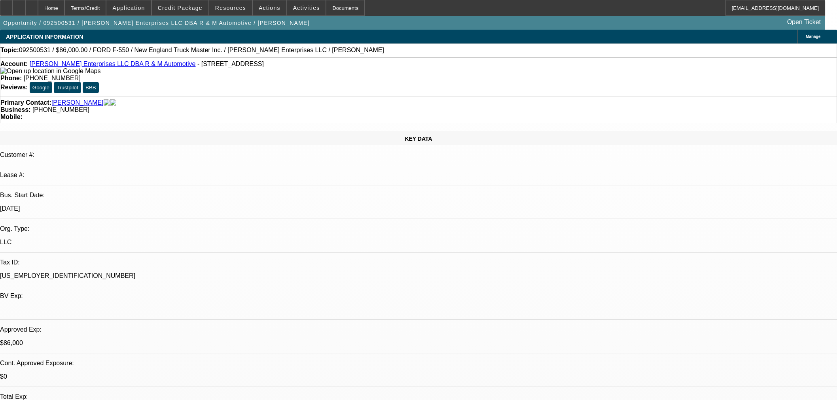
select select "0.15"
select select "2"
select select "0"
select select "6"
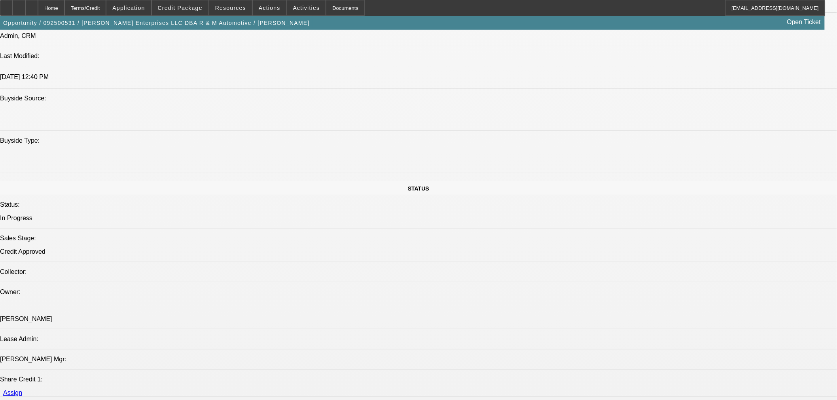
scroll to position [747, 0]
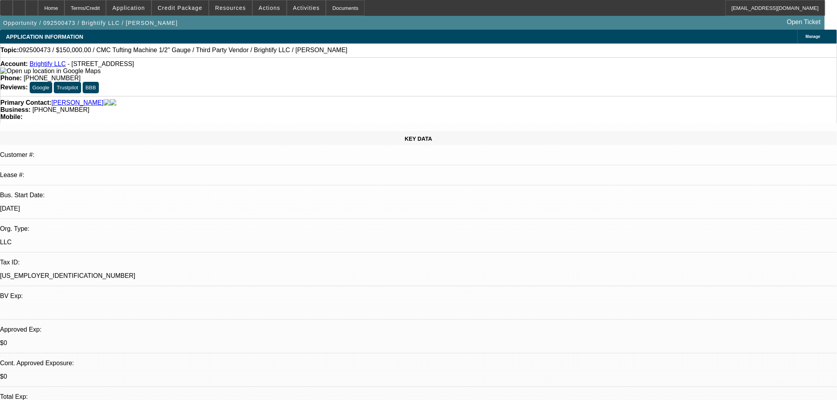
select select "0"
select select "3"
select select "0.1"
select select "4"
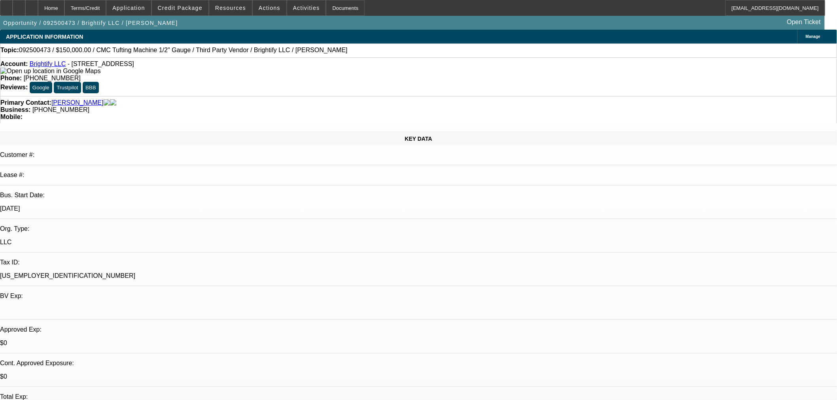
select select "0"
select select "3"
select select "0.1"
select select "4"
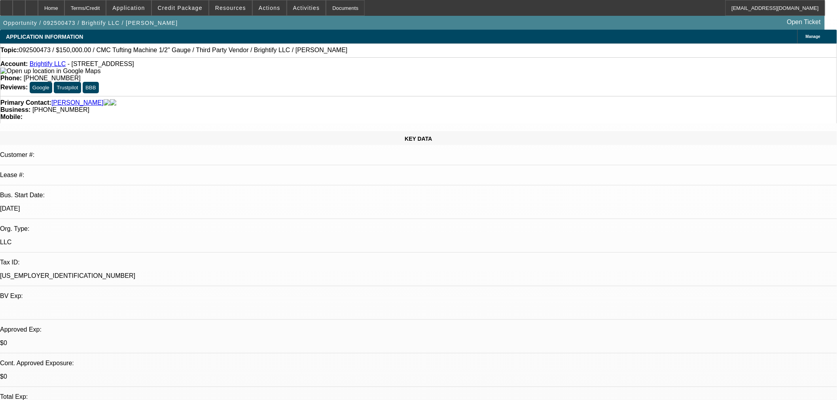
select select "0"
select select "3"
select select "0.1"
select select "4"
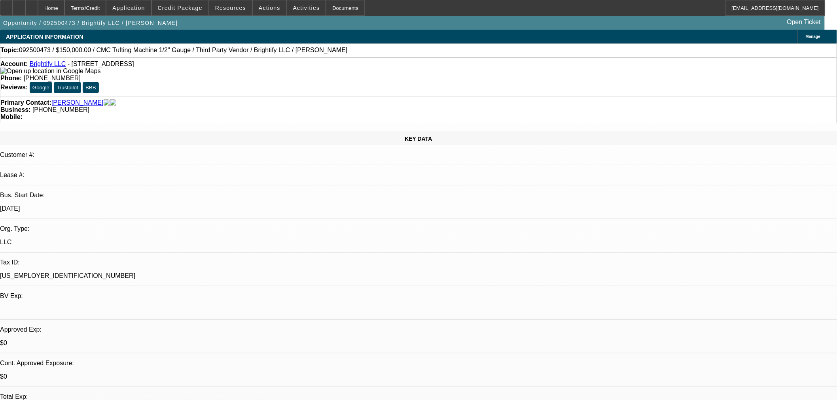
select select "0"
select select "3"
select select "0.1"
select select "4"
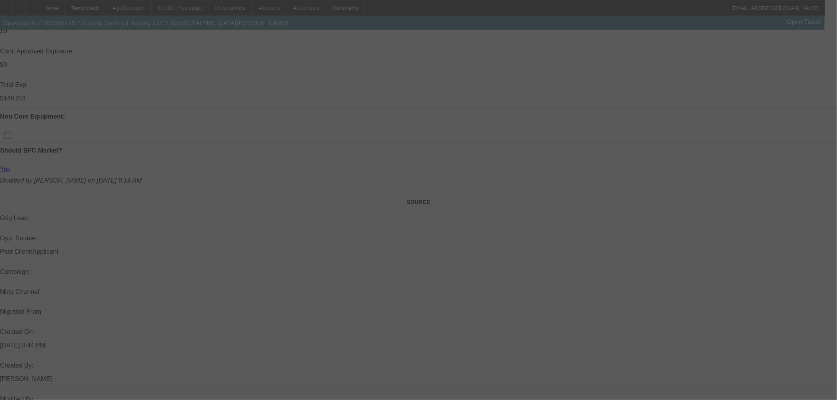
scroll to position [396, 0]
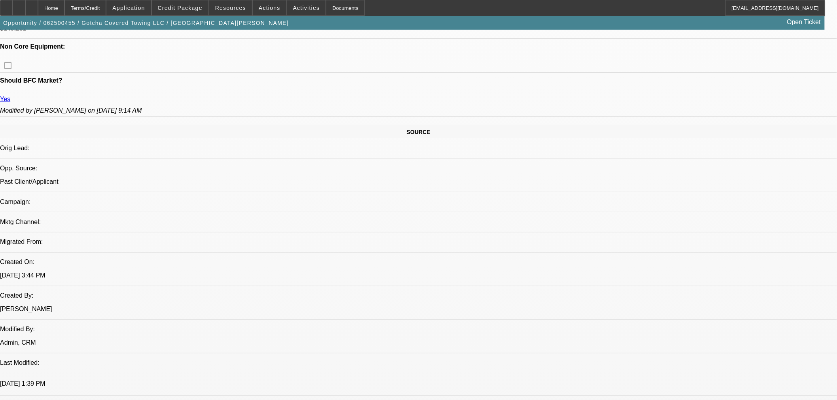
select select "0"
select select "3"
select select "0.1"
select select "4"
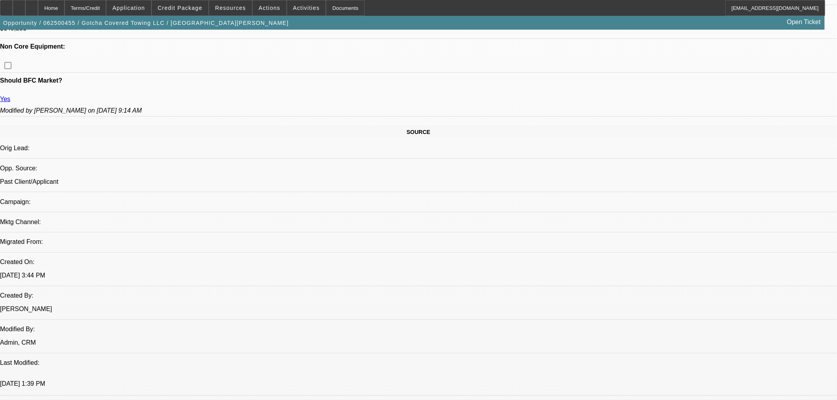
select select "0"
select select "3"
select select "0.1"
select select "4"
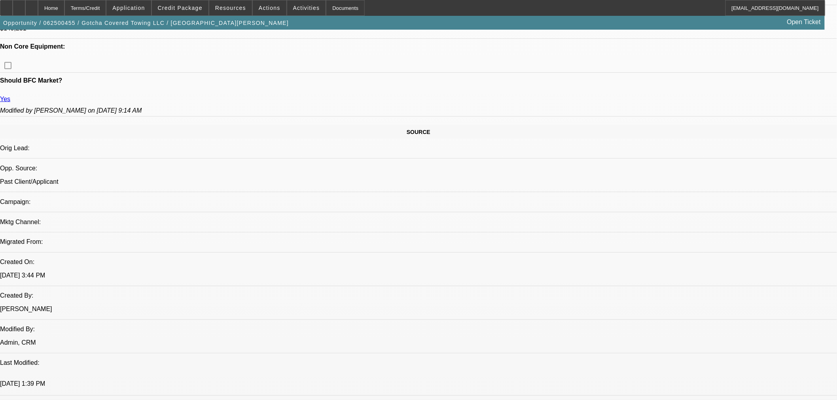
select select "0"
select select "3"
select select "0.1"
select select "4"
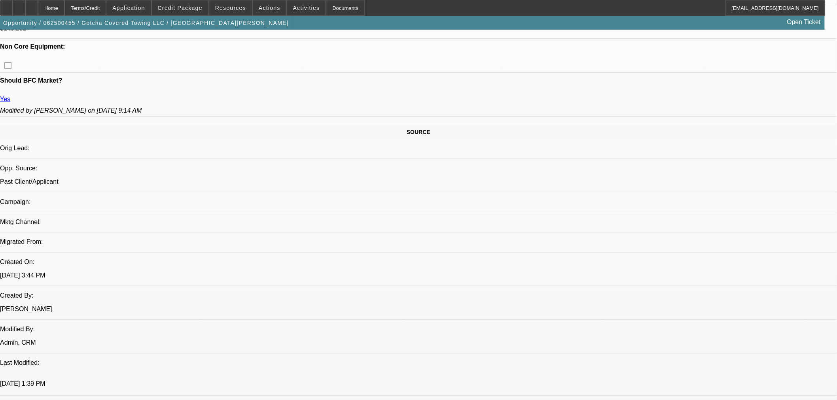
select select "0"
select select "2"
select select "0.1"
select select "4"
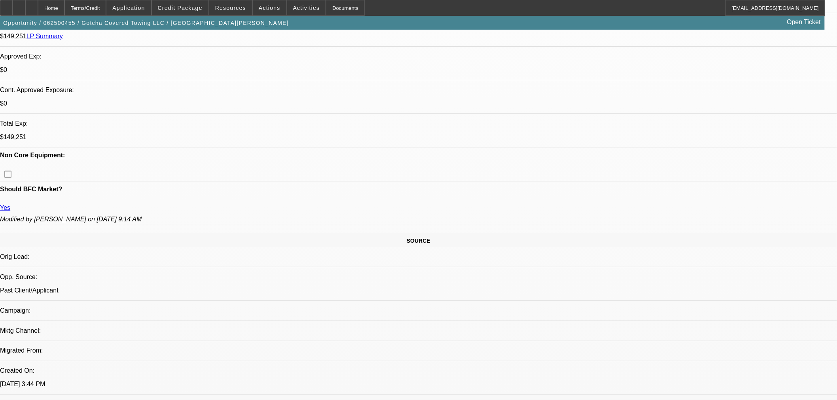
scroll to position [307, 0]
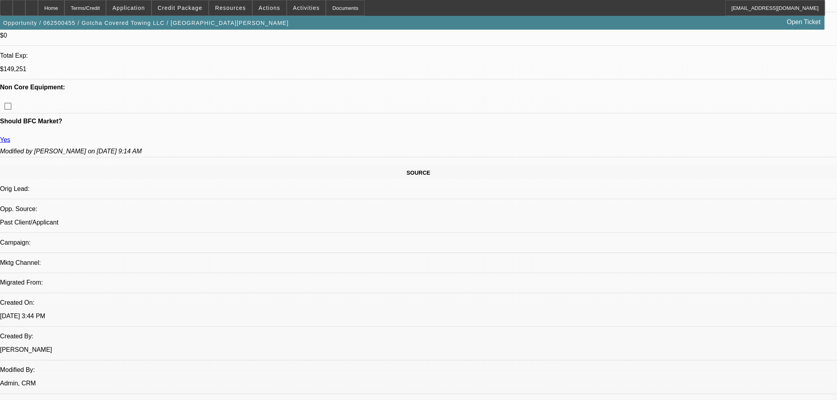
scroll to position [440, 0]
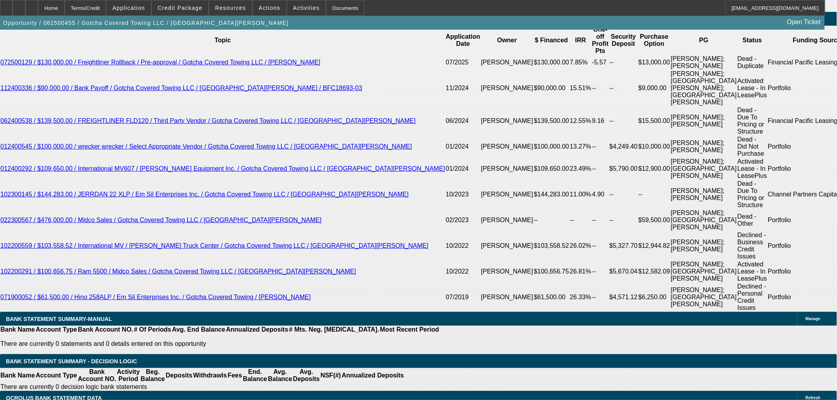
scroll to position [1363, 0]
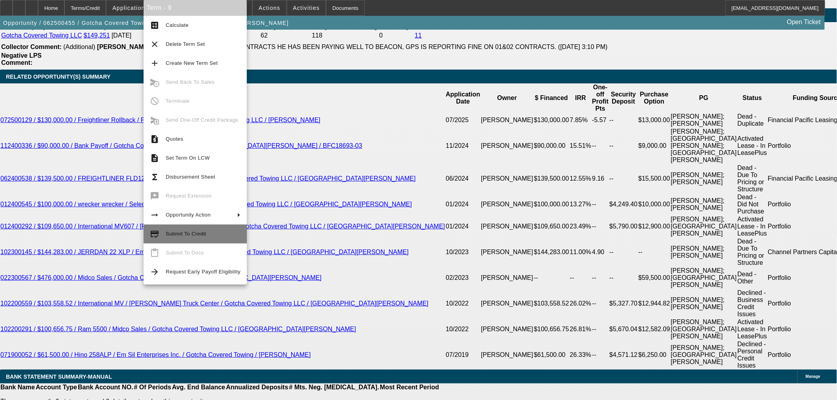
click at [184, 236] on span "Submit To Credit" at bounding box center [186, 234] width 40 height 6
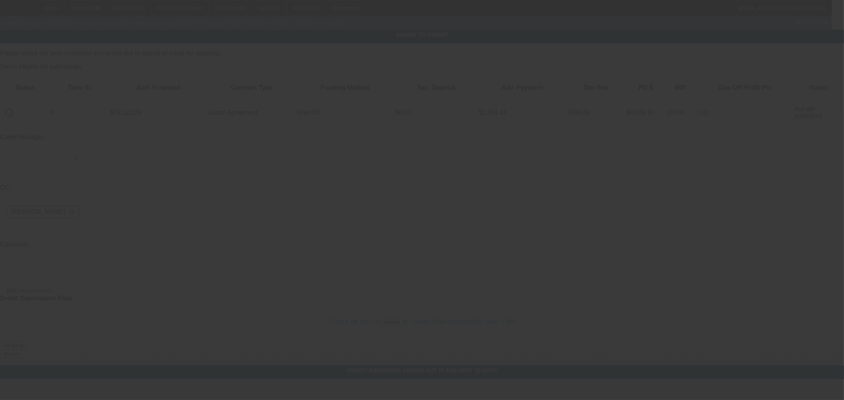
click at [17, 105] on input "radio" at bounding box center [9, 113] width 16 height 16
radio input "true"
click at [78, 261] on textarea at bounding box center [41, 270] width 71 height 19
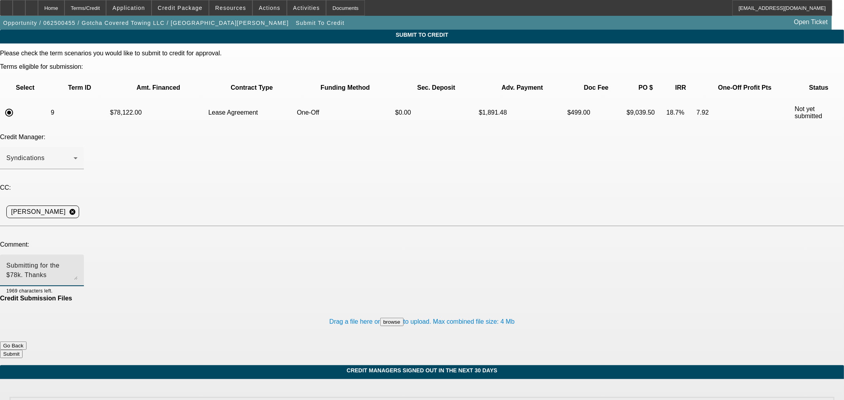
type textarea "Submitting for the $78k. Thanks"
click at [23, 350] on button "Submit" at bounding box center [11, 354] width 23 height 8
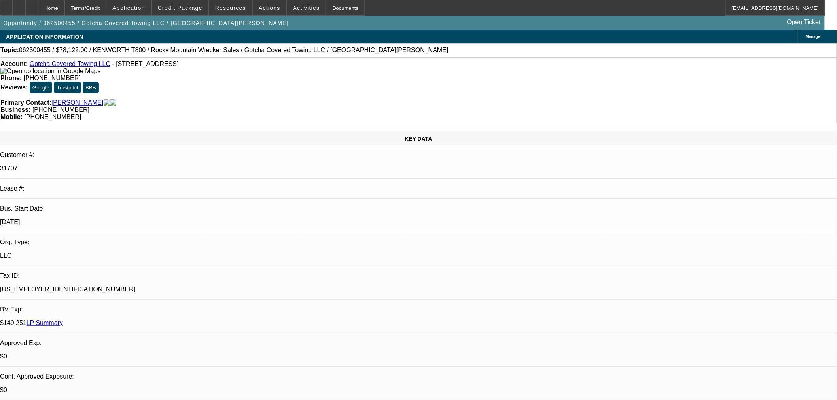
select select "0"
select select "3"
select select "0.1"
select select "4"
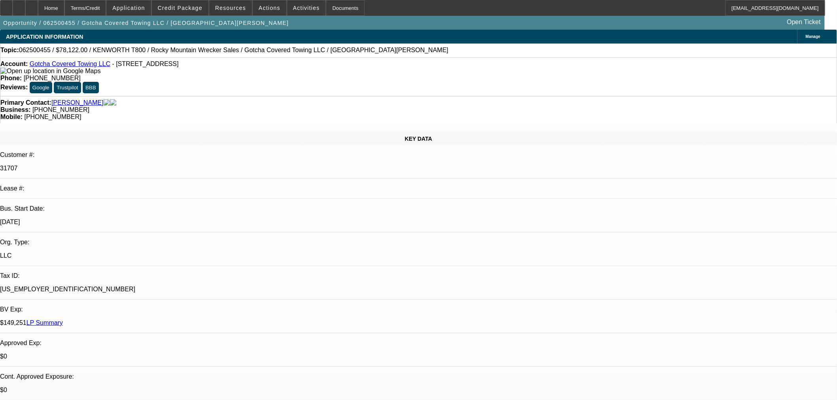
select select "0"
select select "3"
select select "0.1"
select select "4"
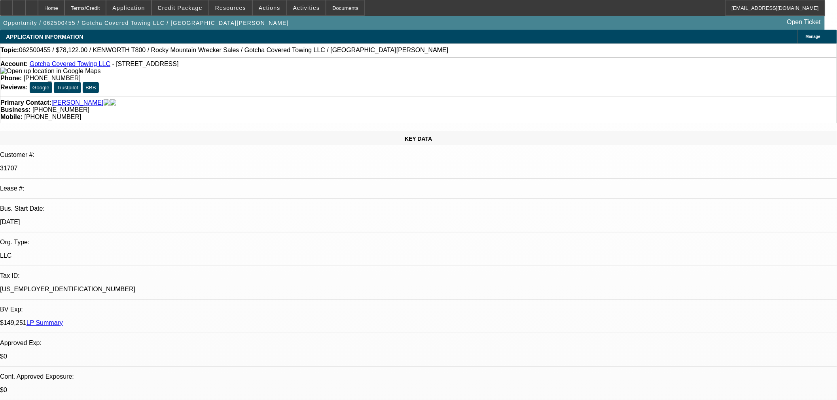
select select "0"
select select "3"
select select "0.1"
select select "4"
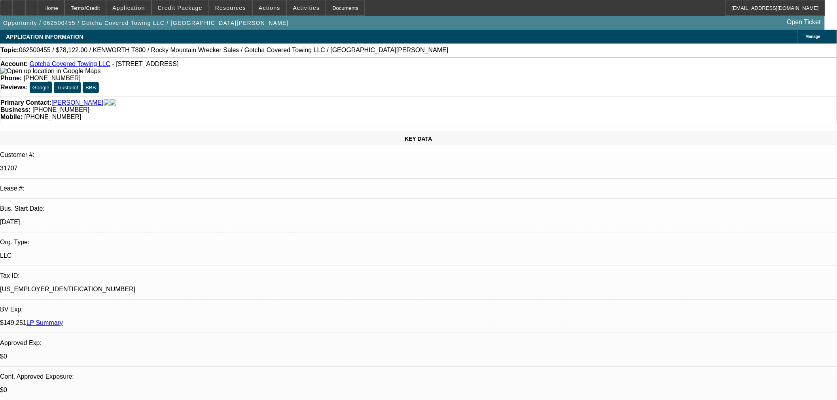
select select "0"
select select "2"
select select "0.1"
select select "4"
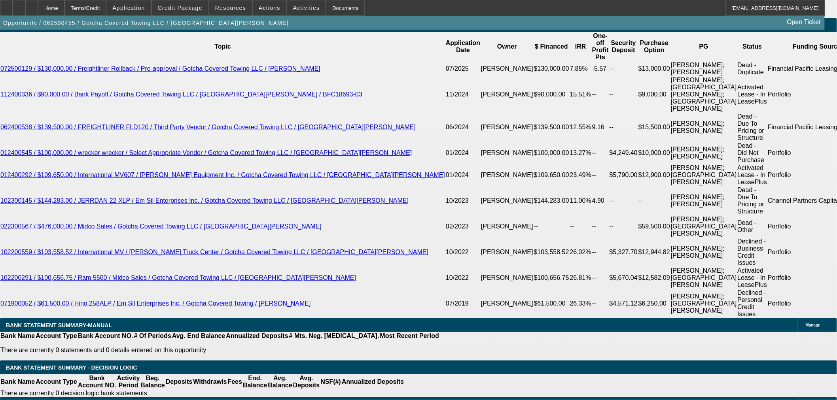
scroll to position [1319, 0]
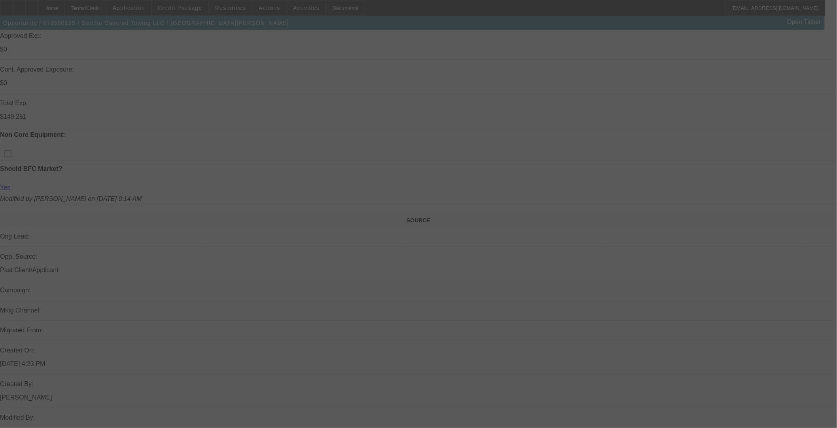
scroll to position [659, 0]
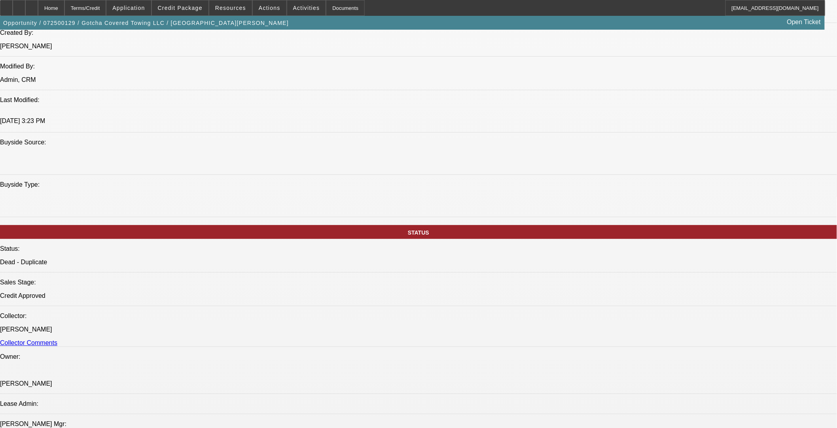
select select "0"
select select "3"
select select "0.1"
select select "4"
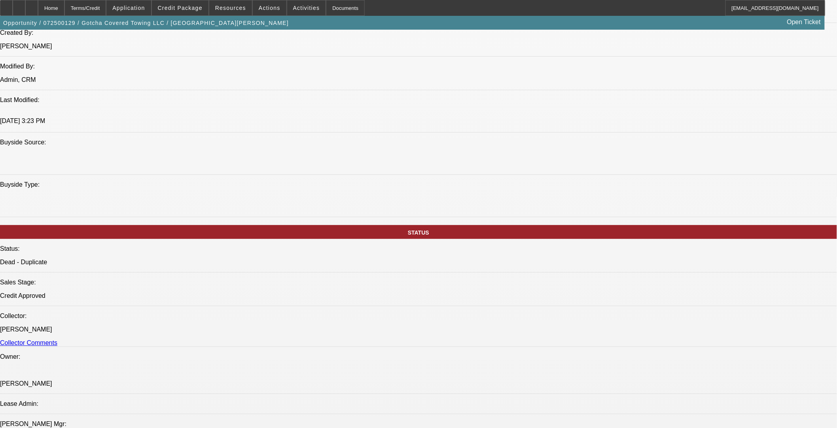
select select "0"
select select "3"
select select "0.1"
select select "4"
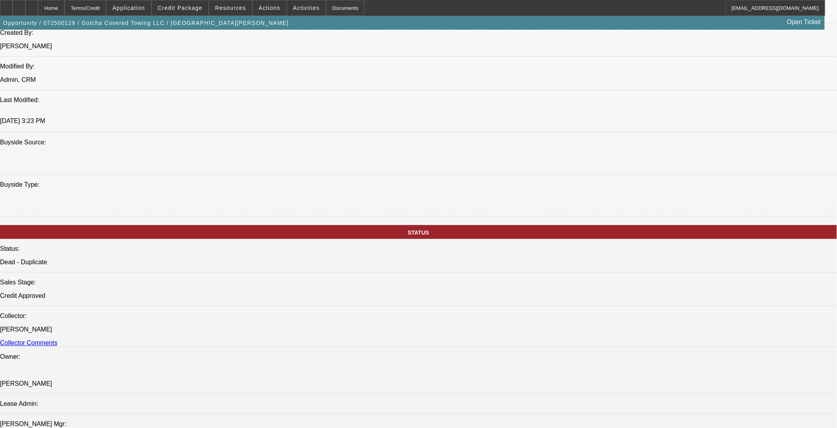
select select "0"
select select "3"
select select "0.1"
select select "4"
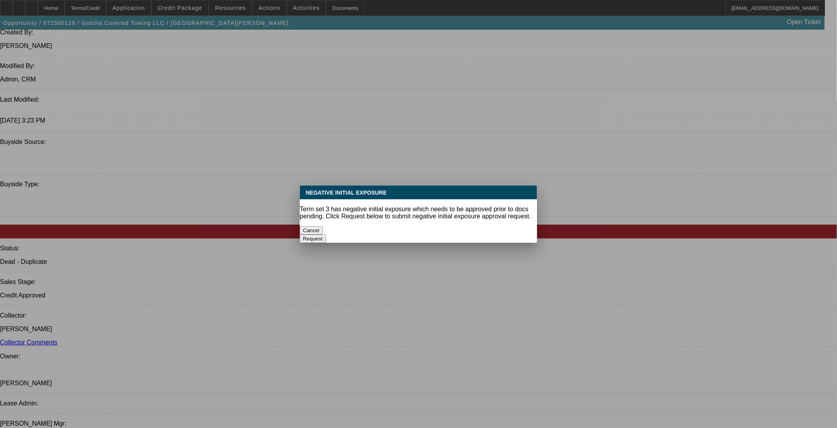
scroll to position [0, 0]
click at [323, 226] on button "Cancel" at bounding box center [311, 230] width 23 height 8
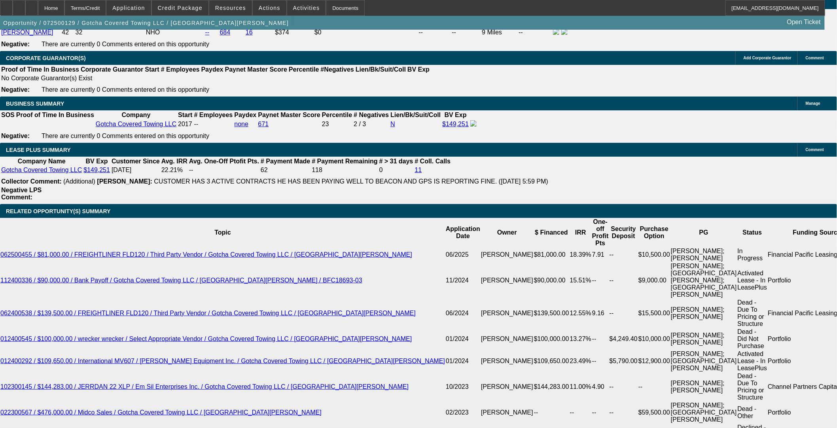
scroll to position [1143, 0]
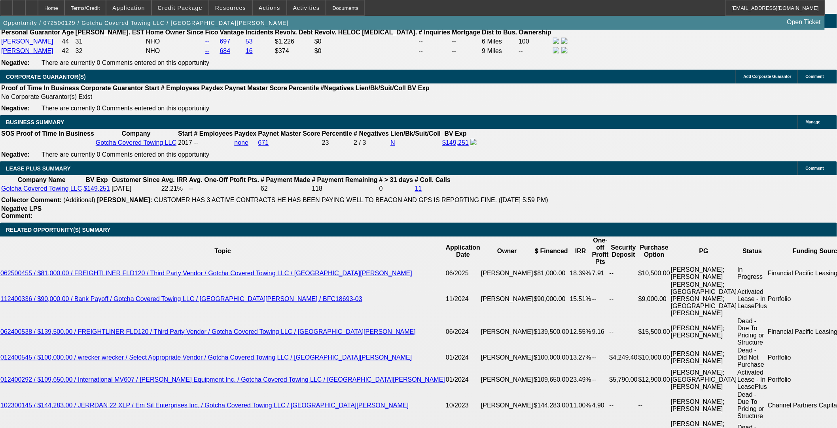
scroll to position [1210, 0]
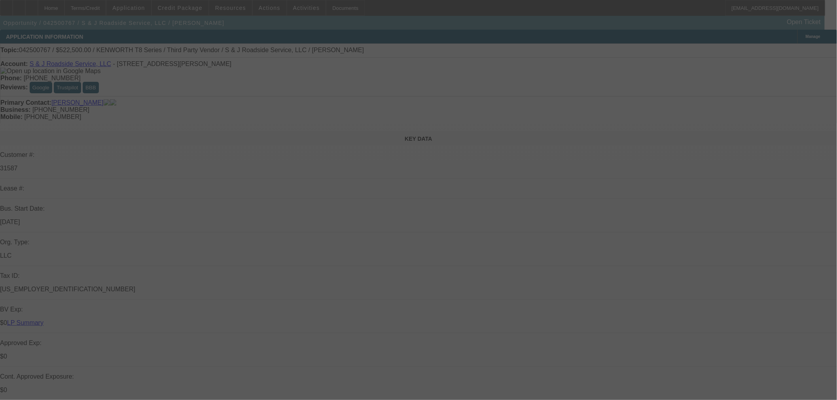
scroll to position [220, 0]
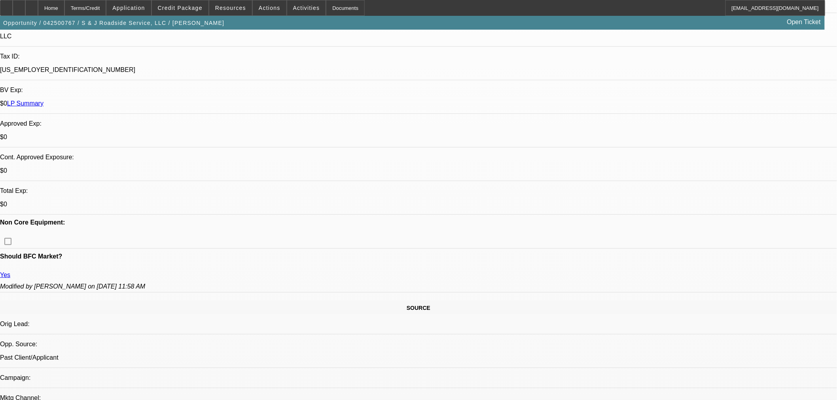
select select "0"
select select "2"
select select "0"
select select "6"
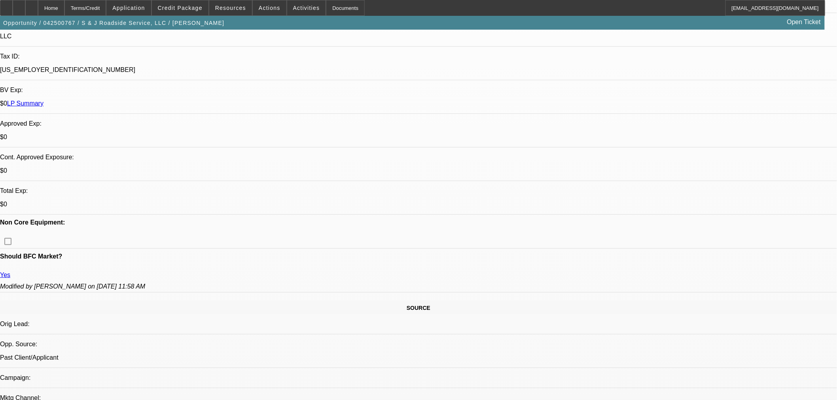
select select "0"
select select "2"
select select "0"
select select "6"
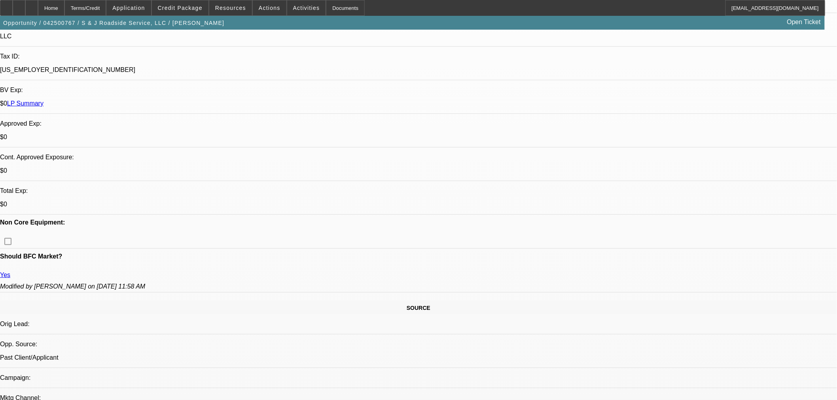
select select "0"
select select "2"
select select "0"
select select "6"
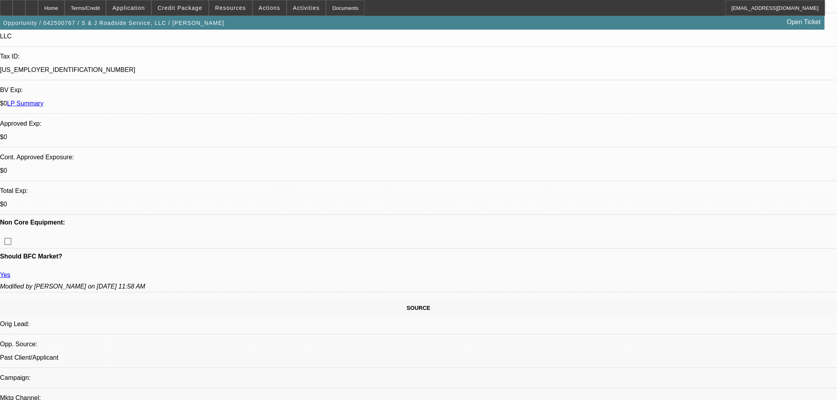
select select "0"
select select "2"
select select "0"
select select "6"
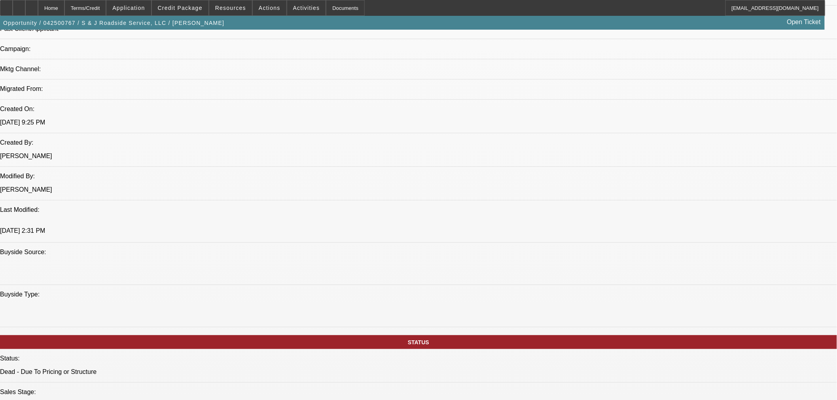
scroll to position [484, 0]
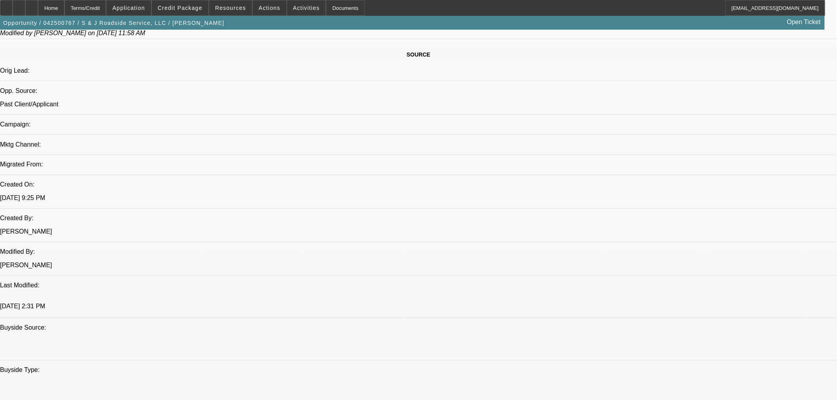
scroll to position [220, 0]
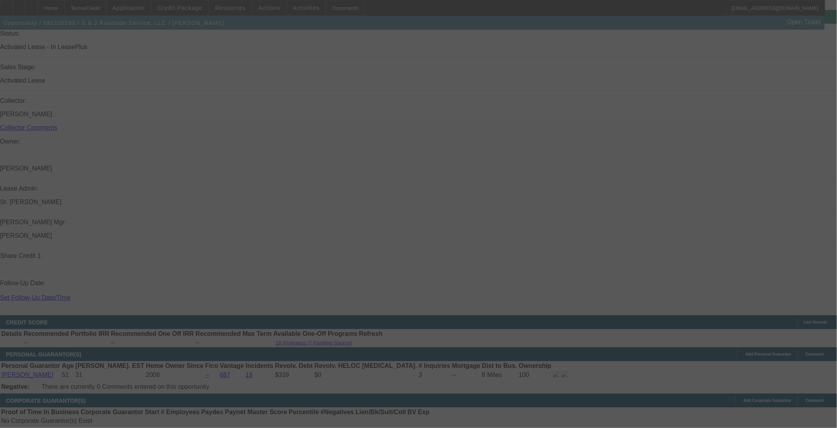
select select "0"
select select "3"
select select "0"
select select "6"
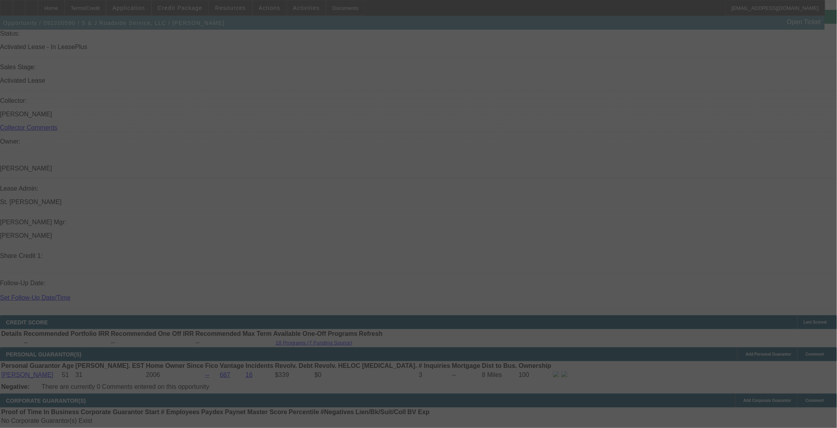
select select "0"
select select "6"
select select "0"
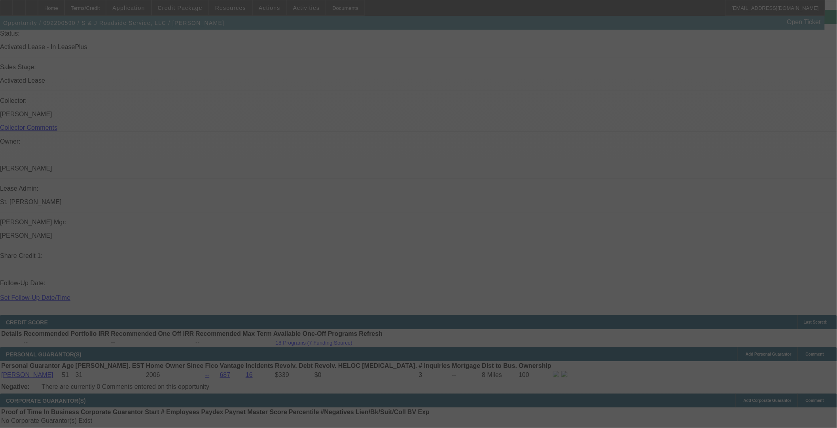
select select "0"
select select "6"
select select "0"
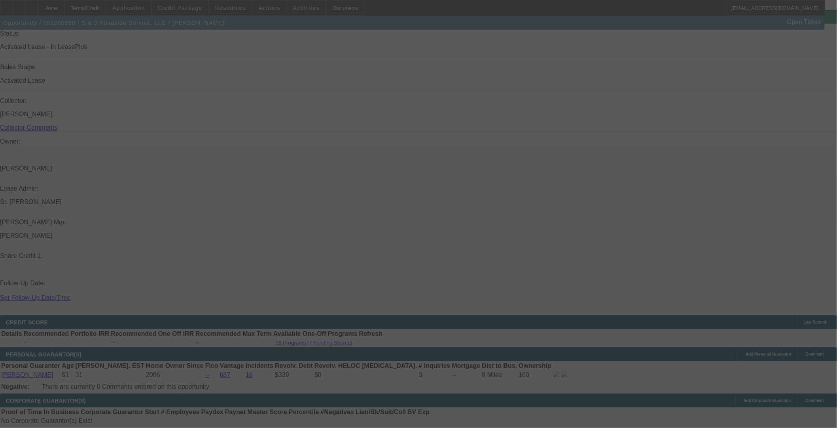
select select "0"
select select "6"
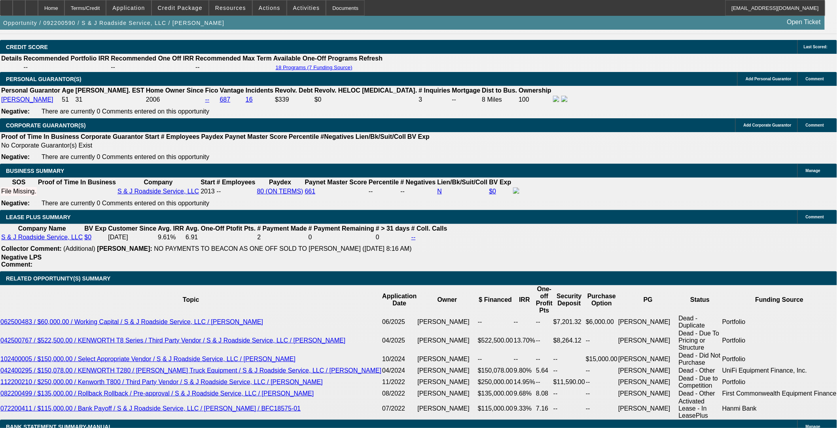
scroll to position [1108, 0]
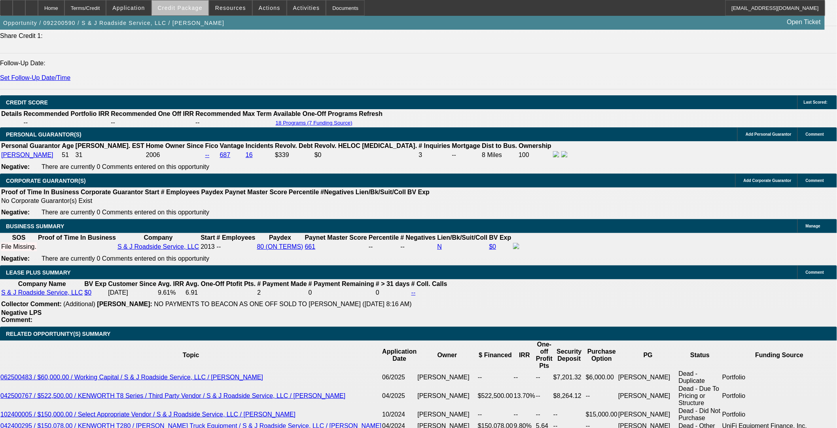
click at [195, 8] on span "Credit Package" at bounding box center [180, 8] width 45 height 6
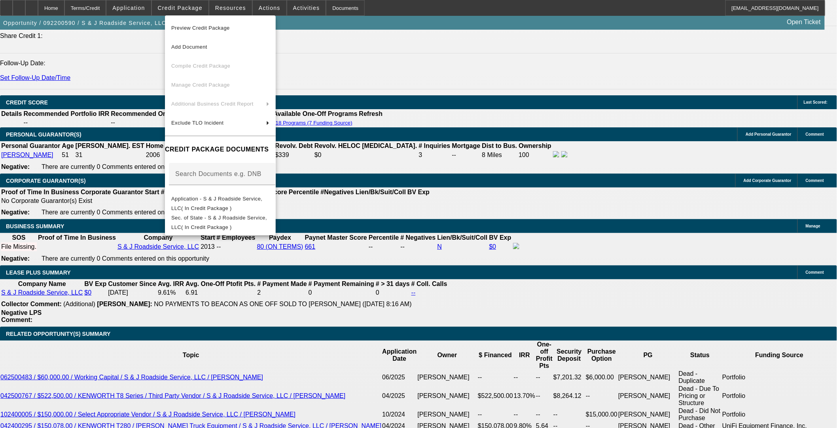
scroll to position [1132, 0]
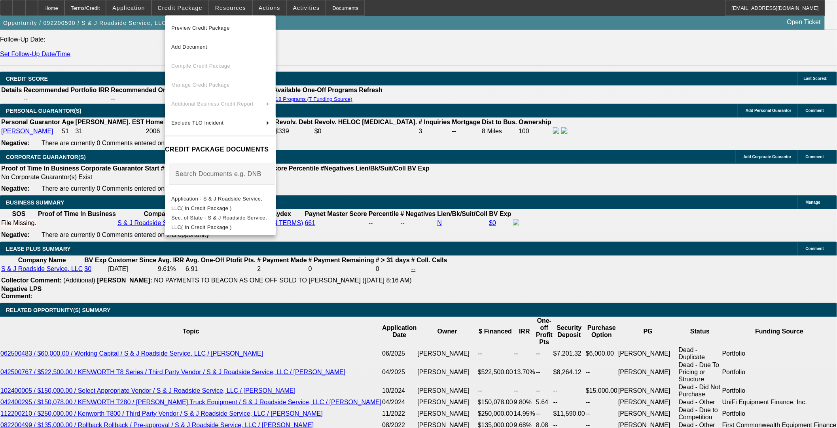
click at [94, 202] on div at bounding box center [418, 214] width 837 height 428
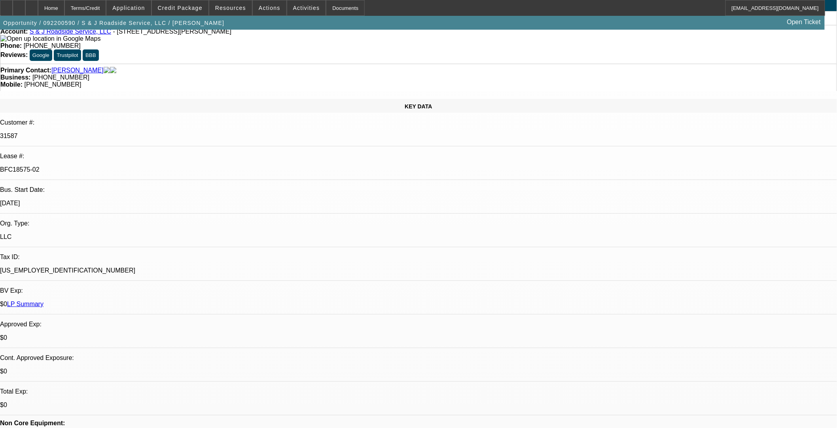
scroll to position [0, 0]
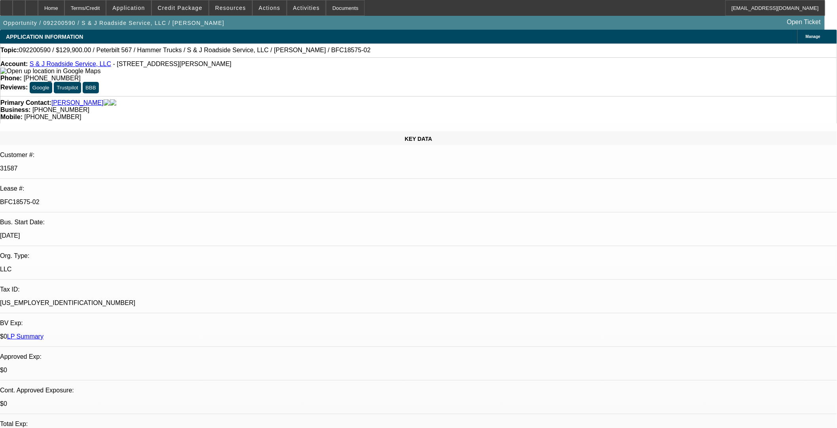
drag, startPoint x: 127, startPoint y: 133, endPoint x: 99, endPoint y: 135, distance: 27.8
click at [99, 199] on div "BFC18575-02" at bounding box center [418, 202] width 837 height 7
drag, startPoint x: 102, startPoint y: 134, endPoint x: 108, endPoint y: 133, distance: 6.1
copy p "BFC18575-02"
drag, startPoint x: 104, startPoint y: 66, endPoint x: 36, endPoint y: 68, distance: 67.7
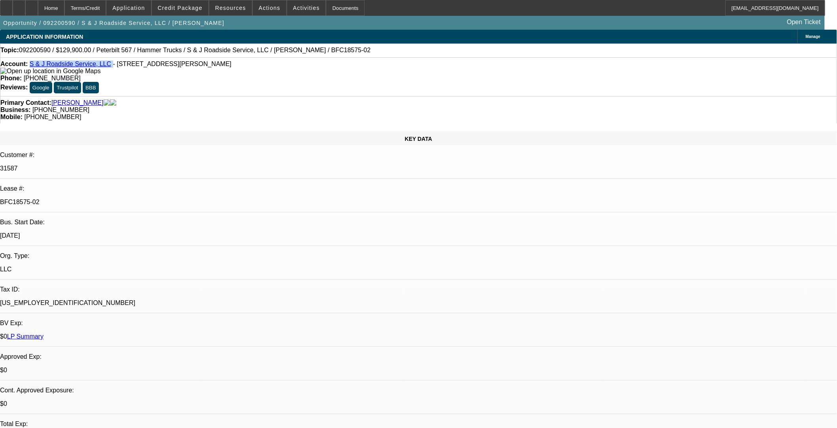
click at [36, 68] on div "Account: S & J Roadside Service, LLC - 145 Newton Bridge Industri Way, Athens, …" at bounding box center [418, 68] width 837 height 14
copy div "S & J Roadside Service, LLC"
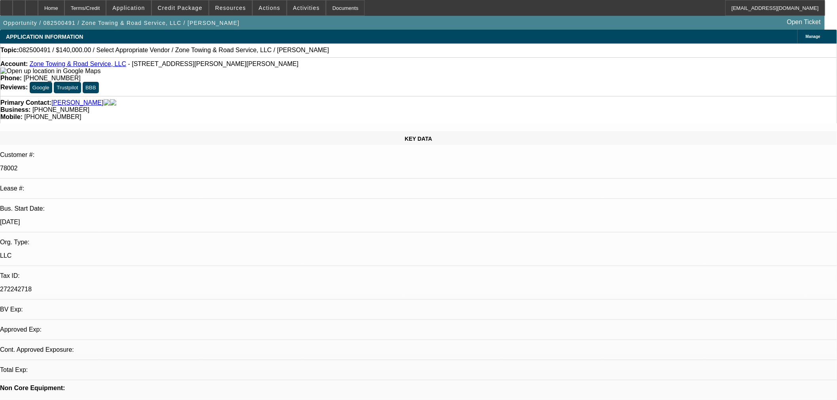
select select "0"
select select "2"
select select "0.1"
select select "4"
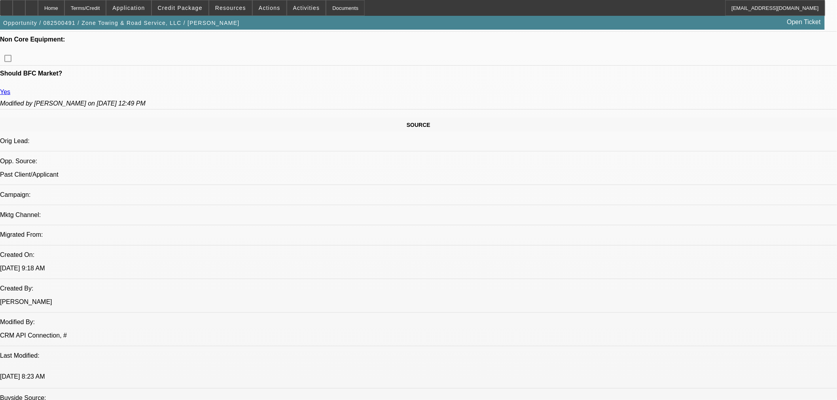
scroll to position [528, 0]
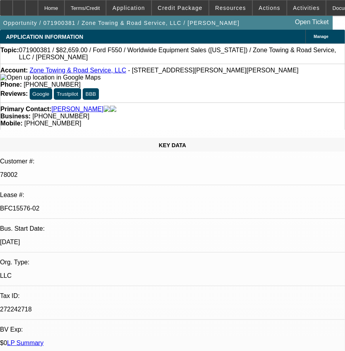
select select "0"
select select "0.1"
select select "4"
select select "0"
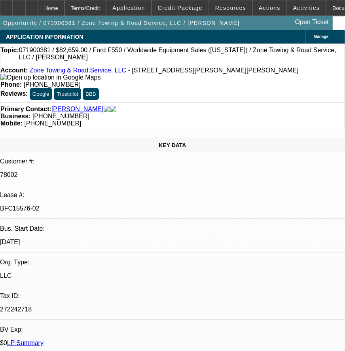
select select "0"
select select "0.1"
select select "4"
select select "0"
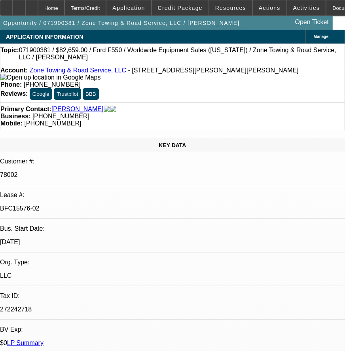
select select "0.1"
select select "4"
select select "0"
select select "0.1"
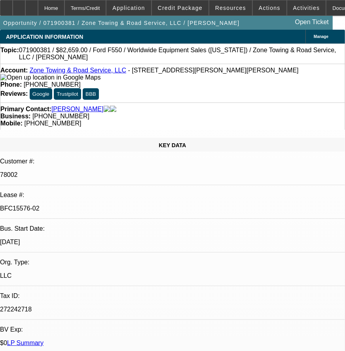
select select "4"
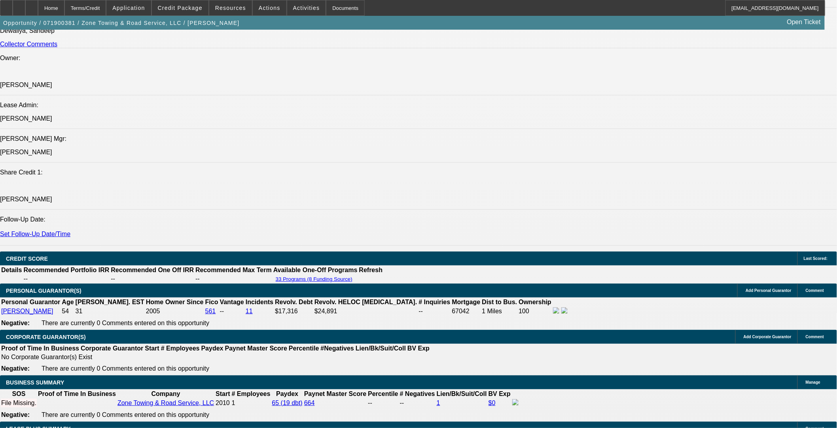
scroll to position [1055, 0]
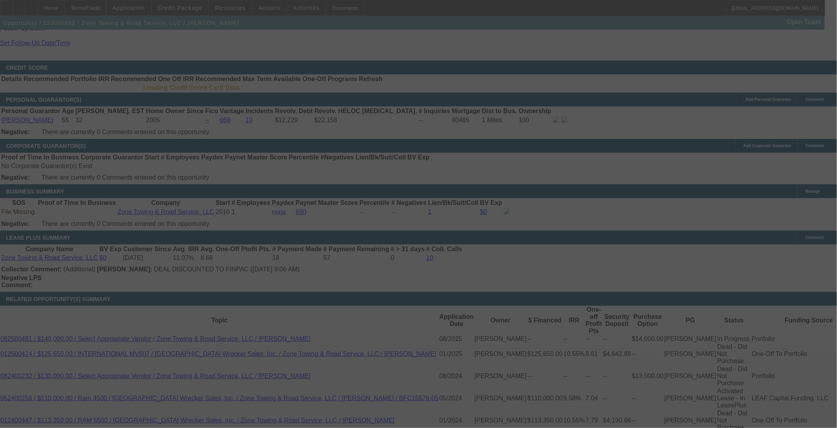
scroll to position [1140, 0]
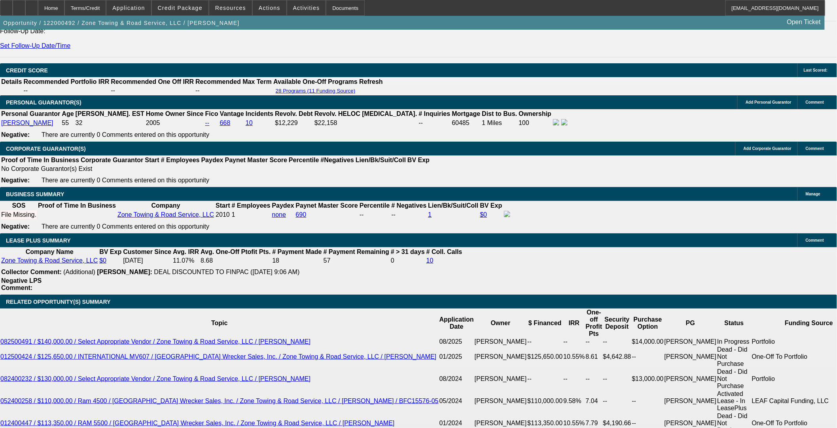
select select "0"
select select "3"
select select "0"
select select "6"
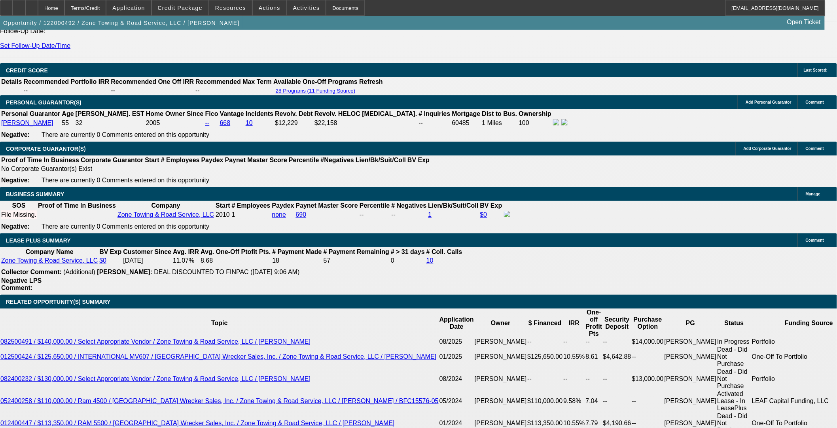
select select "0"
select select "6"
select select "0"
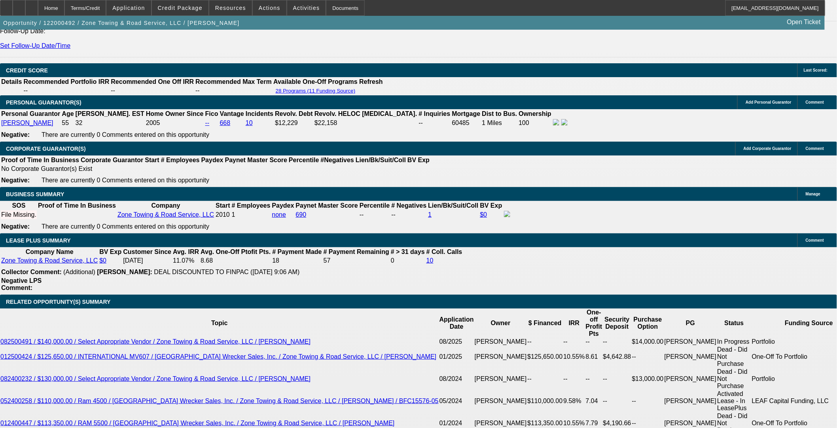
select select "0"
select select "6"
select select "0"
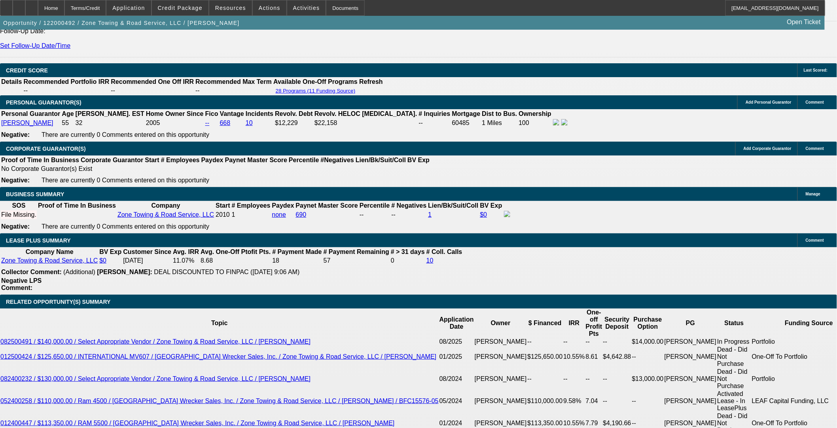
select select "0"
select select "6"
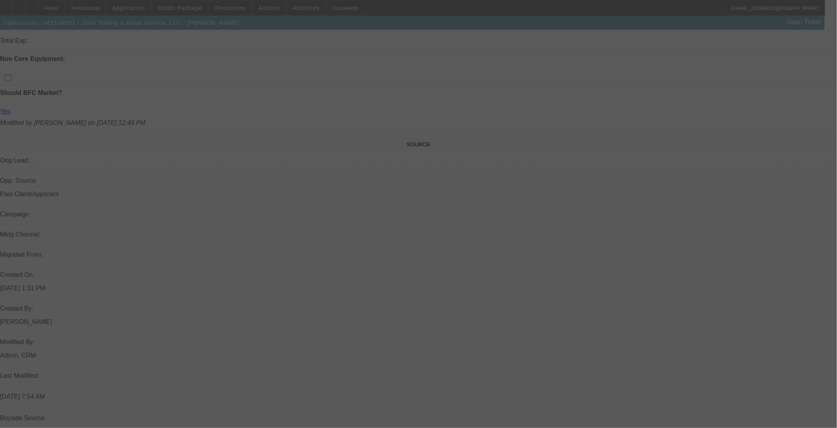
scroll to position [515, 0]
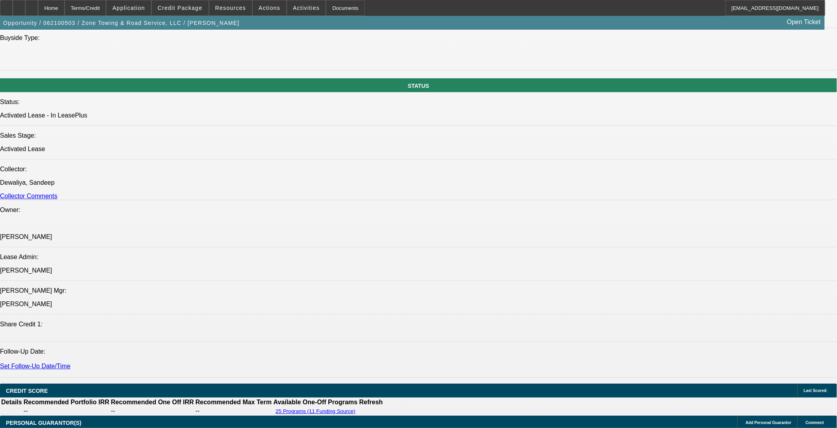
select select "0"
select select "3"
select select "0"
select select "6"
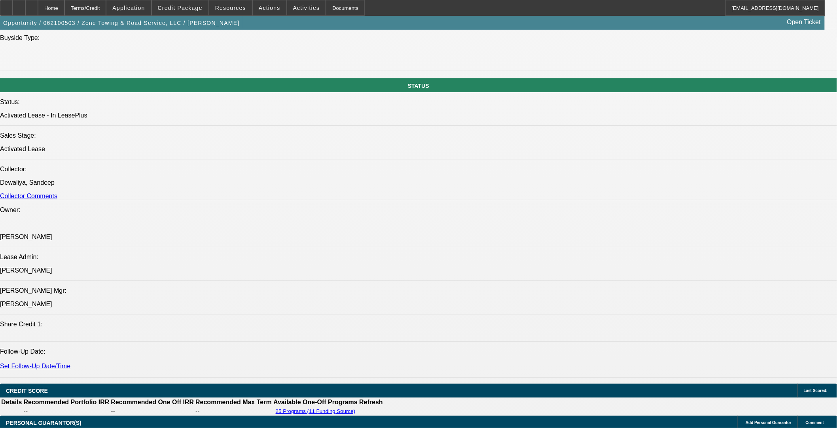
select select "0"
select select "3"
select select "0"
select select "6"
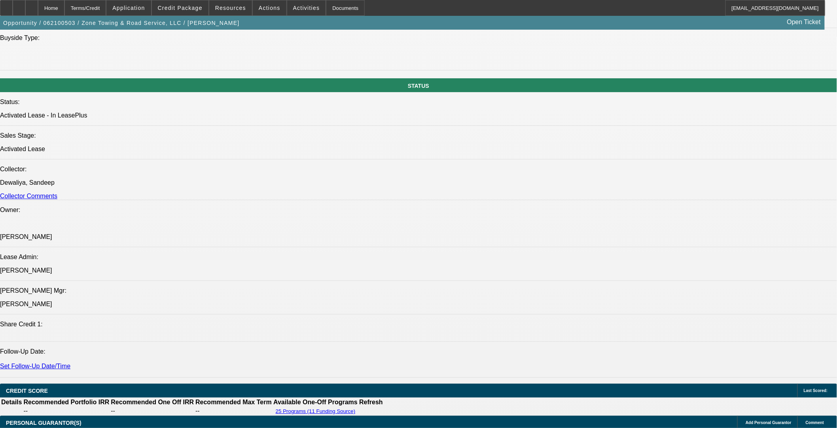
select select "0"
select select "3"
select select "0"
select select "6"
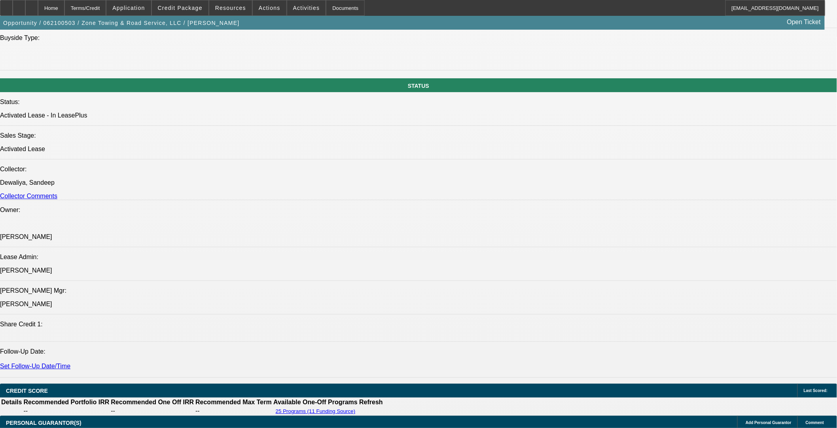
select select "0"
select select "3"
select select "0"
select select "6"
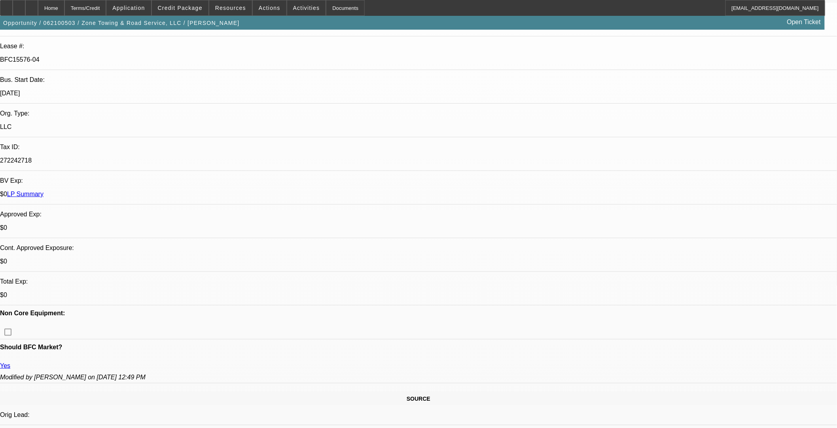
scroll to position [0, 0]
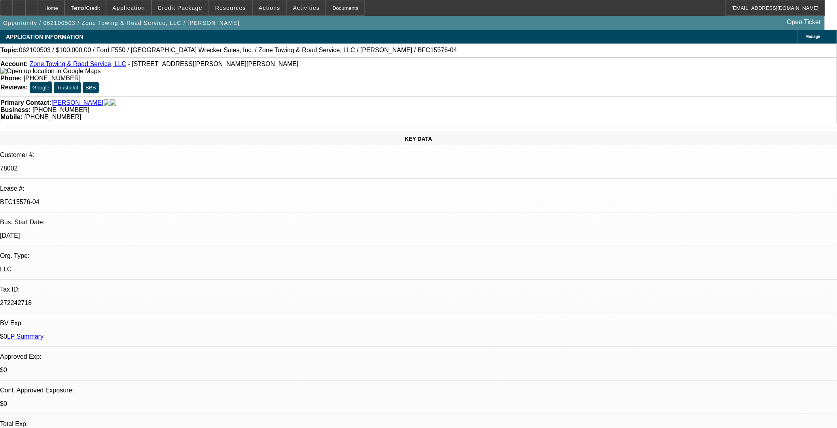
drag, startPoint x: 141, startPoint y: 131, endPoint x: 103, endPoint y: 134, distance: 37.7
click at [103, 199] on p "BFC15576-04" at bounding box center [418, 202] width 837 height 7
copy p "BFC15576-04"
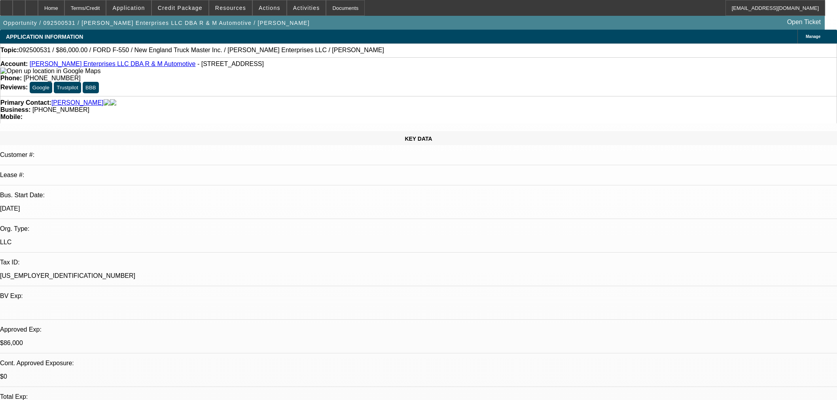
select select "0"
select select "2"
select select "0"
select select "6"
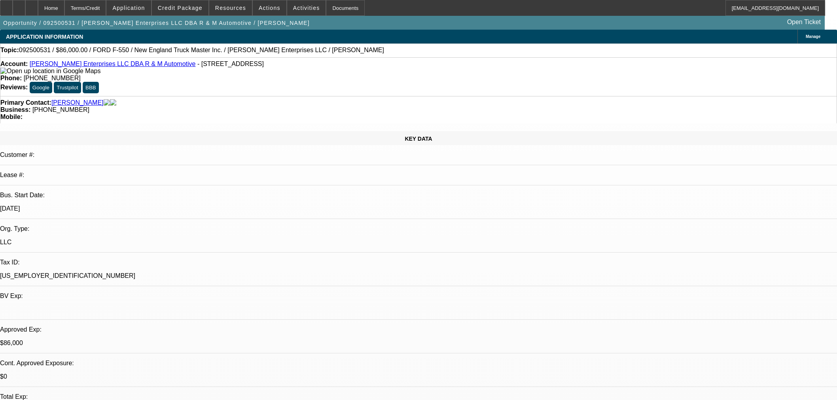
select select "0"
select select "2"
select select "0"
select select "6"
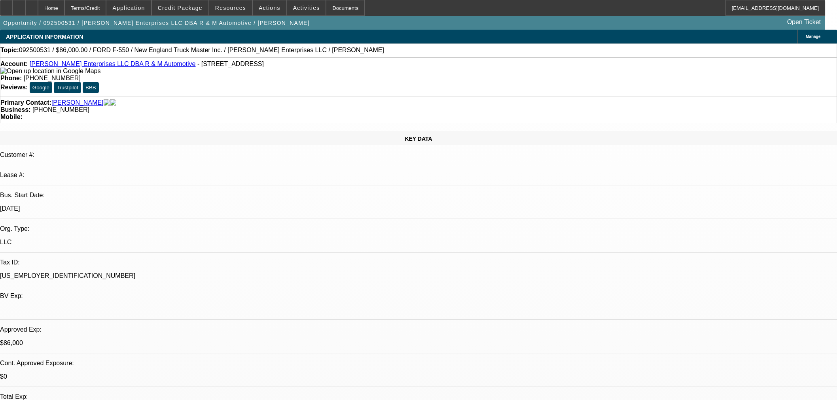
select select "0.15"
select select "2"
select select "0"
select select "6"
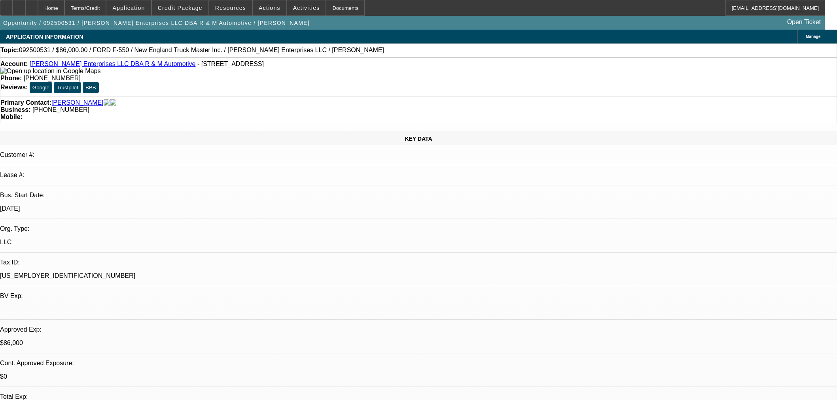
select select "0.15"
select select "2"
select select "0"
select select "6"
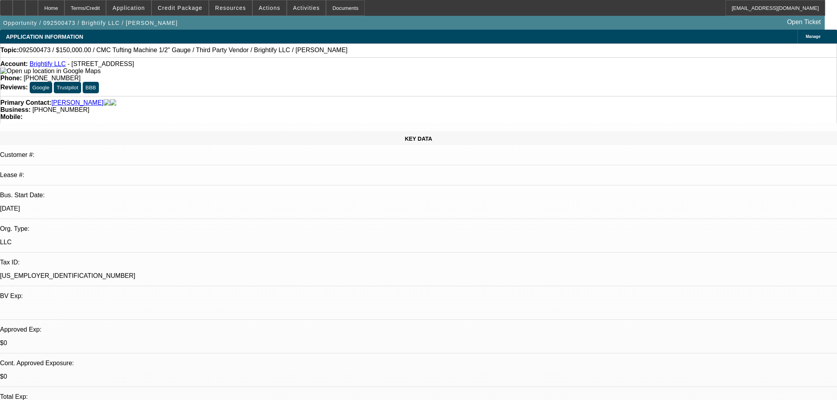
select select "0"
select select "3"
select select "0.1"
select select "4"
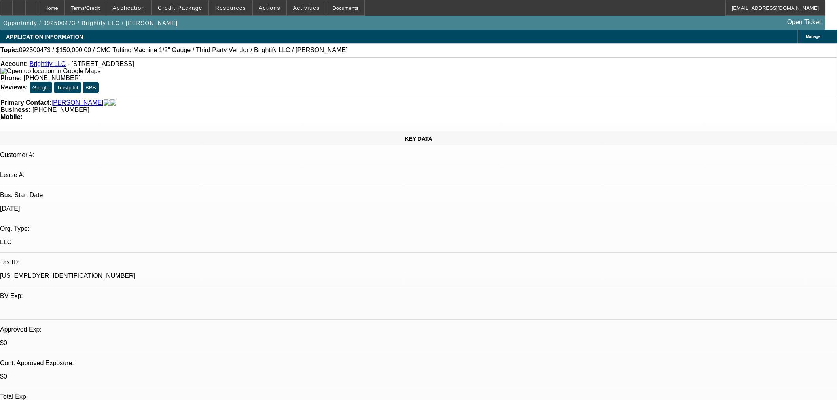
select select "0"
select select "3"
select select "0.1"
select select "4"
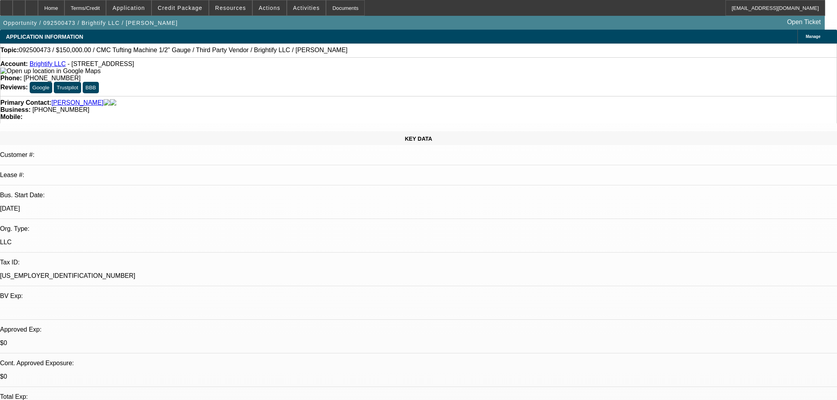
select select "0"
select select "3"
select select "0.1"
select select "4"
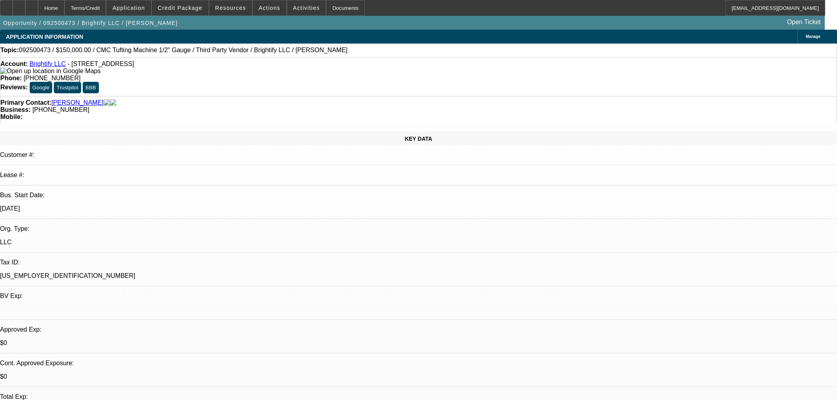
select select "0"
select select "3"
select select "0.1"
select select "4"
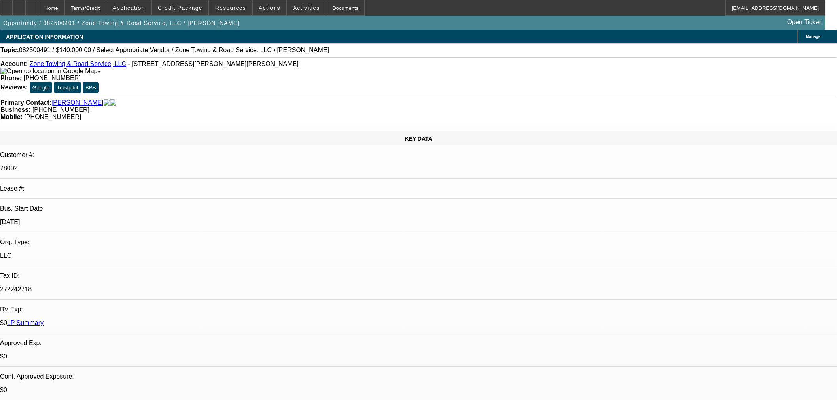
select select "0"
select select "2"
select select "0.1"
select select "4"
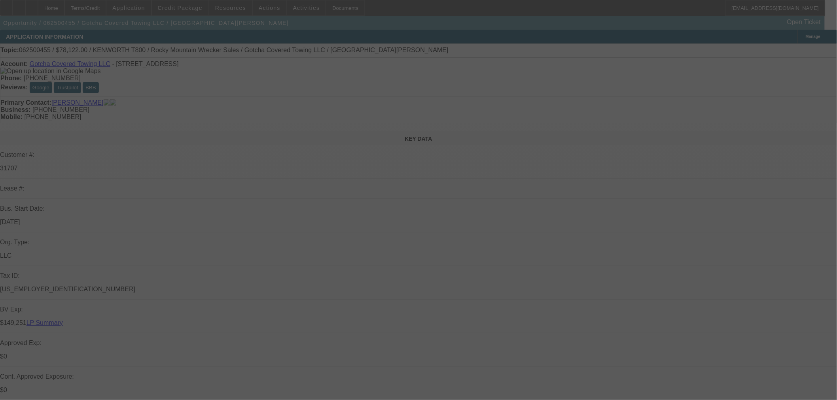
select select "0"
select select "3"
select select "0.1"
select select "4"
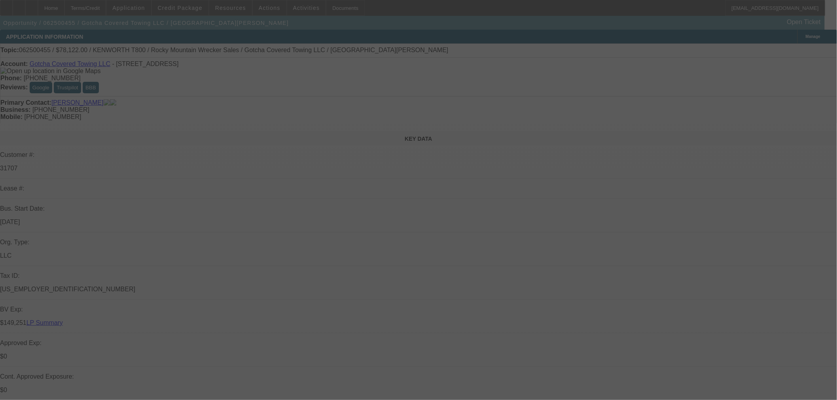
select select "0"
select select "3"
select select "0.1"
select select "4"
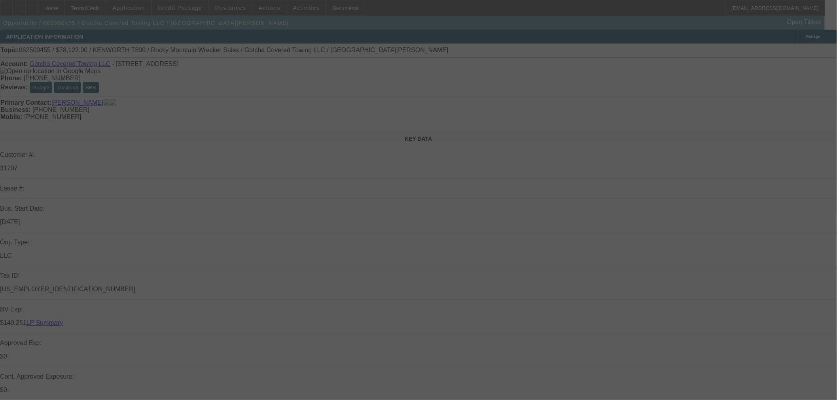
select select "0"
select select "3"
select select "0.1"
select select "4"
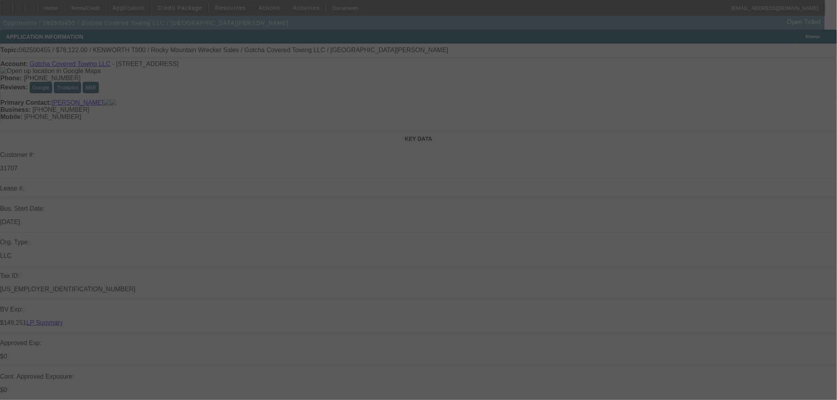
select select "0"
select select "2"
select select "0.1"
select select "4"
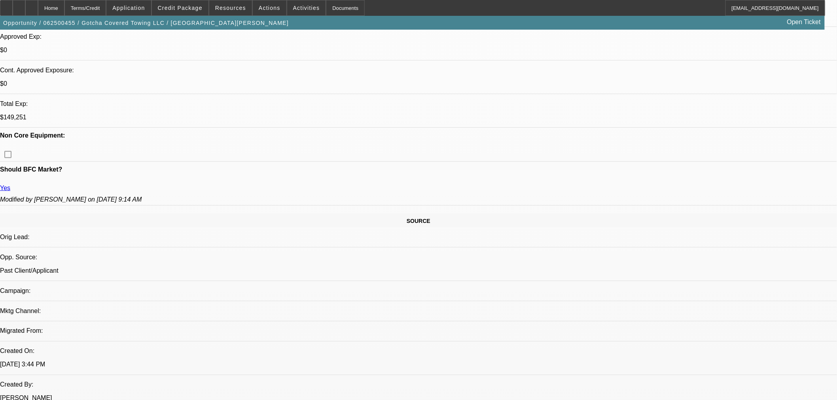
scroll to position [396, 0]
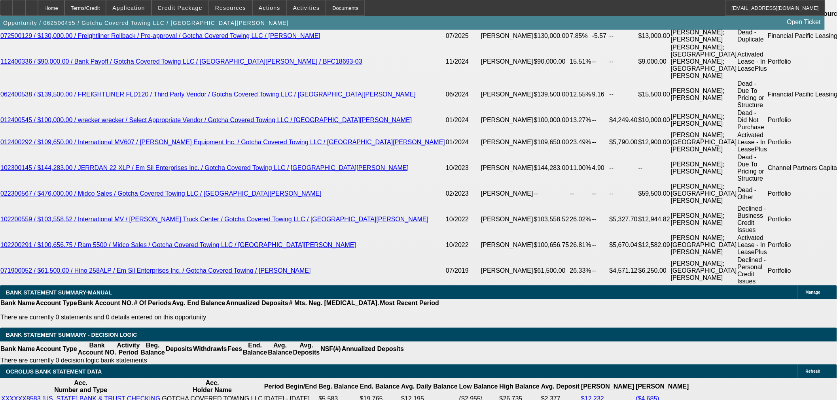
scroll to position [1451, 0]
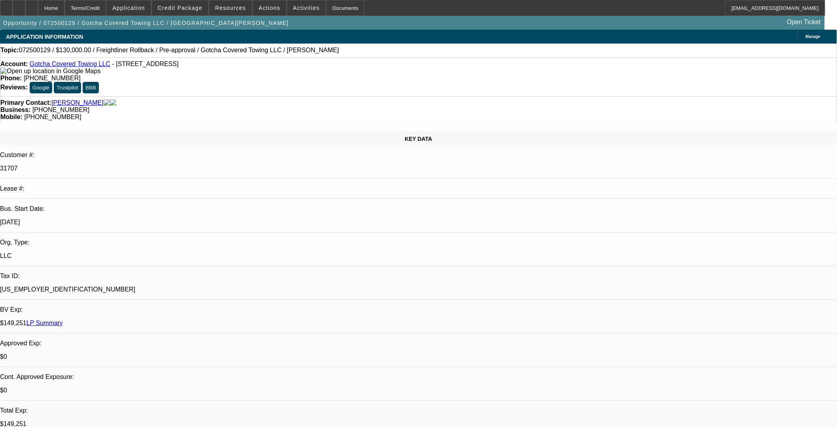
select select "0"
select select "3"
select select "0.1"
select select "4"
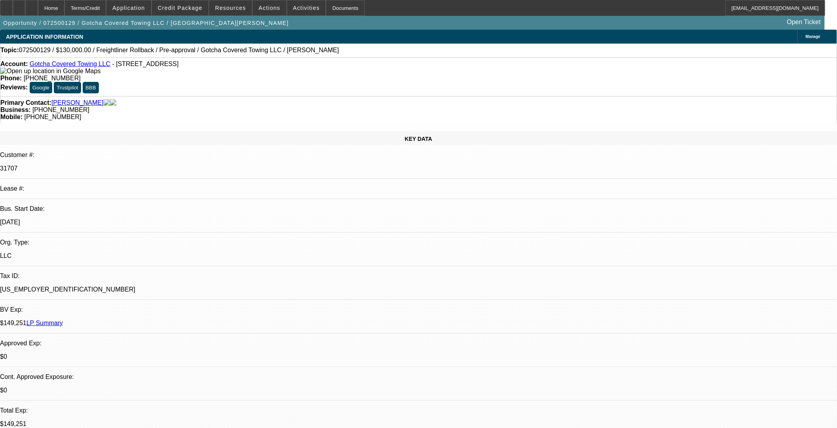
select select "0"
select select "3"
select select "0.1"
select select "4"
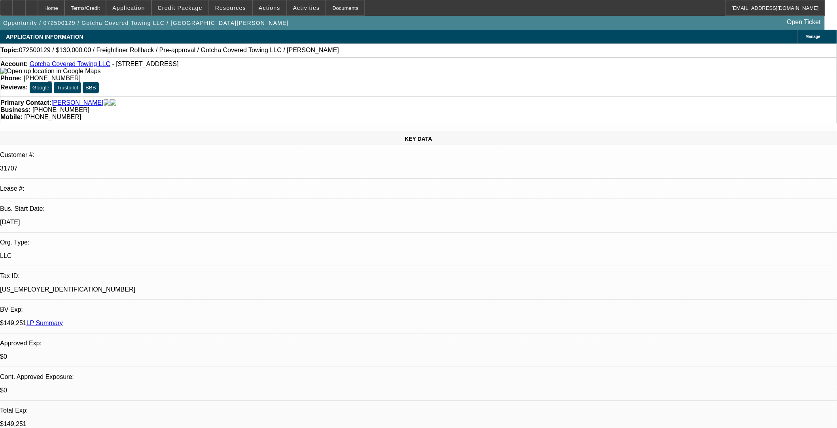
select select "0"
select select "3"
select select "0.1"
select select "4"
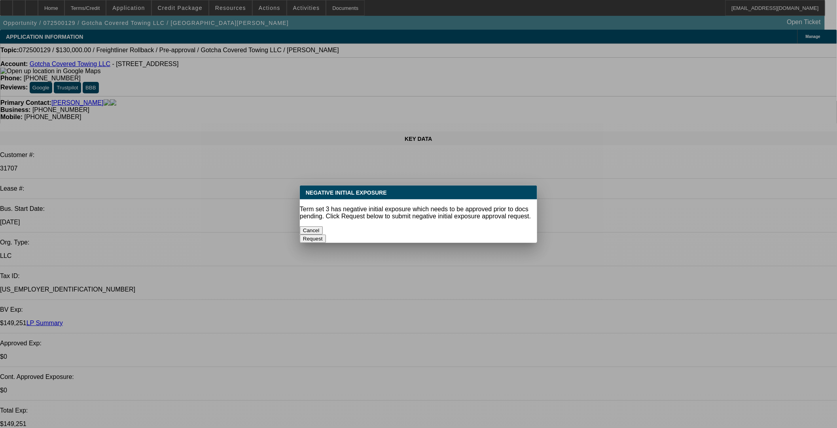
click at [186, 55] on div at bounding box center [418, 214] width 837 height 428
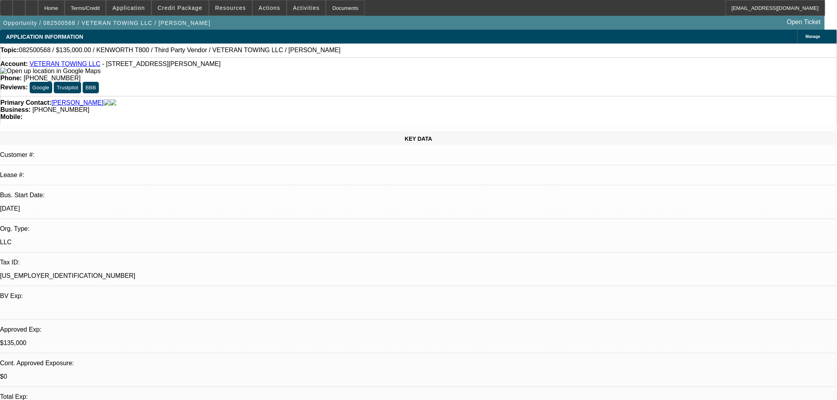
select select "0.1"
select select "0"
select select "3"
select select "0"
select select "6"
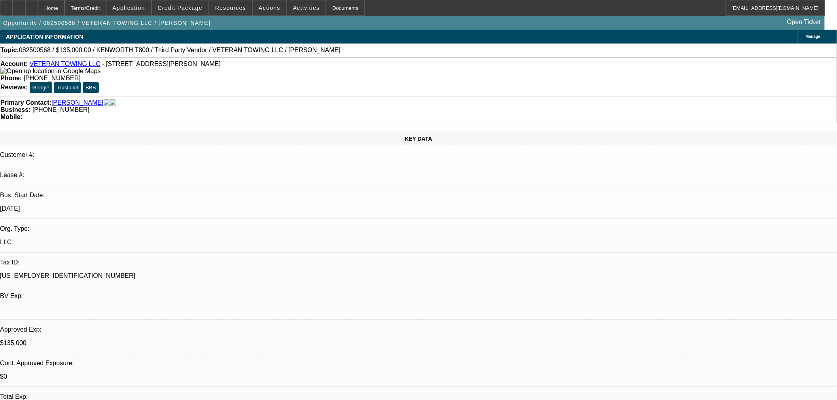
select select "0.1"
select select "2"
select select "0"
select select "6"
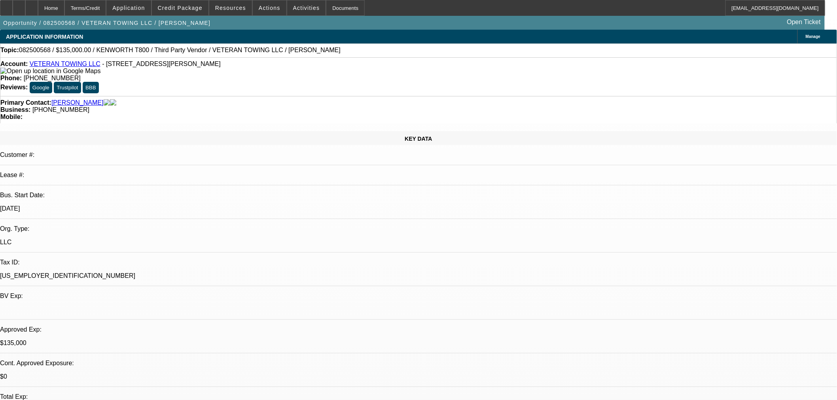
select select "0"
select select "3"
select select "0"
select select "6"
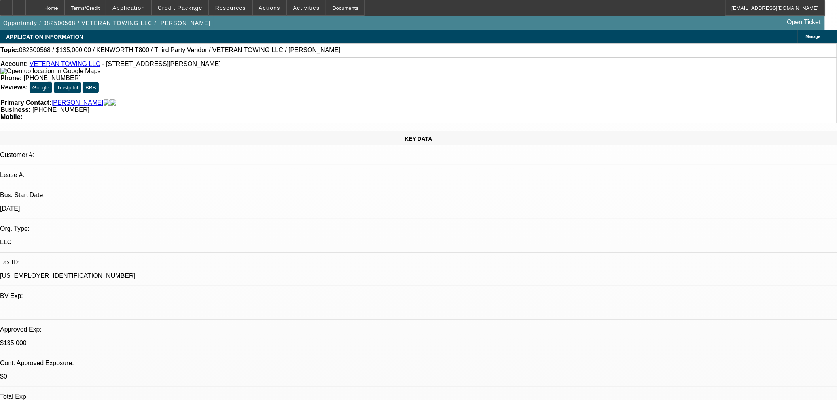
select select "0"
select select "3"
select select "0"
select select "6"
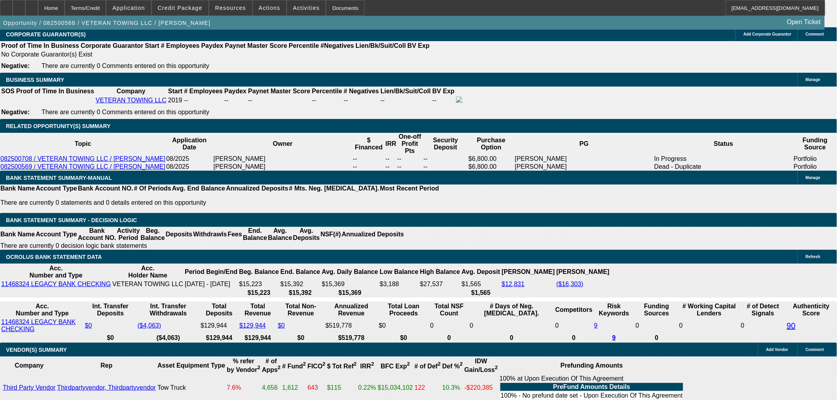
scroll to position [1268, 0]
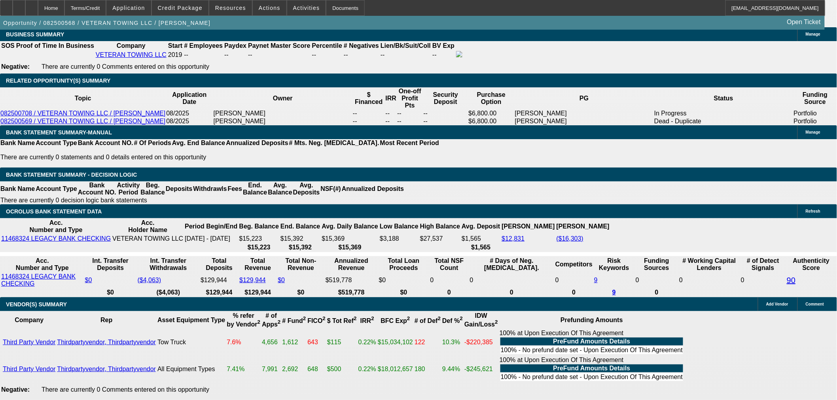
drag, startPoint x: 381, startPoint y: 140, endPoint x: 408, endPoint y: 142, distance: 26.2
type input "UNKNOWN"
type input "14"
type input "$3,490.24"
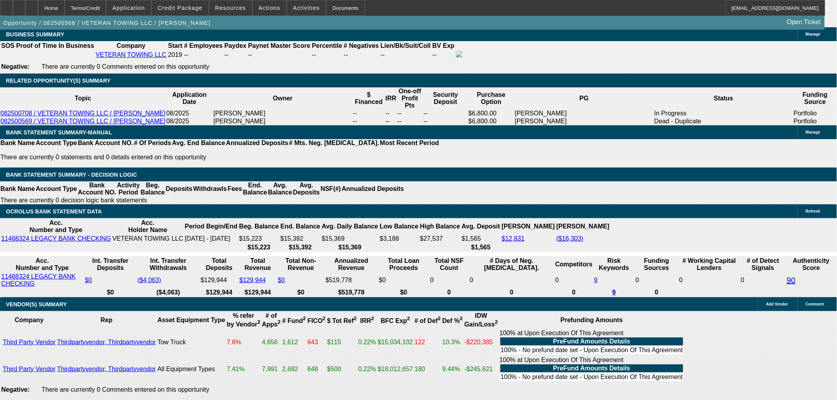
type input "14.8"
type input "$3,552.76"
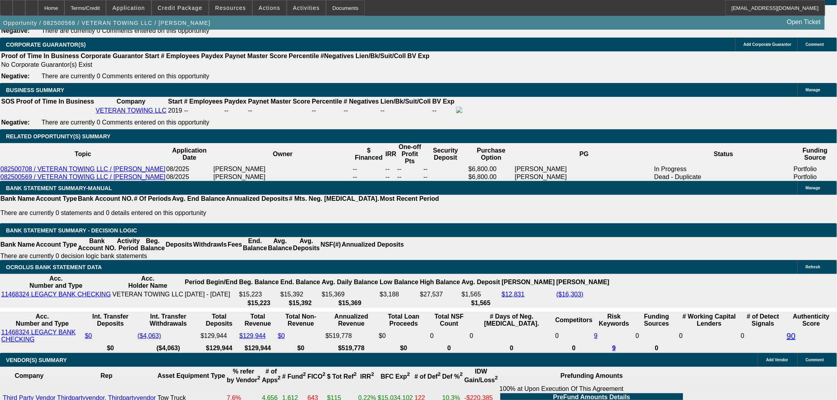
scroll to position [1136, 0]
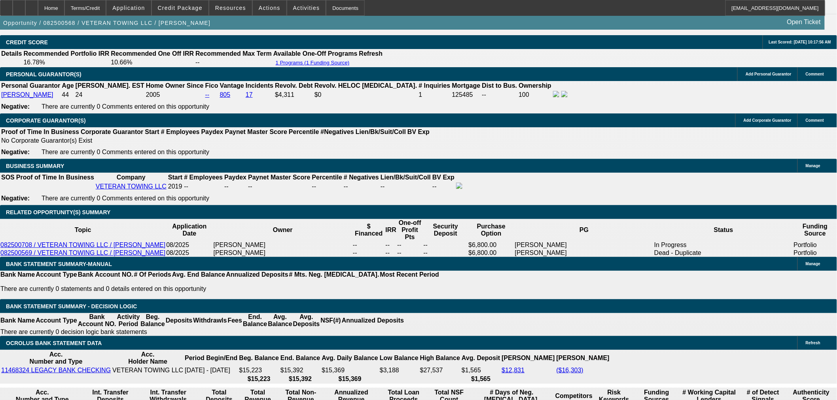
type input "14.8"
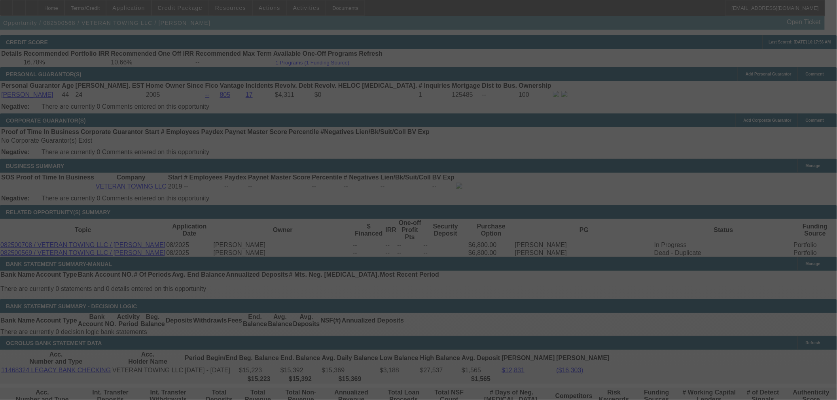
select select "0"
select select "3"
select select "0"
select select "6"
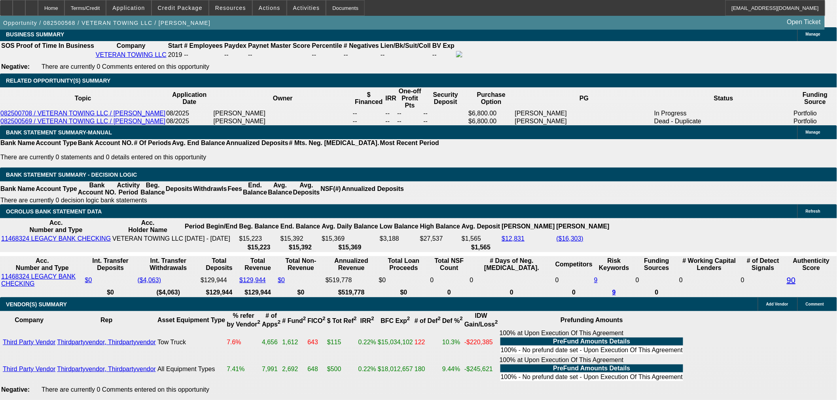
scroll to position [1091, 0]
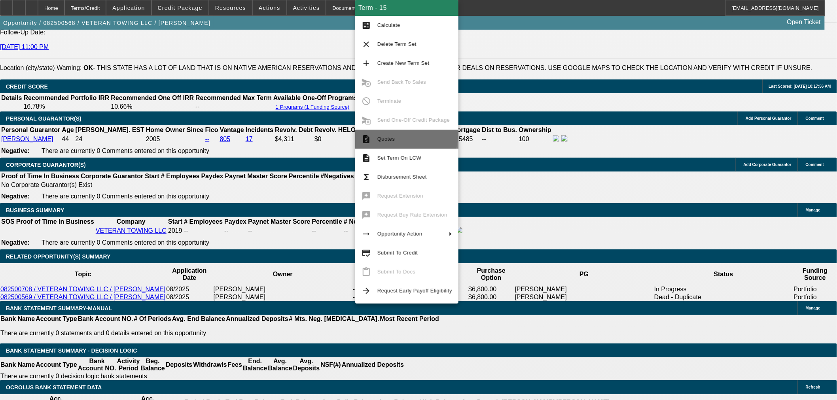
click at [406, 135] on span "Quotes" at bounding box center [415, 139] width 75 height 9
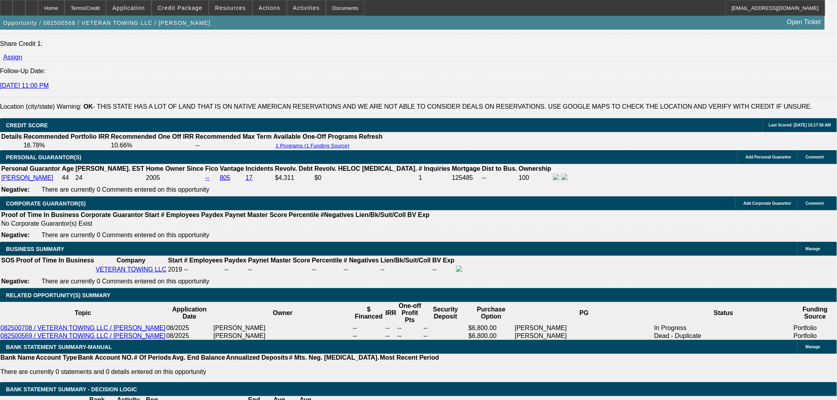
scroll to position [1048, 0]
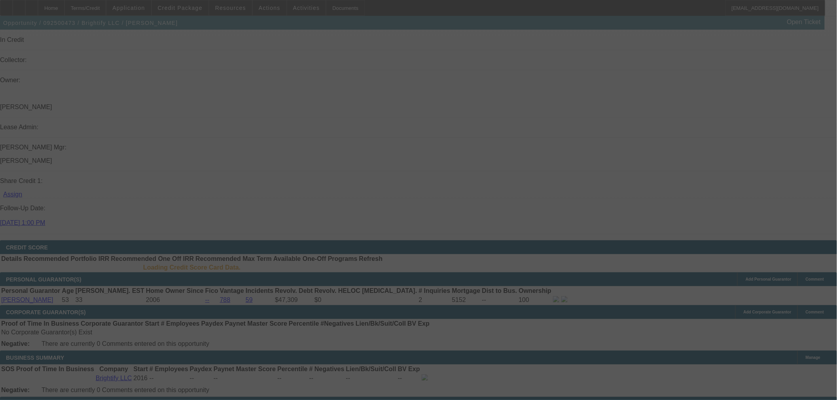
scroll to position [966, 0]
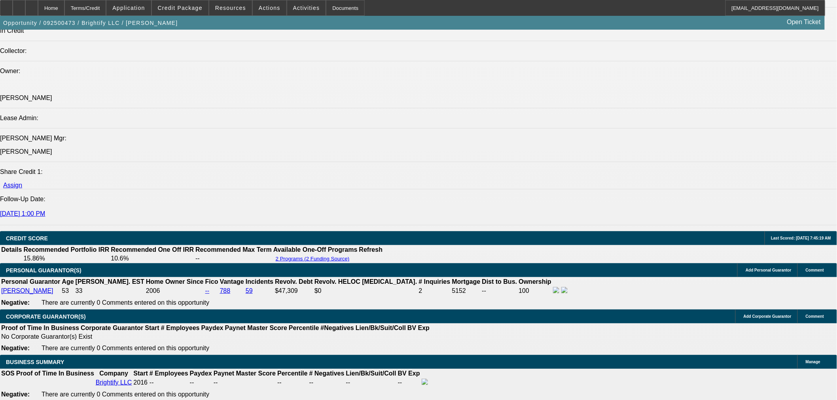
select select "0"
select select "3"
select select "0.1"
select select "4"
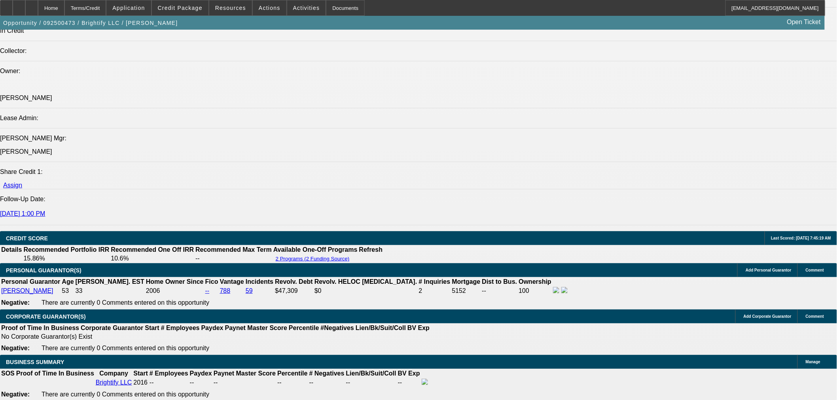
select select "0"
select select "3"
select select "0.1"
select select "4"
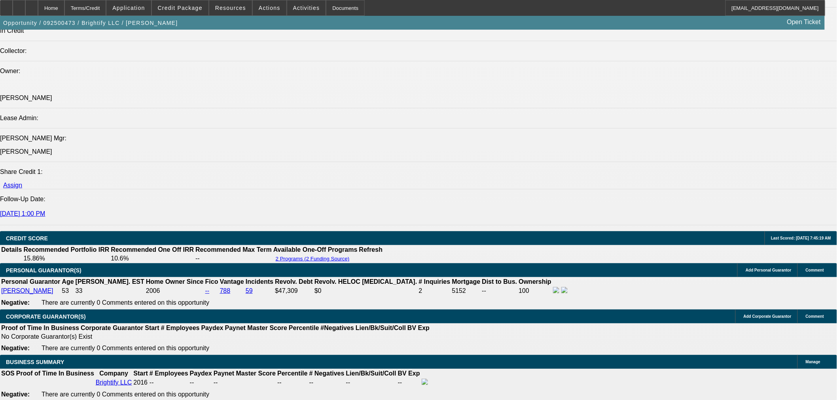
select select "0"
select select "3"
select select "0.1"
select select "4"
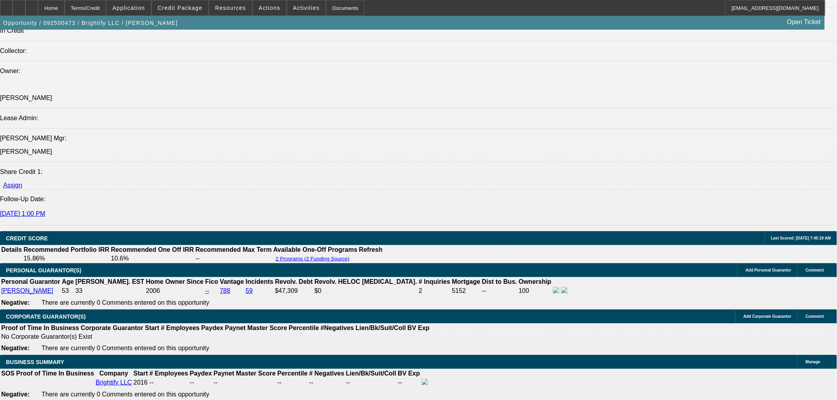
select select "0"
select select "3"
select select "0.1"
select select "4"
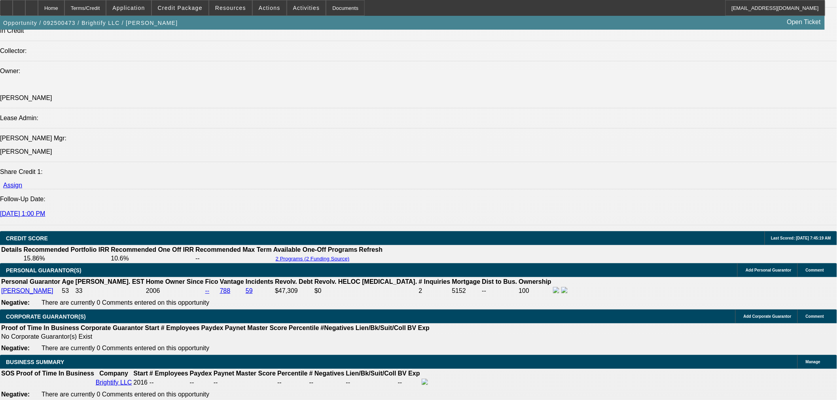
scroll to position [1011, 0]
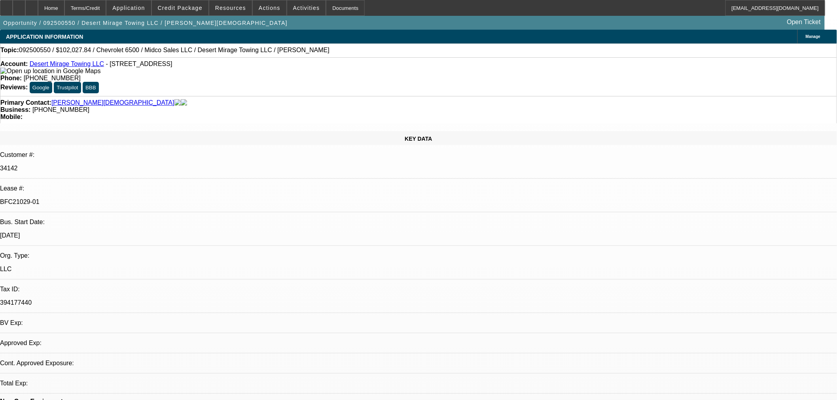
select select "0"
select select "3"
select select "0.1"
select select "4"
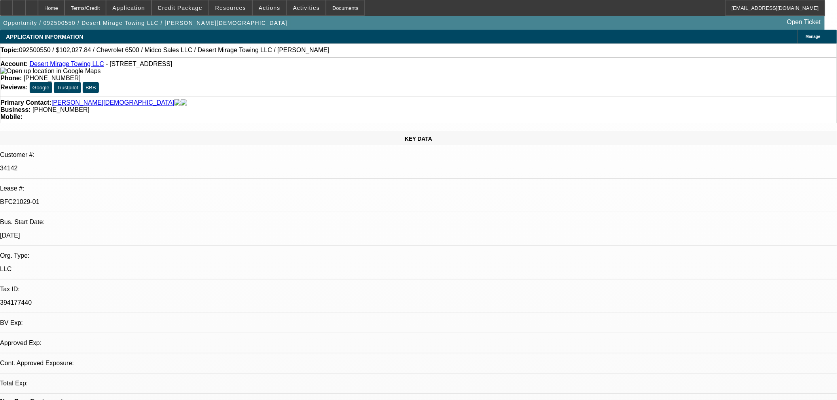
select select "0"
select select "3"
select select "0.1"
select select "4"
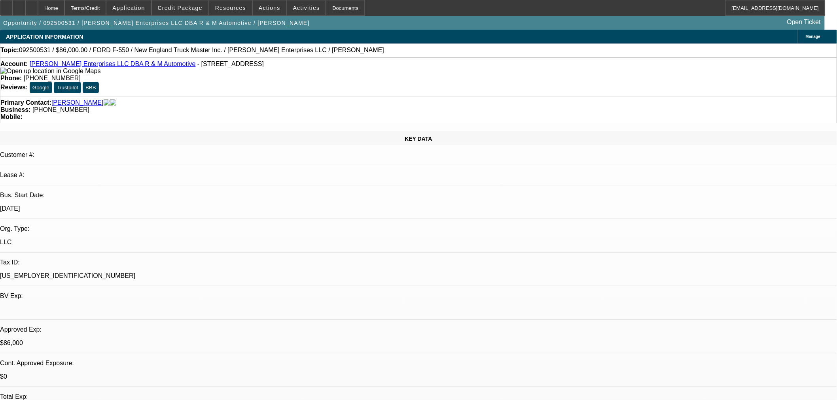
select select "0"
select select "2"
select select "0"
select select "6"
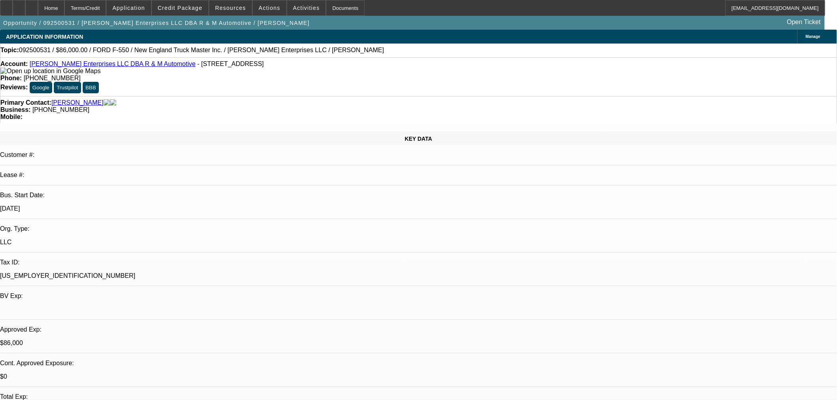
select select "0"
select select "2"
select select "0"
select select "6"
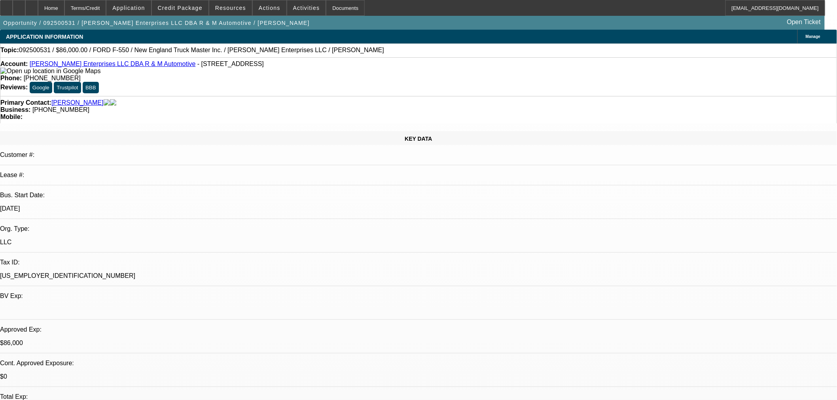
select select "0.15"
select select "2"
select select "0"
select select "6"
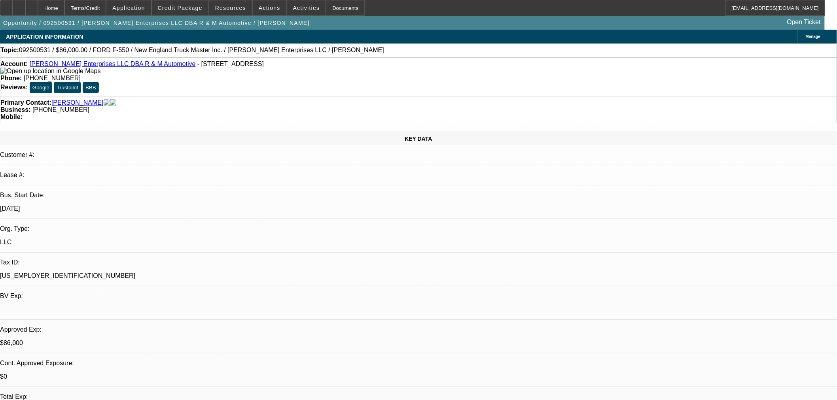
select select "0.15"
select select "2"
select select "0"
select select "6"
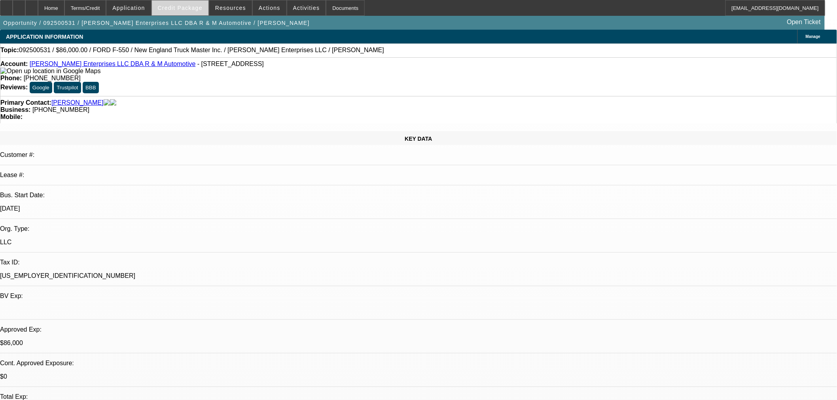
click at [194, 12] on span at bounding box center [180, 7] width 57 height 19
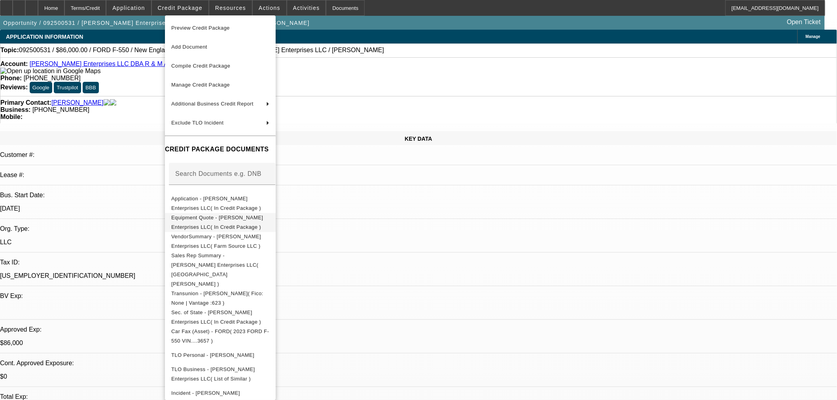
click at [245, 222] on span "Equipment Quote - Coffey Enterprises LLC( In Credit Package )" at bounding box center [217, 221] width 92 height 15
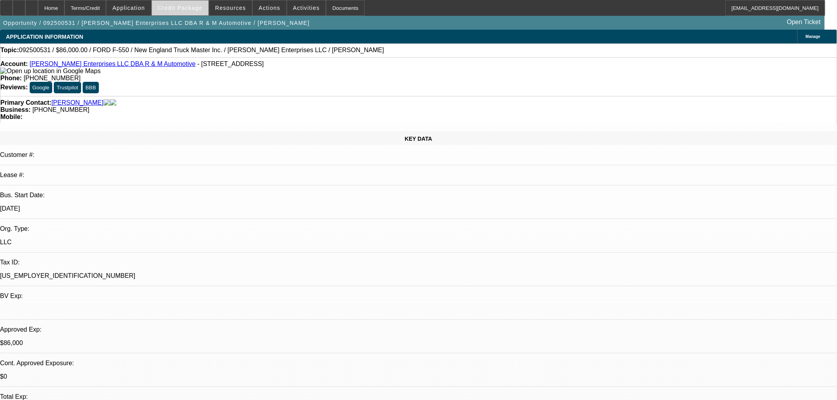
click at [197, 9] on span "Credit Package" at bounding box center [180, 8] width 45 height 6
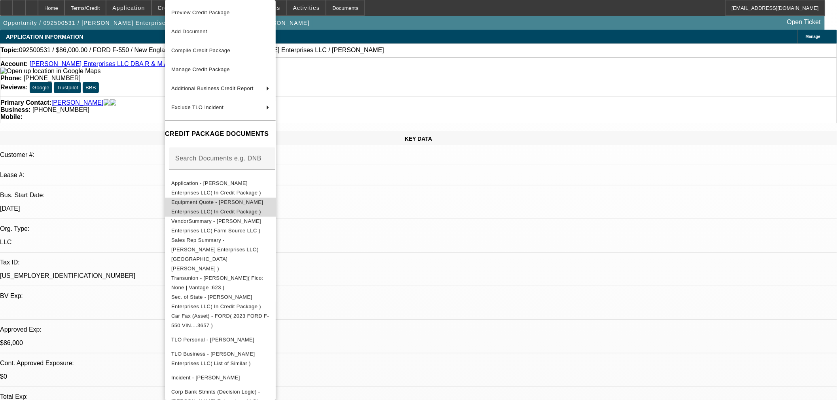
click at [211, 212] on button "Equipment Quote - Coffey Enterprises LLC( In Credit Package )" at bounding box center [220, 207] width 111 height 19
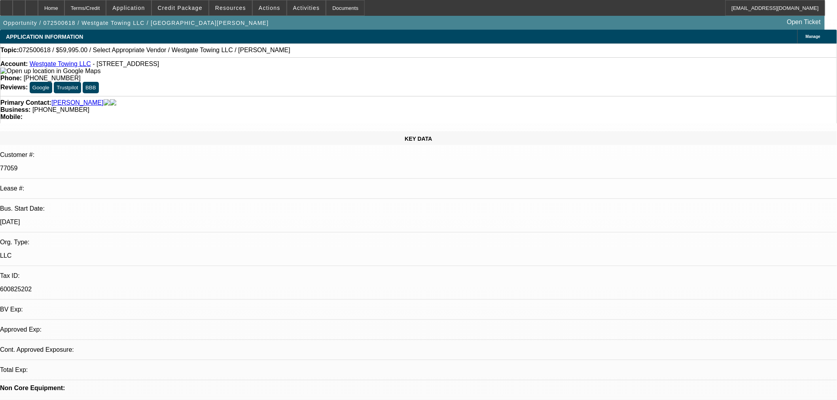
select select "0"
select select "2"
select select "0.1"
select select "1"
select select "2"
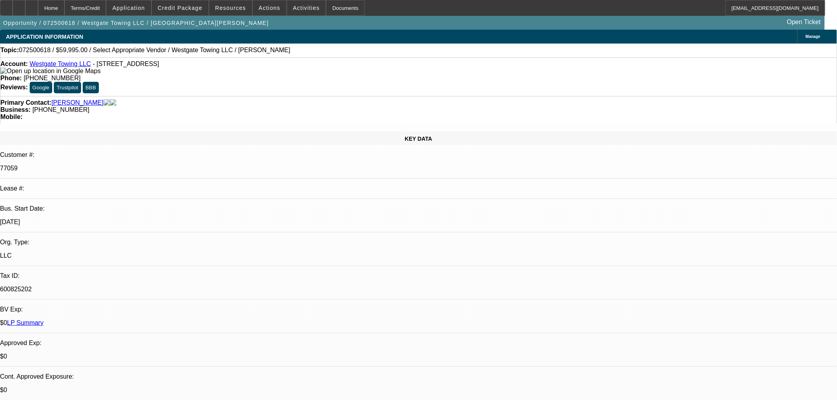
select select "4"
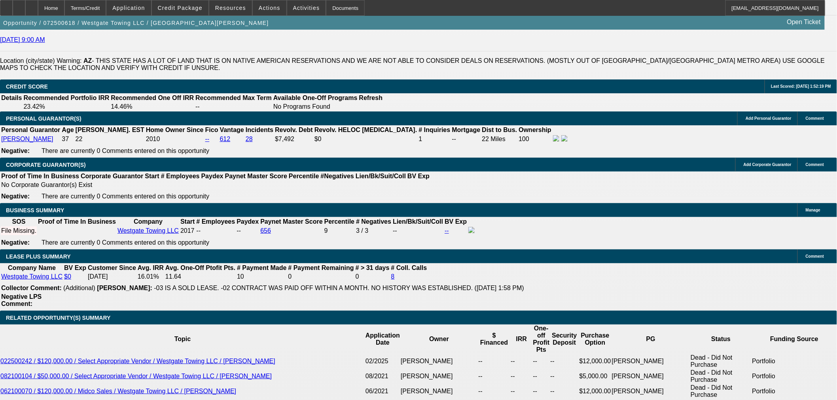
scroll to position [1011, 0]
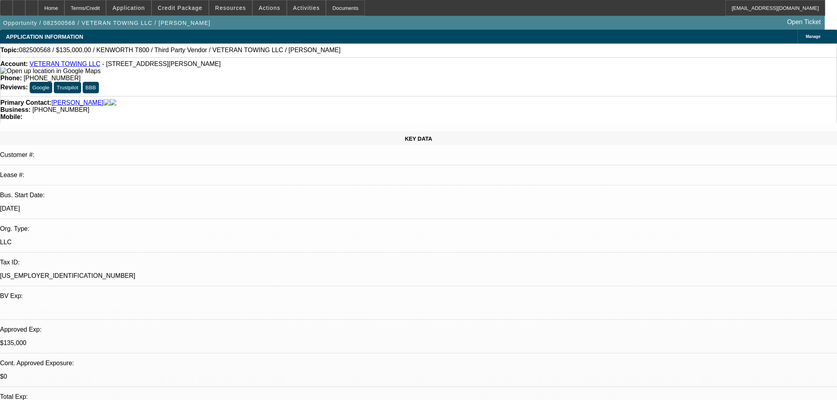
select select "0.1"
select select "0"
select select "3"
select select "0"
select select "6"
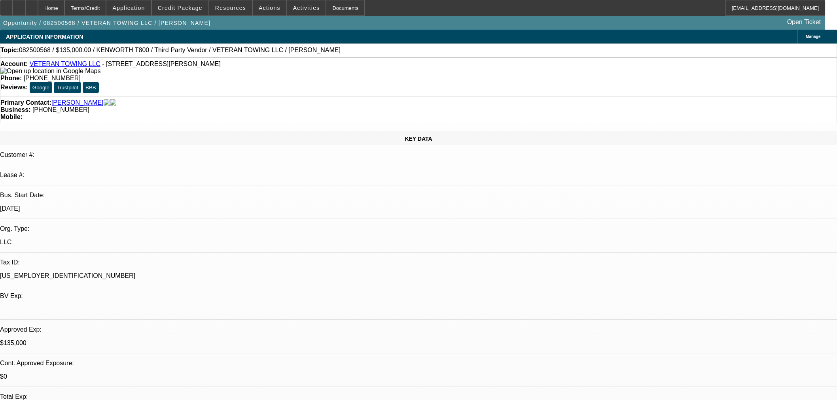
select select "0.1"
select select "2"
select select "0"
select select "6"
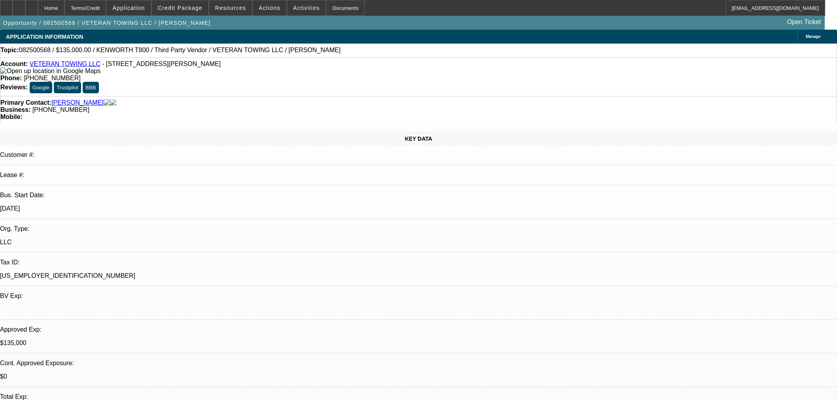
select select "0"
select select "3"
select select "0"
select select "6"
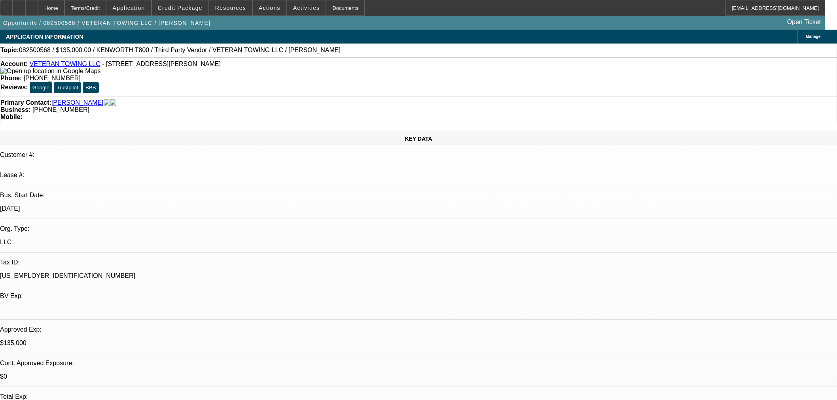
select select "0"
select select "3"
select select "0"
select select "6"
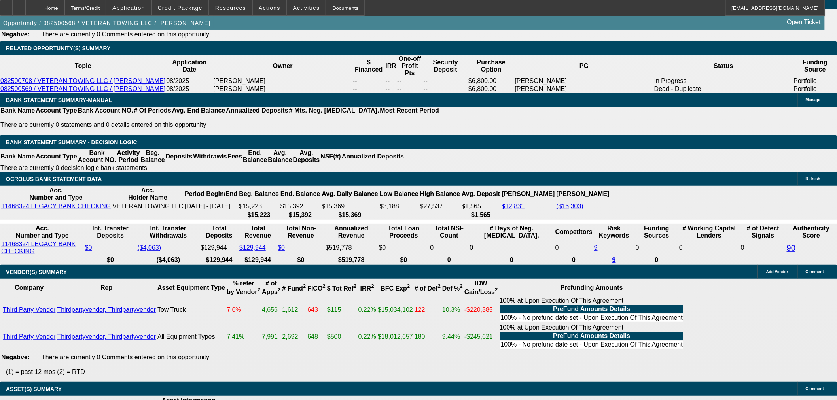
scroll to position [1268, 0]
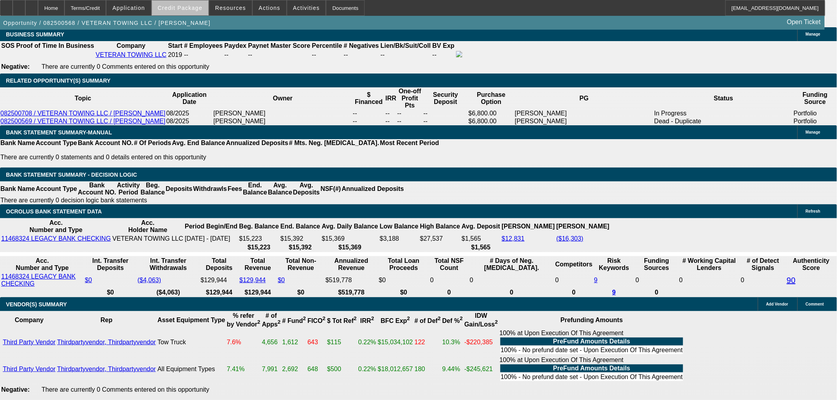
click at [194, 13] on span at bounding box center [180, 7] width 57 height 19
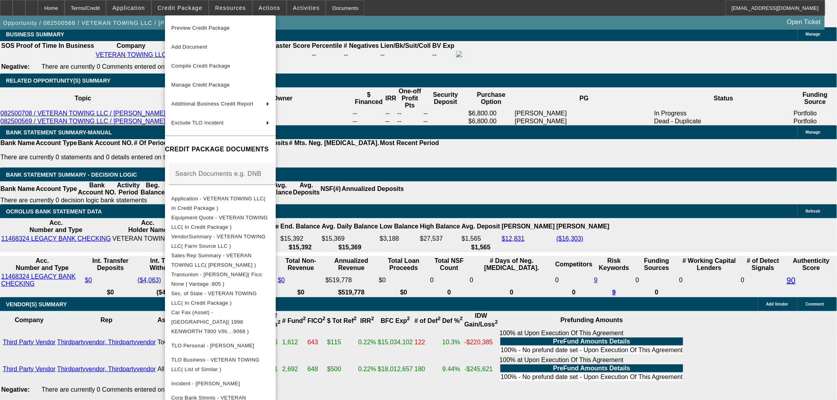
click at [82, 151] on div at bounding box center [418, 200] width 837 height 400
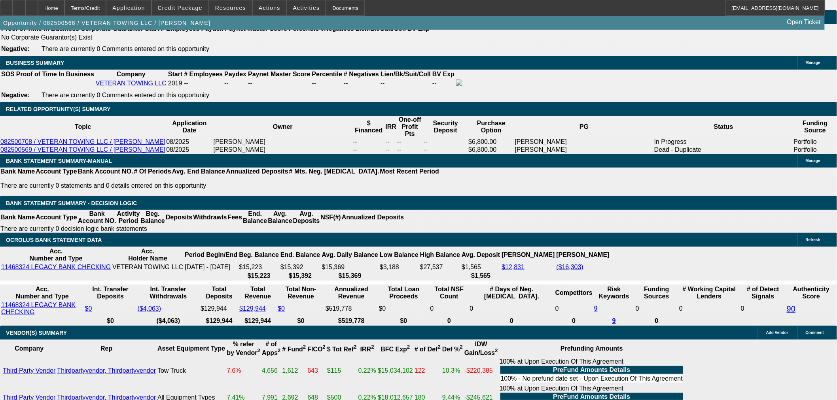
scroll to position [1224, 0]
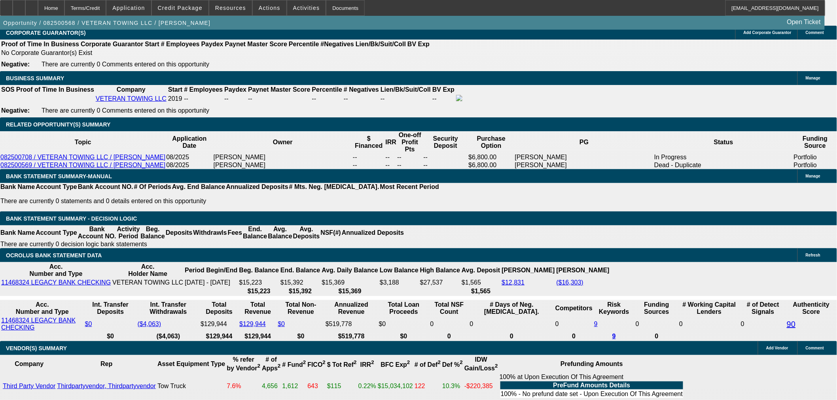
drag, startPoint x: 178, startPoint y: 187, endPoint x: 284, endPoint y: 145, distance: 113.7
type input "1"
type input "UNKNOWN"
type input "14."
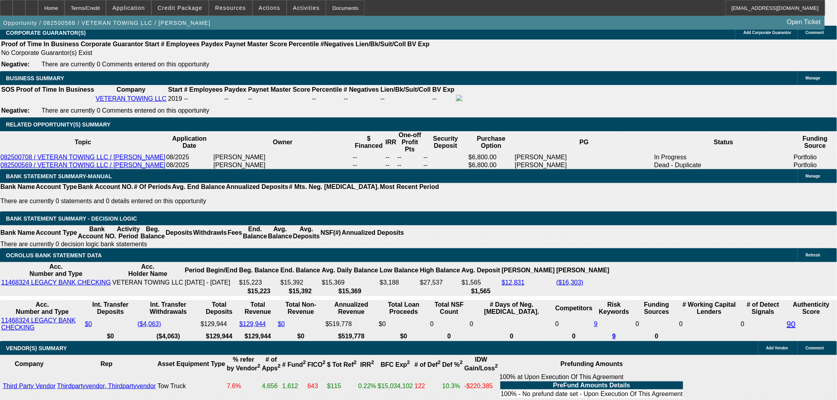
type input "$3,141.21"
type input "14.8"
type input "$3,197.49"
type input "14.8"
drag, startPoint x: 152, startPoint y: 129, endPoint x: 323, endPoint y: 120, distance: 170.8
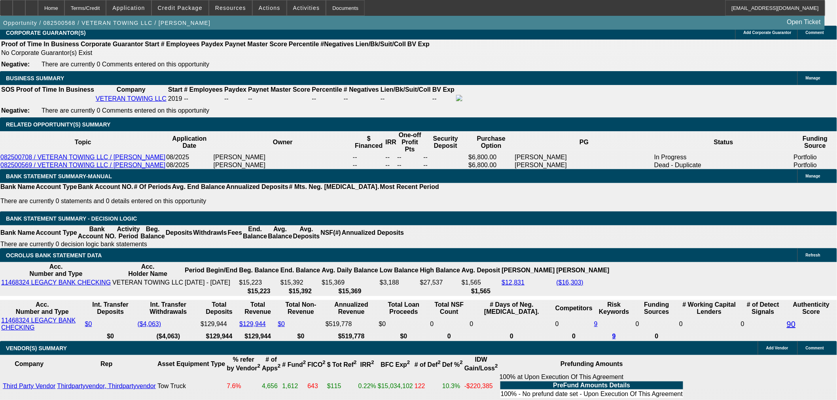
type input "$0.00"
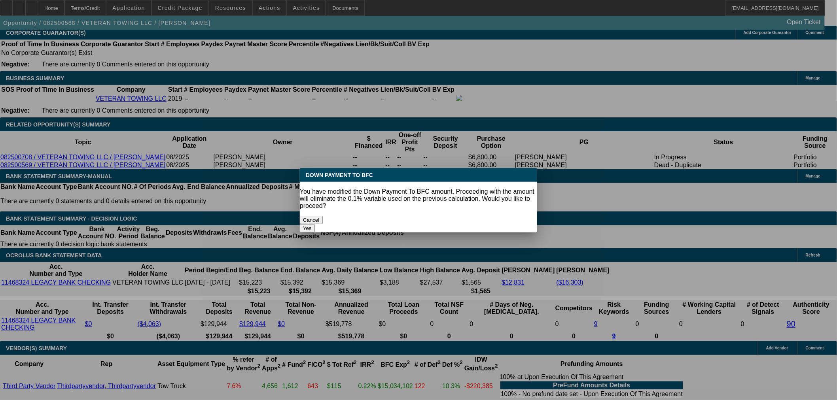
click at [315, 224] on button "Yes" at bounding box center [307, 228] width 15 height 8
select select "0"
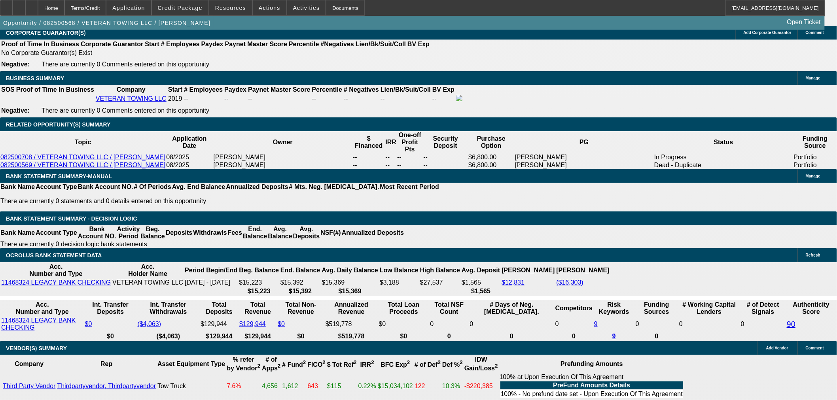
type input "$3,552.76"
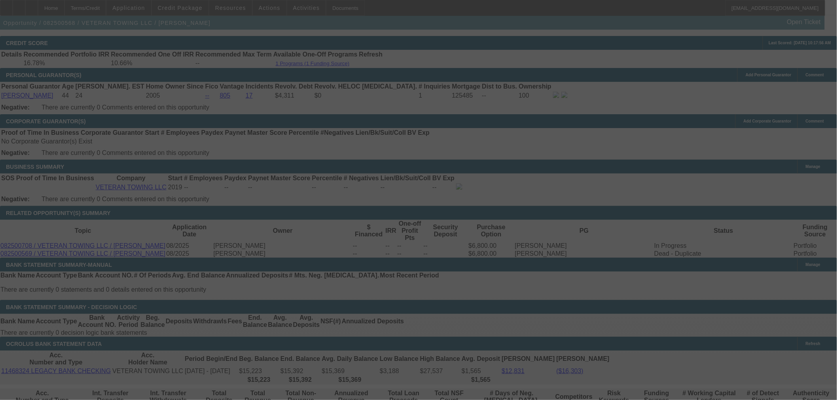
scroll to position [1136, 0]
select select "0"
select select "3"
select select "0"
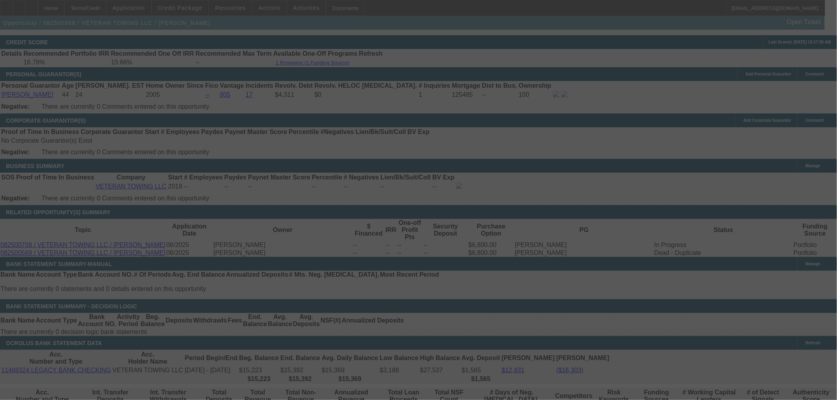
select select "6"
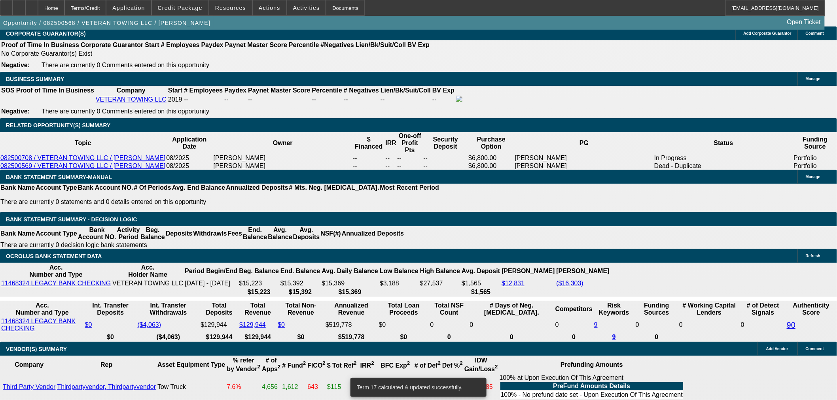
scroll to position [1224, 0]
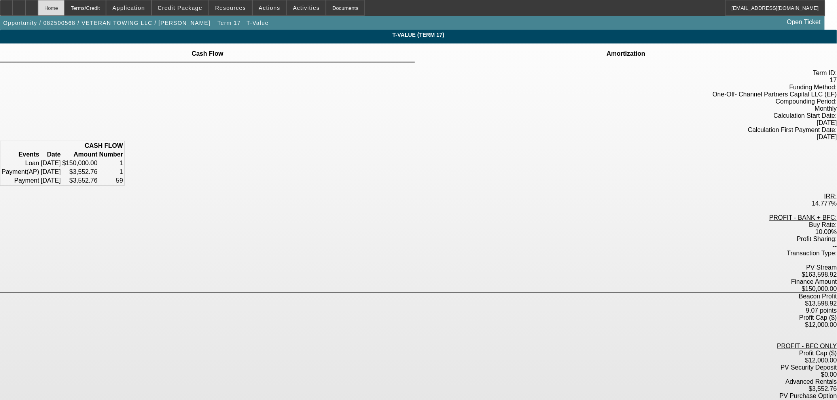
click at [65, 9] on div "Home" at bounding box center [51, 8] width 27 height 16
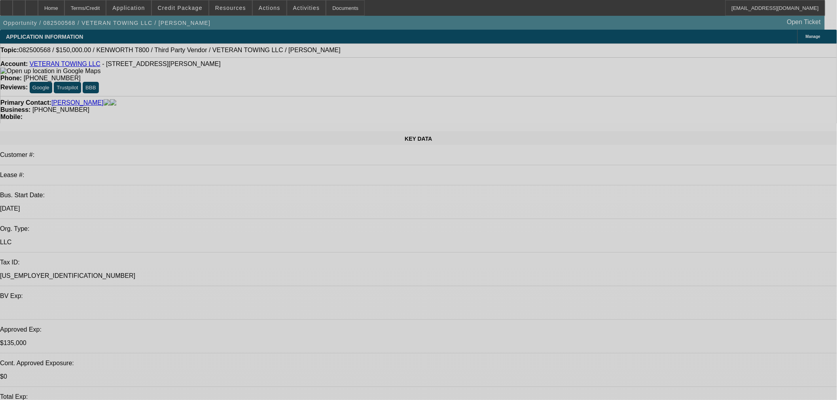
select select "0"
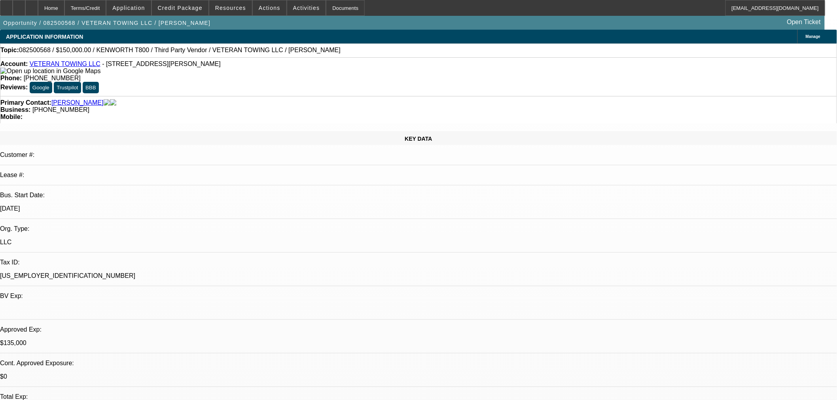
select select "0"
select select "3"
select select "0"
select select "6"
select select "0.1"
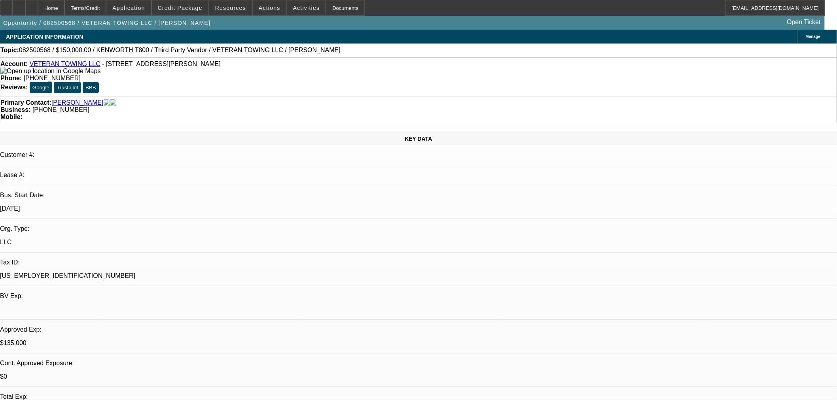
select select "2"
select select "0"
select select "6"
select select "0"
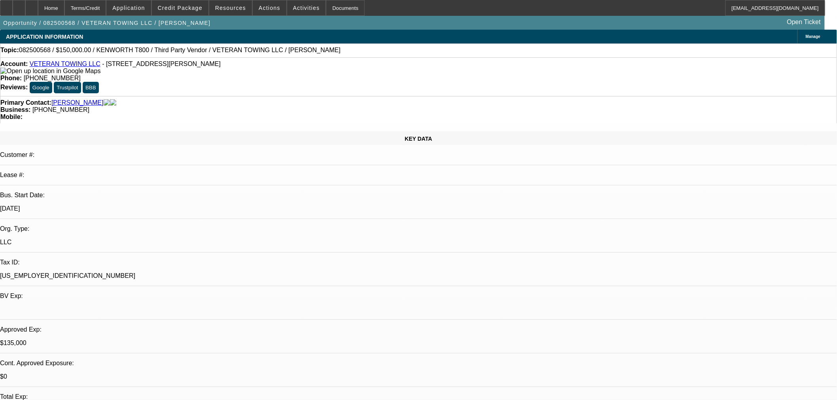
select select "0"
select select "3"
select select "0"
select select "6"
select select "0"
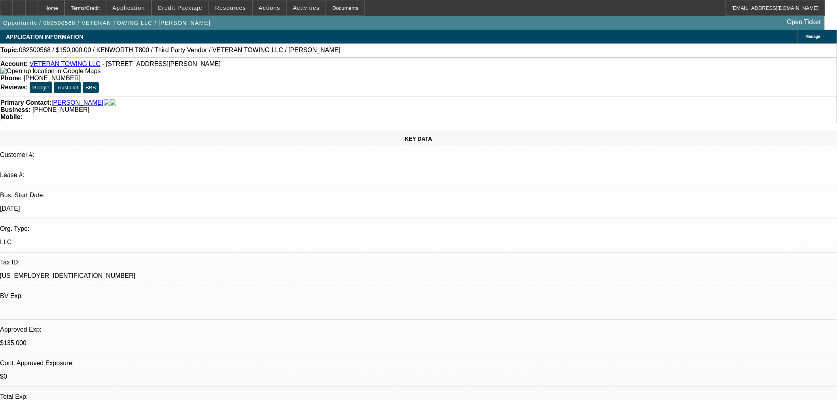
select select "0"
select select "3"
select select "0"
select select "6"
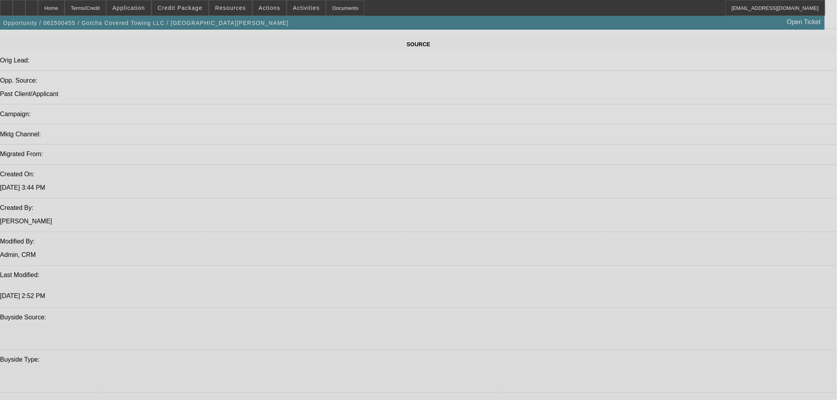
select select "0"
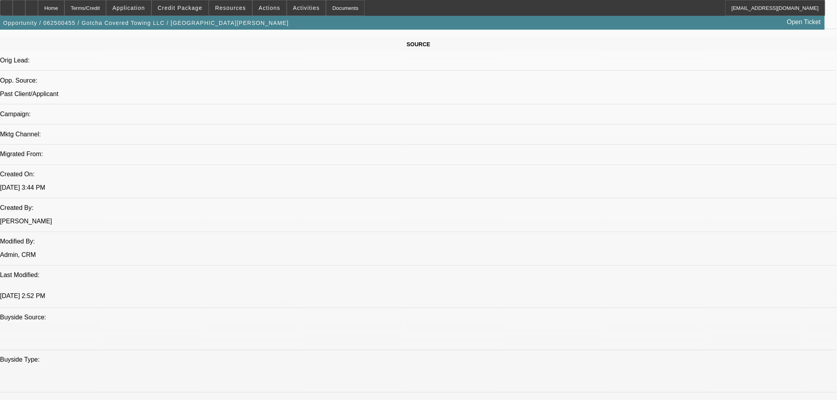
select select "0"
select select "3"
select select "0.1"
select select "4"
select select "0"
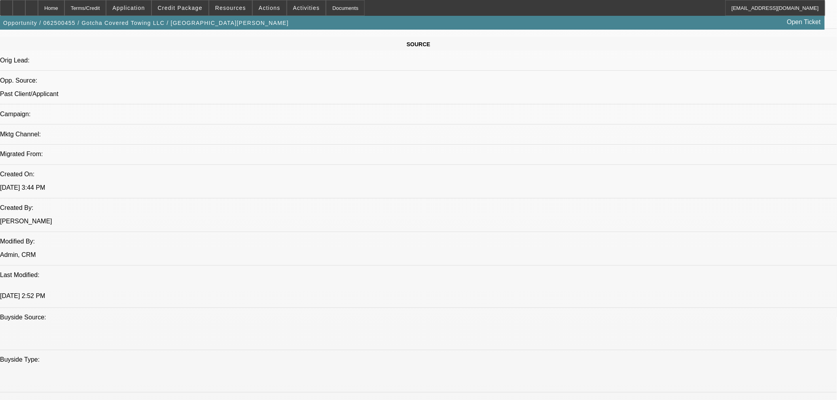
select select "0"
select select "3"
select select "0.1"
select select "4"
select select "0"
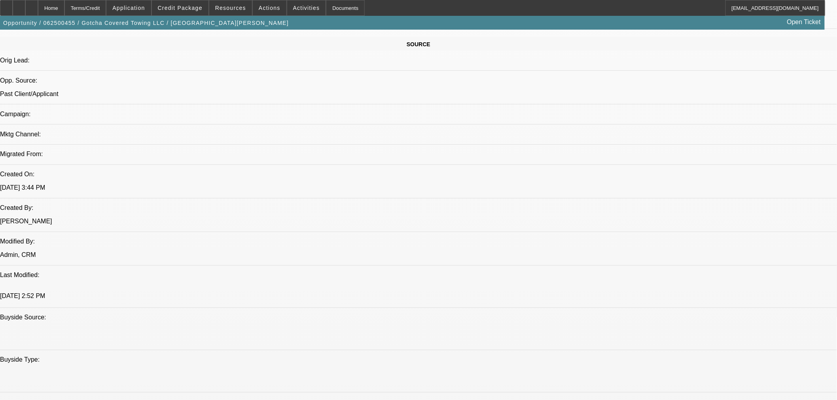
select select "0"
select select "3"
select select "0.1"
select select "4"
select select "0"
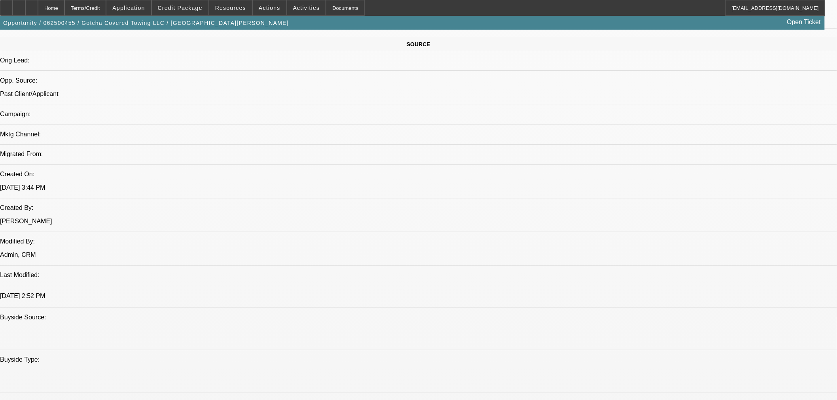
select select "2"
select select "0.1"
select select "4"
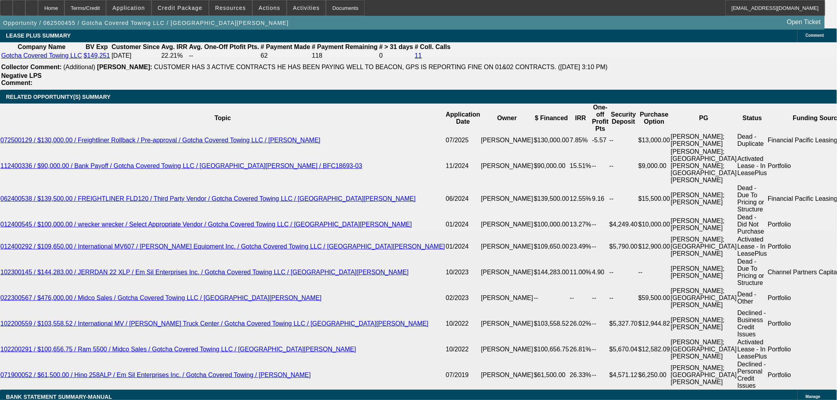
scroll to position [1364, 0]
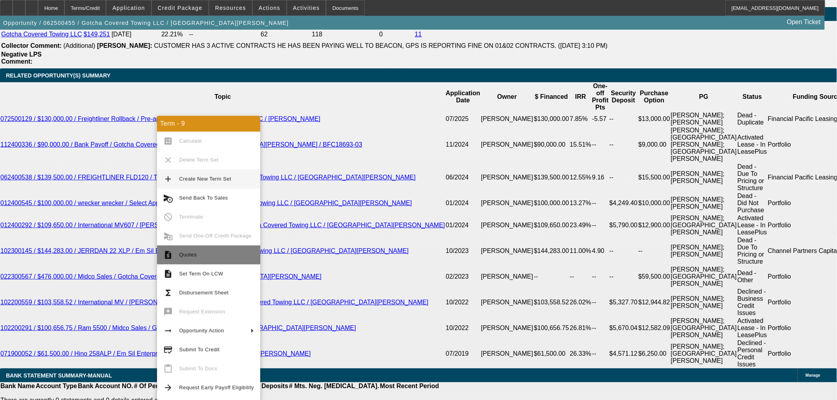
click at [188, 252] on span "Quotes" at bounding box center [216, 255] width 75 height 9
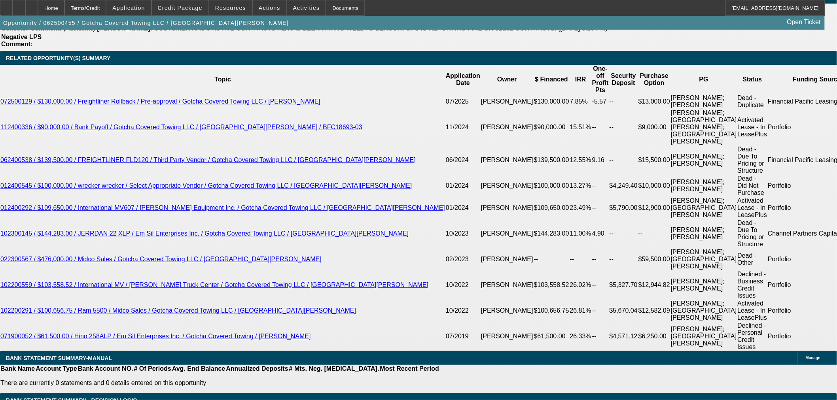
scroll to position [1452, 0]
